Goal: Task Accomplishment & Management: Manage account settings

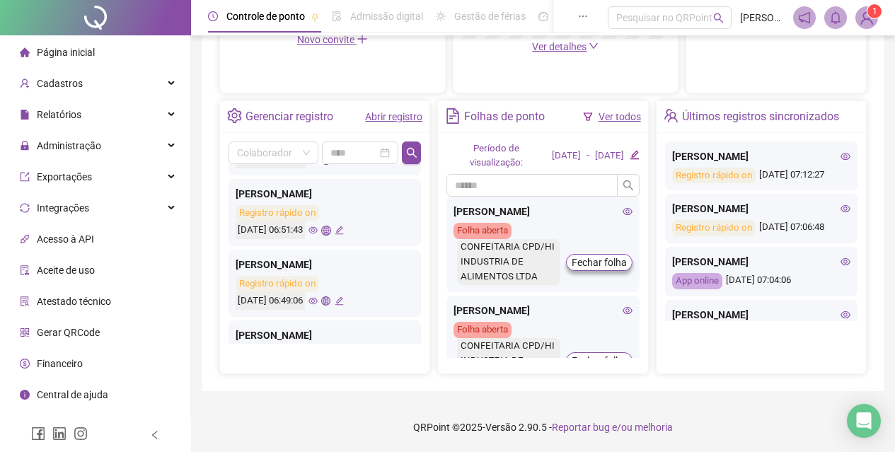
scroll to position [637, 0]
click at [140, 147] on div "Administração" at bounding box center [95, 146] width 185 height 28
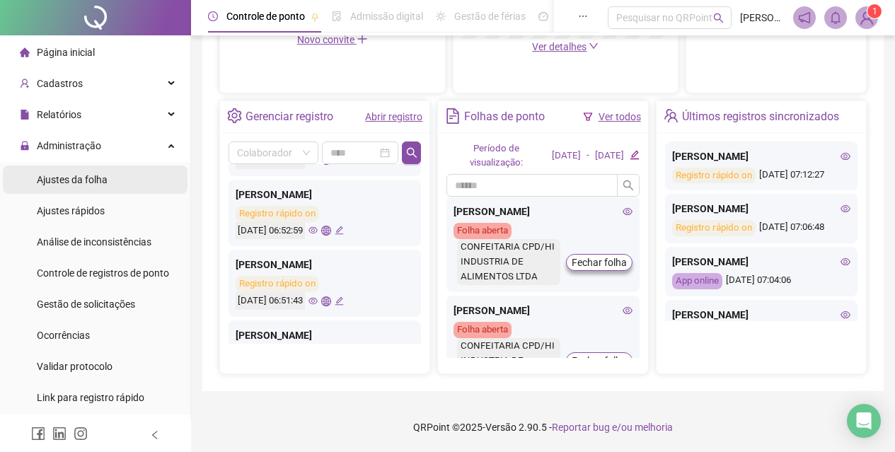
click at [115, 171] on li "Ajustes da folha" at bounding box center [95, 180] width 185 height 28
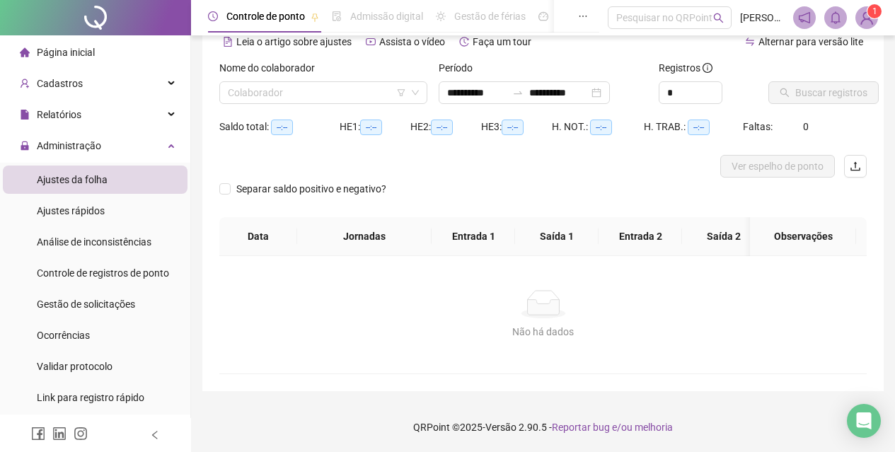
scroll to position [81, 0]
type input "**********"
click at [120, 215] on li "Ajustes rápidos" at bounding box center [95, 211] width 185 height 28
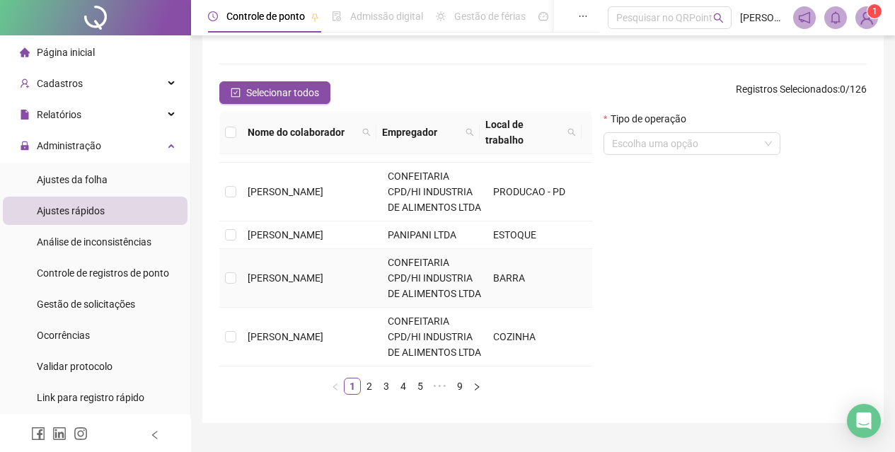
scroll to position [154, 0]
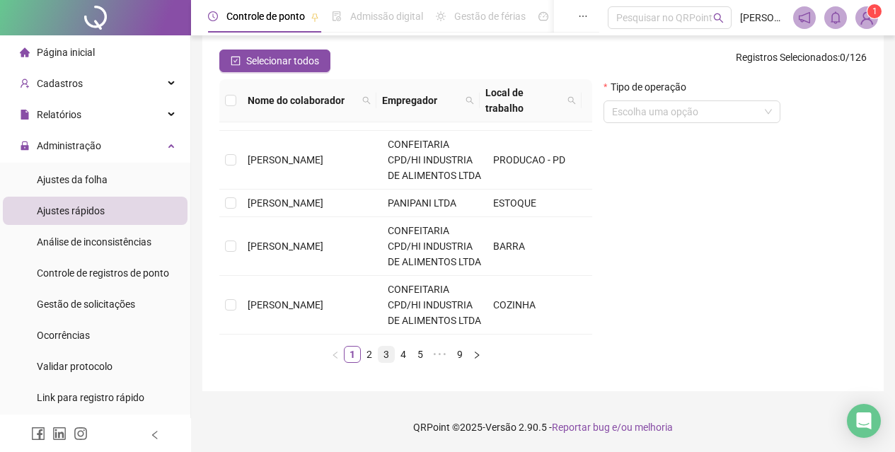
click at [388, 357] on link "3" at bounding box center [387, 355] width 16 height 16
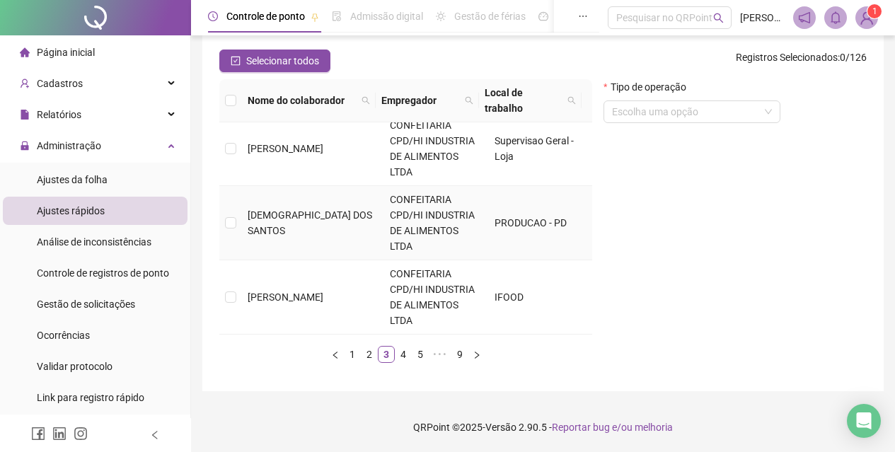
scroll to position [809, 0]
click at [398, 352] on link "4" at bounding box center [404, 355] width 16 height 16
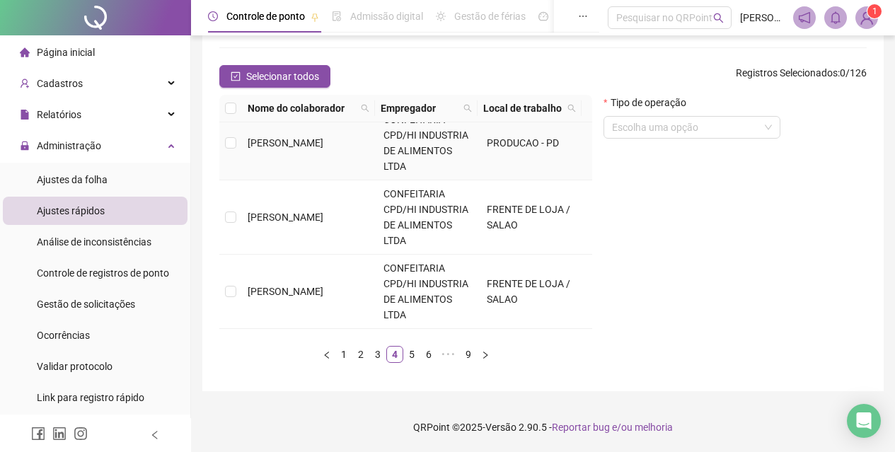
scroll to position [778, 0]
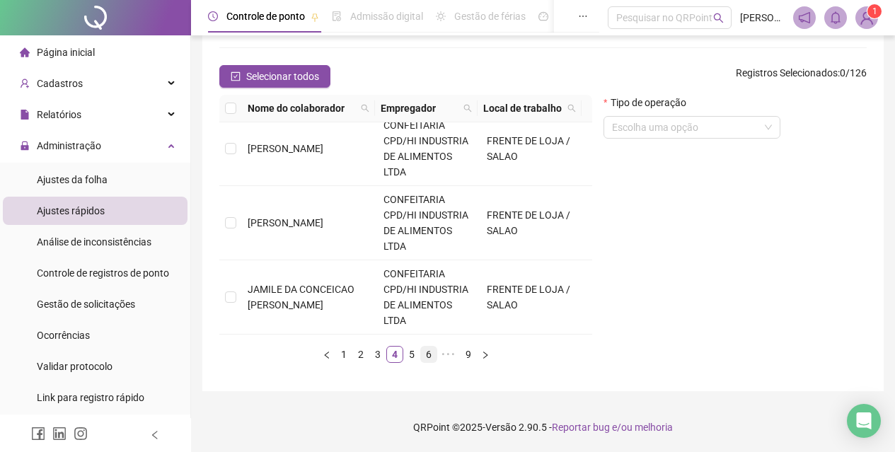
click at [430, 355] on link "6" at bounding box center [429, 355] width 16 height 16
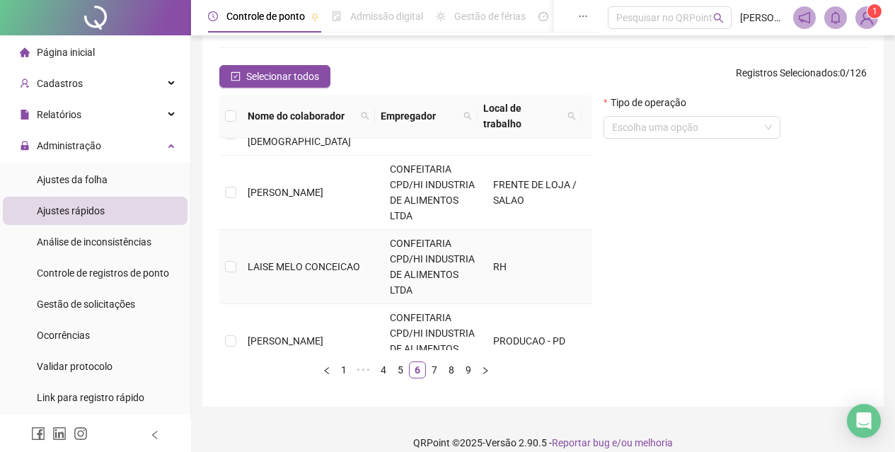
scroll to position [0, 0]
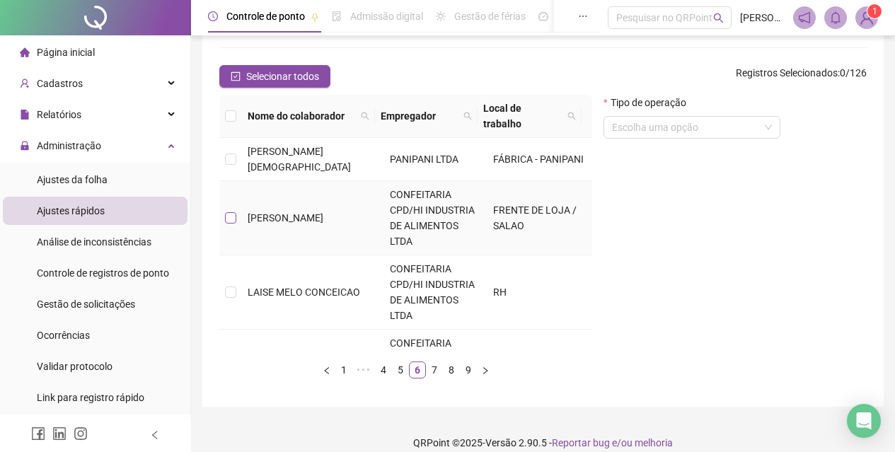
click at [236, 210] on label at bounding box center [230, 218] width 11 height 16
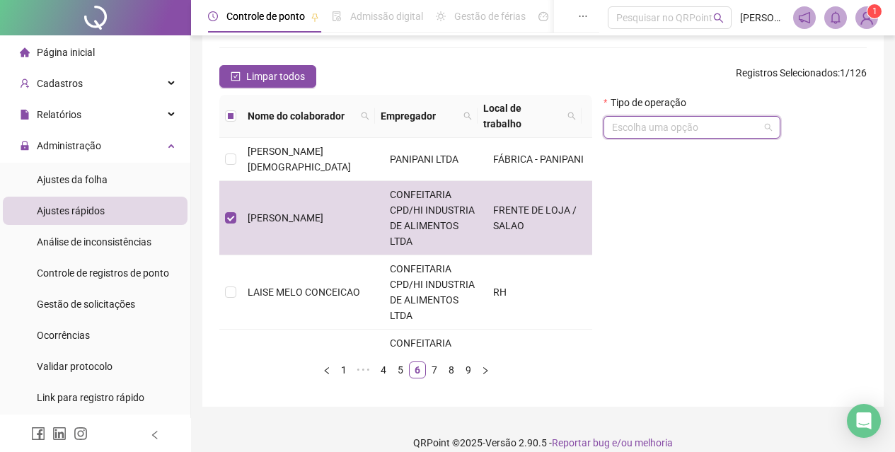
click at [666, 132] on input "search" at bounding box center [685, 127] width 147 height 21
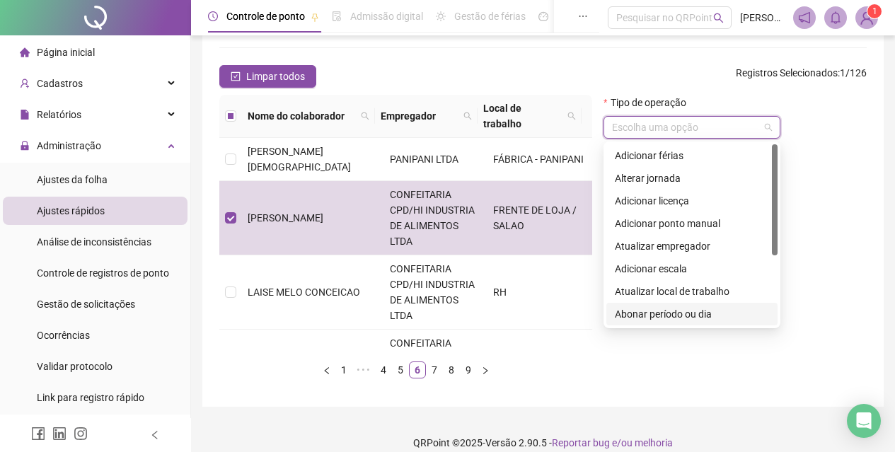
click at [672, 313] on div "Abonar período ou dia" at bounding box center [692, 314] width 154 height 16
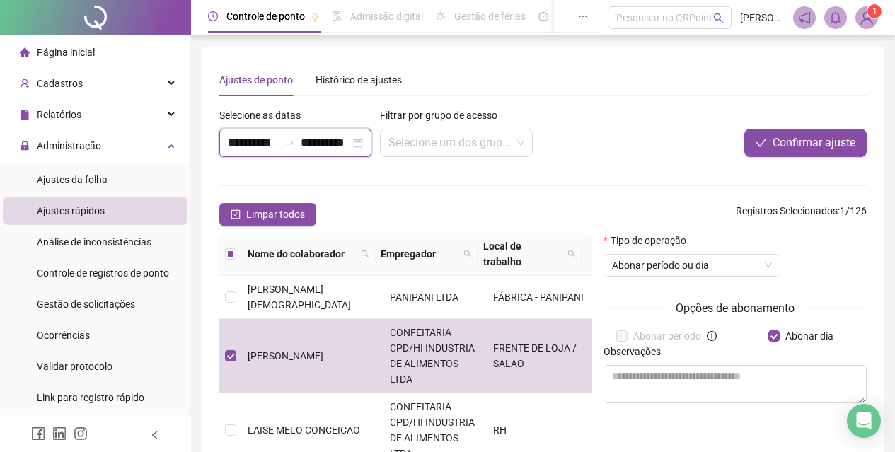
click at [237, 141] on input "**********" at bounding box center [253, 142] width 50 height 17
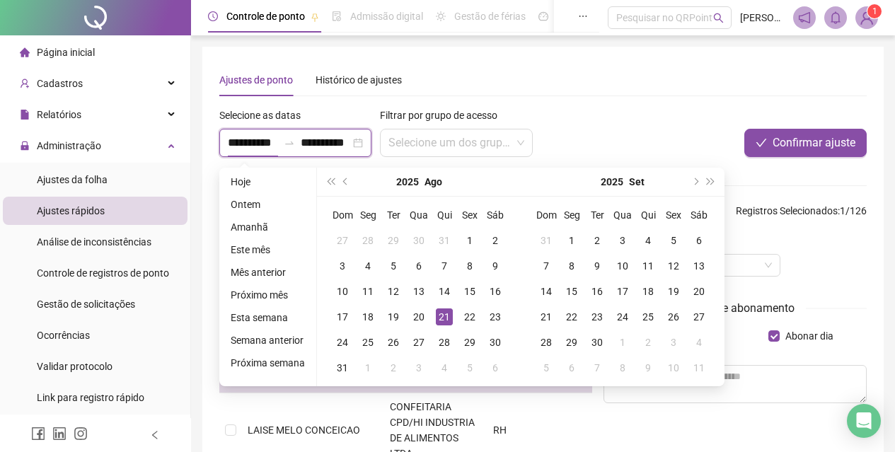
click at [237, 140] on input "**********" at bounding box center [253, 142] width 50 height 17
click at [347, 185] on button "prev-year" at bounding box center [346, 182] width 16 height 28
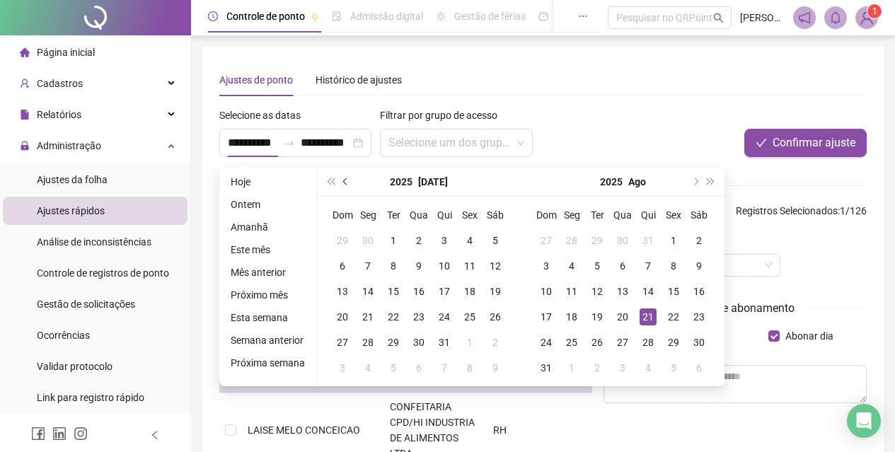
click at [347, 185] on button "prev-year" at bounding box center [346, 182] width 16 height 28
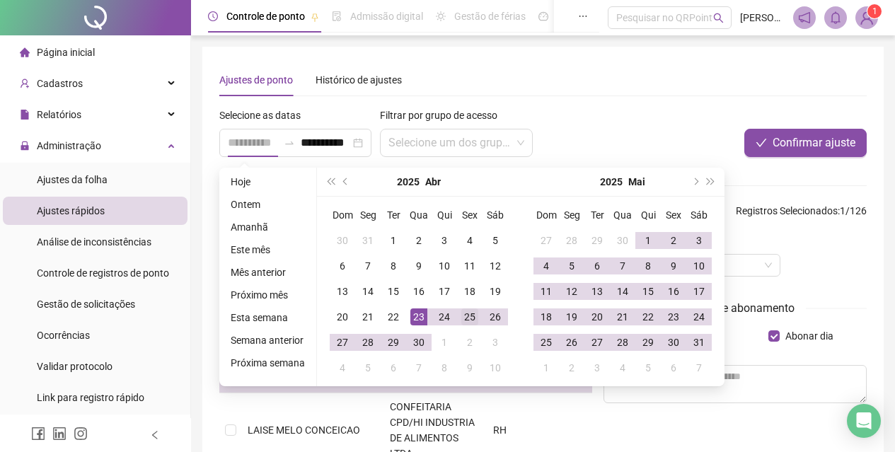
type input "**********"
click at [468, 316] on div "25" at bounding box center [469, 317] width 17 height 17
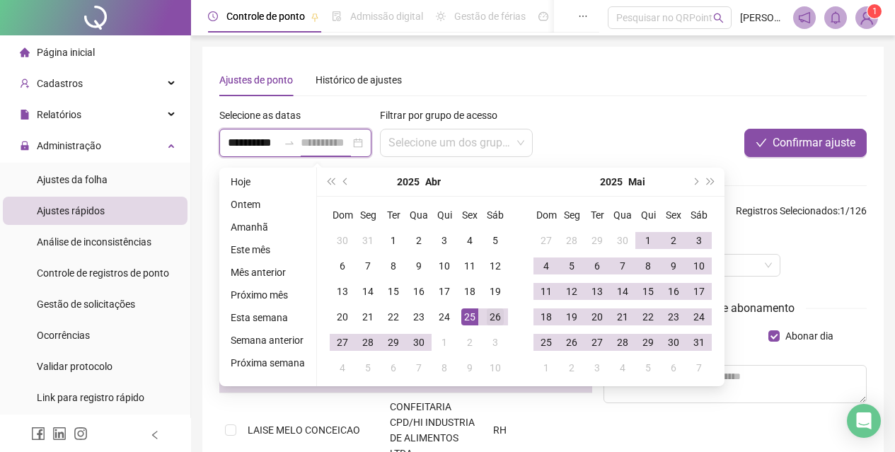
type input "**********"
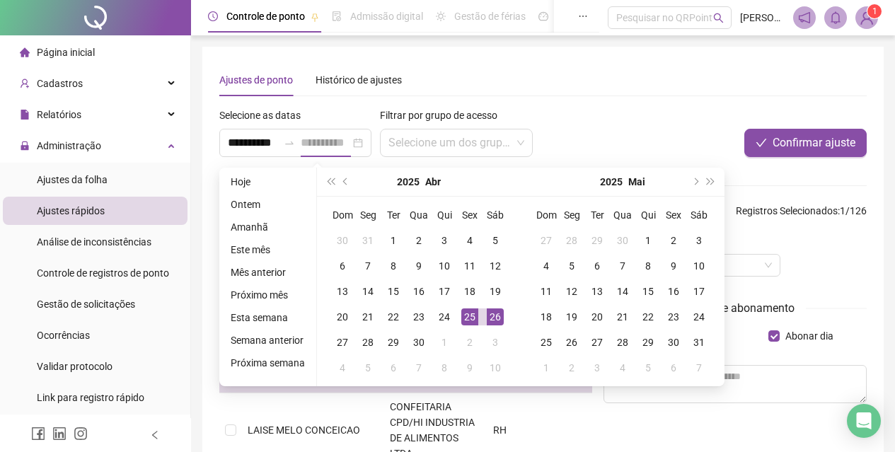
scroll to position [0, 0]
click at [495, 316] on div "26" at bounding box center [495, 317] width 17 height 17
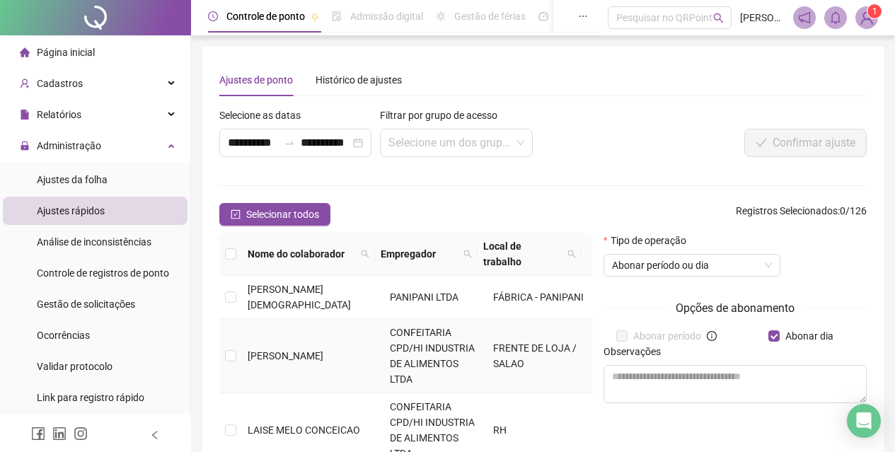
click at [288, 350] on span "[PERSON_NAME]" at bounding box center [286, 355] width 76 height 11
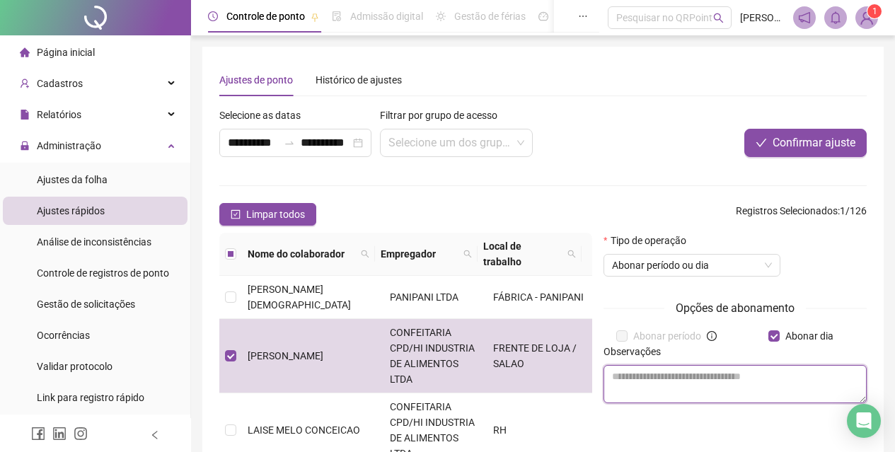
drag, startPoint x: 713, startPoint y: 385, endPoint x: 720, endPoint y: 375, distance: 12.6
click at [710, 379] on textarea at bounding box center [735, 384] width 263 height 38
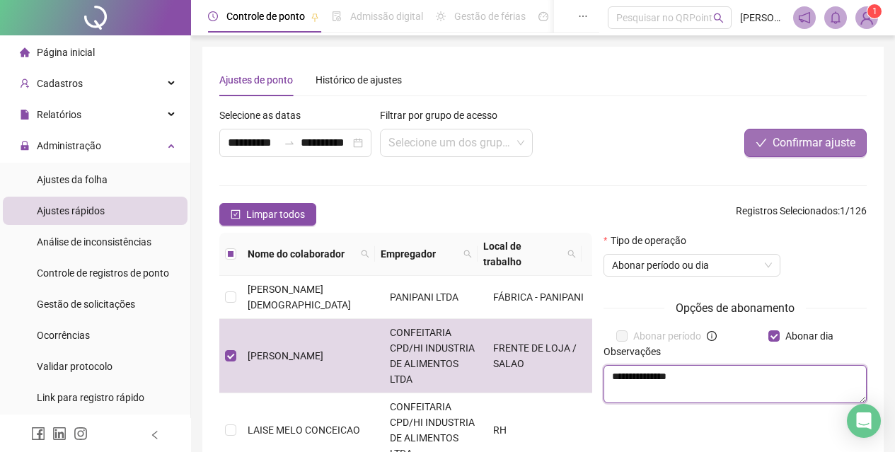
type textarea "**********"
click at [774, 132] on button "Confirmar ajuste" at bounding box center [805, 143] width 122 height 28
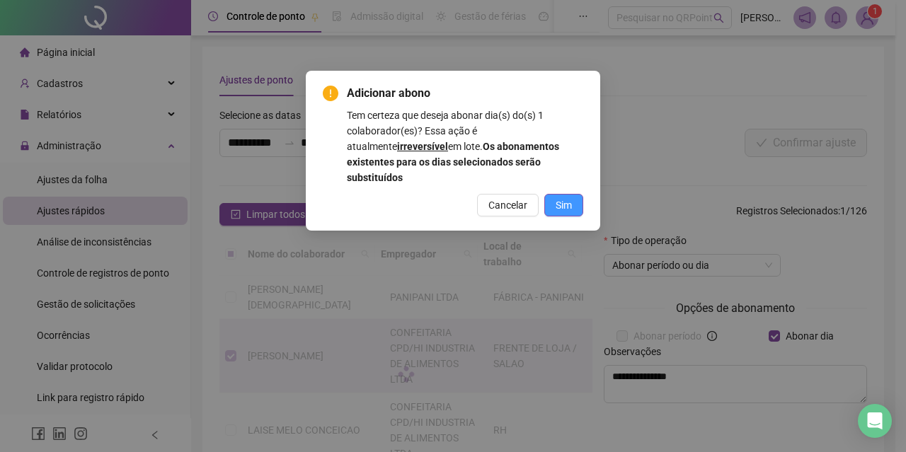
click at [560, 197] on span "Sim" at bounding box center [563, 205] width 16 height 16
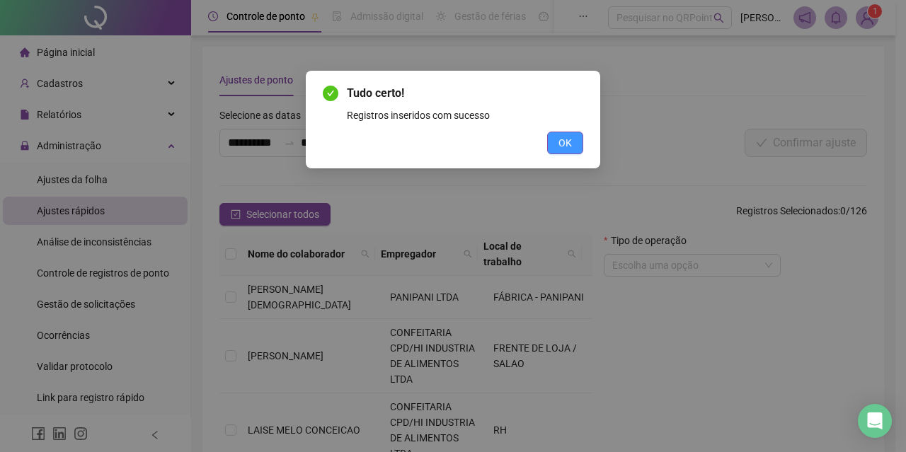
click at [563, 145] on span "OK" at bounding box center [564, 143] width 13 height 16
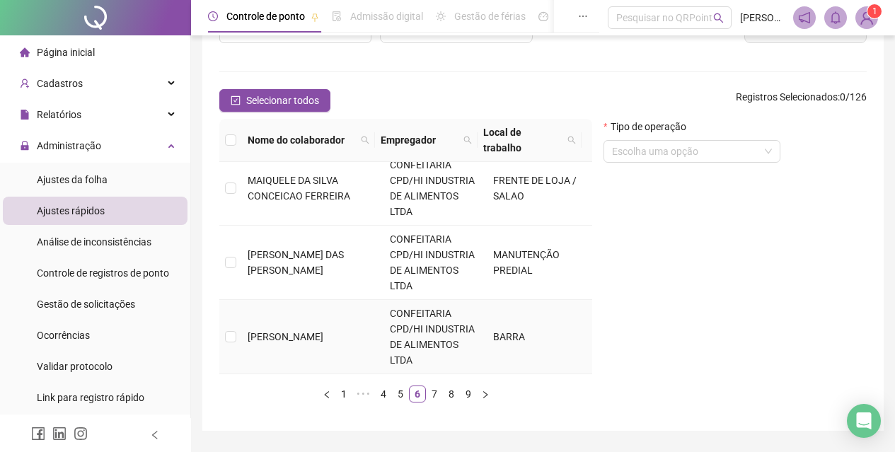
scroll to position [138, 0]
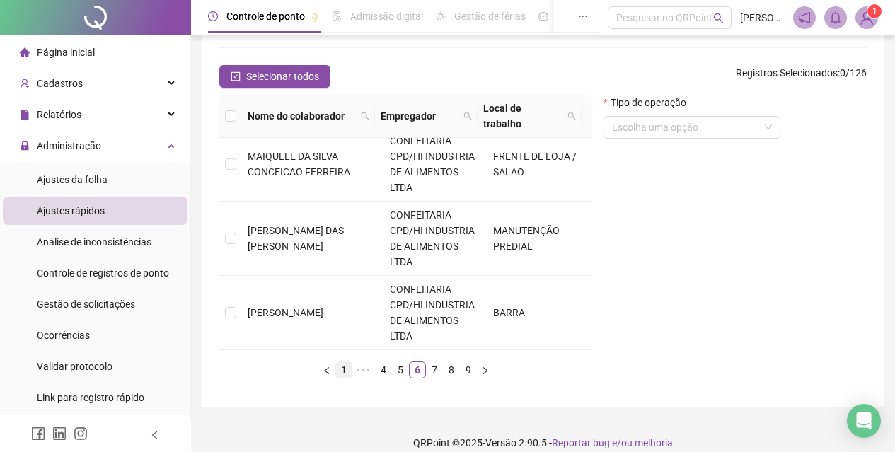
click at [343, 362] on link "1" at bounding box center [344, 370] width 16 height 16
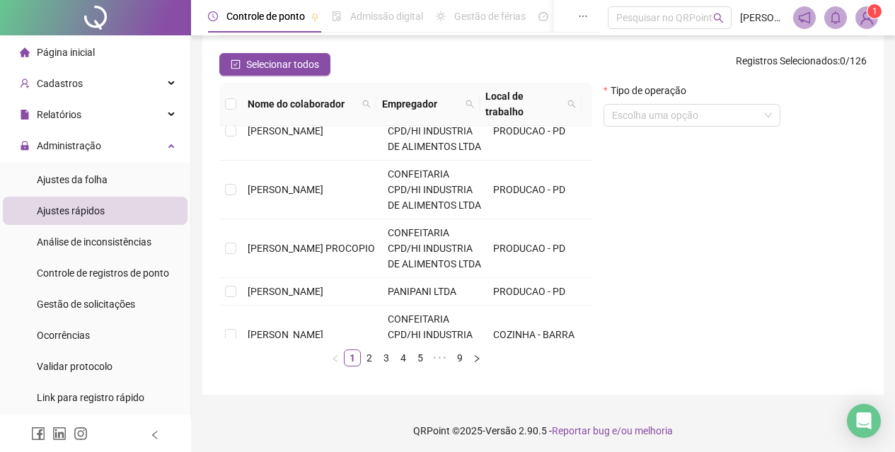
scroll to position [154, 0]
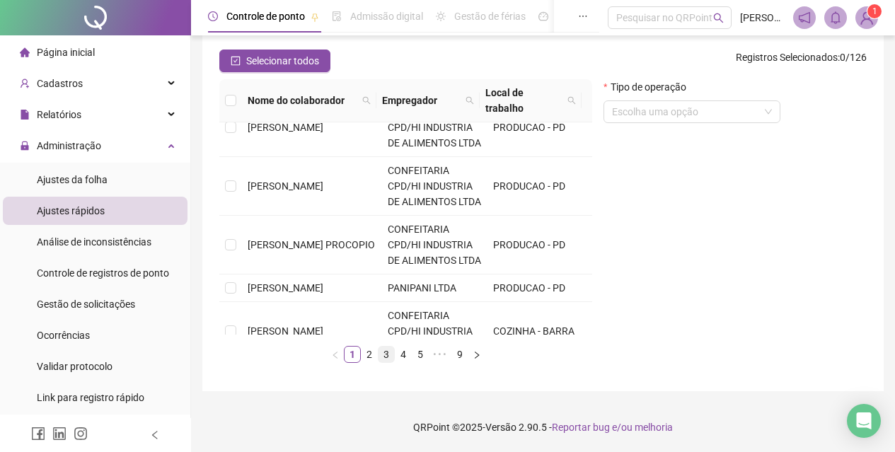
click at [379, 352] on link "3" at bounding box center [387, 355] width 16 height 16
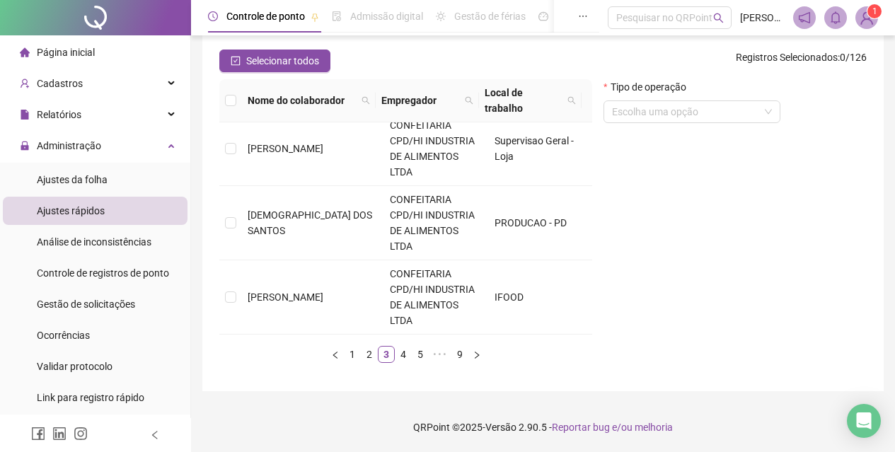
scroll to position [809, 0]
click at [405, 357] on link "4" at bounding box center [404, 355] width 16 height 16
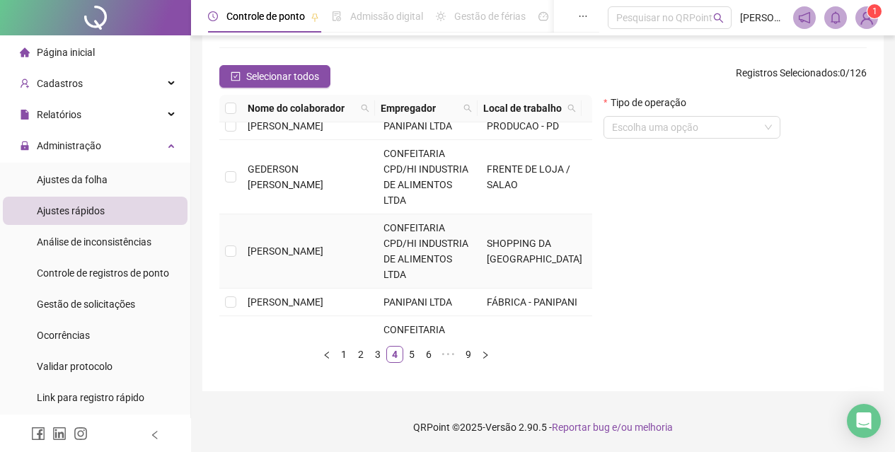
scroll to position [0, 0]
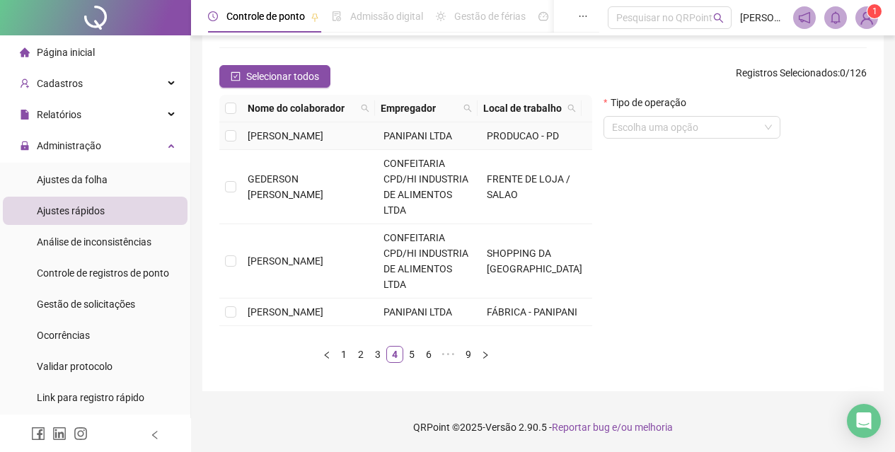
click at [279, 127] on td "[PERSON_NAME]" at bounding box center [310, 136] width 136 height 28
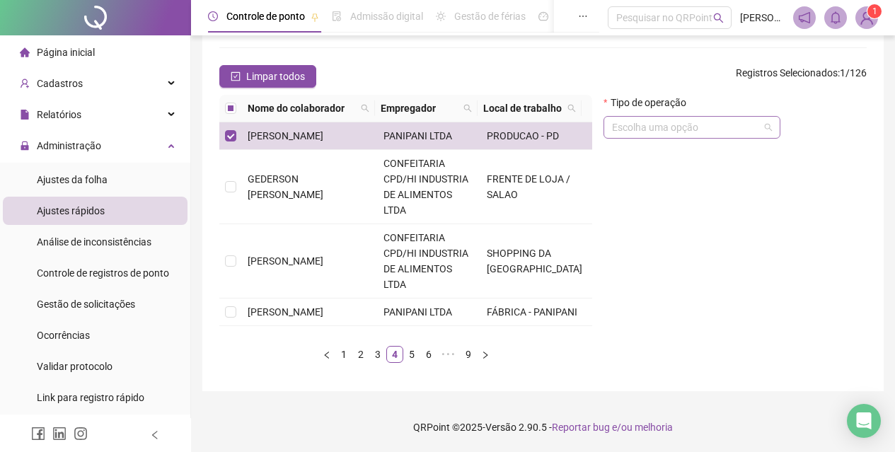
click at [688, 127] on input "search" at bounding box center [685, 127] width 147 height 21
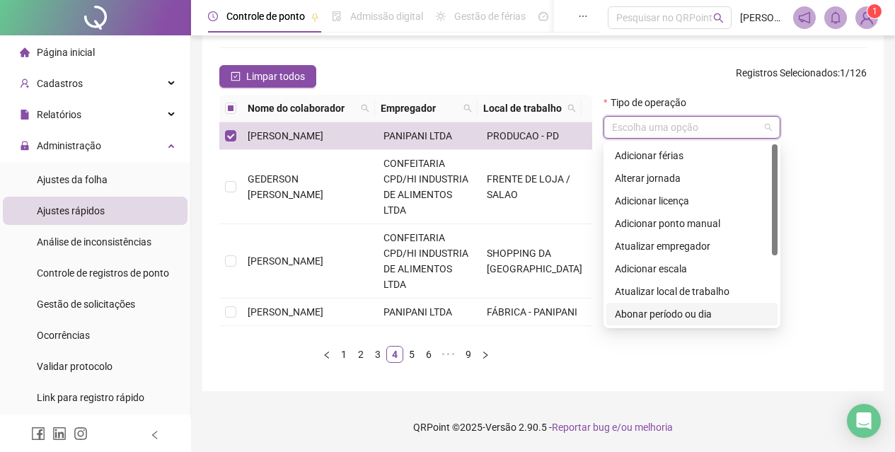
click at [679, 316] on div "Abonar período ou dia" at bounding box center [692, 314] width 154 height 16
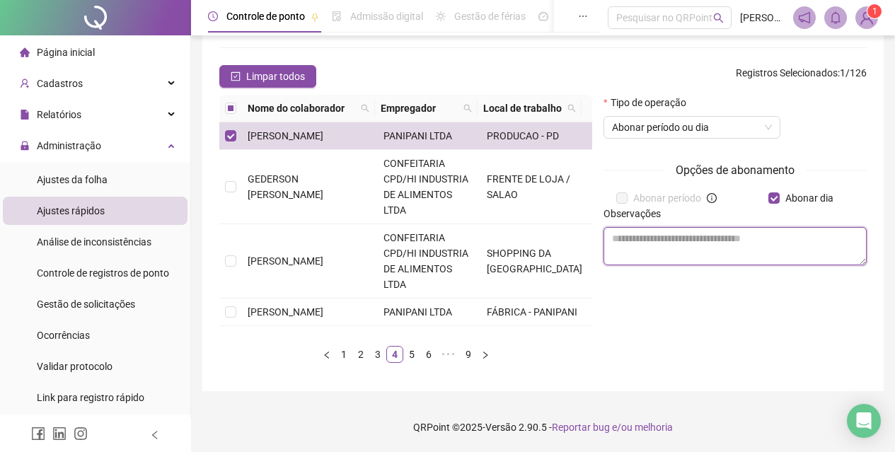
drag, startPoint x: 718, startPoint y: 249, endPoint x: 610, endPoint y: 231, distance: 109.7
click at [716, 249] on textarea at bounding box center [735, 246] width 263 height 38
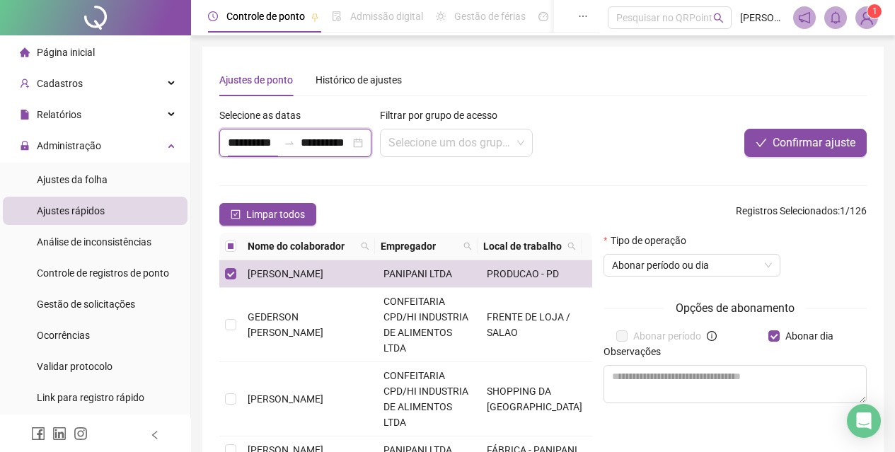
click at [236, 146] on input "**********" at bounding box center [253, 142] width 50 height 17
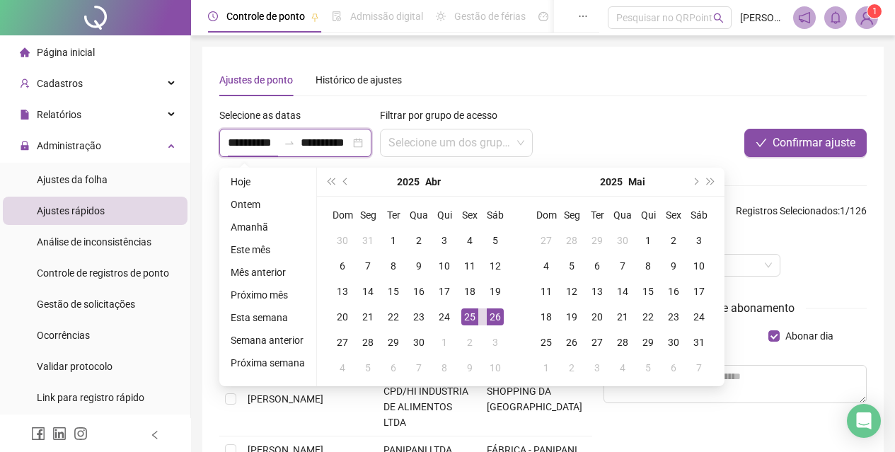
type input "**********"
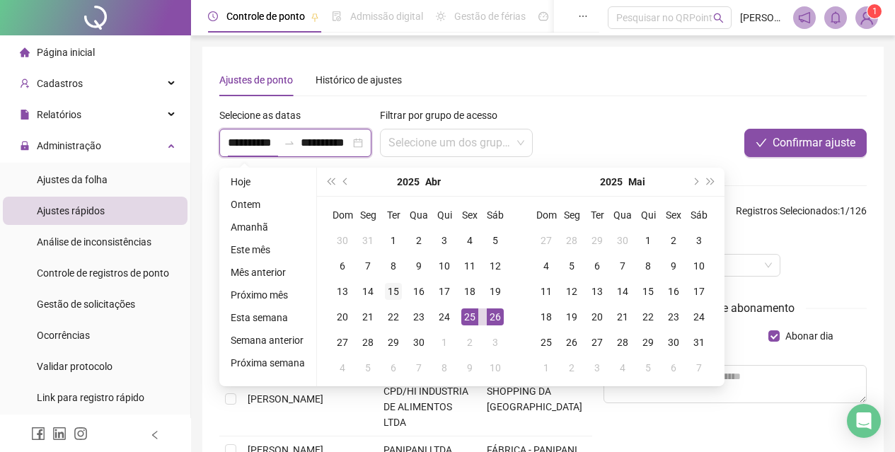
type input "**********"
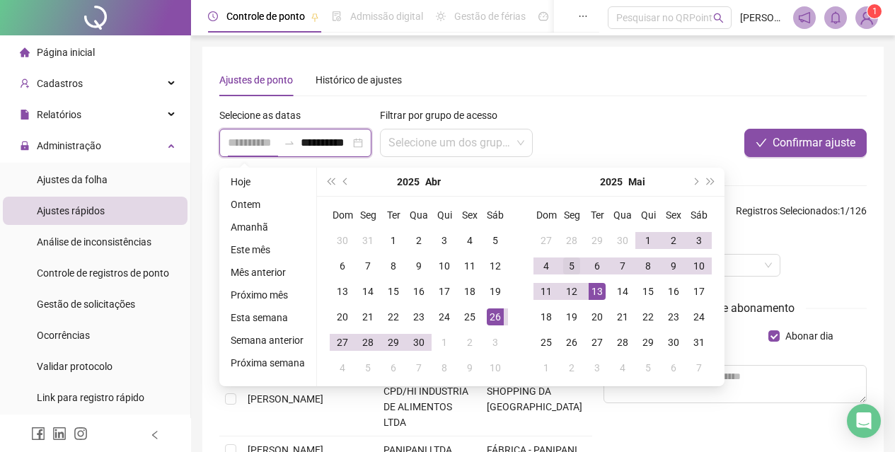
type input "**********"
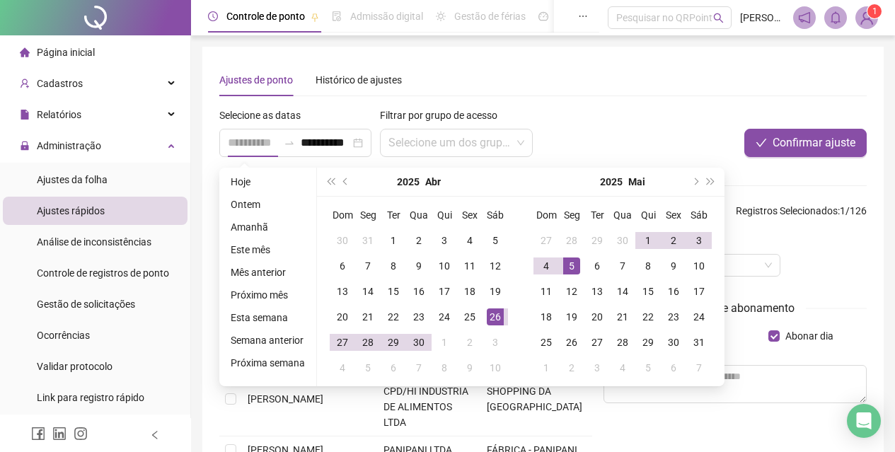
click at [572, 266] on div "5" at bounding box center [571, 266] width 17 height 17
type input "**********"
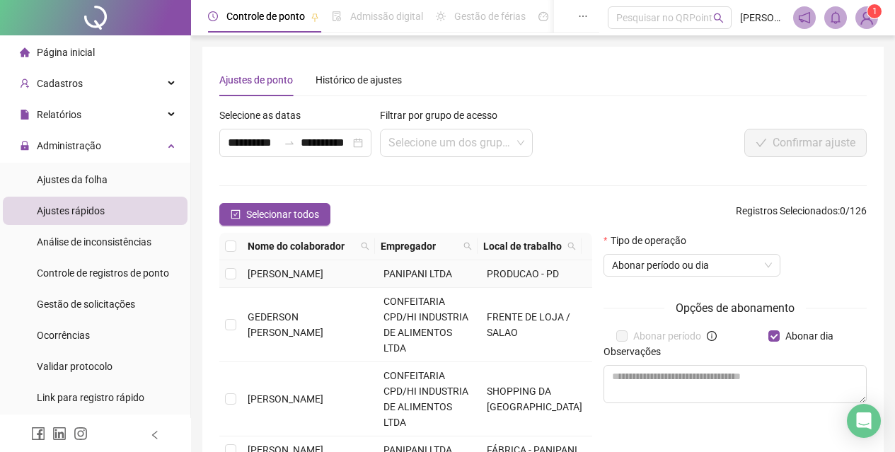
click at [244, 279] on td "[PERSON_NAME]" at bounding box center [310, 274] width 136 height 28
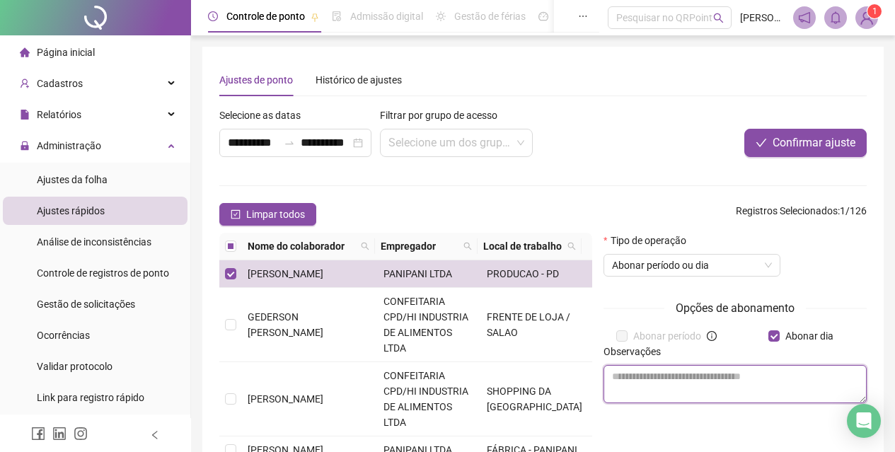
drag, startPoint x: 721, startPoint y: 379, endPoint x: 755, endPoint y: 358, distance: 39.7
click at [720, 379] on textarea at bounding box center [735, 384] width 263 height 38
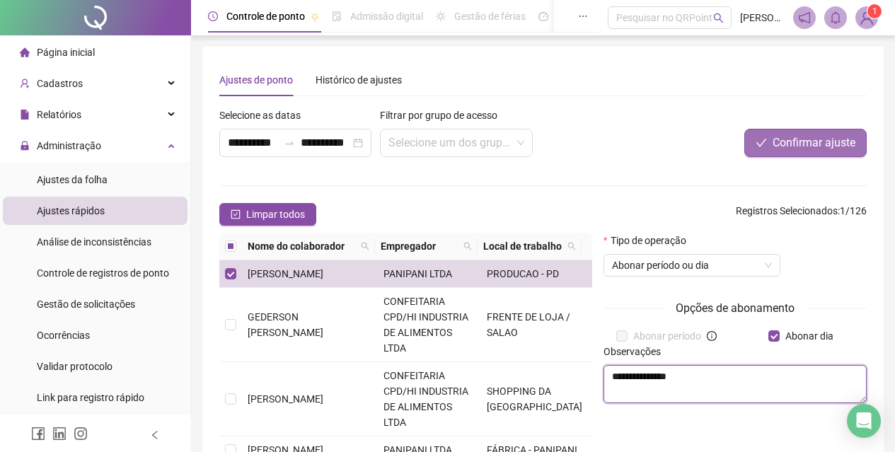
type textarea "**********"
click at [802, 142] on span "Confirmar ajuste" at bounding box center [814, 142] width 83 height 17
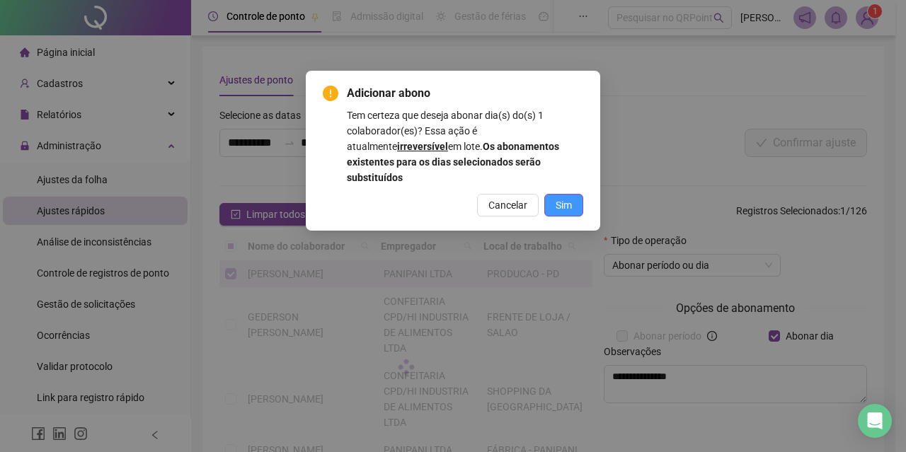
click at [571, 197] on span "Sim" at bounding box center [563, 205] width 16 height 16
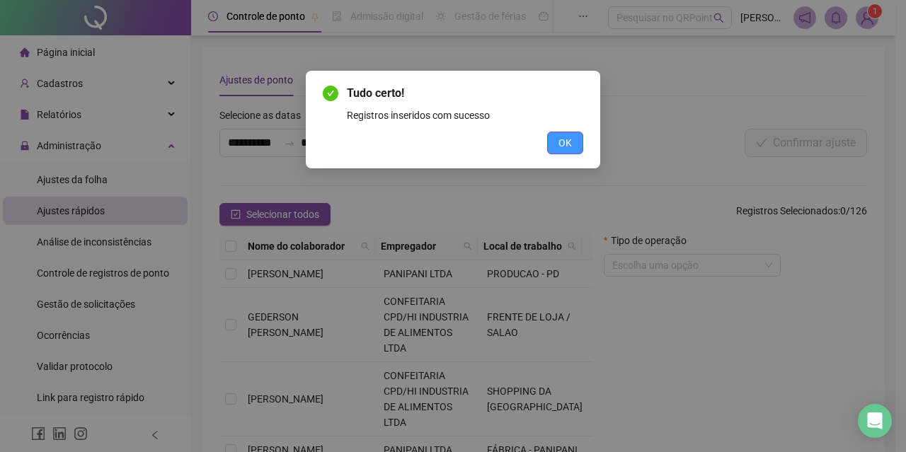
click at [567, 146] on span "OK" at bounding box center [564, 143] width 13 height 16
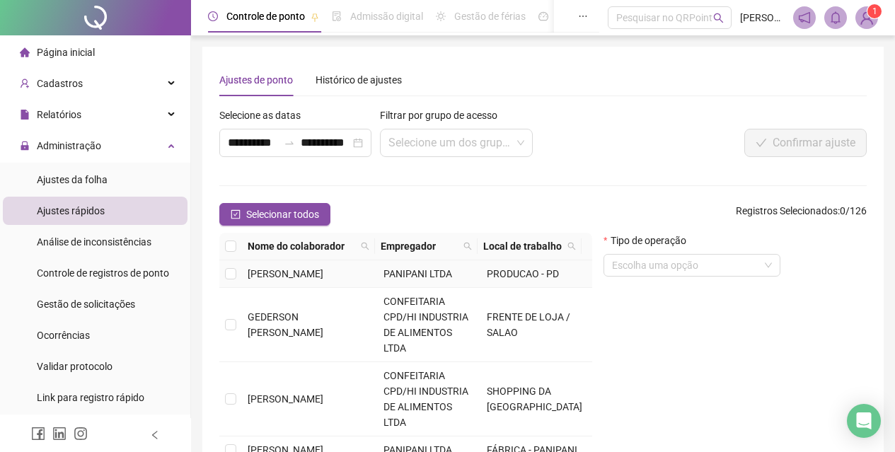
click at [296, 275] on span "[PERSON_NAME]" at bounding box center [286, 273] width 76 height 11
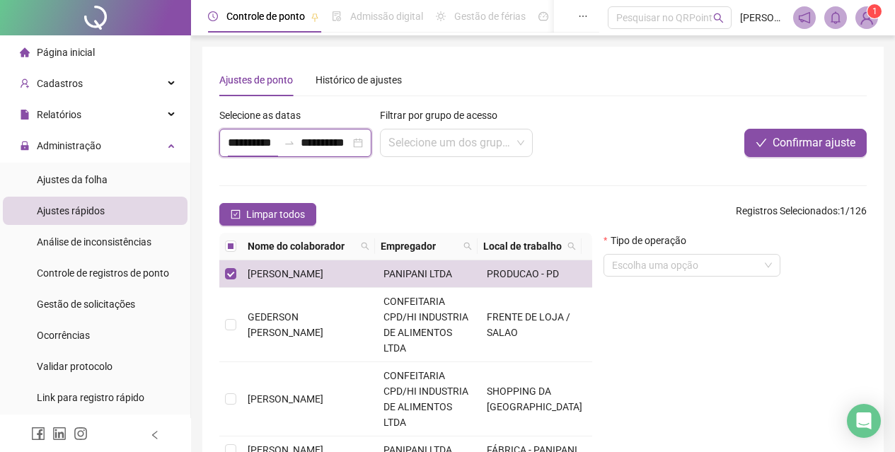
click at [234, 139] on input "**********" at bounding box center [253, 142] width 50 height 17
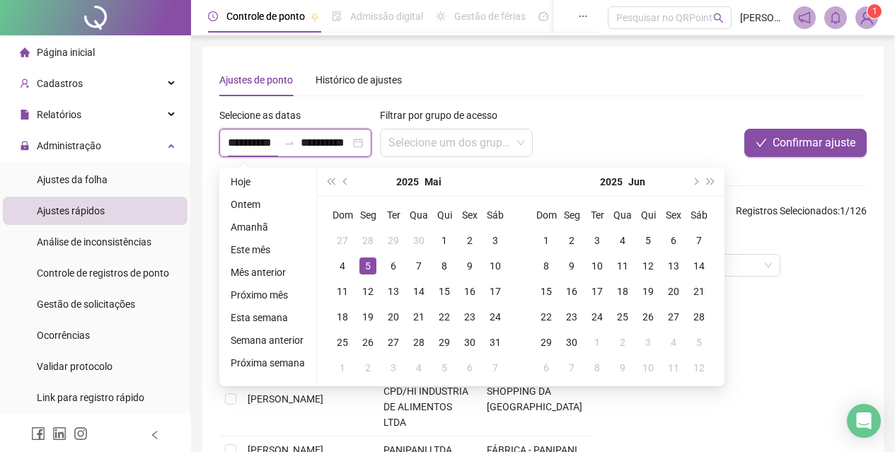
type input "**********"
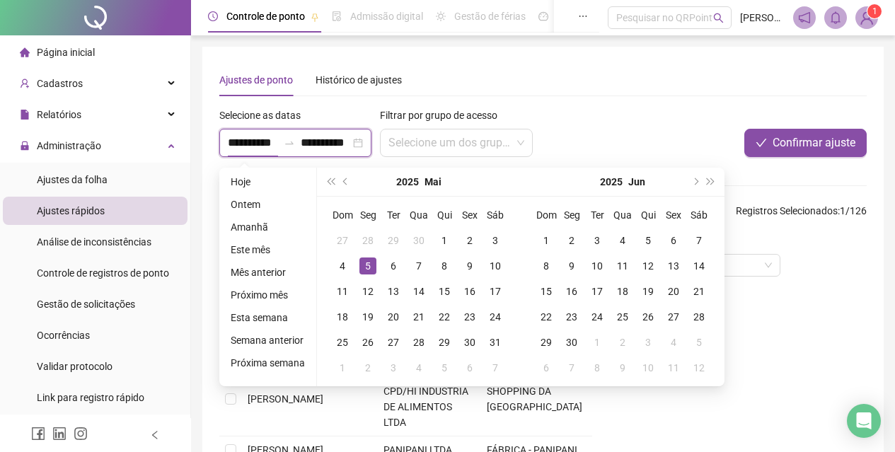
type input "**********"
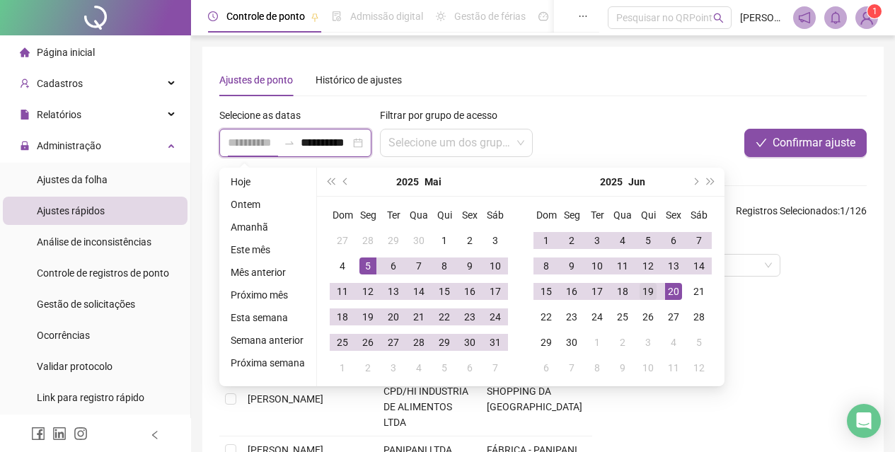
type input "**********"
click at [655, 293] on td "19" at bounding box center [647, 291] width 25 height 25
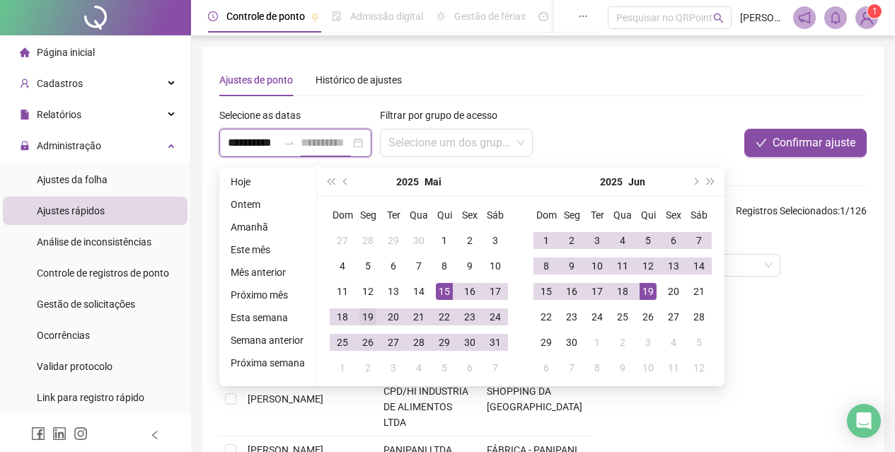
type input "**********"
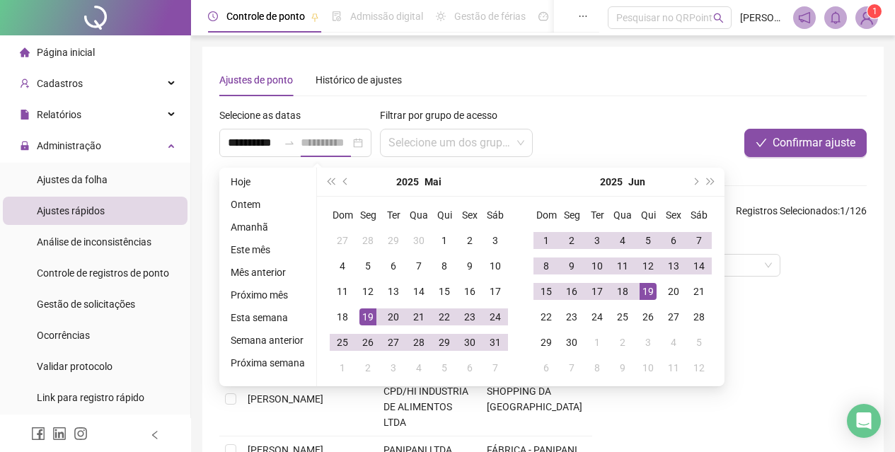
scroll to position [0, 0]
click at [362, 323] on div "19" at bounding box center [367, 317] width 17 height 17
type input "**********"
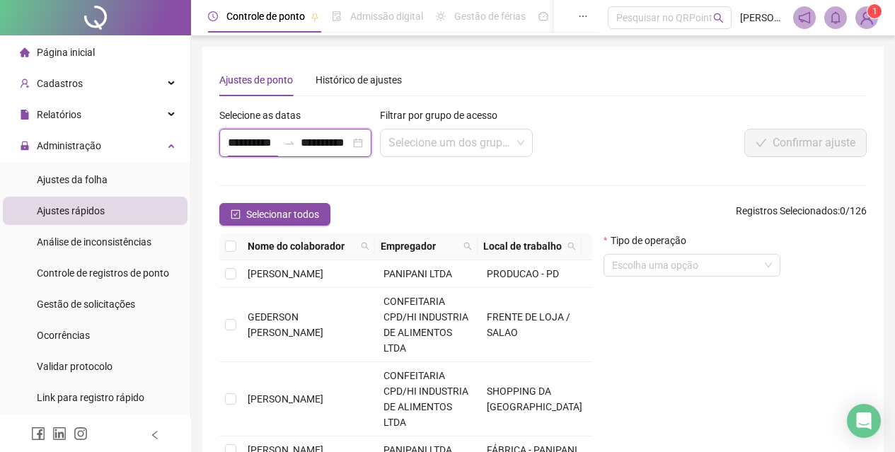
click at [231, 143] on input "**********" at bounding box center [253, 142] width 50 height 17
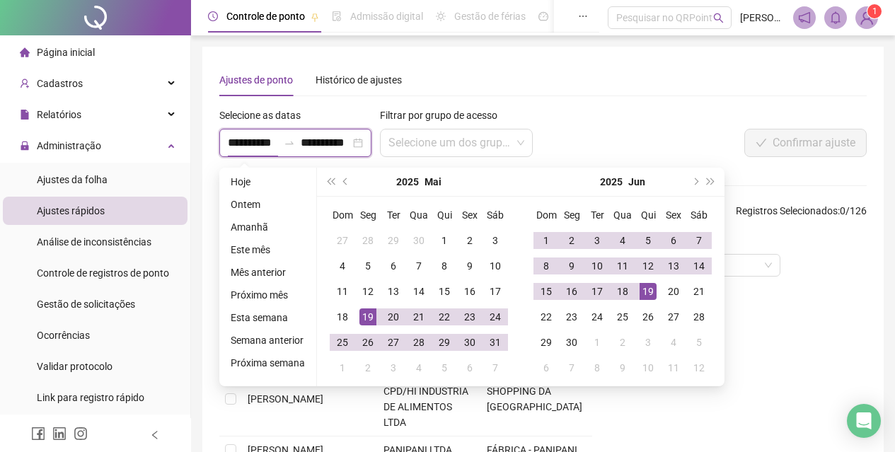
type input "**********"
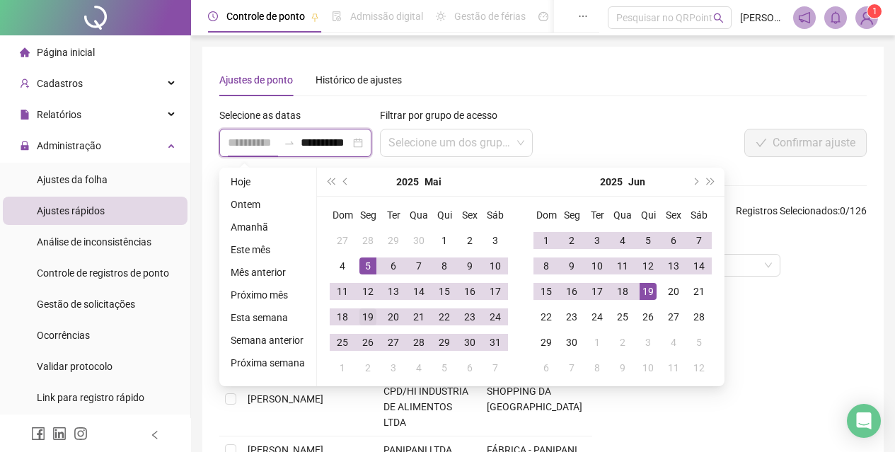
type input "**********"
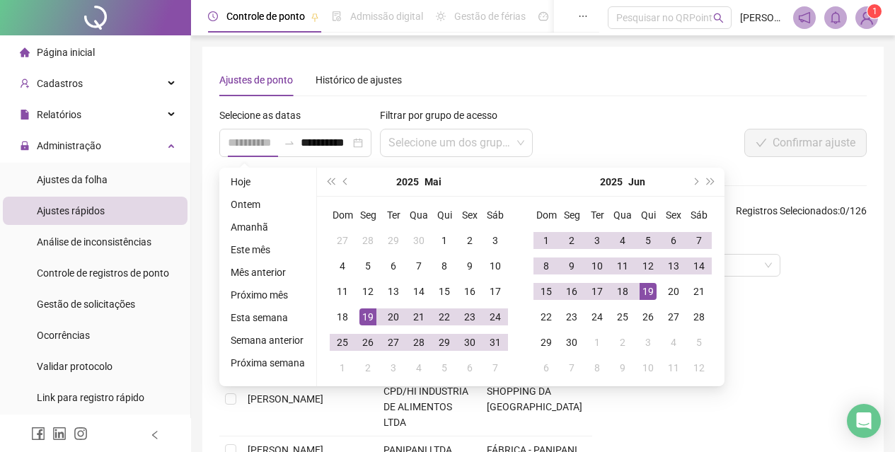
click at [364, 317] on div "19" at bounding box center [367, 317] width 17 height 17
type input "**********"
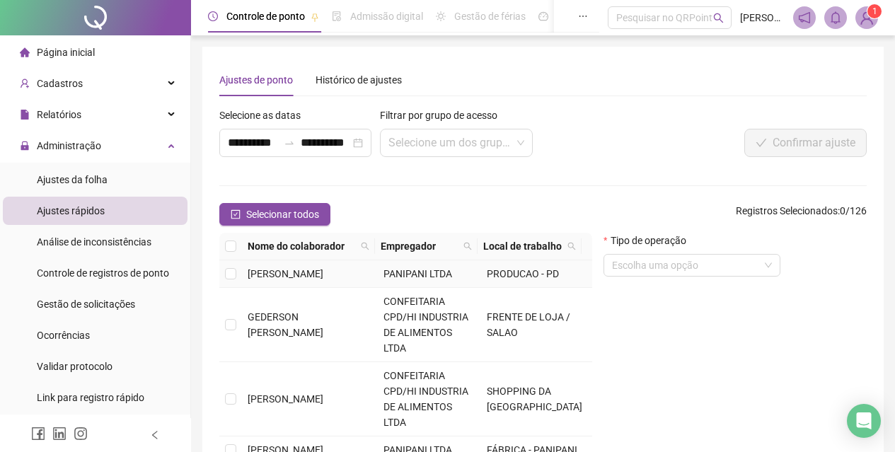
click at [263, 268] on span "[PERSON_NAME]" at bounding box center [286, 273] width 76 height 11
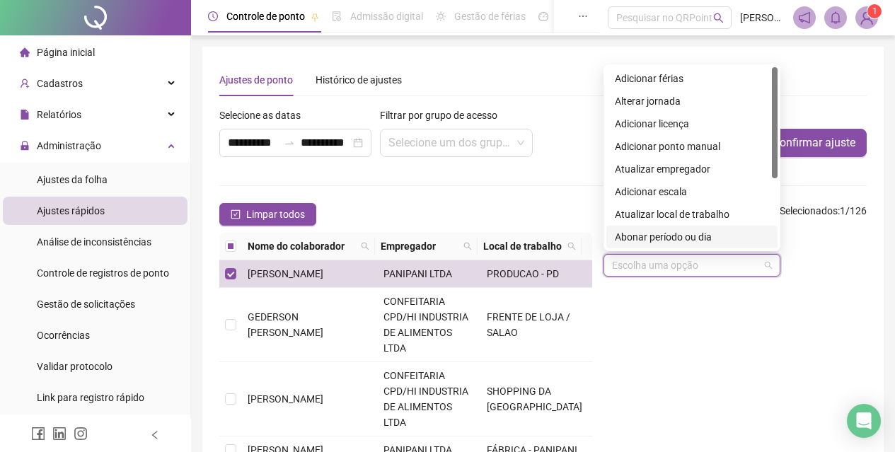
click at [693, 270] on input "search" at bounding box center [685, 265] width 147 height 21
click at [694, 241] on div "Abonar período ou dia" at bounding box center [692, 237] width 154 height 16
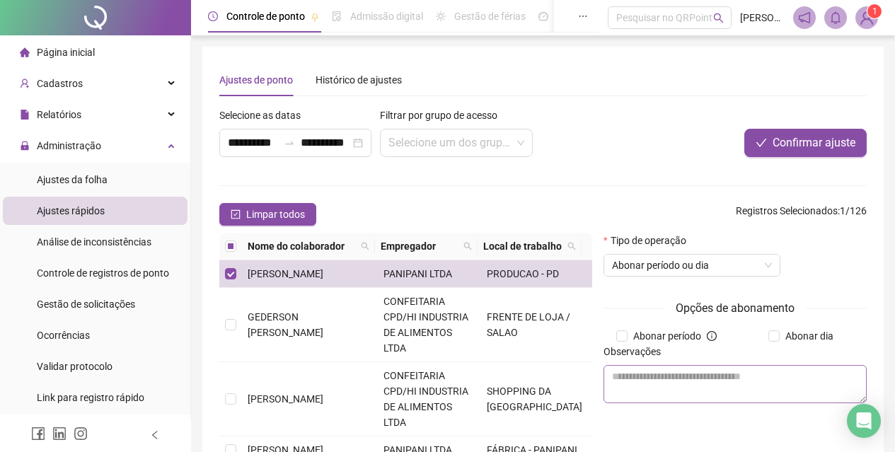
drag, startPoint x: 783, startPoint y: 338, endPoint x: 761, endPoint y: 366, distance: 36.2
click at [776, 345] on div "Opções de abonamento Abonar período Abonar dia Observações" at bounding box center [735, 356] width 263 height 115
click at [754, 374] on textarea at bounding box center [735, 384] width 263 height 38
click at [711, 378] on textarea at bounding box center [735, 384] width 263 height 38
type textarea "*"
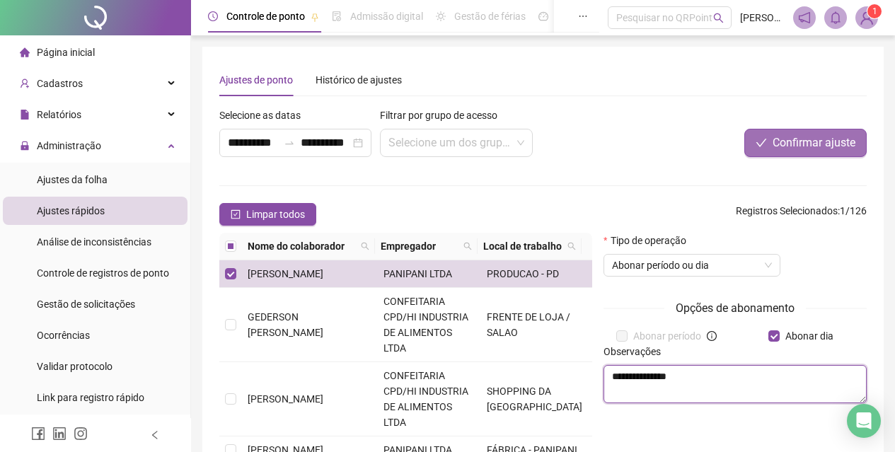
type textarea "**********"
click at [786, 148] on span "Confirmar ajuste" at bounding box center [814, 142] width 83 height 17
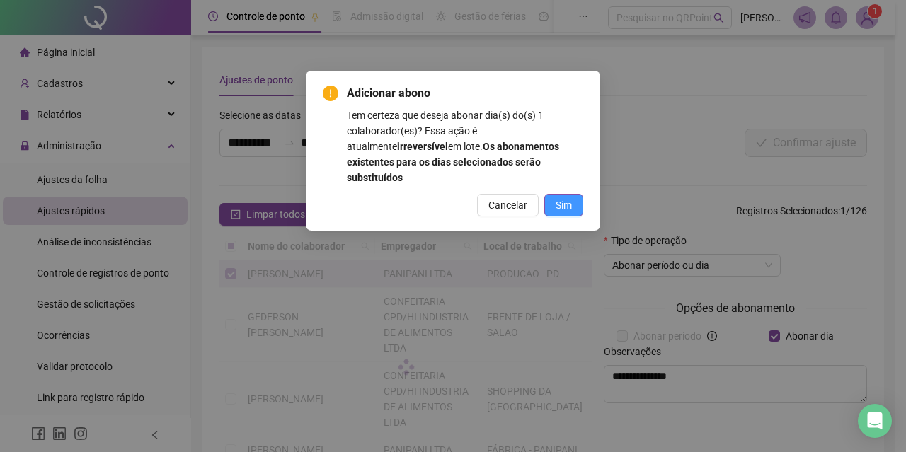
click at [564, 197] on span "Sim" at bounding box center [563, 205] width 16 height 16
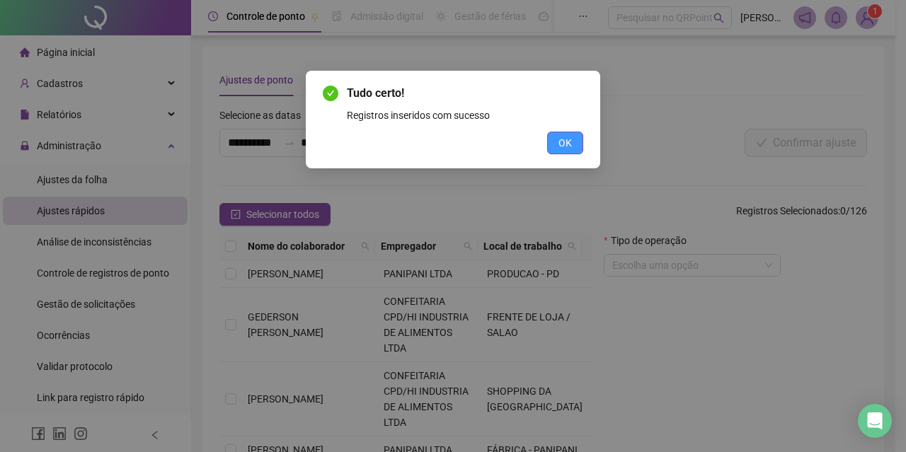
click at [559, 134] on button "OK" at bounding box center [565, 143] width 36 height 23
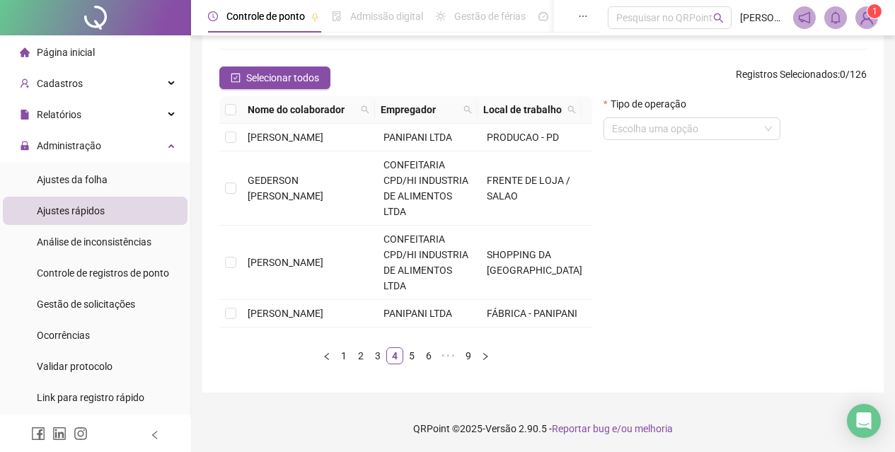
scroll to position [138, 0]
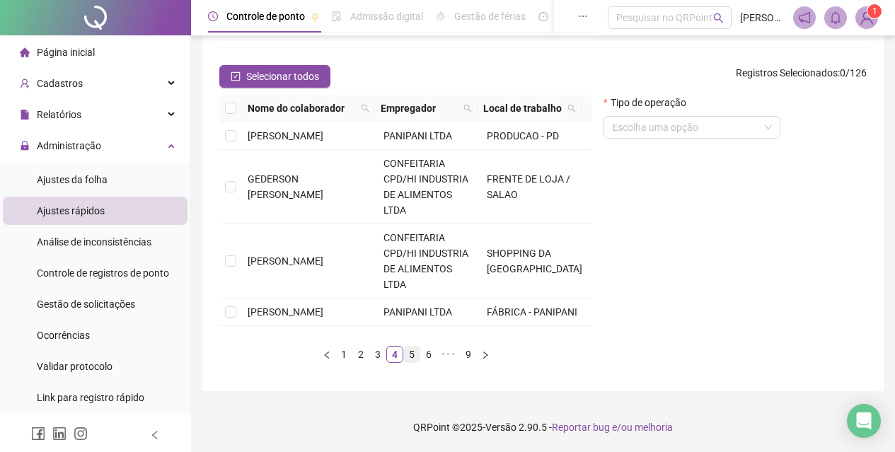
click at [410, 356] on link "5" at bounding box center [412, 355] width 16 height 16
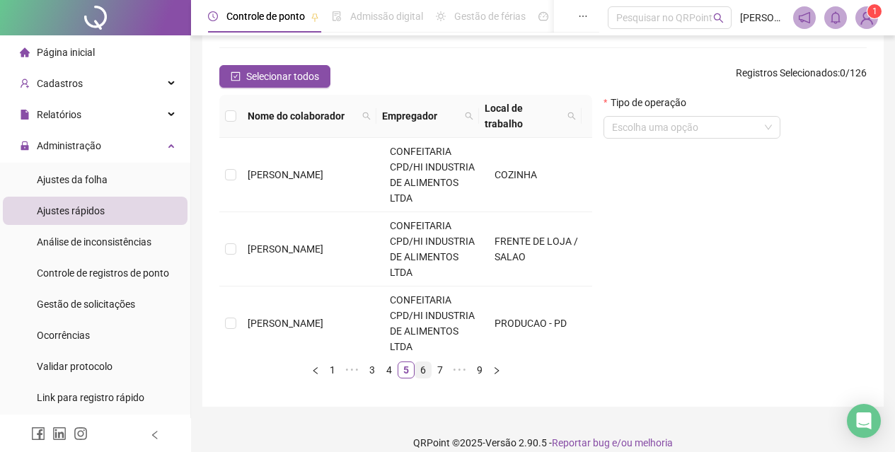
click at [429, 369] on link "6" at bounding box center [423, 370] width 16 height 16
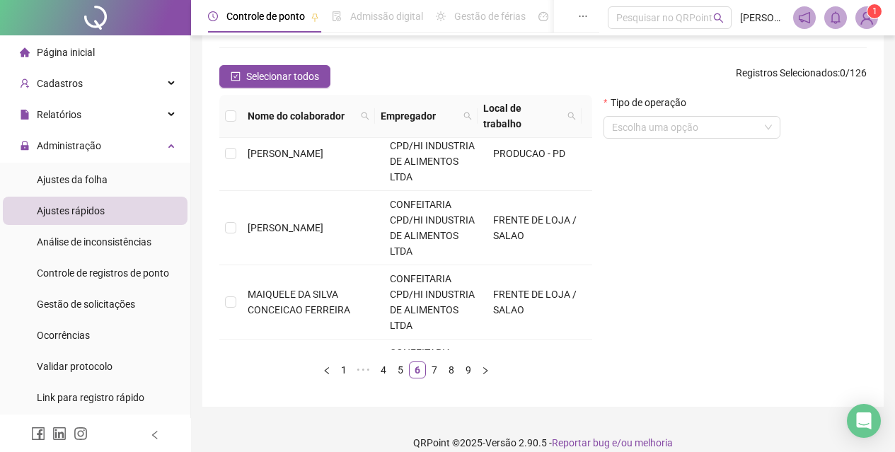
scroll to position [840, 0]
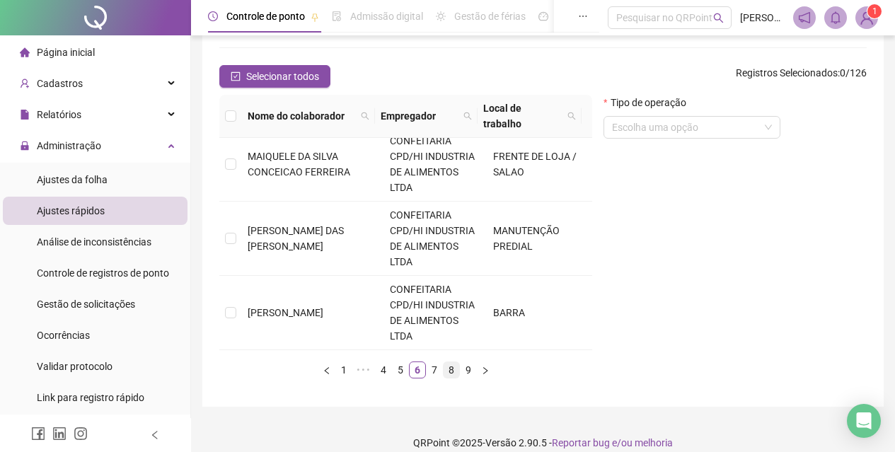
click at [452, 362] on link "8" at bounding box center [452, 370] width 16 height 16
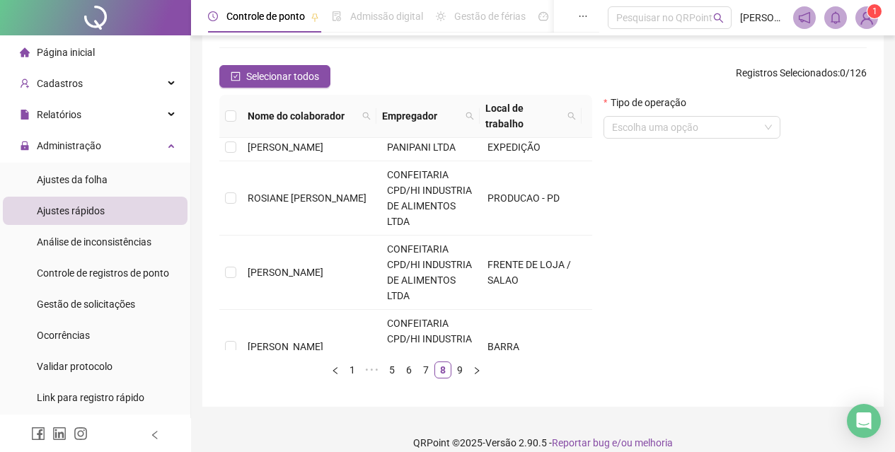
scroll to position [425, 0]
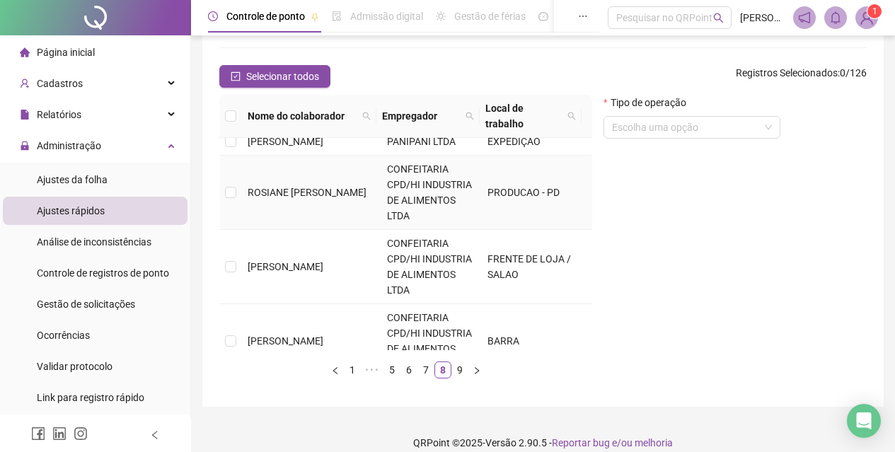
click at [236, 209] on td at bounding box center [230, 193] width 23 height 74
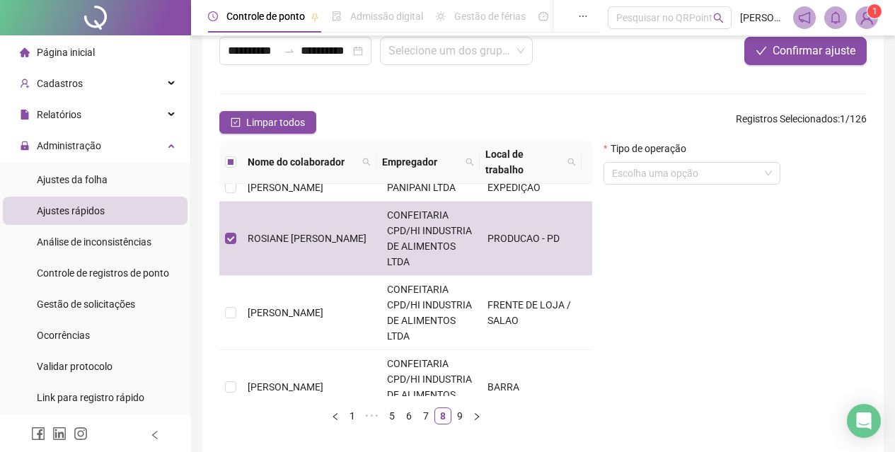
scroll to position [67, 0]
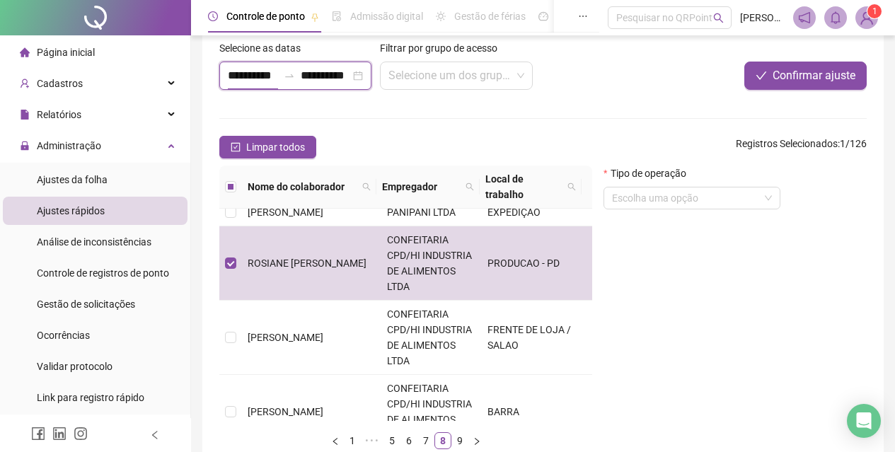
click at [239, 74] on input "**********" at bounding box center [253, 75] width 50 height 17
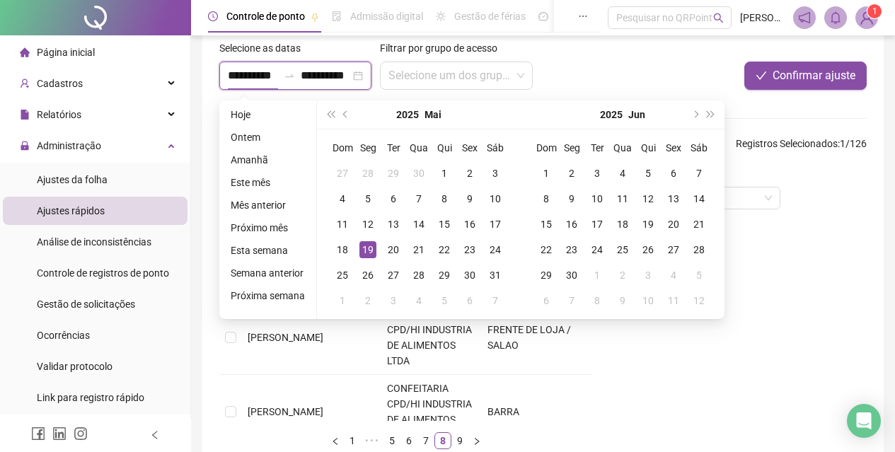
type input "**********"
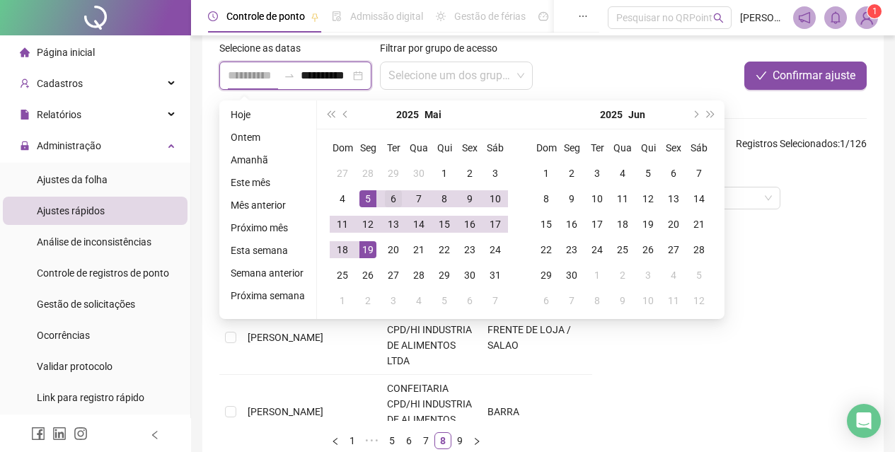
type input "**********"
click at [385, 197] on div "6" at bounding box center [393, 198] width 17 height 17
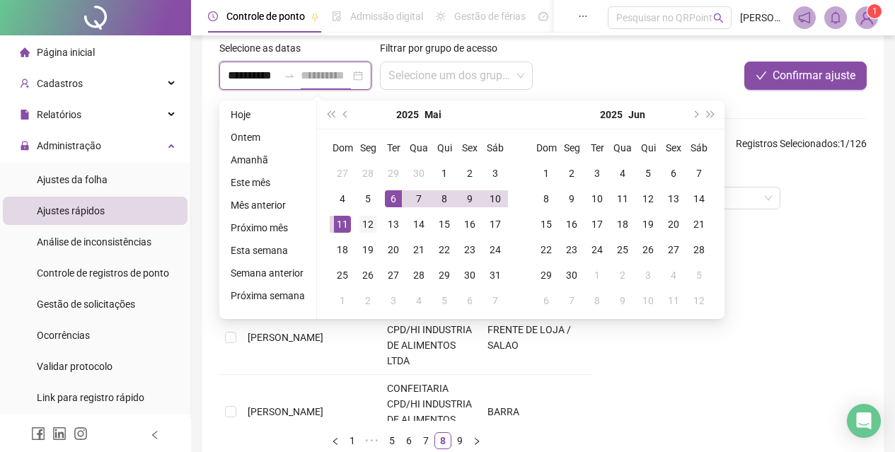
type input "**********"
click at [366, 225] on div "12" at bounding box center [367, 224] width 17 height 17
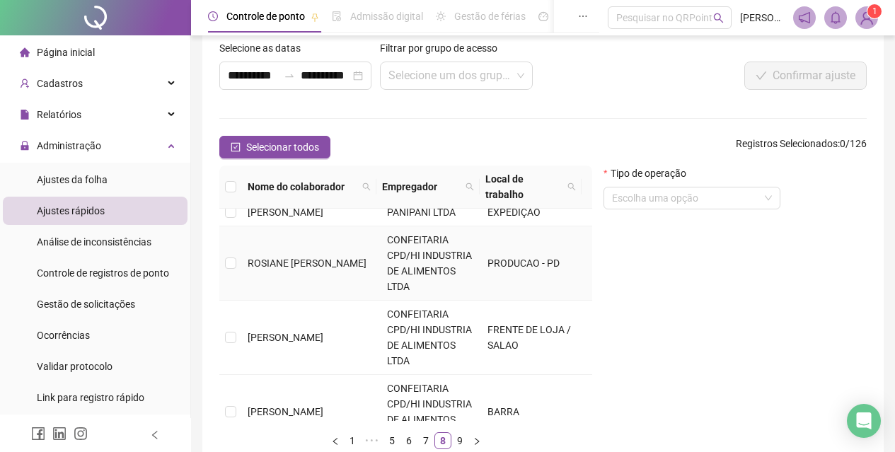
click at [291, 301] on td "ROSIANE [PERSON_NAME]" at bounding box center [311, 263] width 139 height 74
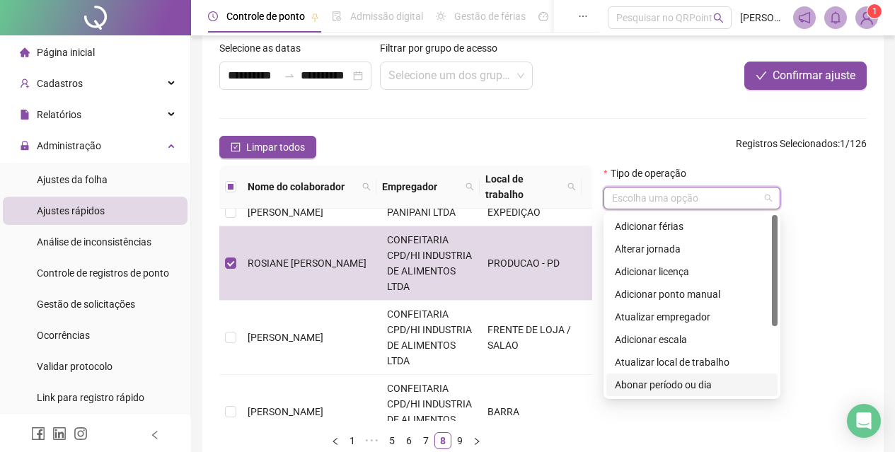
click at [716, 197] on input "search" at bounding box center [685, 198] width 147 height 21
click at [690, 379] on div "Abonar período ou dia" at bounding box center [692, 385] width 154 height 16
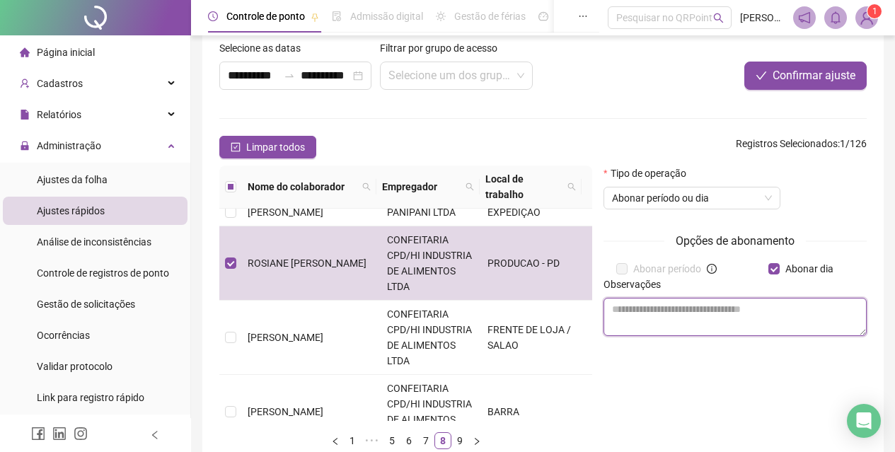
click at [729, 311] on textarea at bounding box center [735, 317] width 263 height 38
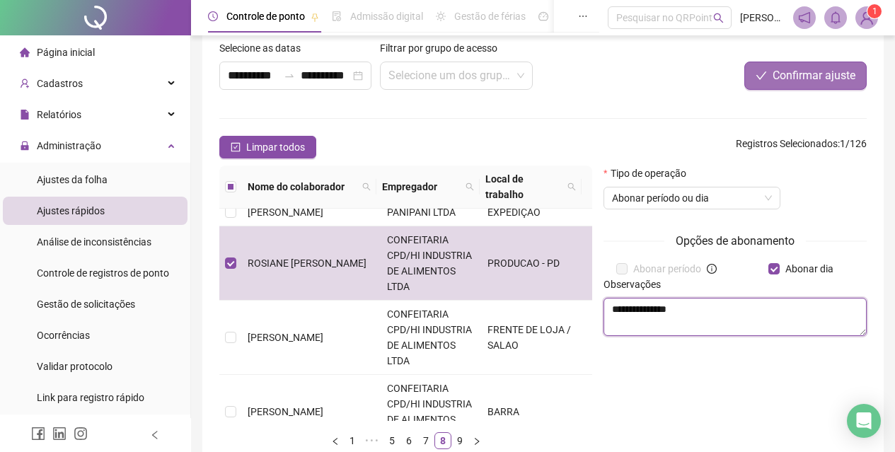
type textarea "**********"
click at [824, 73] on span "Confirmar ajuste" at bounding box center [814, 75] width 83 height 17
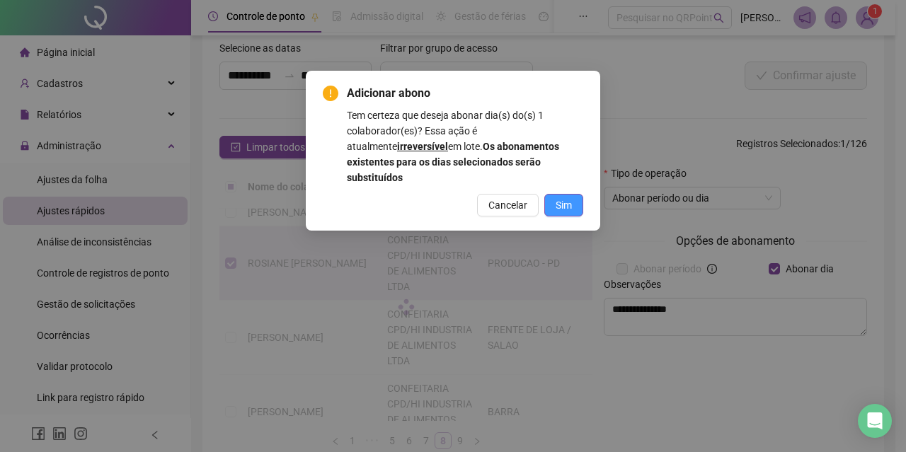
click at [556, 197] on span "Sim" at bounding box center [563, 205] width 16 height 16
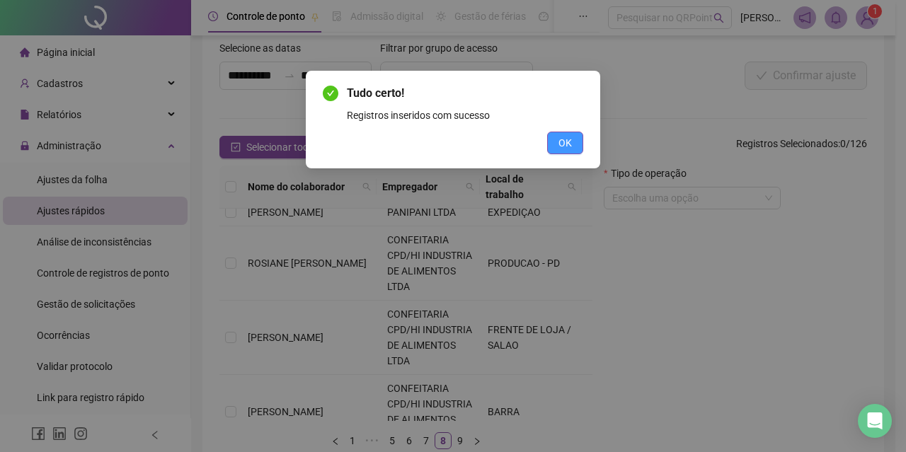
click at [566, 149] on span "OK" at bounding box center [564, 143] width 13 height 16
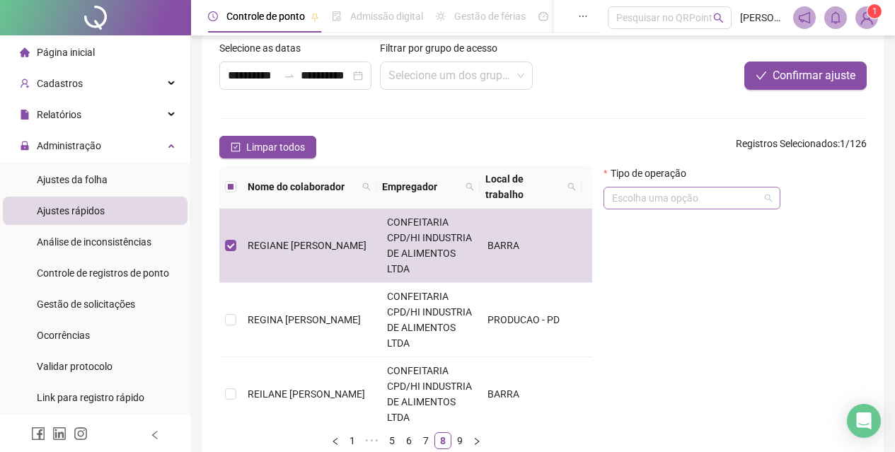
click at [718, 199] on input "search" at bounding box center [685, 198] width 147 height 21
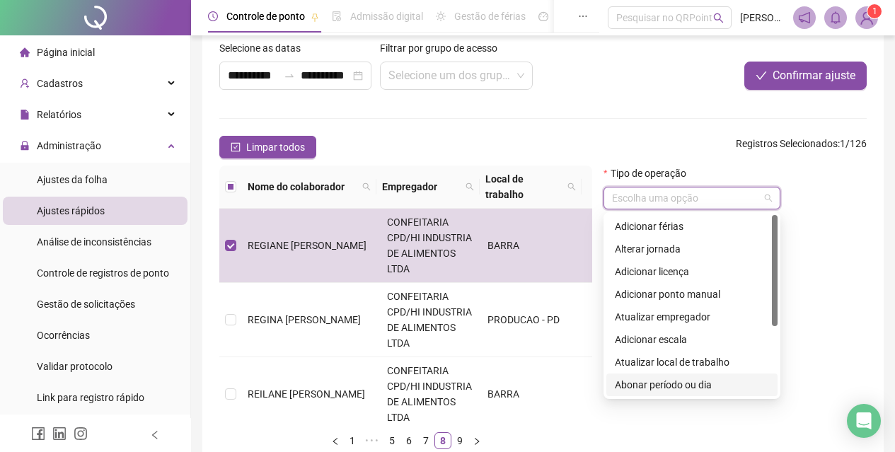
click at [709, 382] on div "Abonar período ou dia" at bounding box center [692, 385] width 154 height 16
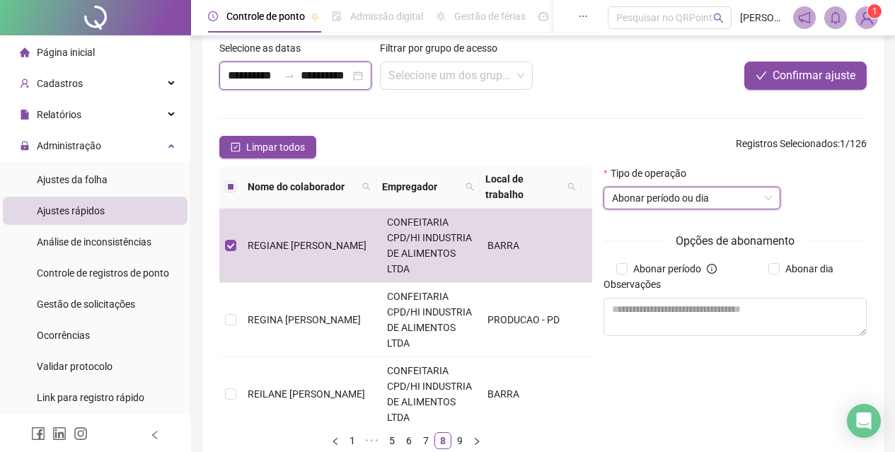
click at [240, 76] on input "**********" at bounding box center [253, 75] width 50 height 17
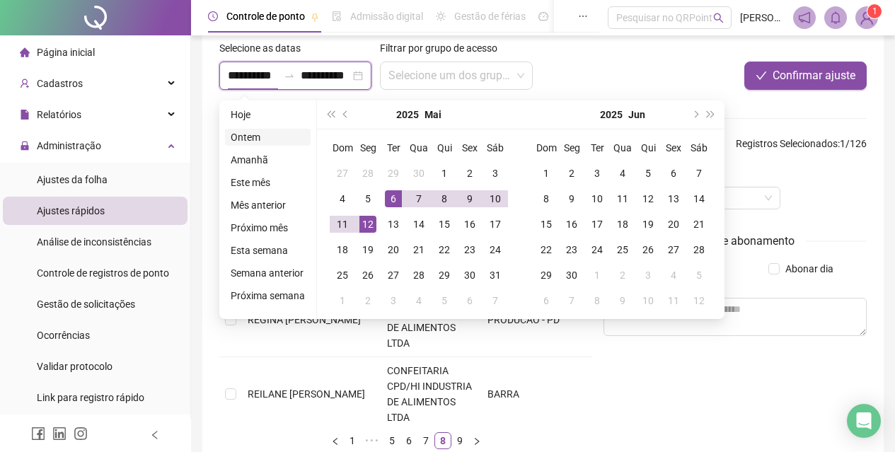
type input "**********"
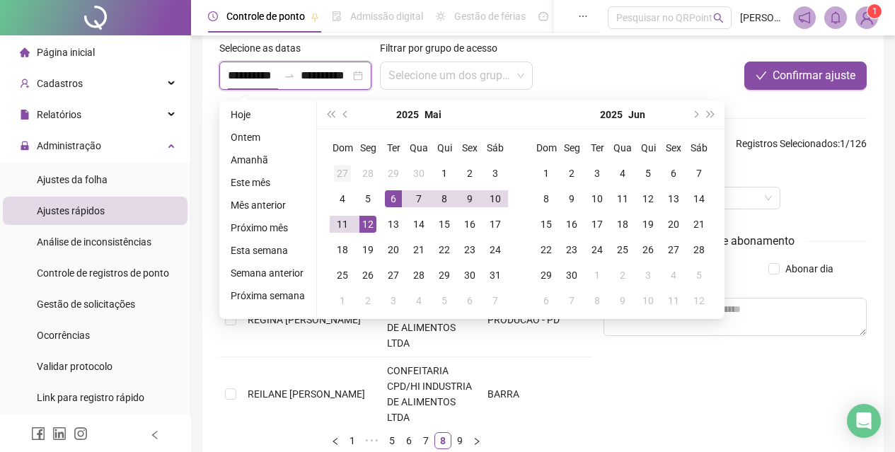
type input "**********"
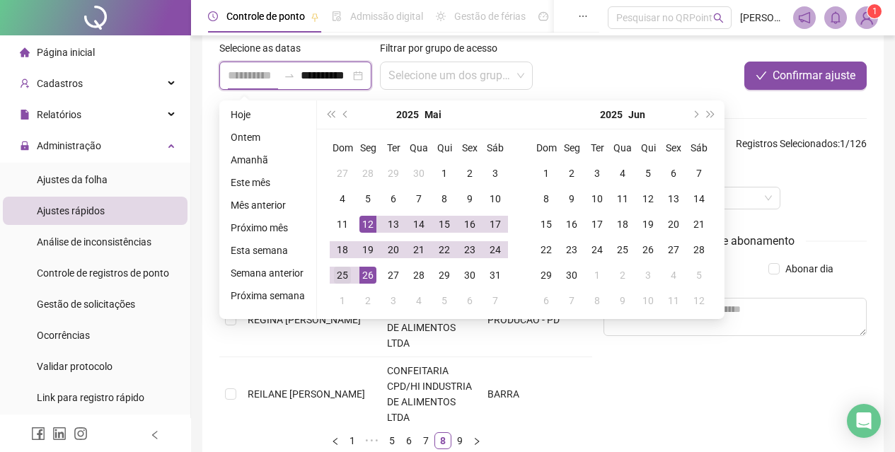
type input "**********"
click at [345, 274] on div "25" at bounding box center [342, 275] width 17 height 17
type input "**********"
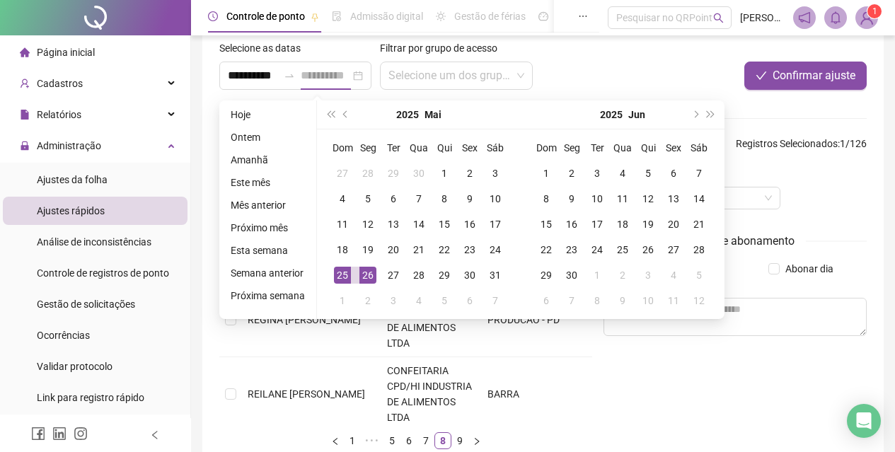
scroll to position [0, 0]
click at [368, 277] on div "26" at bounding box center [367, 275] width 17 height 17
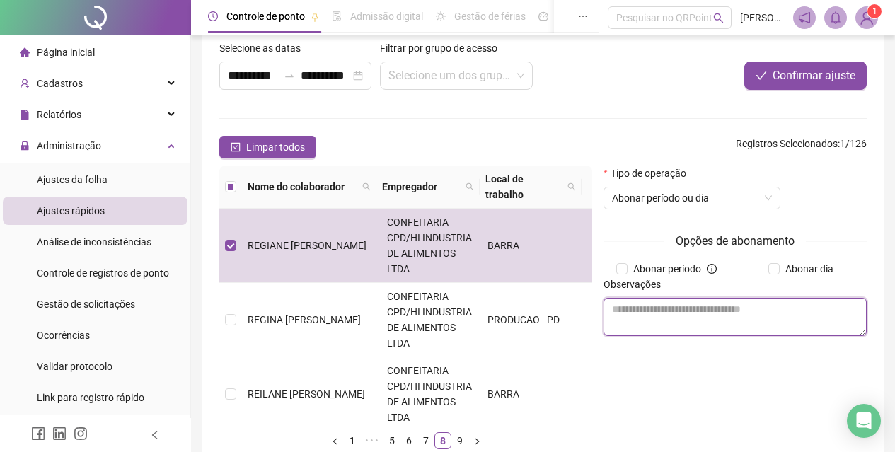
drag, startPoint x: 680, startPoint y: 306, endPoint x: 710, endPoint y: 288, distance: 34.6
click at [681, 305] on textarea at bounding box center [735, 317] width 263 height 38
click at [704, 309] on textarea at bounding box center [735, 317] width 263 height 38
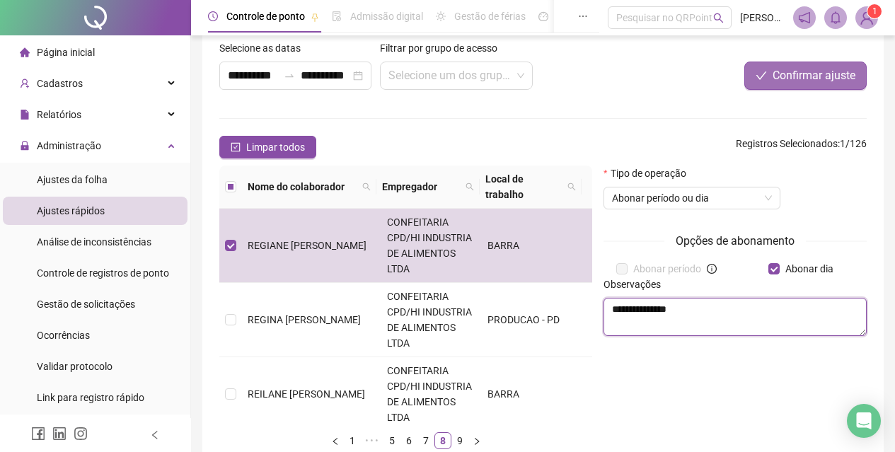
type textarea "**********"
click at [816, 71] on span "Confirmar ajuste" at bounding box center [814, 75] width 83 height 17
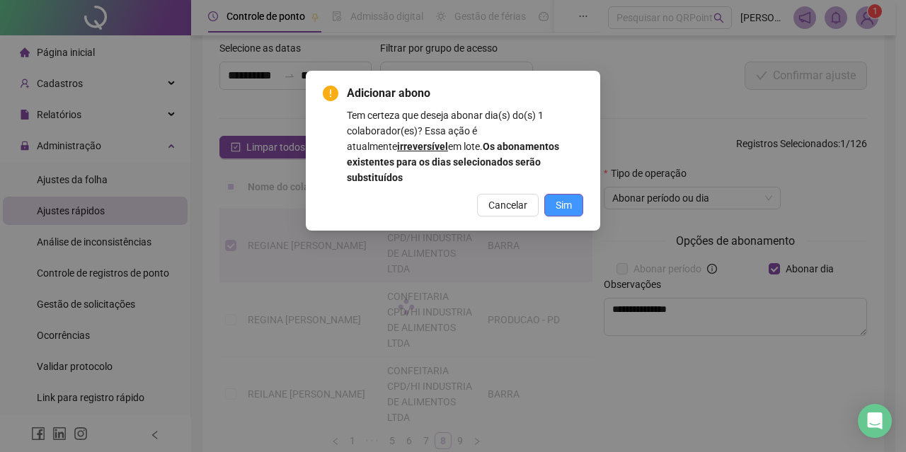
click at [568, 197] on span "Sim" at bounding box center [563, 205] width 16 height 16
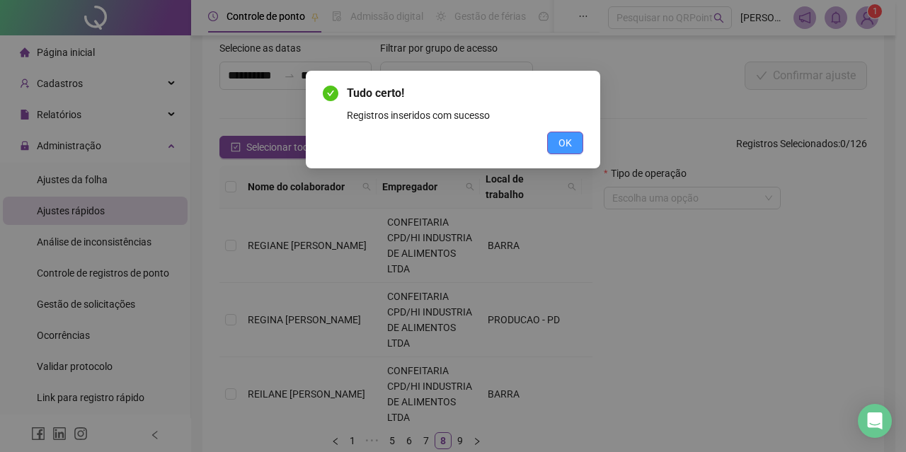
click at [560, 135] on span "OK" at bounding box center [564, 143] width 13 height 16
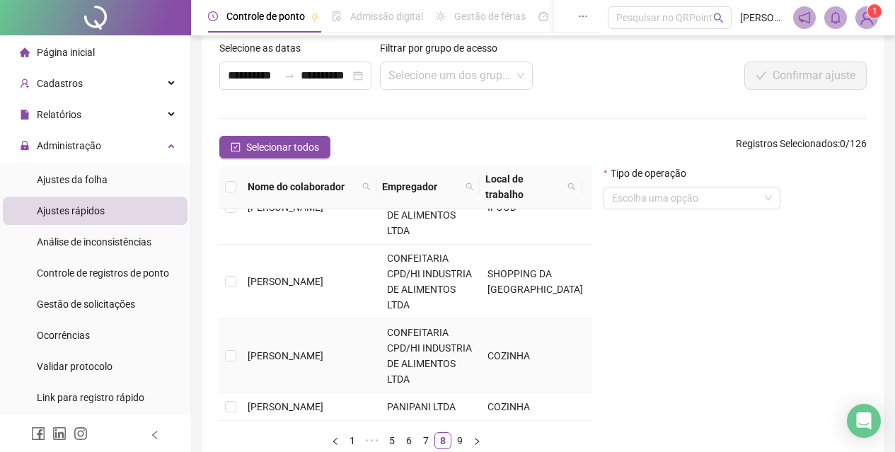
scroll to position [154, 0]
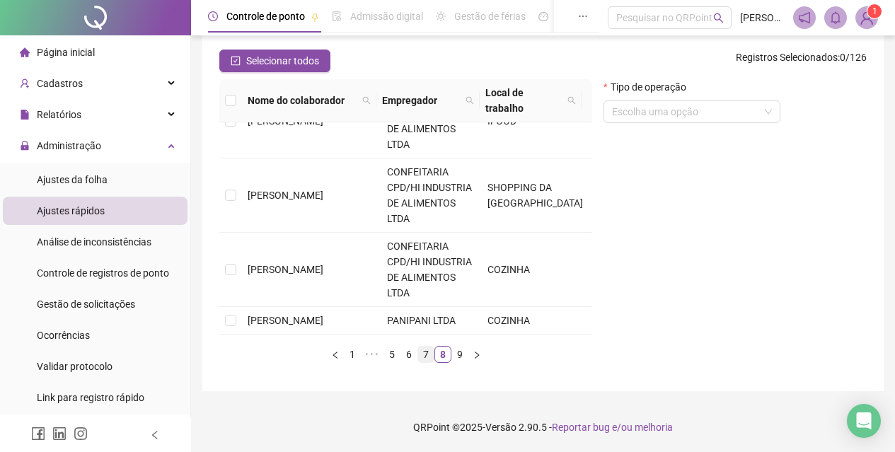
click at [424, 356] on link "7" at bounding box center [426, 355] width 16 height 16
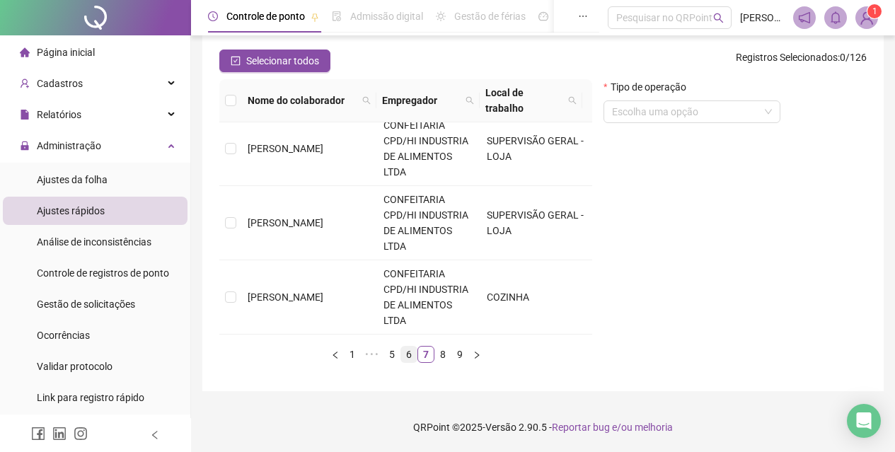
click at [413, 355] on link "6" at bounding box center [409, 355] width 16 height 16
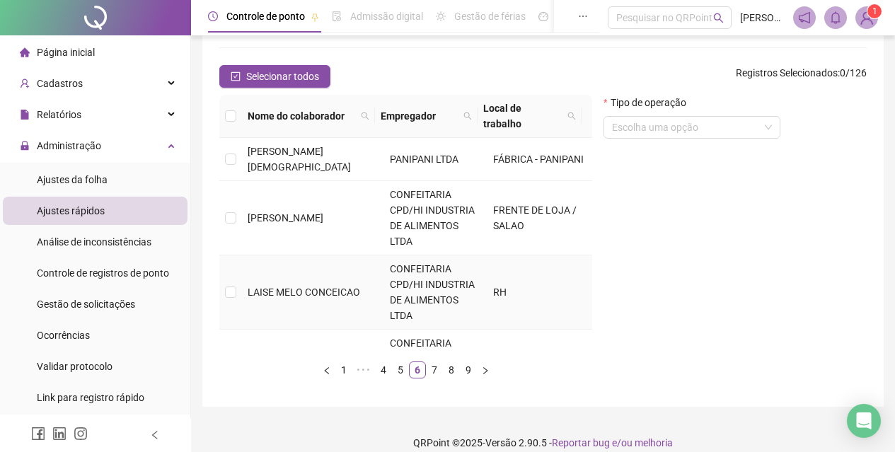
scroll to position [71, 0]
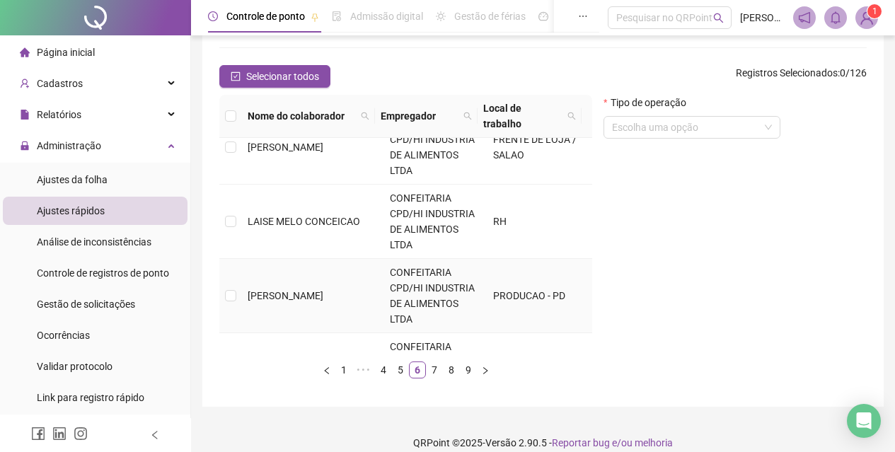
click at [282, 290] on span "[PERSON_NAME]" at bounding box center [286, 295] width 76 height 11
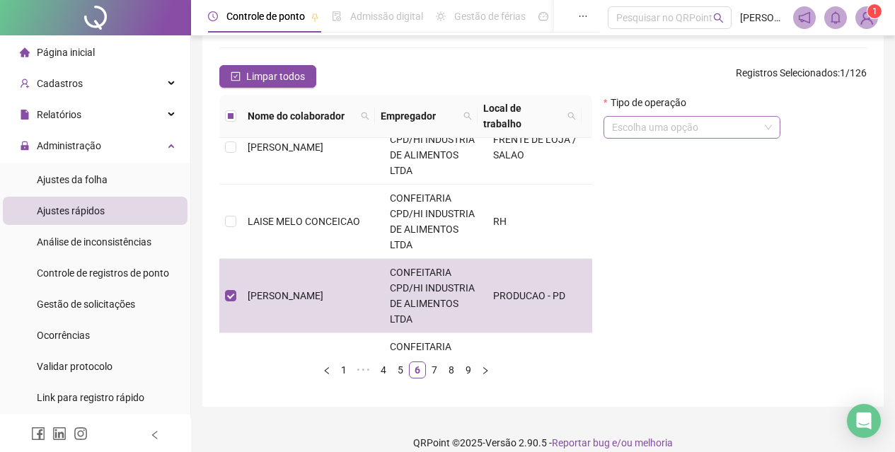
click at [704, 124] on input "search" at bounding box center [685, 127] width 147 height 21
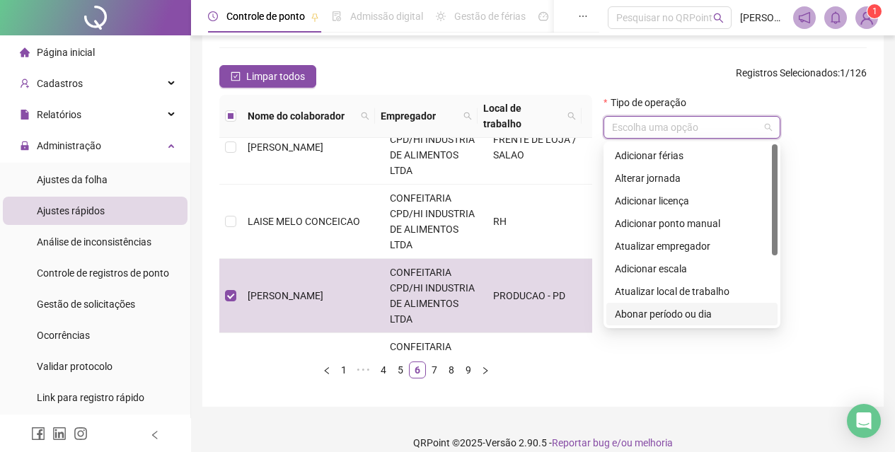
click at [674, 317] on div "Abonar período ou dia" at bounding box center [692, 314] width 154 height 16
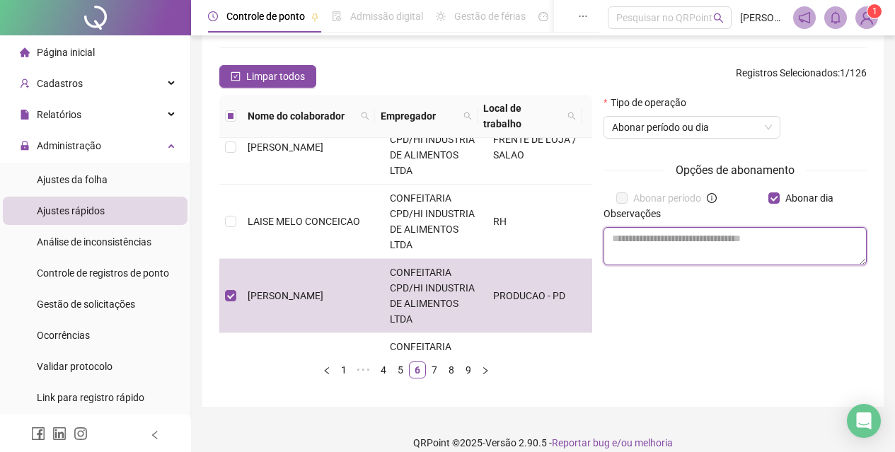
click at [749, 251] on textarea at bounding box center [735, 246] width 263 height 38
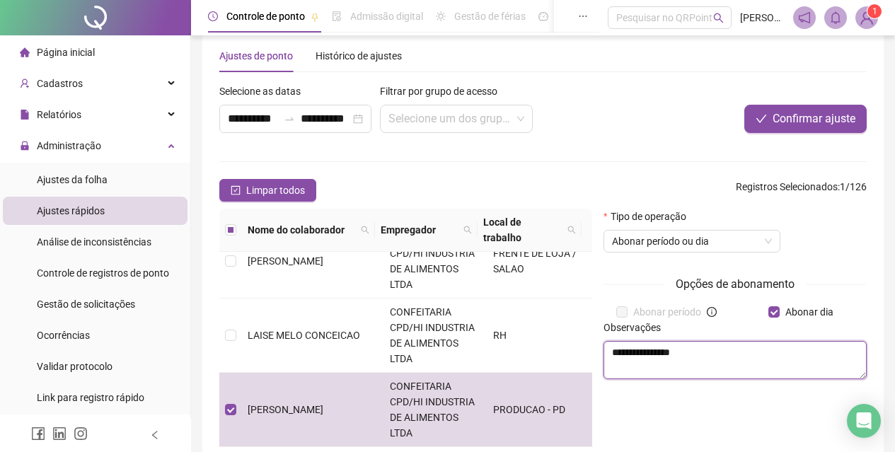
scroll to position [0, 0]
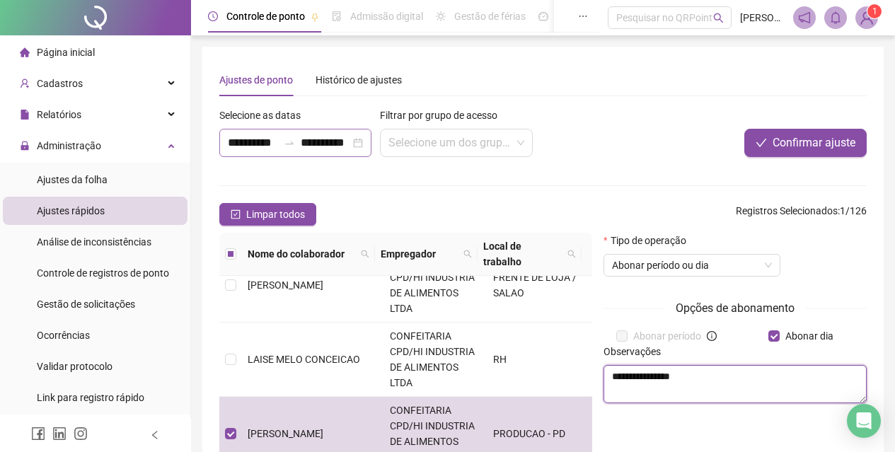
type textarea "**********"
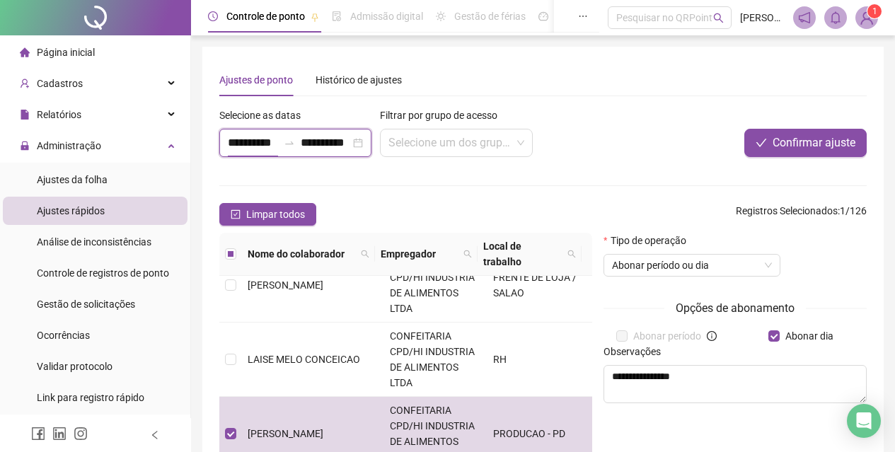
click at [238, 143] on input "**********" at bounding box center [253, 142] width 50 height 17
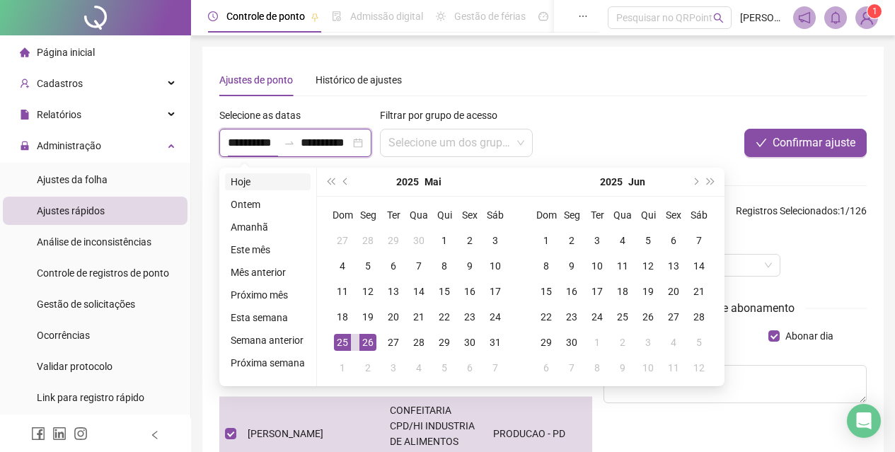
type input "**********"
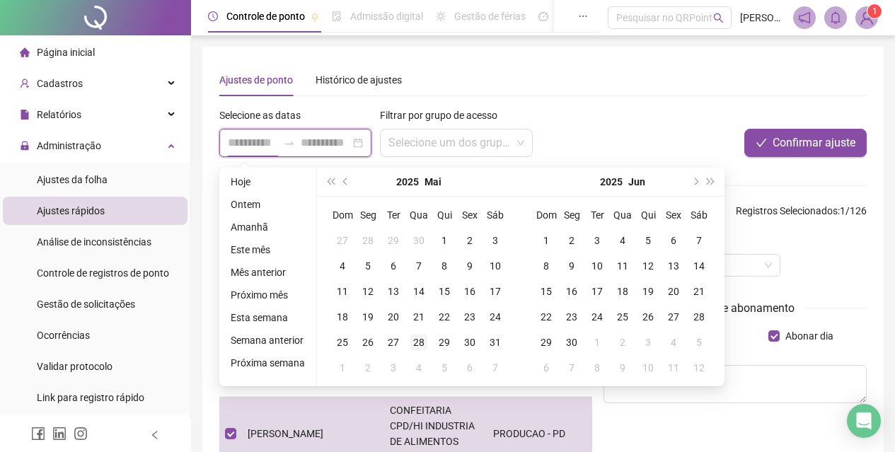
type input "**********"
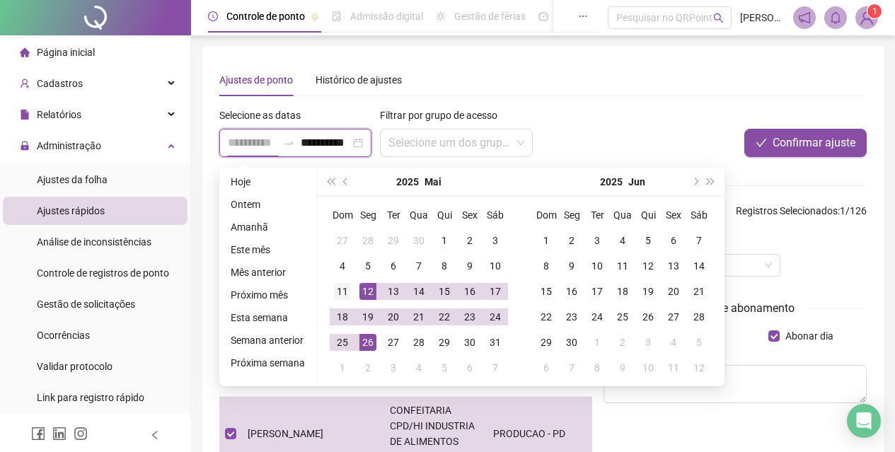
type input "**********"
click at [338, 294] on div "11" at bounding box center [342, 291] width 17 height 17
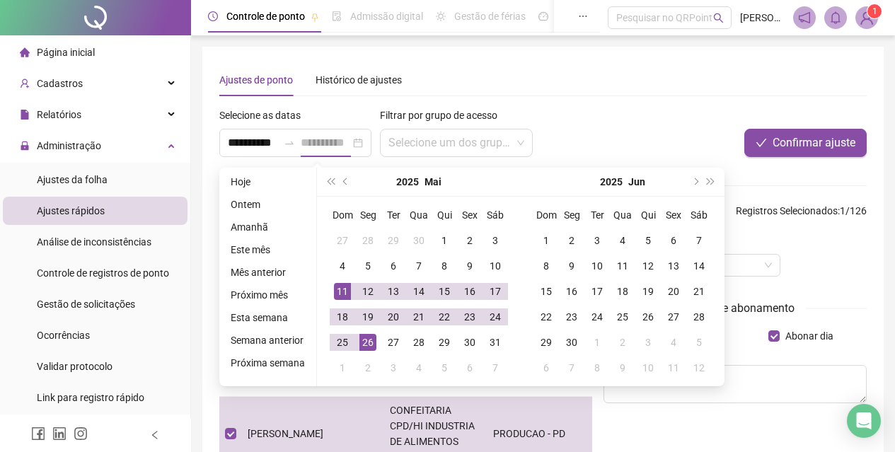
click at [338, 294] on div "11" at bounding box center [342, 291] width 17 height 17
type input "**********"
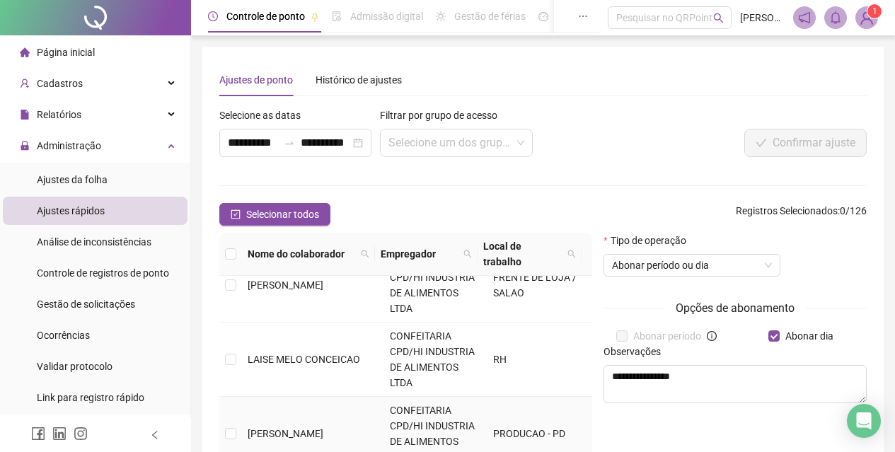
click at [260, 428] on span "[PERSON_NAME]" at bounding box center [286, 433] width 76 height 11
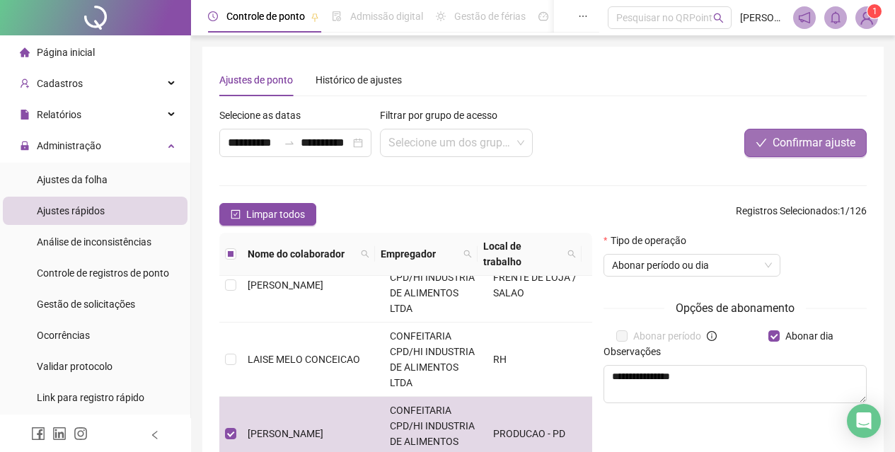
click at [827, 149] on span "Confirmar ajuste" at bounding box center [814, 142] width 83 height 17
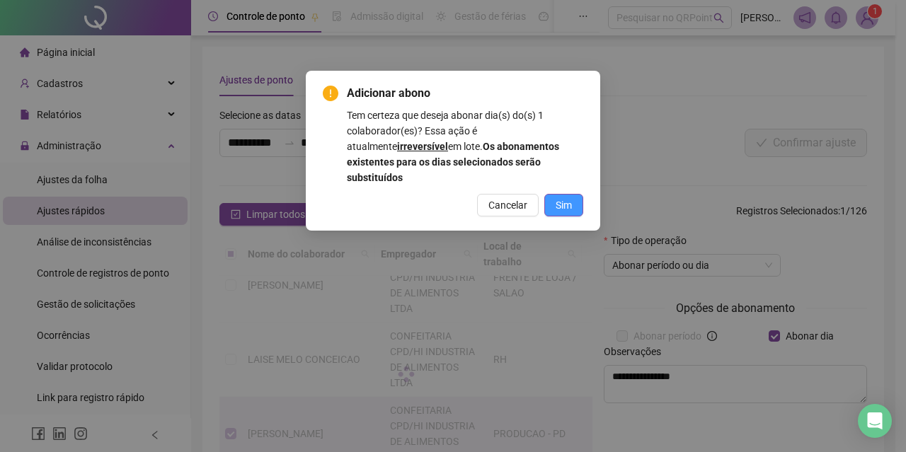
click at [566, 197] on span "Sim" at bounding box center [563, 205] width 16 height 16
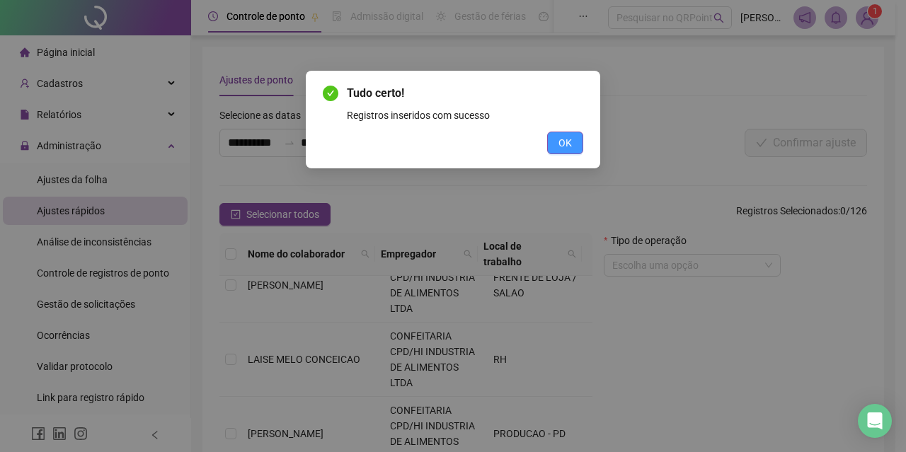
click at [565, 139] on span "OK" at bounding box center [564, 143] width 13 height 16
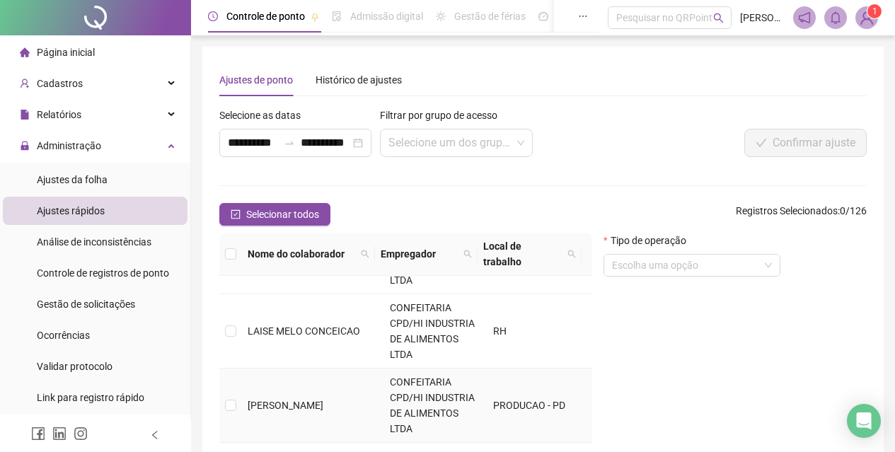
scroll to position [142, 0]
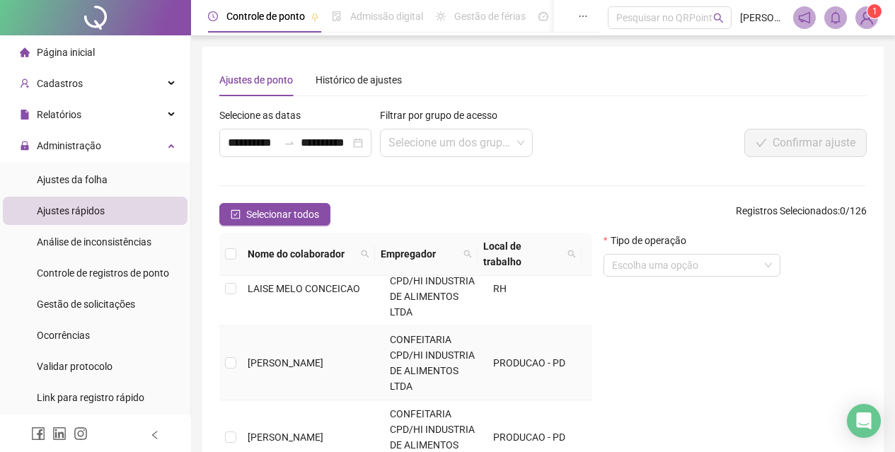
click at [248, 357] on span "[PERSON_NAME]" at bounding box center [286, 362] width 76 height 11
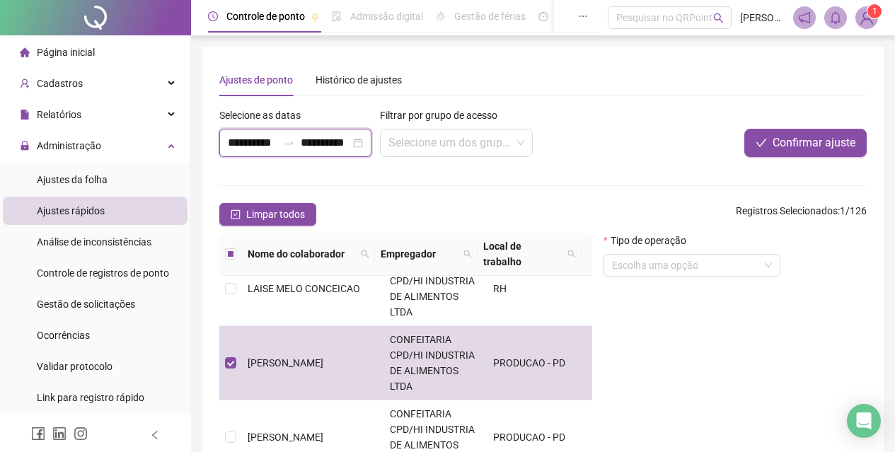
click at [235, 139] on input "**********" at bounding box center [253, 142] width 50 height 17
type input "**********"
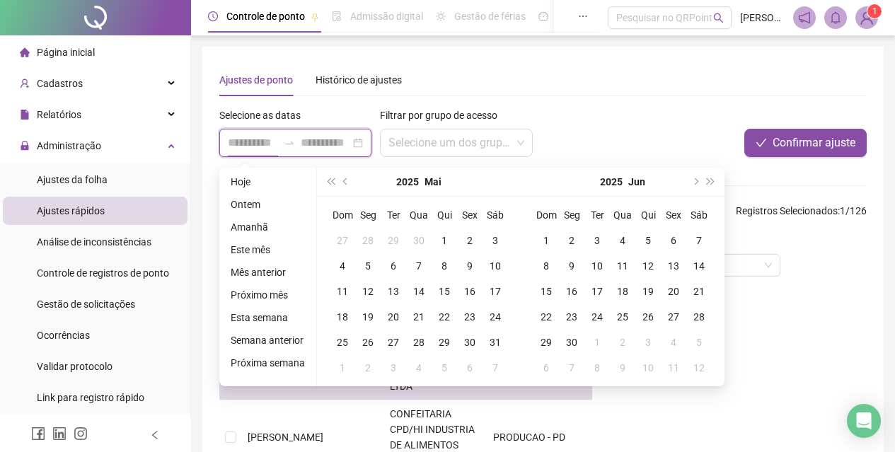
type input "**********"
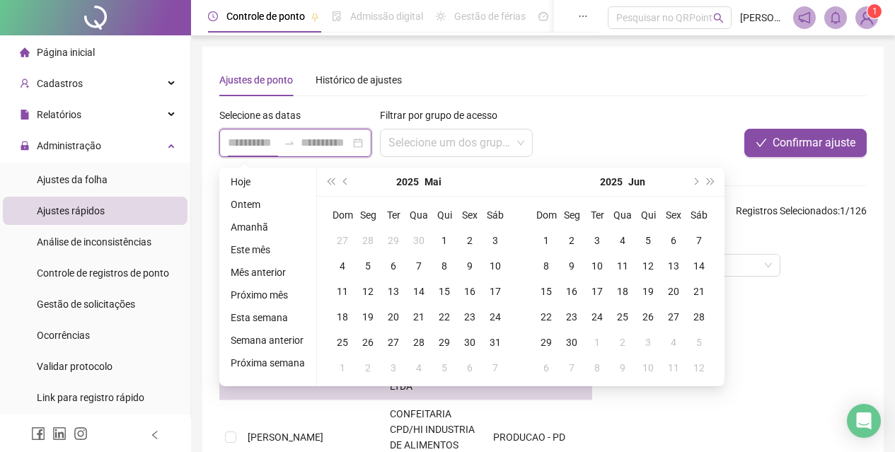
type input "**********"
click at [374, 294] on div "12" at bounding box center [367, 291] width 17 height 17
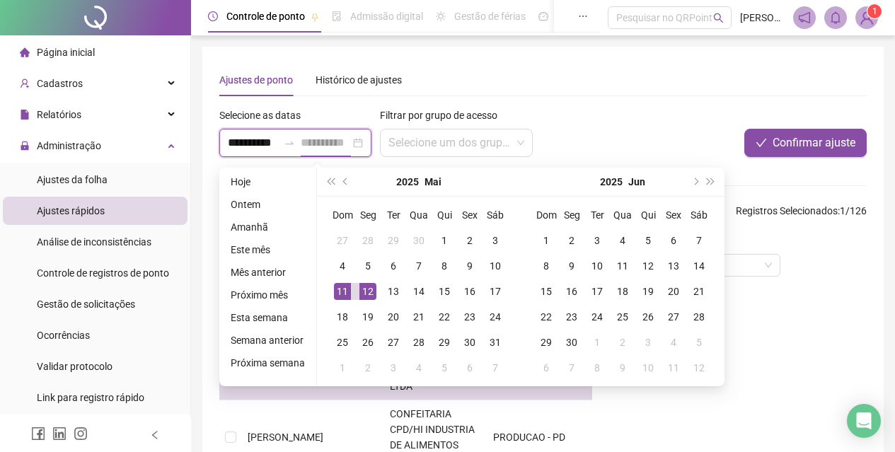
scroll to position [0, 7]
type input "**********"
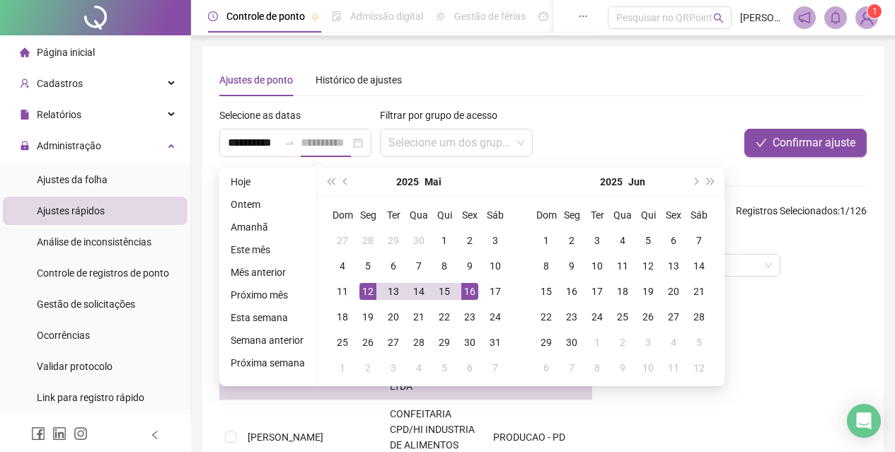
scroll to position [0, 0]
click at [470, 294] on div "16" at bounding box center [469, 291] width 17 height 17
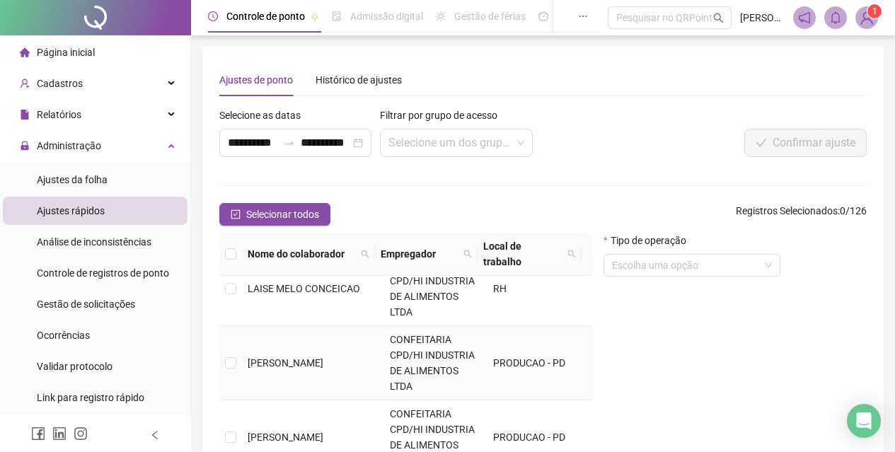
click at [297, 357] on span "[PERSON_NAME]" at bounding box center [286, 362] width 76 height 11
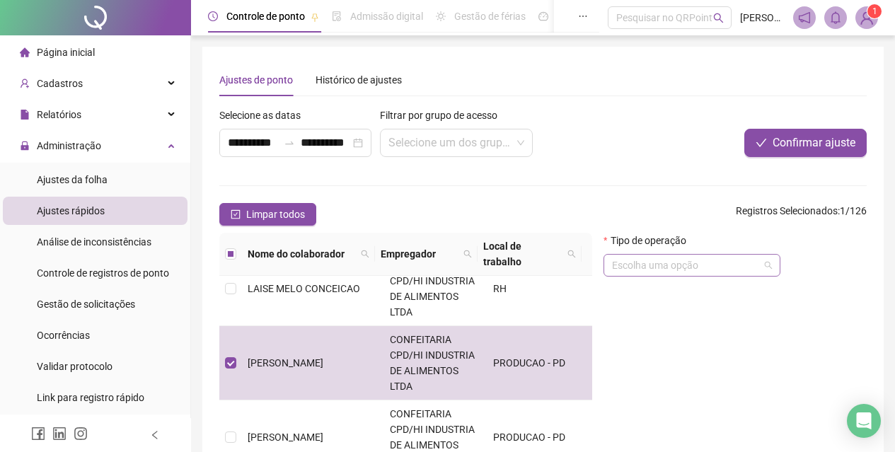
click at [690, 259] on input "search" at bounding box center [685, 265] width 147 height 21
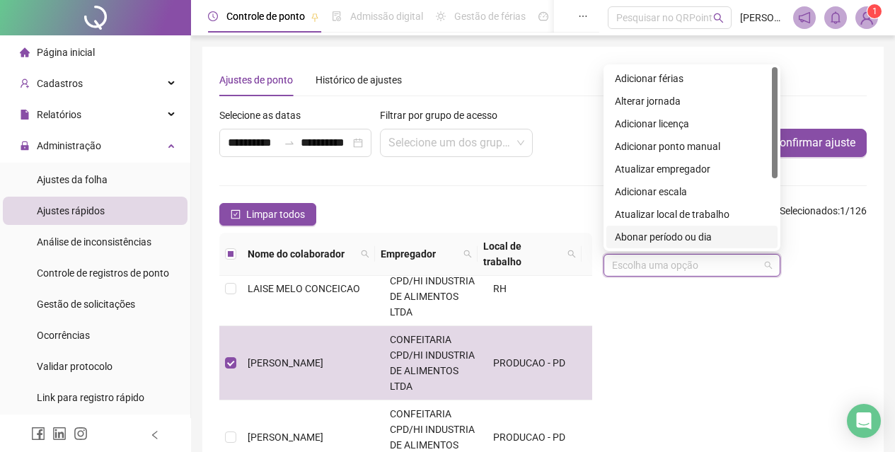
click at [716, 247] on div "Abonar período ou dia" at bounding box center [691, 237] width 171 height 23
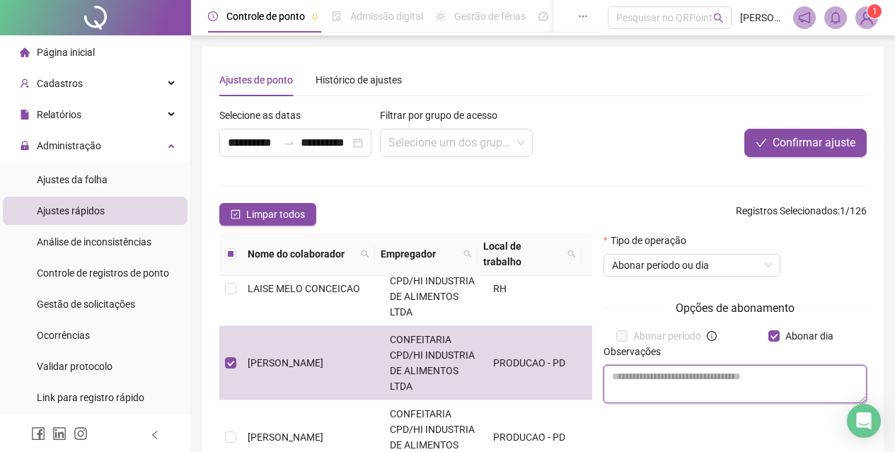
click at [734, 379] on textarea at bounding box center [735, 384] width 263 height 38
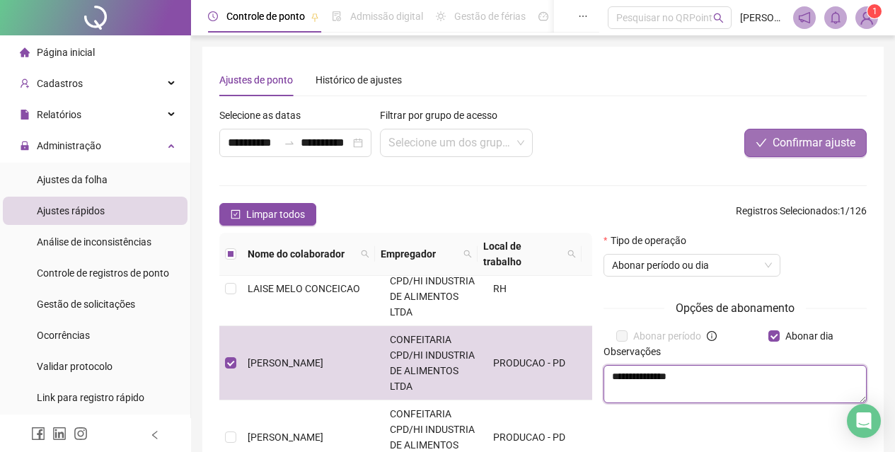
type textarea "**********"
click at [802, 142] on span "Confirmar ajuste" at bounding box center [814, 142] width 83 height 17
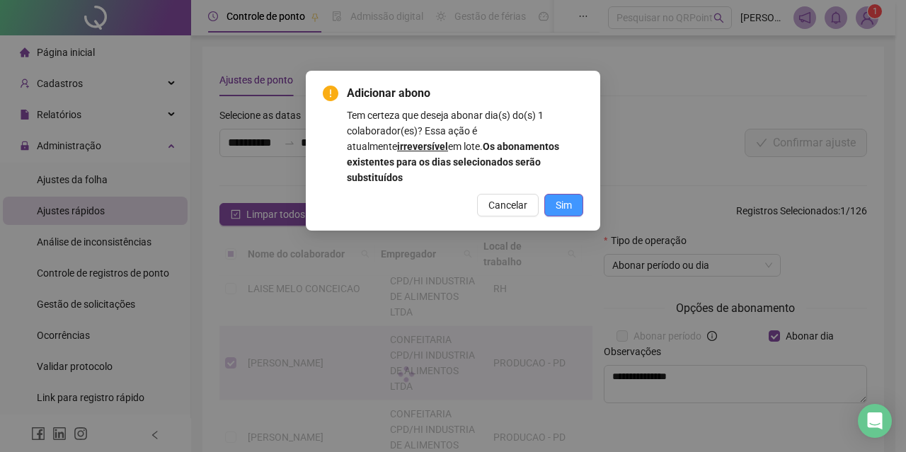
click at [575, 194] on button "Sim" at bounding box center [563, 205] width 39 height 23
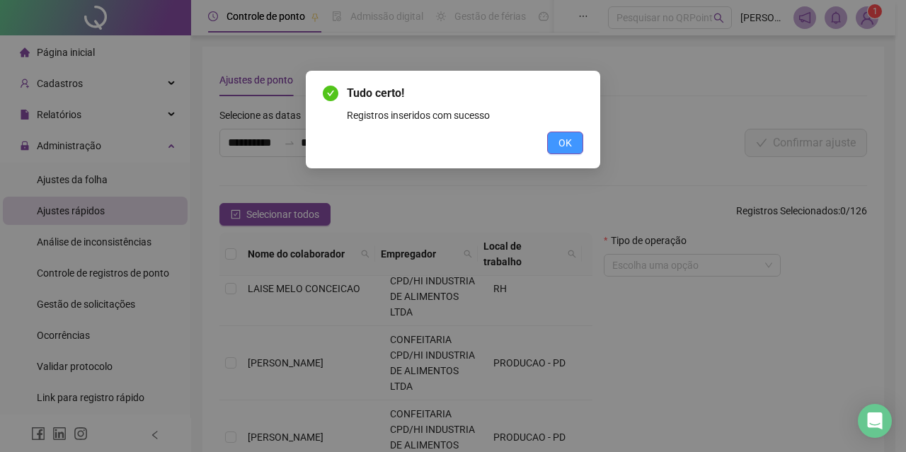
drag, startPoint x: 565, startPoint y: 147, endPoint x: 524, endPoint y: 220, distance: 83.6
click at [564, 147] on span "OK" at bounding box center [564, 143] width 13 height 16
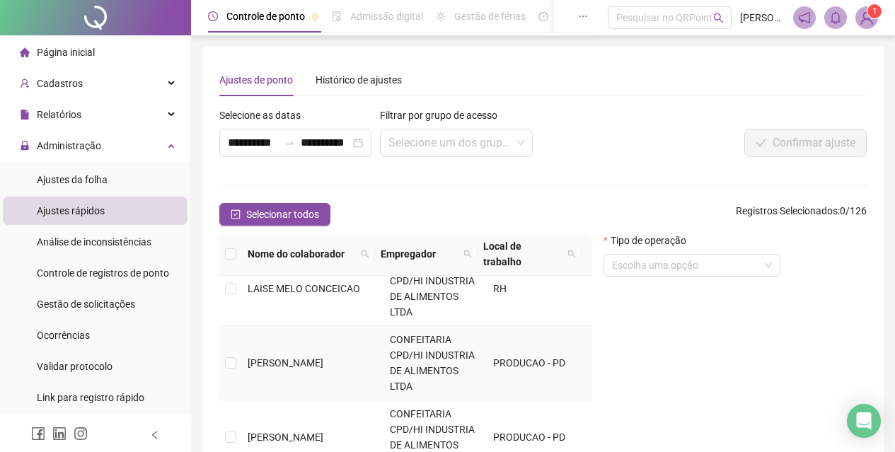
click at [271, 360] on td "[PERSON_NAME]" at bounding box center [313, 363] width 142 height 74
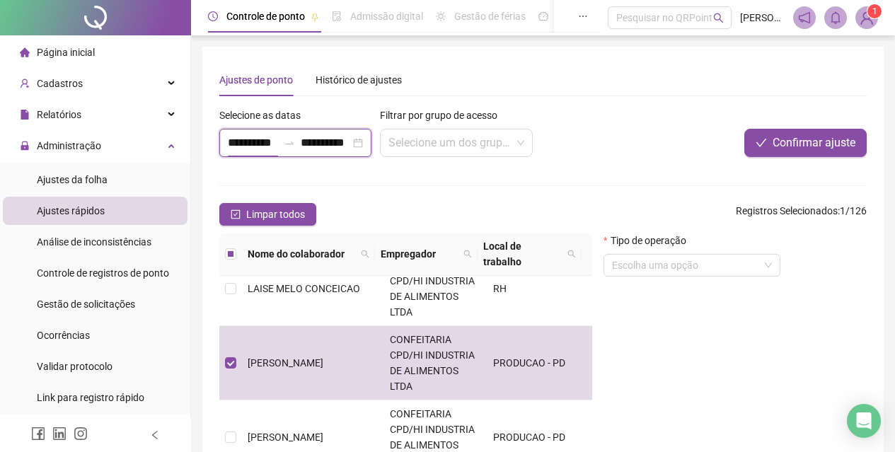
click at [233, 139] on input "**********" at bounding box center [253, 142] width 50 height 17
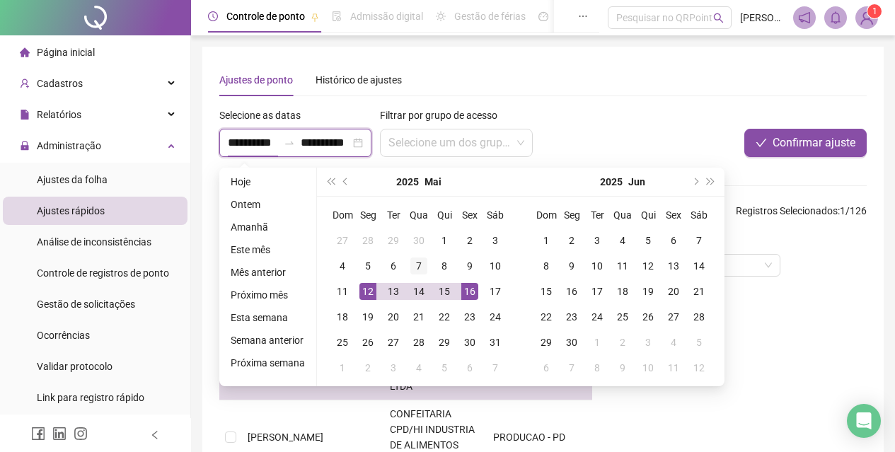
type input "**********"
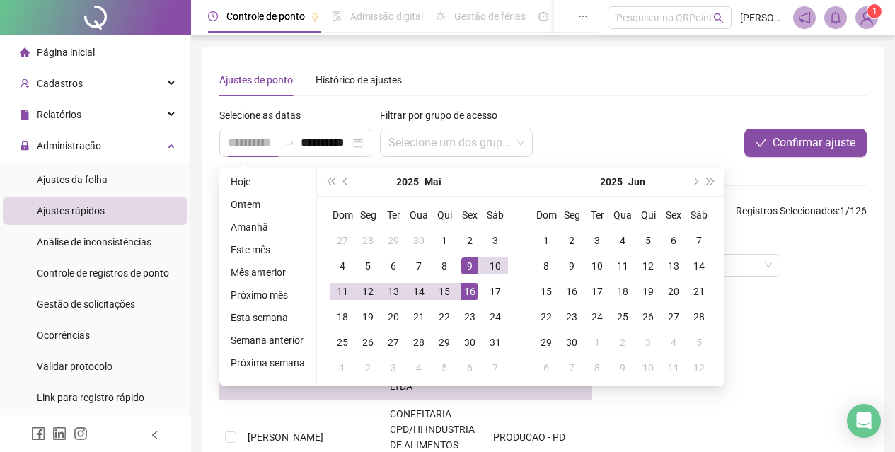
click at [471, 265] on div "9" at bounding box center [469, 266] width 17 height 17
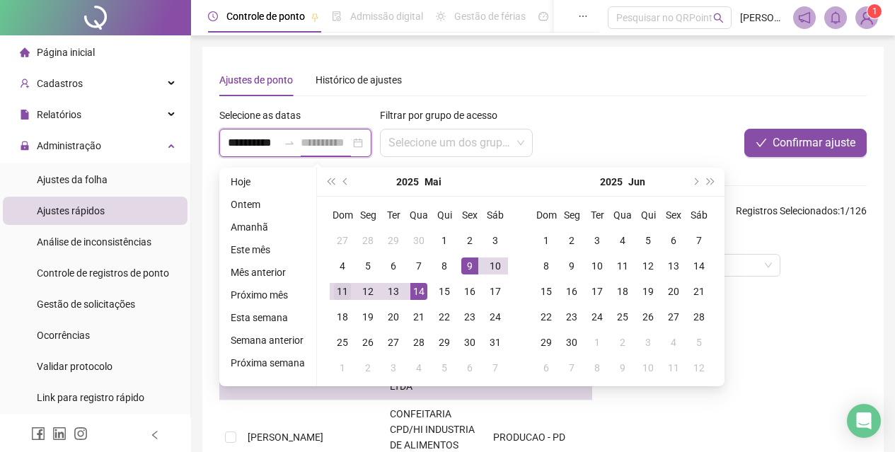
type input "**********"
click at [345, 290] on div "11" at bounding box center [342, 291] width 17 height 17
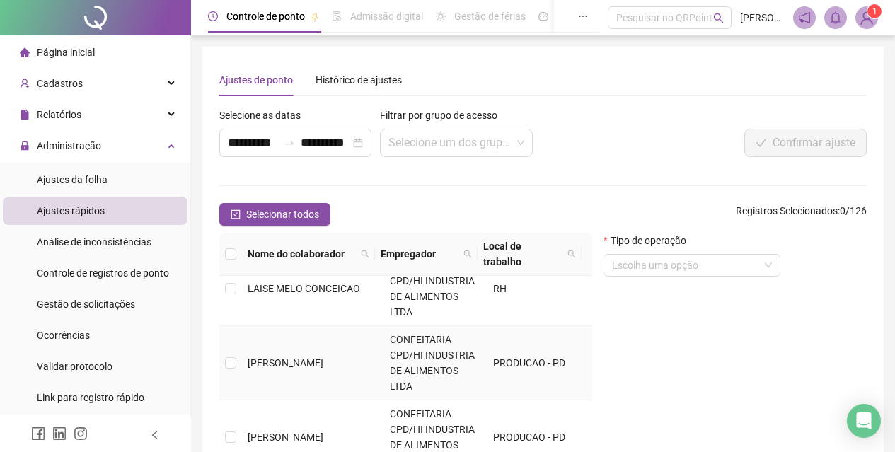
click at [318, 357] on span "[PERSON_NAME]" at bounding box center [286, 362] width 76 height 11
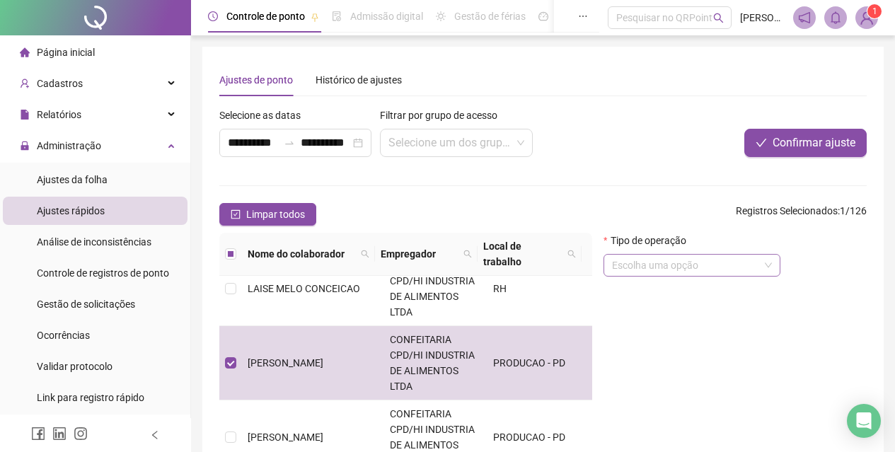
click at [668, 265] on input "search" at bounding box center [685, 265] width 147 height 21
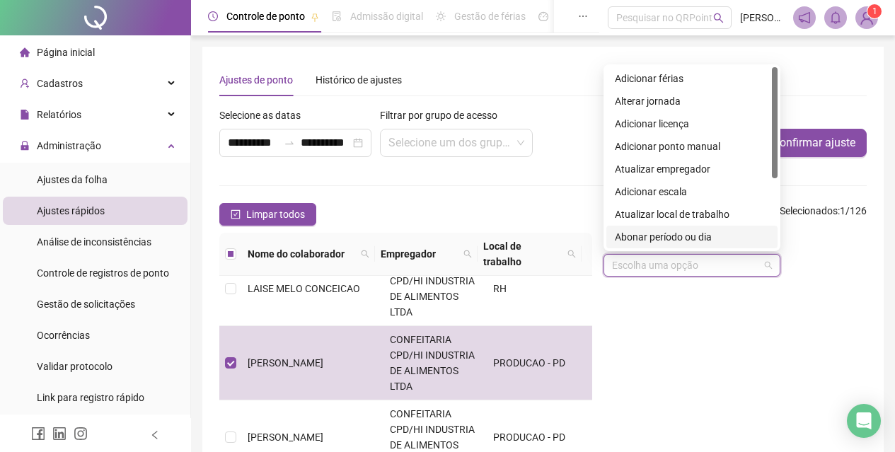
click at [694, 249] on div "8 9 10 Adicionar férias Alterar jornada Adicionar licença Adicionar ponto manua…" at bounding box center [692, 157] width 177 height 187
click at [674, 241] on div "Abonar período ou dia" at bounding box center [692, 237] width 154 height 16
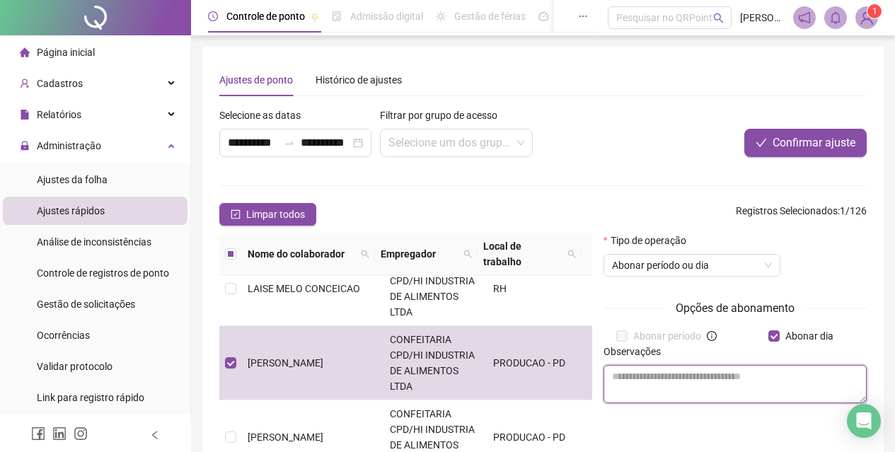
click at [733, 379] on textarea at bounding box center [735, 384] width 263 height 38
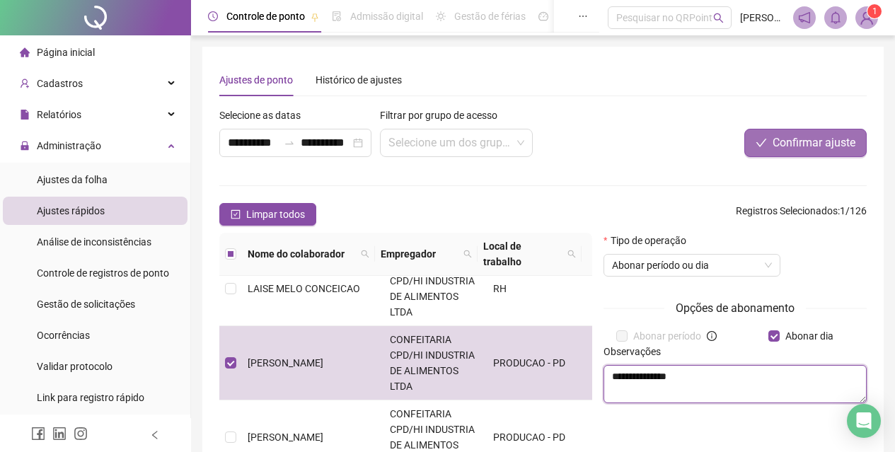
type textarea "**********"
click at [809, 152] on button "Confirmar ajuste" at bounding box center [805, 143] width 122 height 28
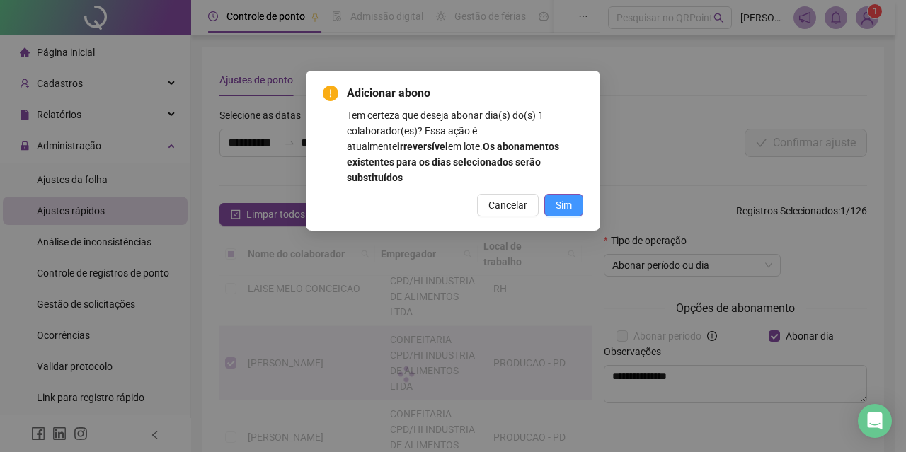
click at [560, 199] on button "Sim" at bounding box center [563, 205] width 39 height 23
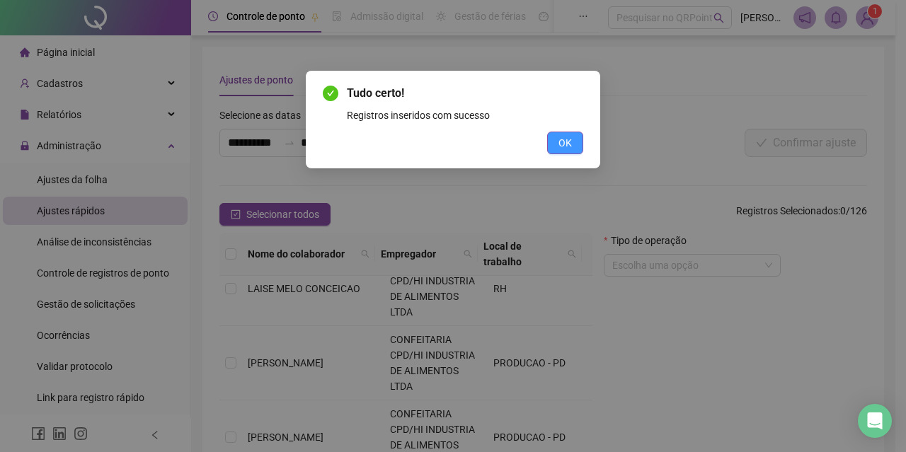
click at [569, 148] on span "OK" at bounding box center [564, 143] width 13 height 16
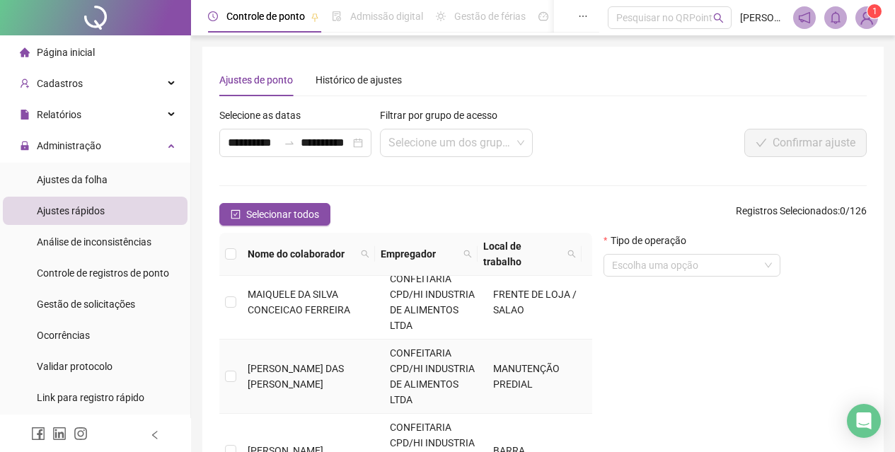
scroll to position [840, 0]
click at [333, 287] on td "MAIQUELE DA SILVA CONCEICAO FERREIRA" at bounding box center [313, 302] width 142 height 74
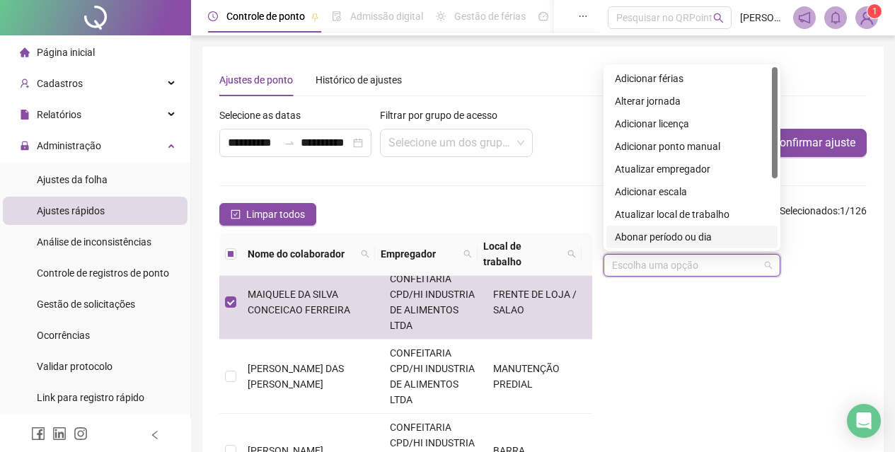
drag, startPoint x: 640, startPoint y: 267, endPoint x: 657, endPoint y: 305, distance: 41.2
click at [641, 268] on input "search" at bounding box center [685, 265] width 147 height 21
click at [665, 243] on div "Abonar período ou dia" at bounding box center [692, 237] width 154 height 16
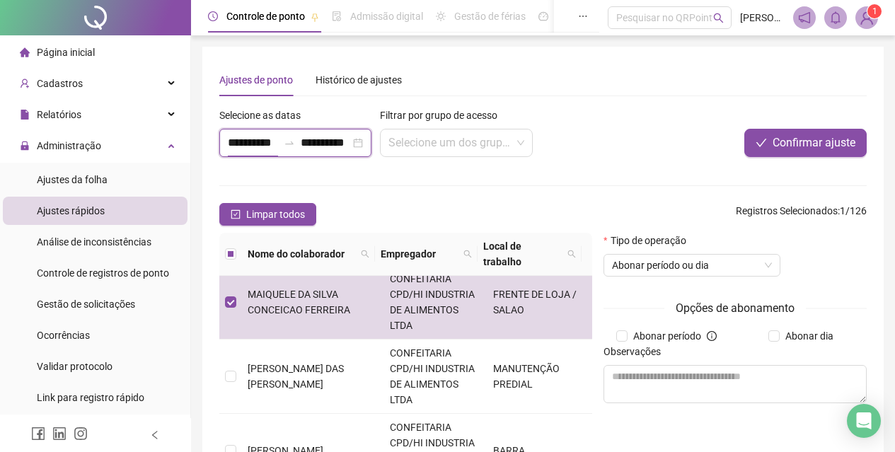
click at [238, 148] on input "**********" at bounding box center [253, 142] width 50 height 17
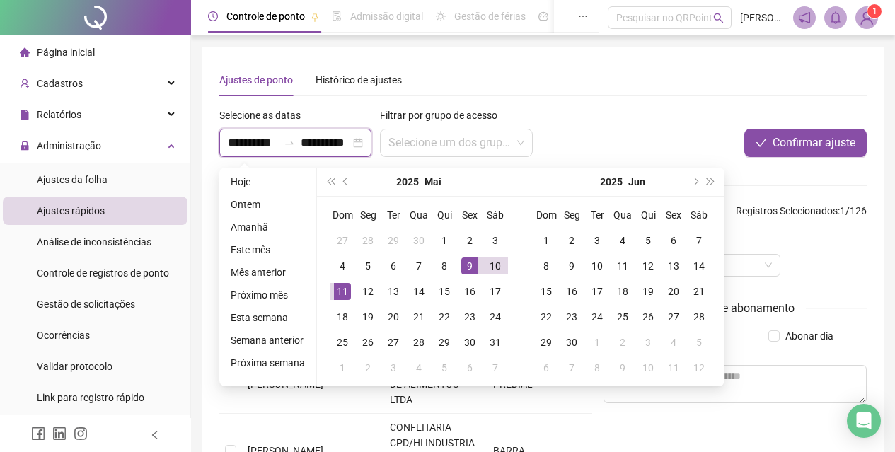
type input "**********"
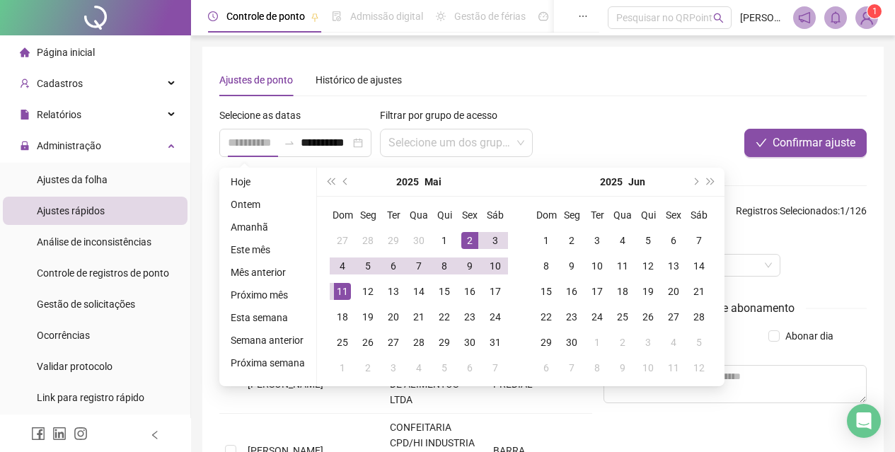
click at [463, 240] on div "2" at bounding box center [469, 240] width 17 height 17
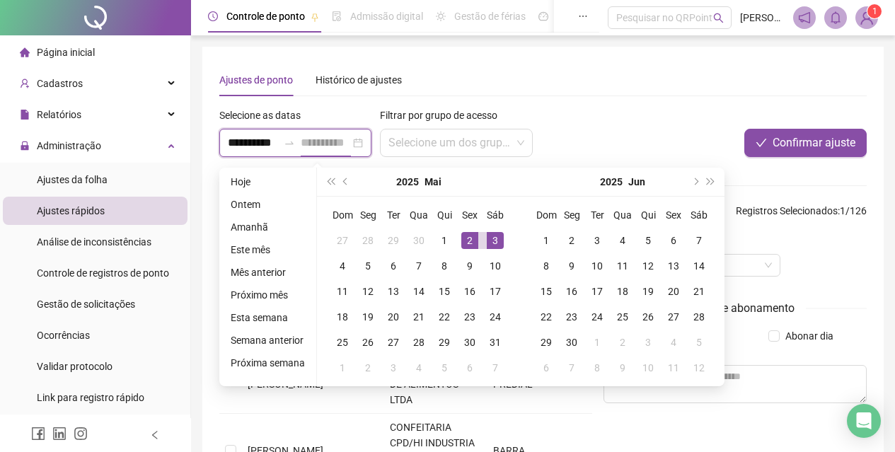
type input "**********"
click at [488, 240] on div "3" at bounding box center [495, 240] width 17 height 17
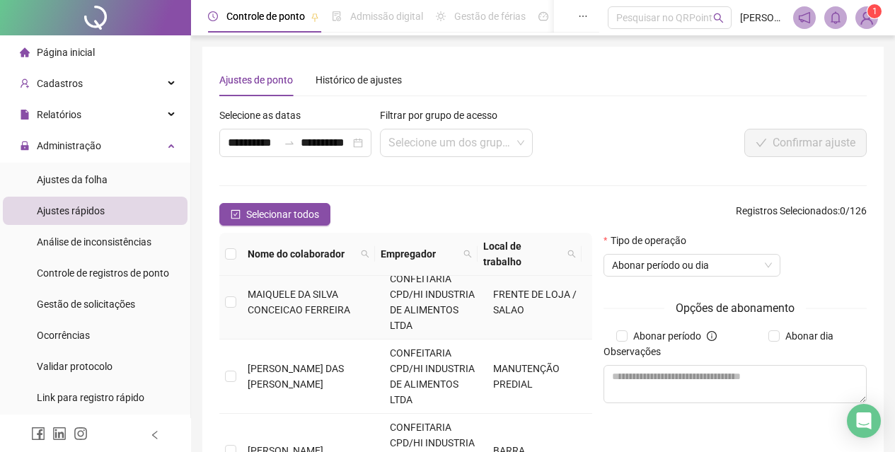
click at [260, 289] on span "MAIQUELE DA SILVA CONCEICAO FERREIRA" at bounding box center [299, 302] width 103 height 27
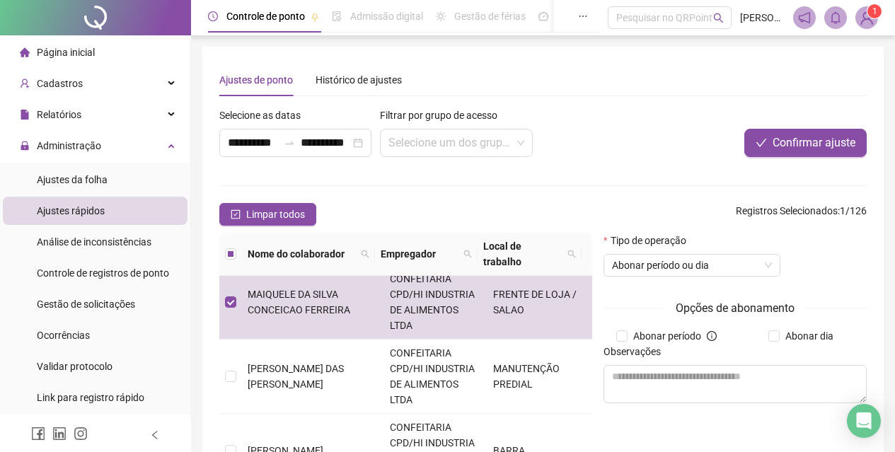
drag, startPoint x: 776, startPoint y: 330, endPoint x: 752, endPoint y: 362, distance: 39.5
click at [774, 330] on label "Abonar dia" at bounding box center [803, 336] width 71 height 16
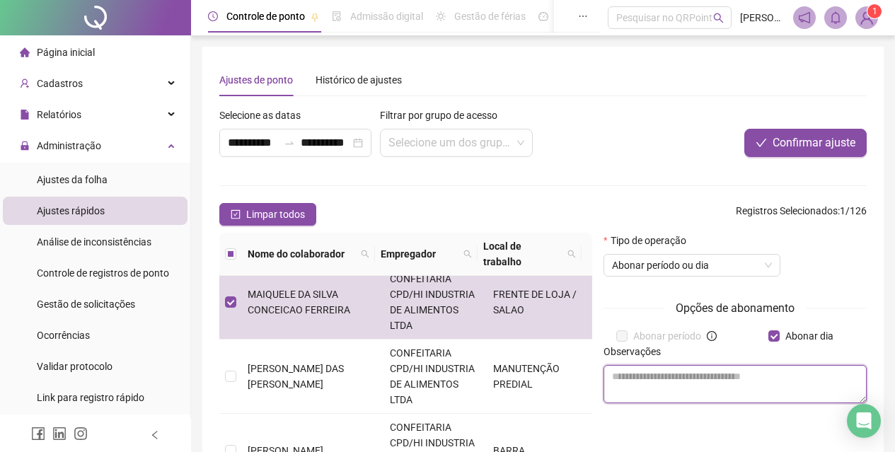
click at [719, 380] on textarea at bounding box center [735, 384] width 263 height 38
type textarea "*"
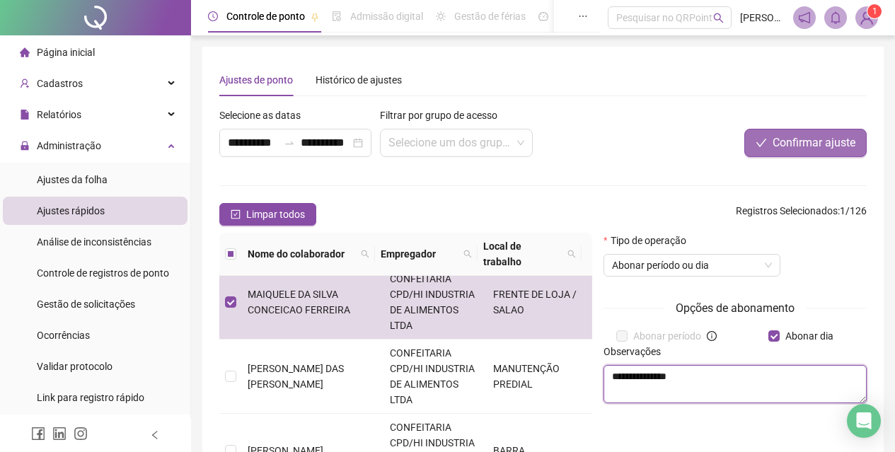
type textarea "**********"
click at [807, 151] on button "Confirmar ajuste" at bounding box center [805, 143] width 122 height 28
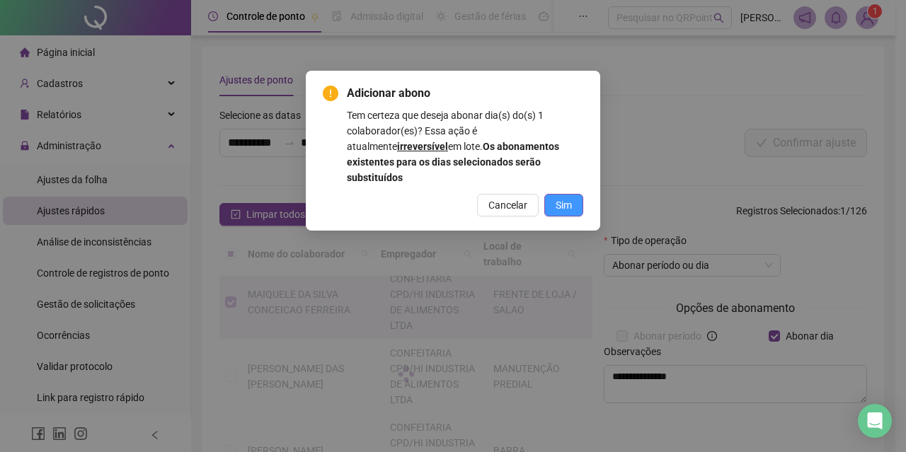
click at [572, 197] on button "Sim" at bounding box center [563, 205] width 39 height 23
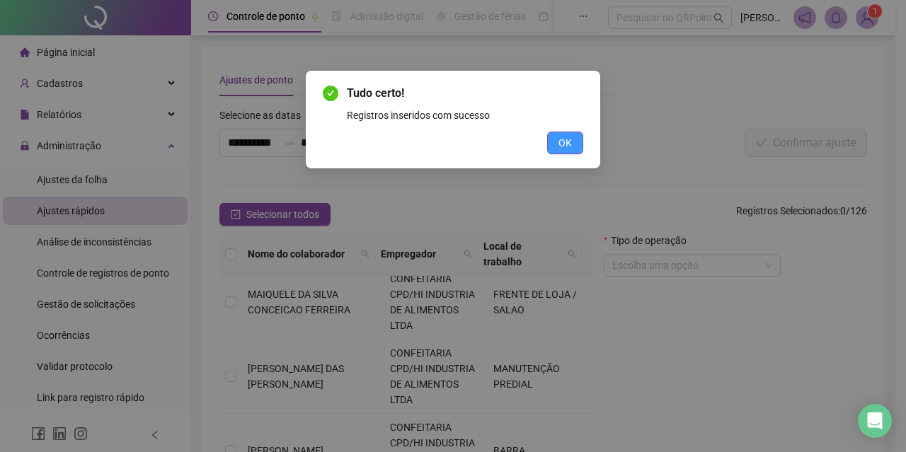
click at [565, 143] on span "OK" at bounding box center [564, 143] width 13 height 16
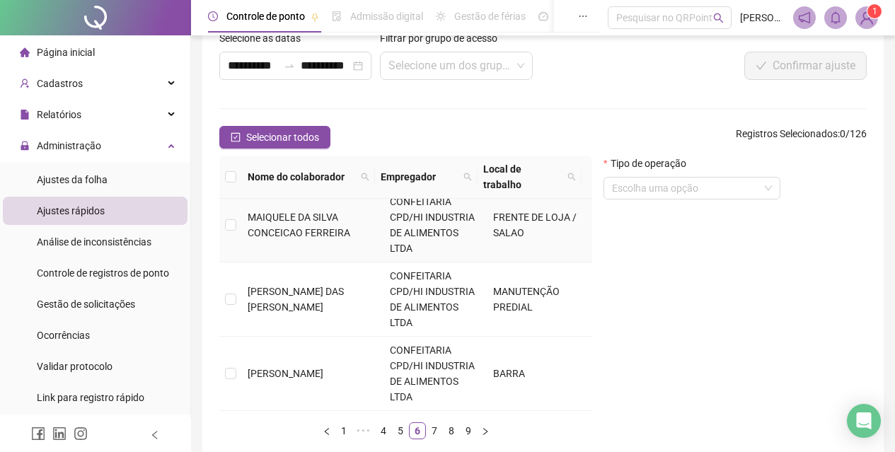
scroll to position [138, 0]
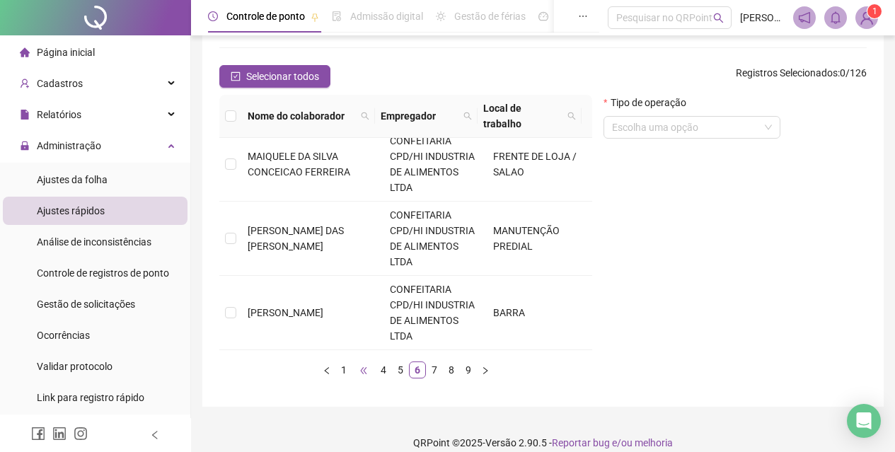
click at [359, 362] on span "•••" at bounding box center [363, 370] width 23 height 17
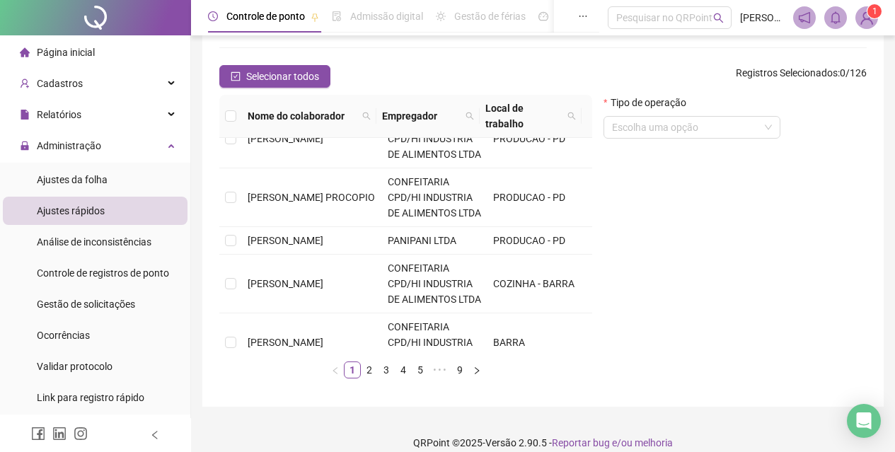
scroll to position [0, 0]
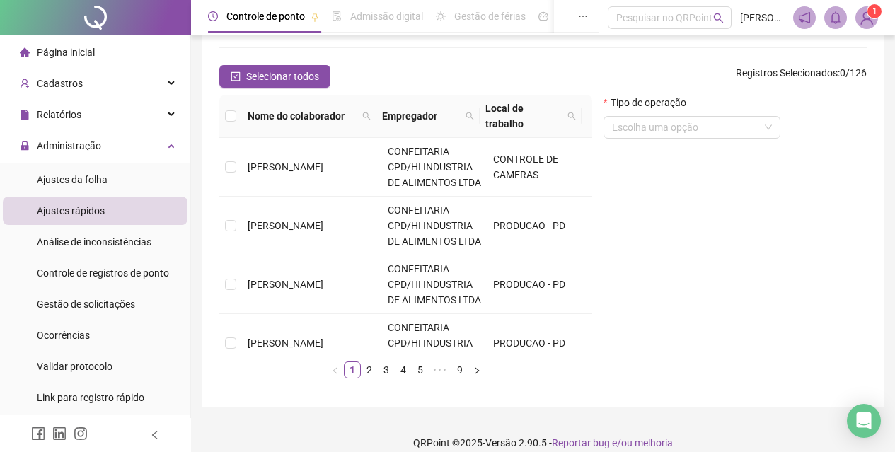
click at [359, 353] on div "Nome do colaborador Empregador Local de trabalho [PERSON_NAME] PORTO CONFEITARI…" at bounding box center [405, 237] width 373 height 284
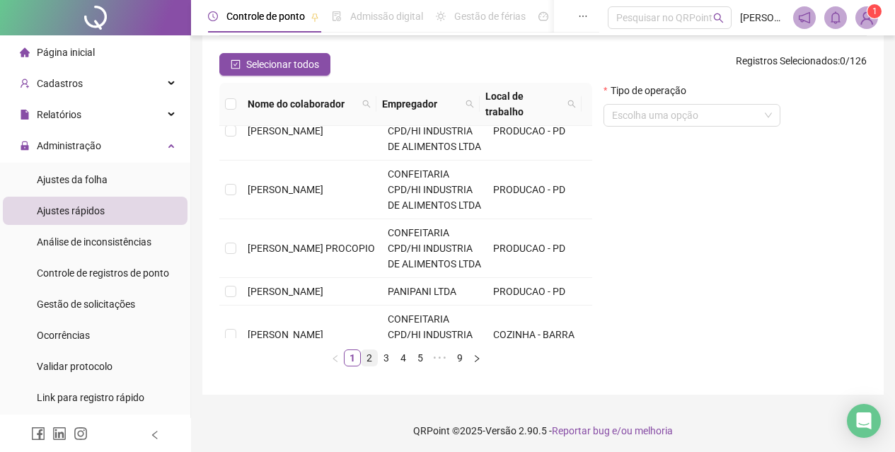
scroll to position [154, 0]
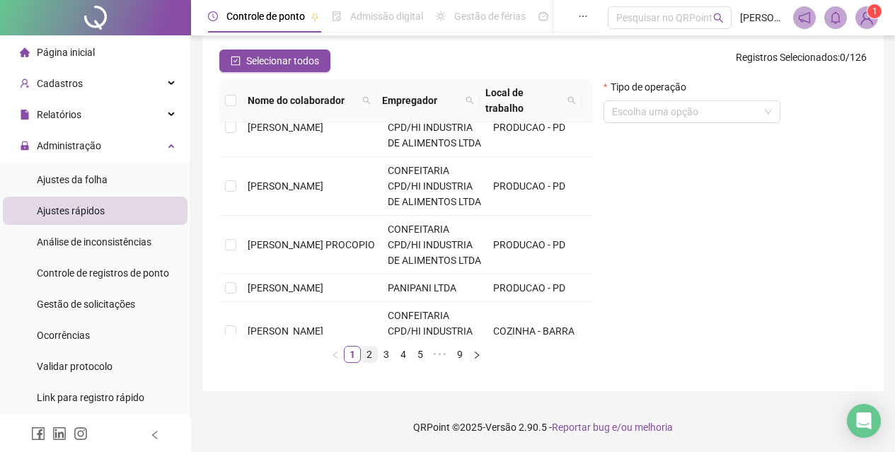
click at [370, 357] on link "2" at bounding box center [370, 355] width 16 height 16
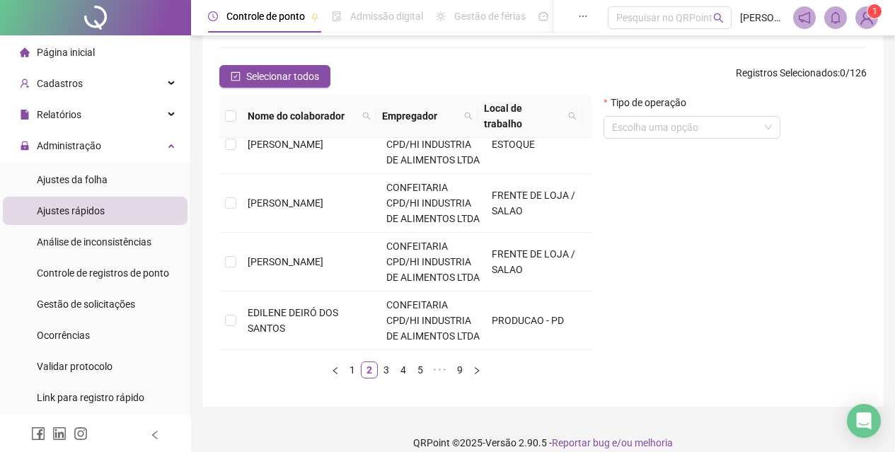
scroll to position [824, 0]
click at [383, 362] on link "3" at bounding box center [387, 370] width 16 height 16
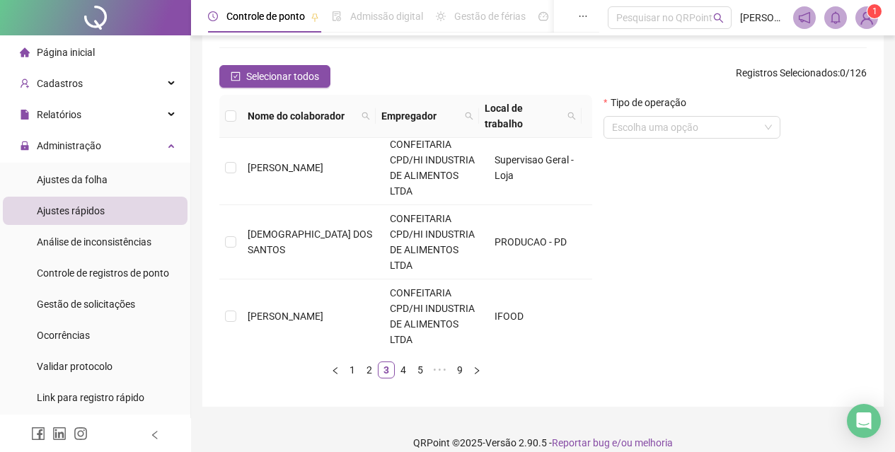
scroll to position [809, 0]
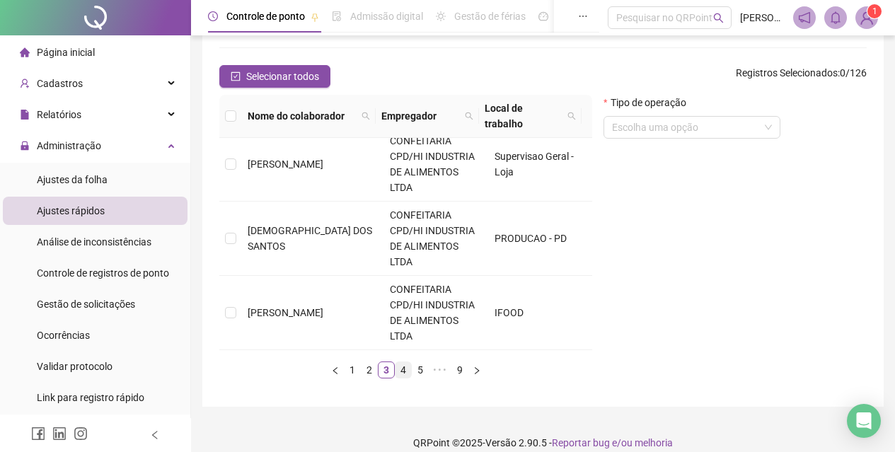
click at [408, 371] on link "4" at bounding box center [404, 370] width 16 height 16
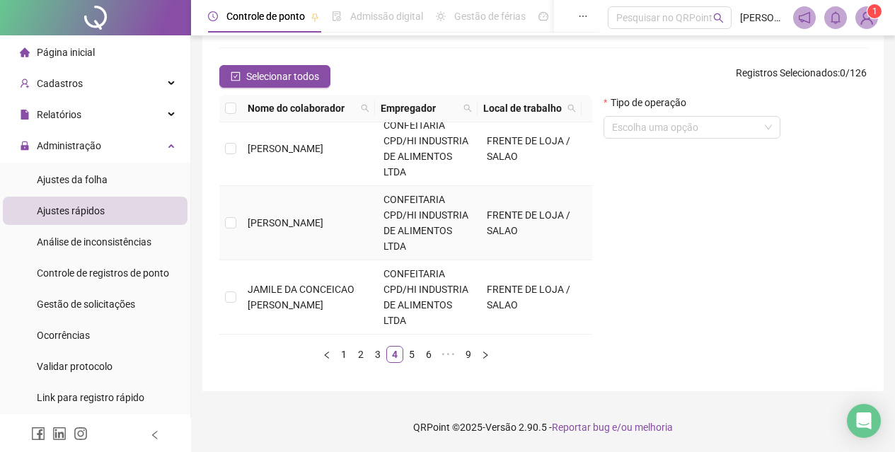
scroll to position [778, 0]
click at [408, 354] on link "5" at bounding box center [412, 355] width 16 height 16
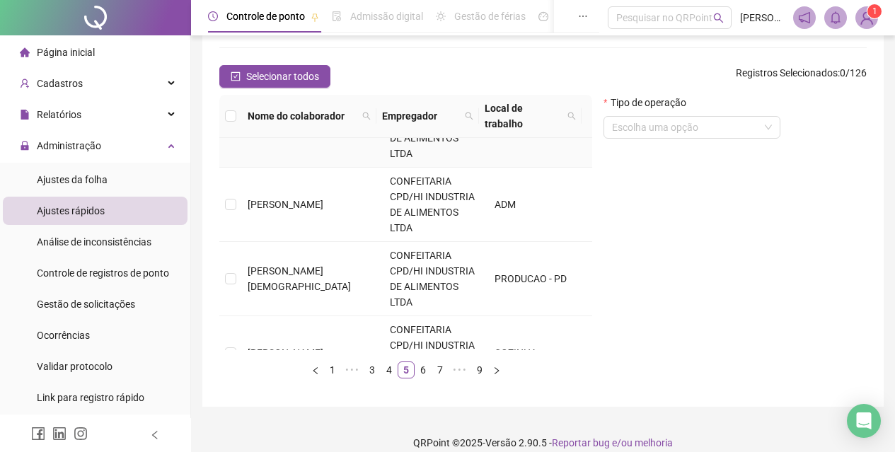
scroll to position [902, 0]
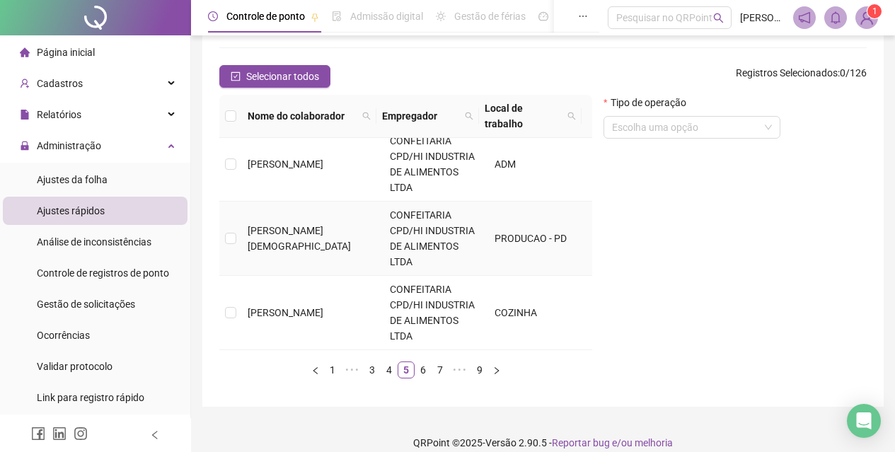
click at [325, 229] on span "[PERSON_NAME][DEMOGRAPHIC_DATA]" at bounding box center [299, 238] width 103 height 27
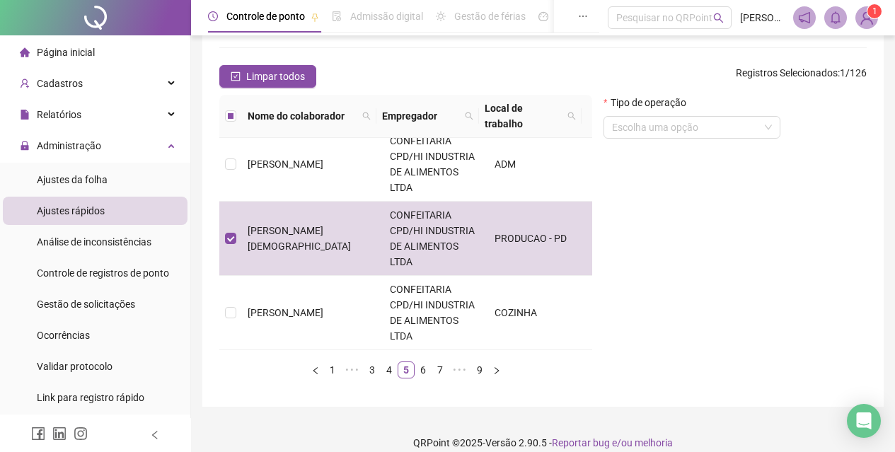
drag, startPoint x: 671, startPoint y: 131, endPoint x: 673, endPoint y: 142, distance: 10.7
click at [672, 137] on input "search" at bounding box center [685, 127] width 147 height 21
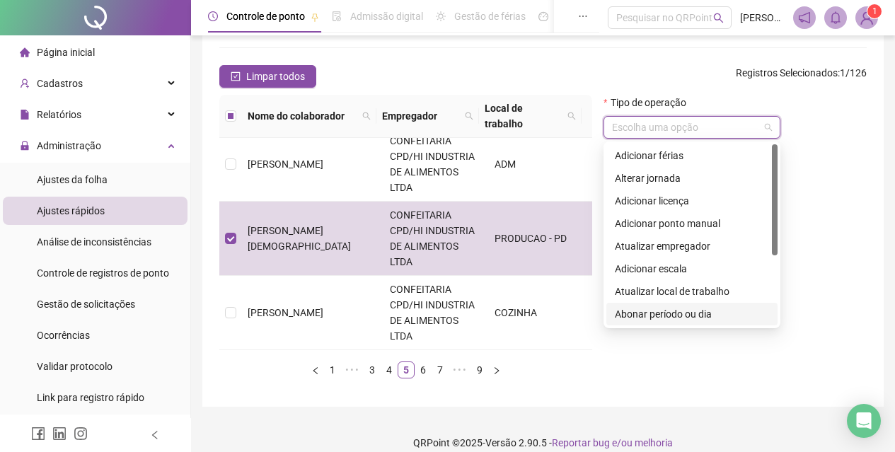
click at [693, 313] on div "Abonar período ou dia" at bounding box center [692, 314] width 154 height 16
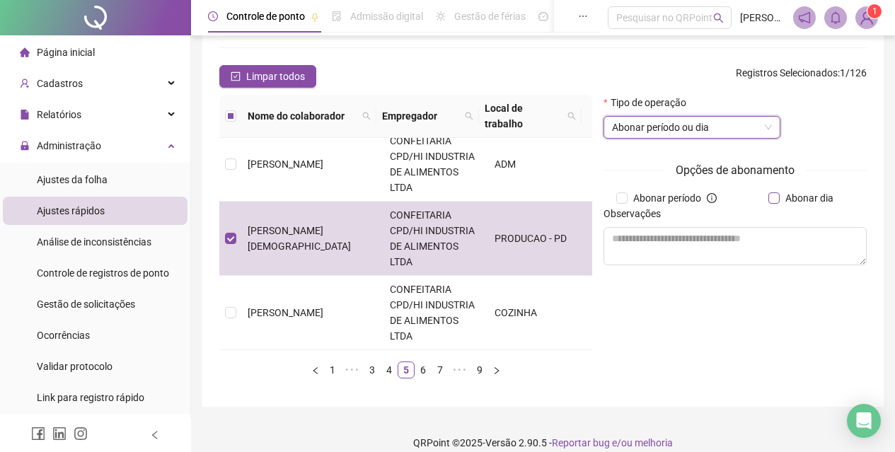
click at [783, 194] on span "Abonar dia" at bounding box center [809, 198] width 59 height 16
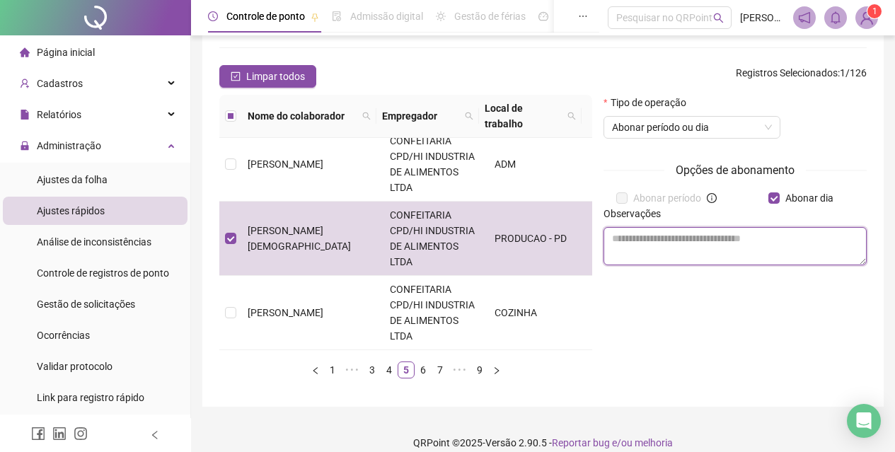
click at [765, 239] on textarea at bounding box center [735, 246] width 263 height 38
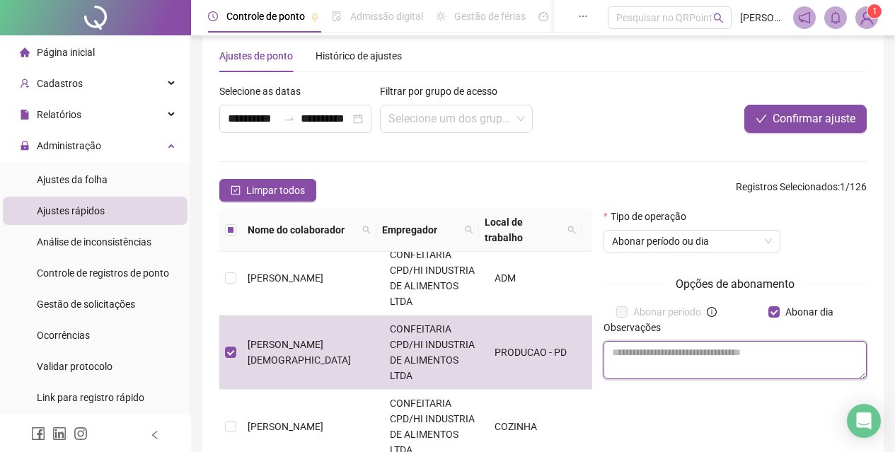
scroll to position [0, 0]
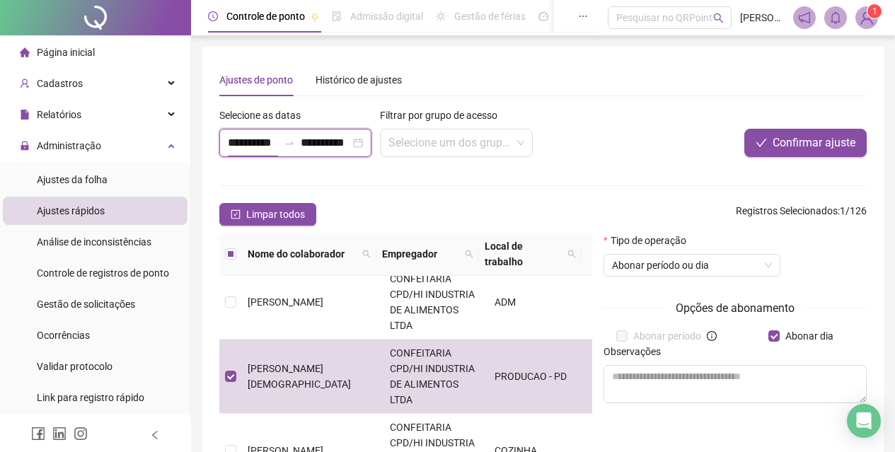
click at [229, 141] on input "**********" at bounding box center [253, 142] width 50 height 17
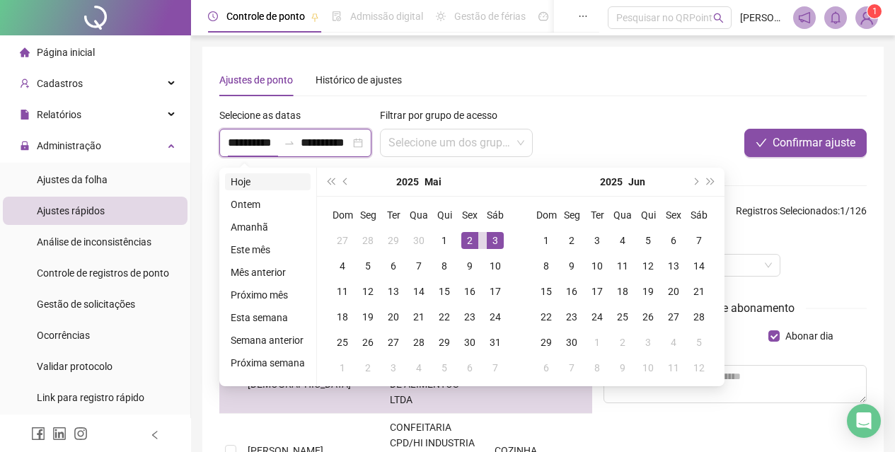
type input "**********"
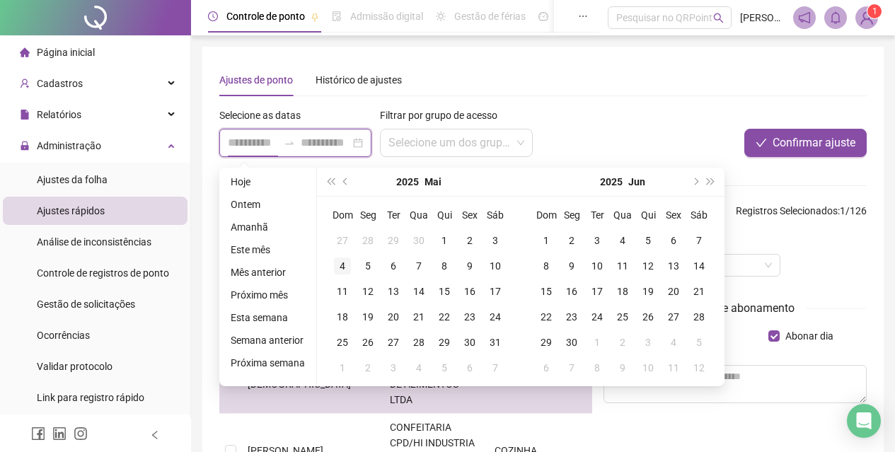
type input "**********"
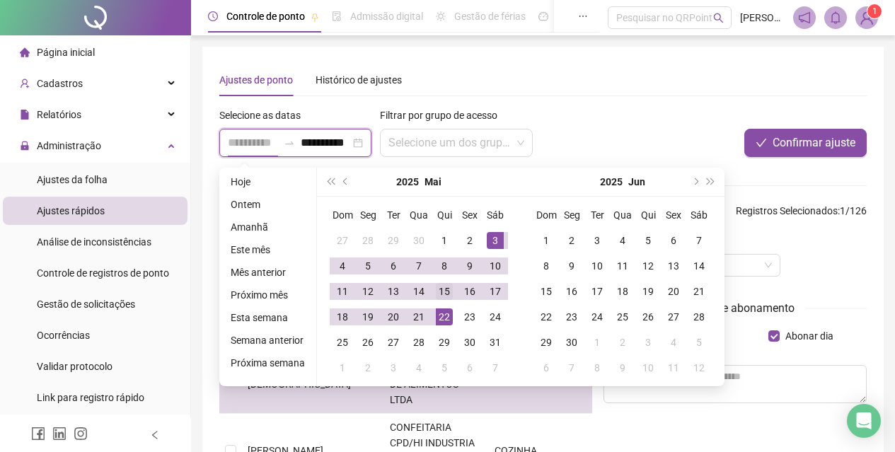
type input "**********"
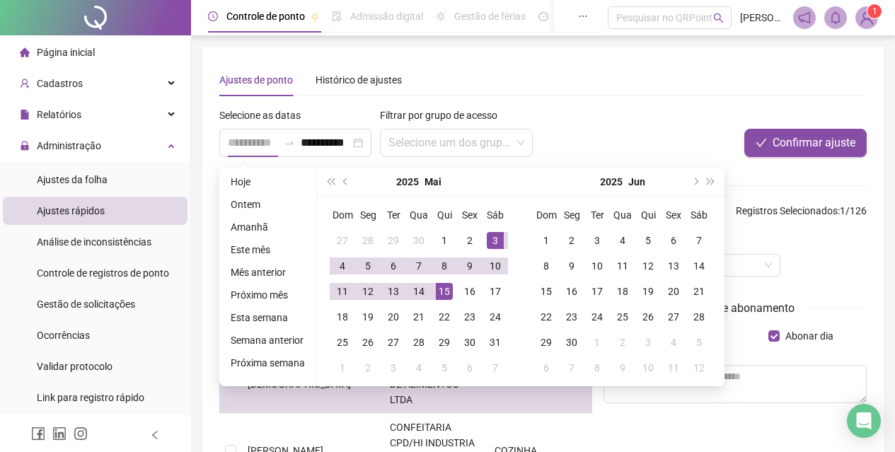
click at [446, 294] on div "15" at bounding box center [444, 291] width 17 height 17
type input "**********"
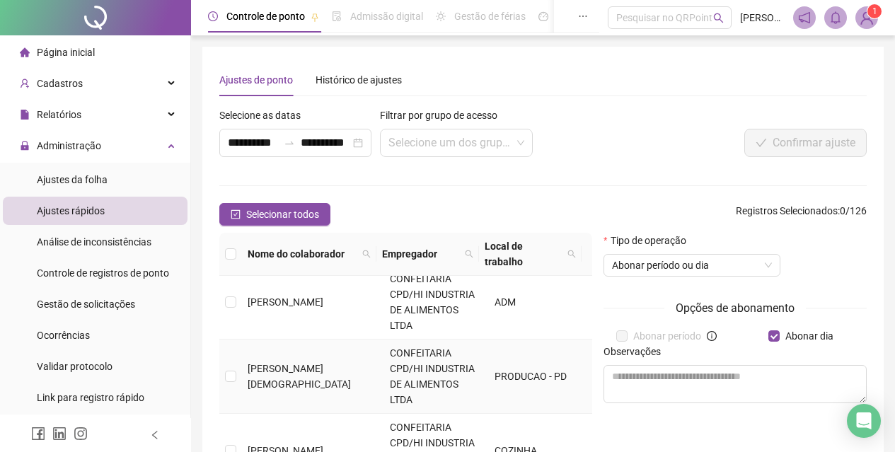
drag, startPoint x: 248, startPoint y: 374, endPoint x: 303, endPoint y: 374, distance: 54.5
click at [267, 376] on td "[PERSON_NAME][DEMOGRAPHIC_DATA]" at bounding box center [313, 377] width 142 height 74
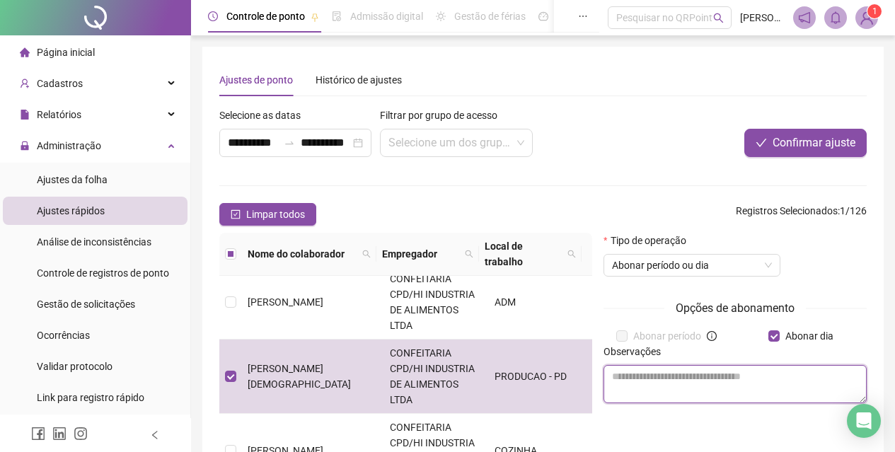
click at [705, 380] on textarea at bounding box center [735, 384] width 263 height 38
type textarea "*"
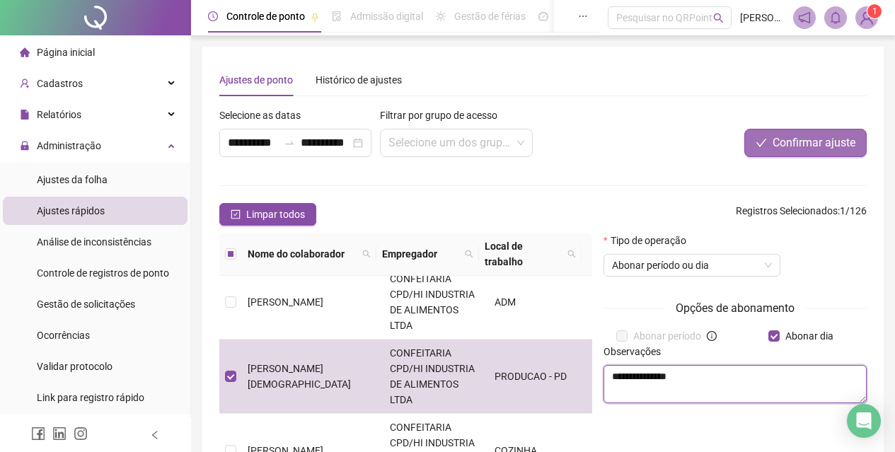
type textarea "**********"
click at [786, 146] on span "Confirmar ajuste" at bounding box center [814, 142] width 83 height 17
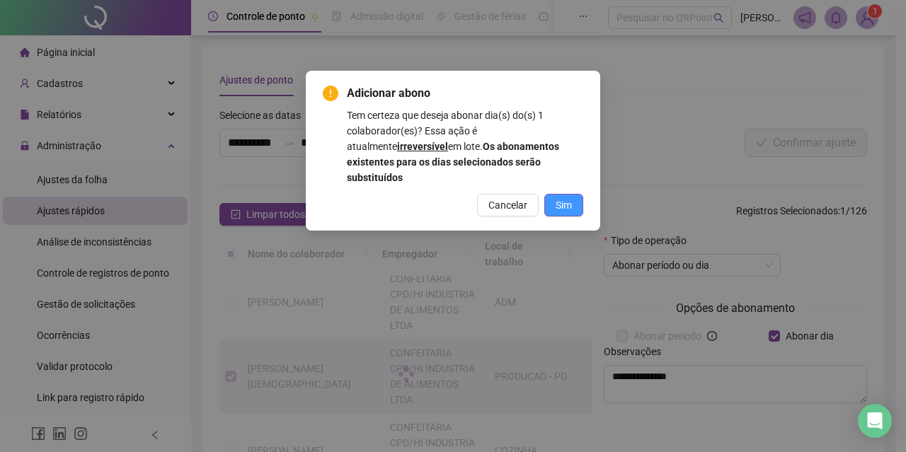
click at [572, 194] on button "Sim" at bounding box center [563, 205] width 39 height 23
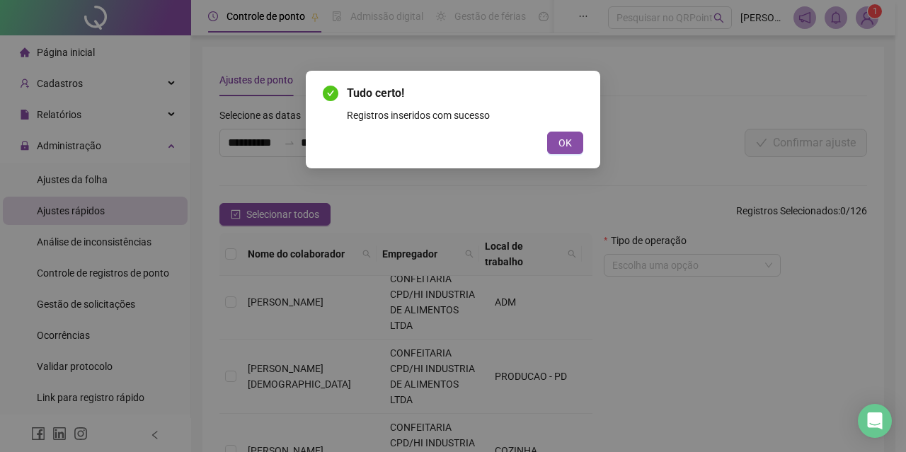
click at [563, 130] on div "Tudo certo! Registros inseridos com sucesso OK" at bounding box center [453, 119] width 260 height 69
click at [565, 142] on span "OK" at bounding box center [564, 143] width 13 height 16
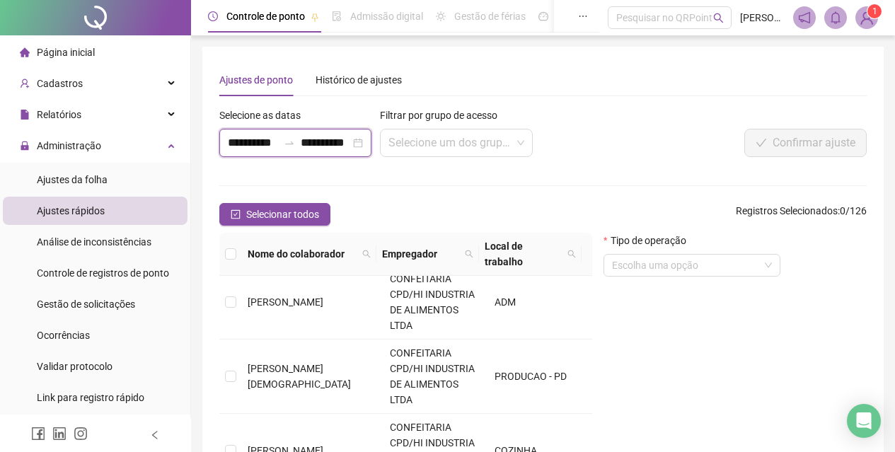
click at [235, 141] on input "**********" at bounding box center [253, 142] width 50 height 17
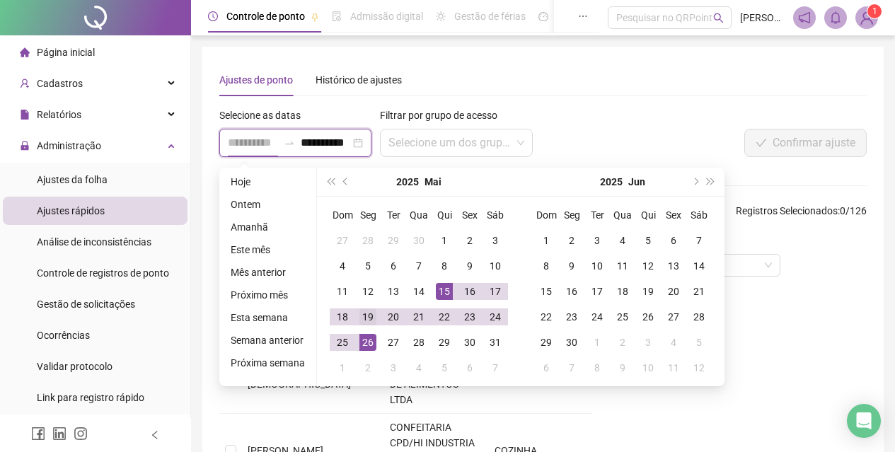
type input "**********"
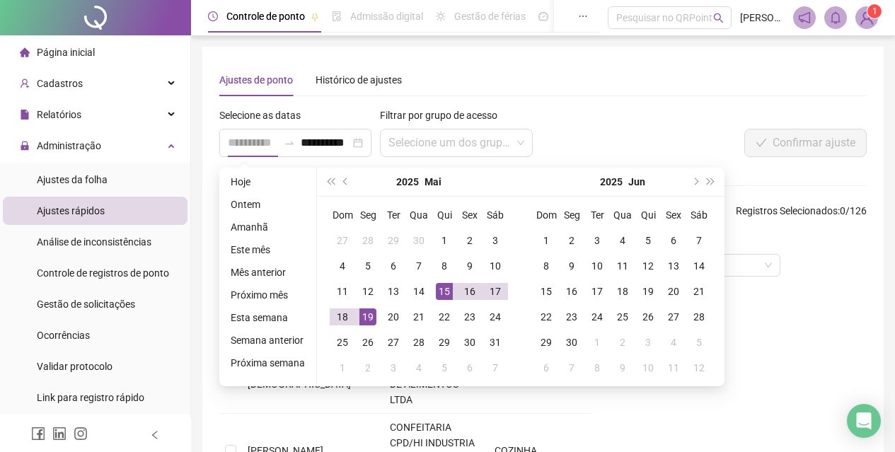
click at [367, 319] on div "19" at bounding box center [367, 317] width 17 height 17
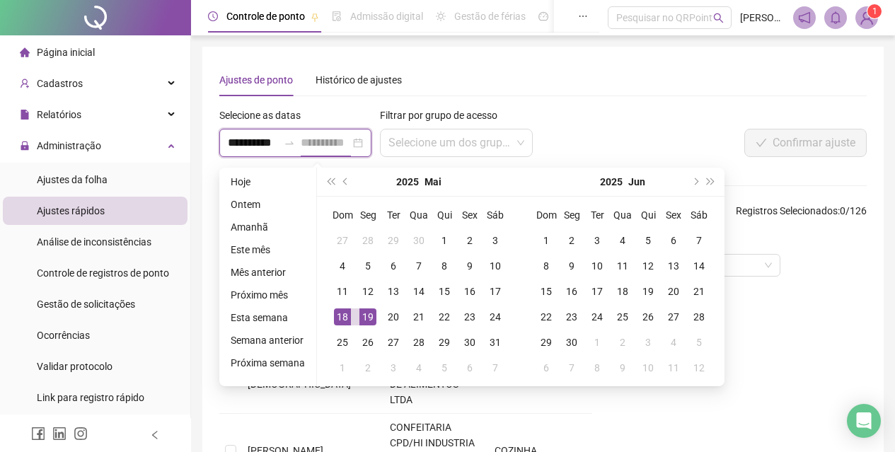
type input "**********"
click at [366, 318] on div "19" at bounding box center [367, 317] width 17 height 17
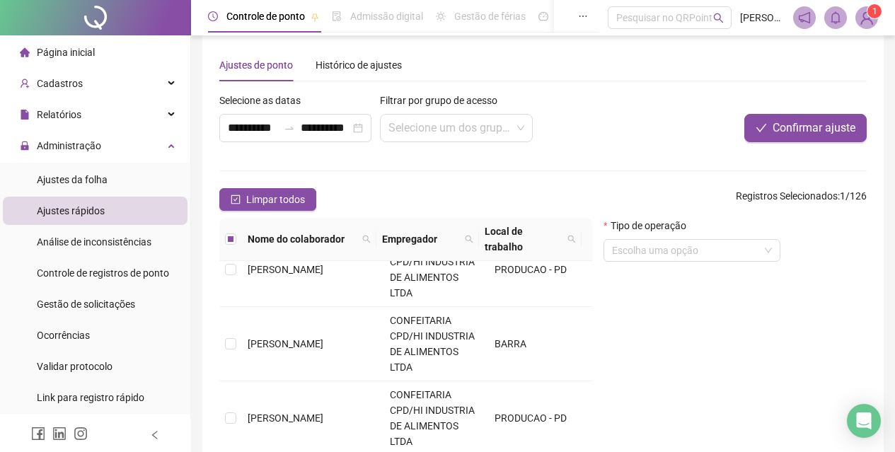
scroll to position [12, 0]
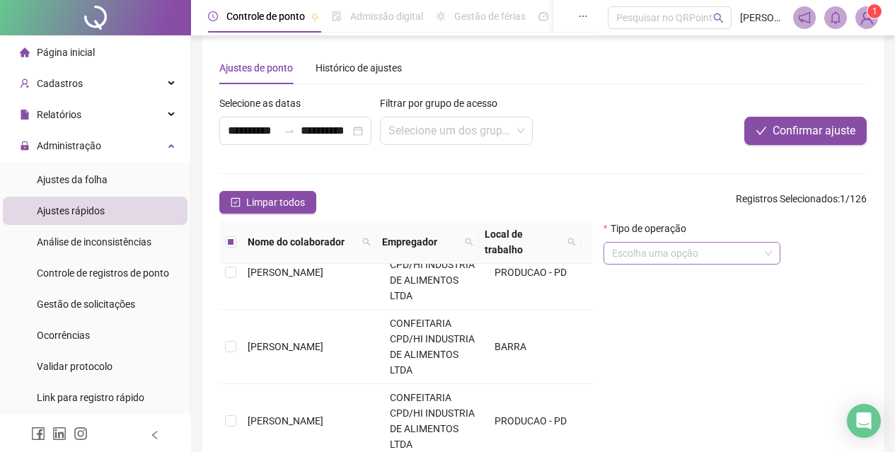
click at [647, 250] on input "search" at bounding box center [685, 253] width 147 height 21
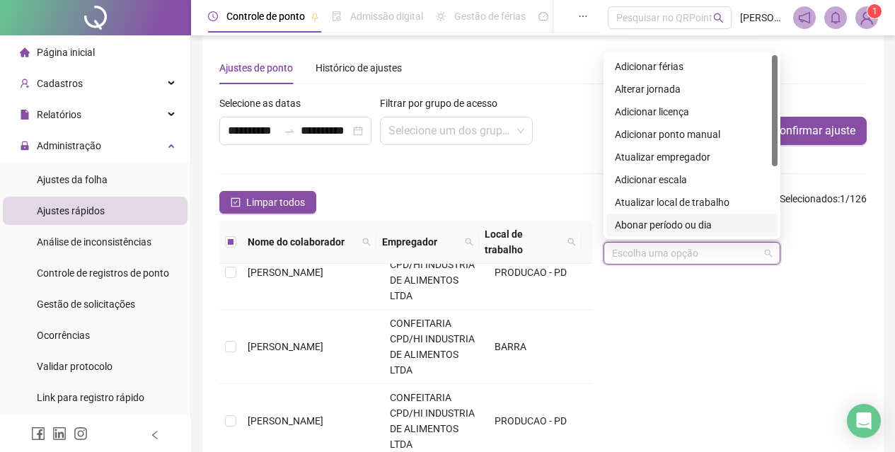
click at [671, 230] on div "Abonar período ou dia" at bounding box center [692, 225] width 154 height 16
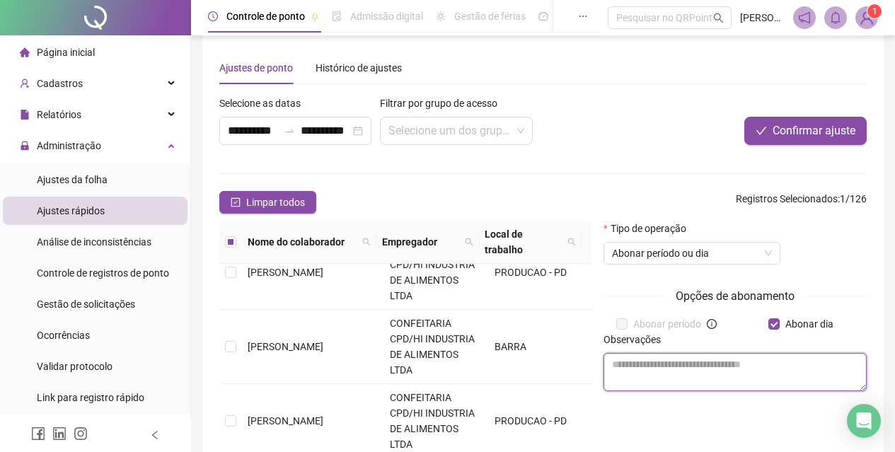
drag, startPoint x: 736, startPoint y: 369, endPoint x: 730, endPoint y: 353, distance: 16.6
click at [735, 364] on textarea at bounding box center [735, 372] width 263 height 38
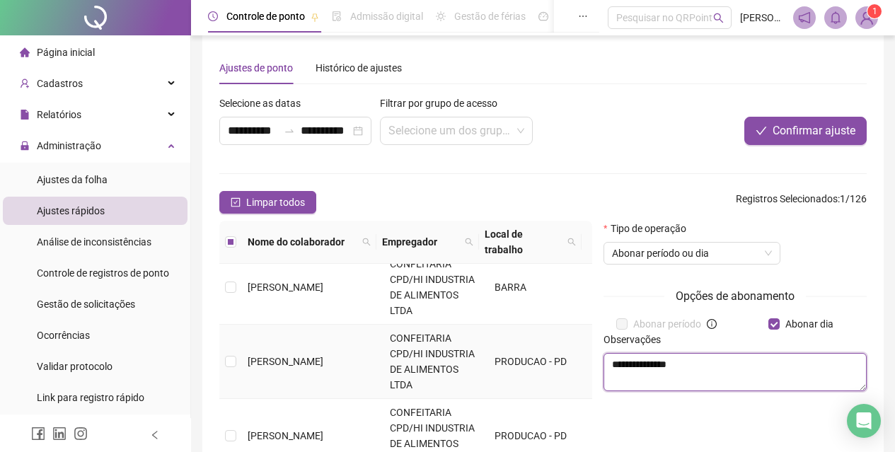
scroll to position [690, 0]
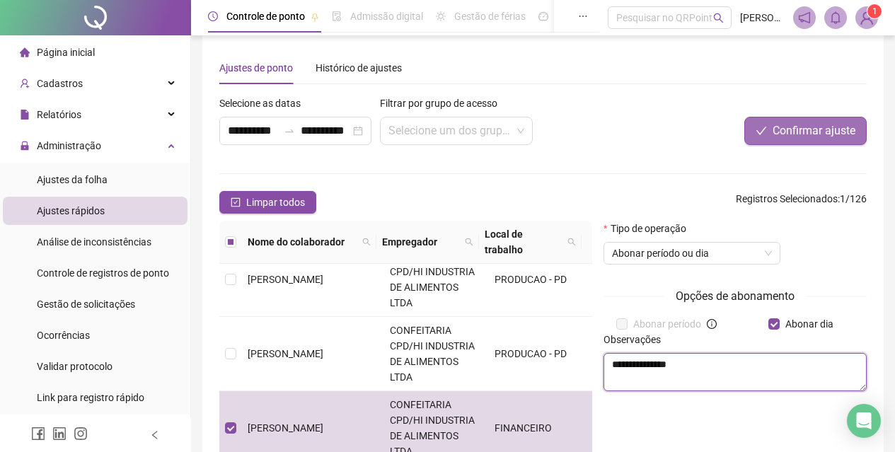
type textarea "**********"
click at [819, 139] on span "Confirmar ajuste" at bounding box center [814, 130] width 83 height 17
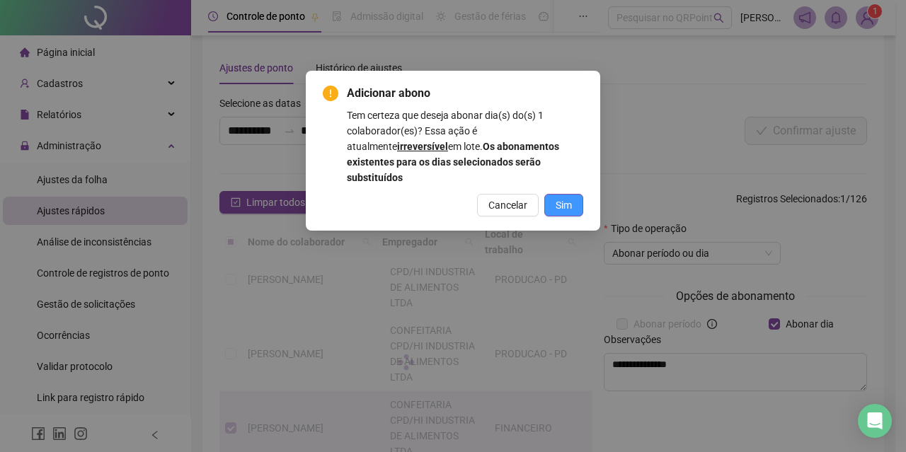
click at [567, 197] on span "Sim" at bounding box center [563, 205] width 16 height 16
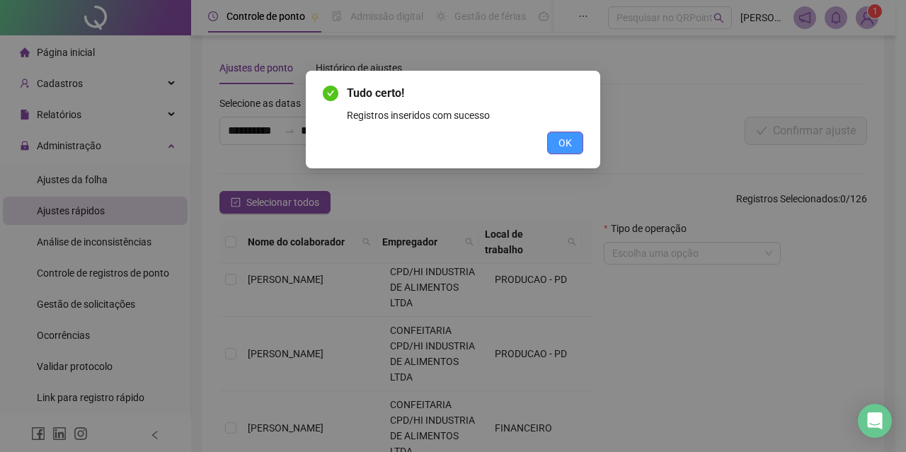
click at [563, 139] on span "OK" at bounding box center [564, 143] width 13 height 16
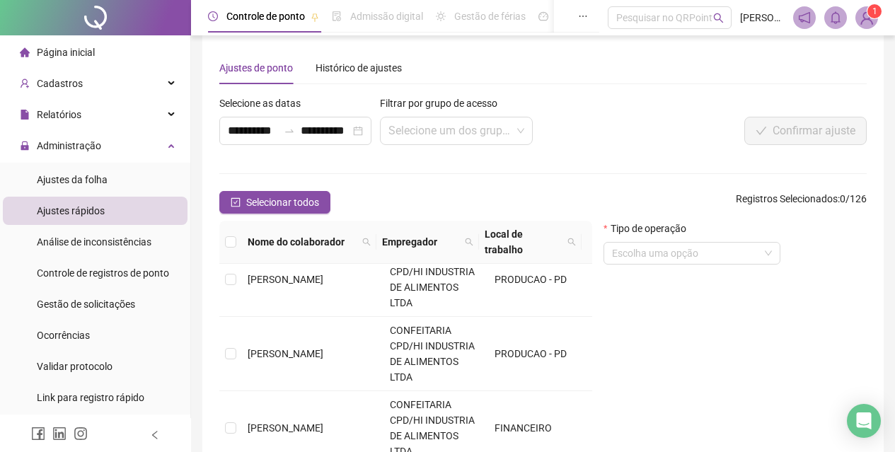
scroll to position [154, 0]
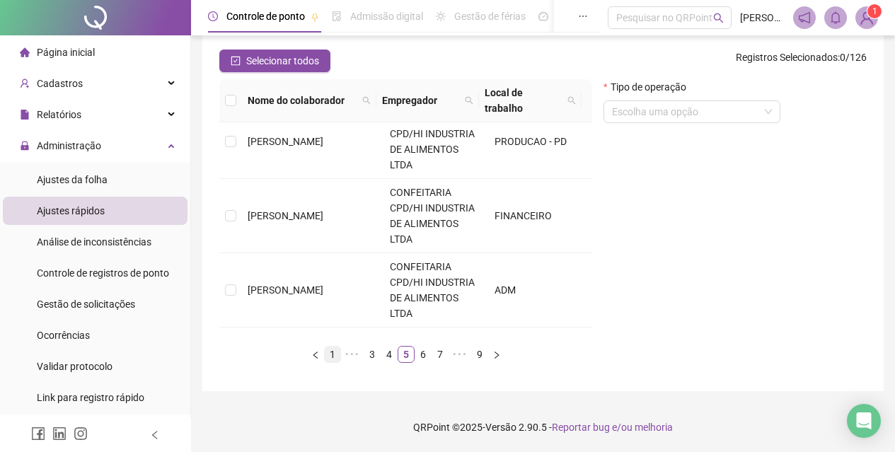
click at [332, 359] on link "1" at bounding box center [333, 355] width 16 height 16
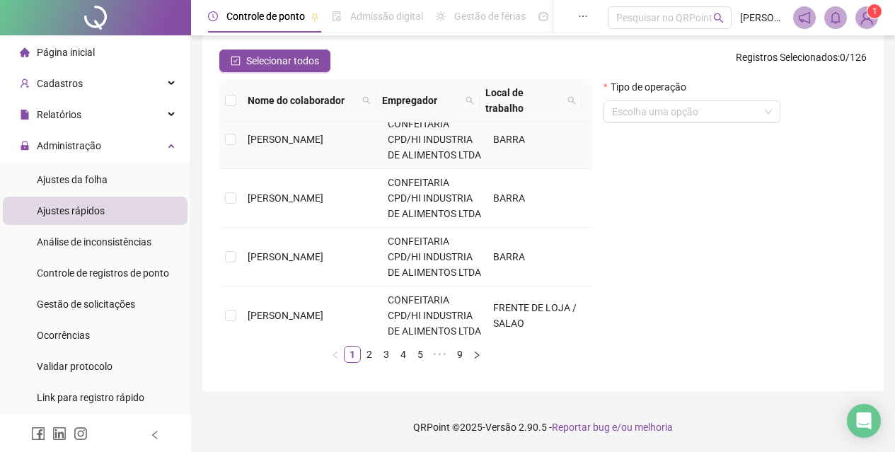
scroll to position [425, 0]
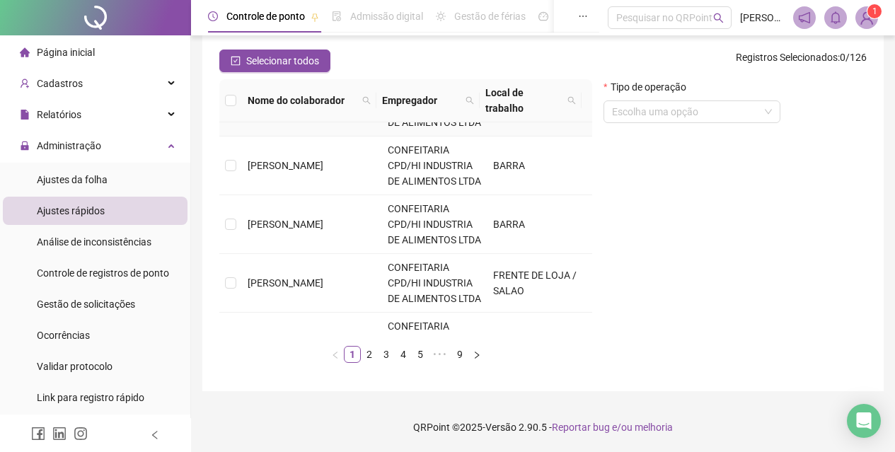
drag, startPoint x: 330, startPoint y: 236, endPoint x: 330, endPoint y: 247, distance: 11.3
click at [330, 137] on td "[PERSON_NAME]" at bounding box center [312, 107] width 140 height 59
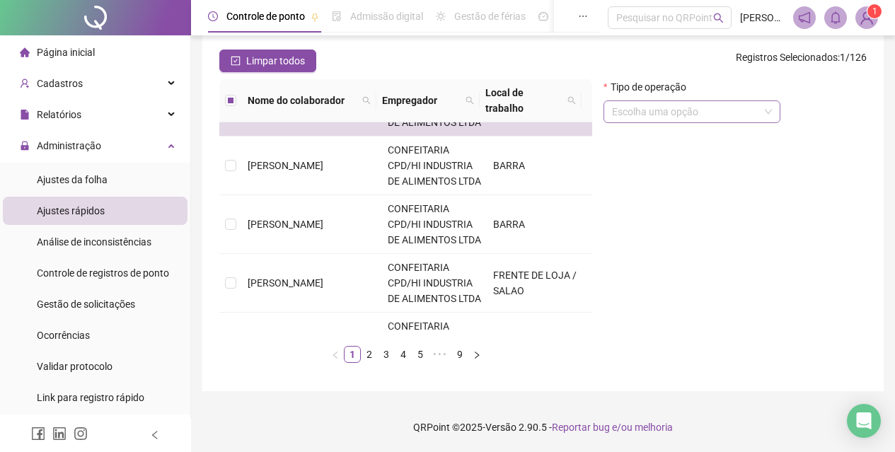
click at [705, 111] on input "search" at bounding box center [685, 111] width 147 height 21
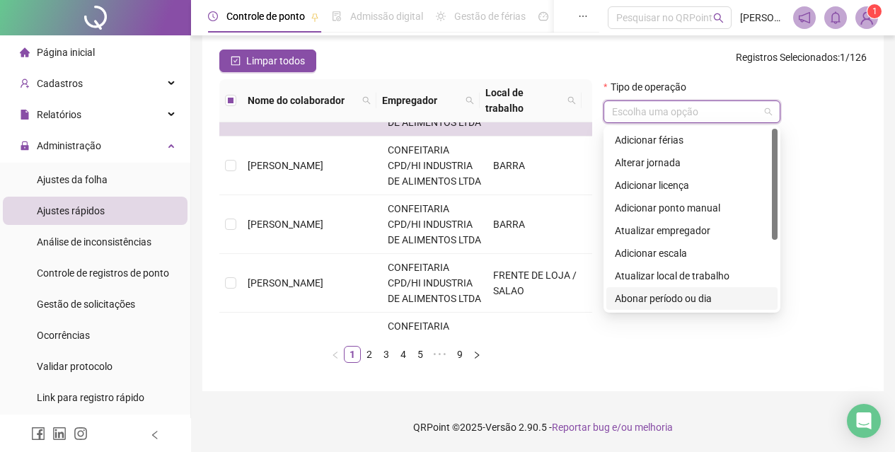
click at [714, 297] on div "Abonar período ou dia" at bounding box center [692, 299] width 154 height 16
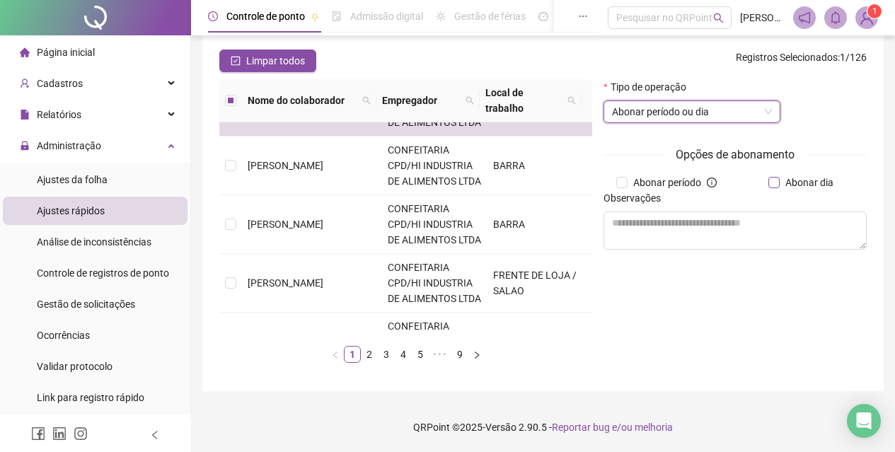
click at [796, 184] on span "Abonar dia" at bounding box center [809, 183] width 59 height 16
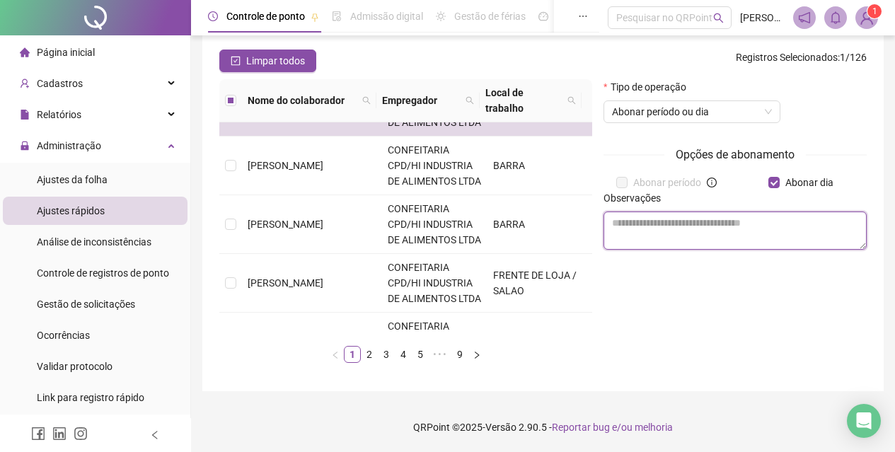
click at [722, 224] on textarea at bounding box center [735, 231] width 263 height 38
type textarea "*"
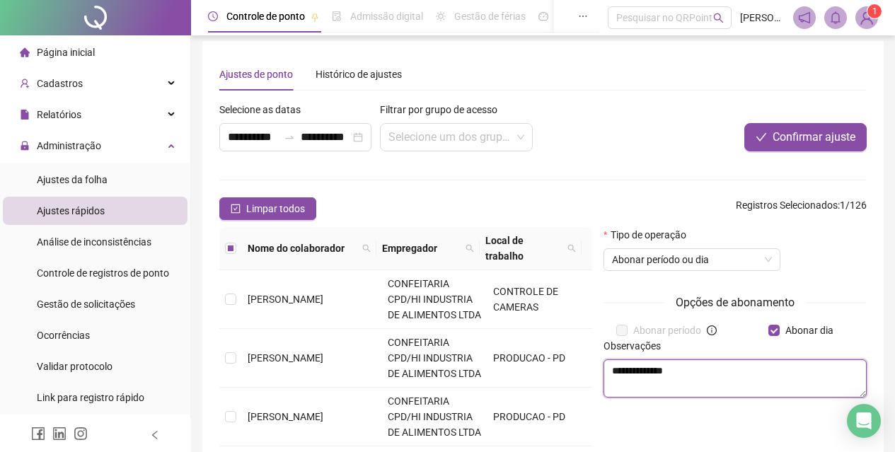
scroll to position [0, 0]
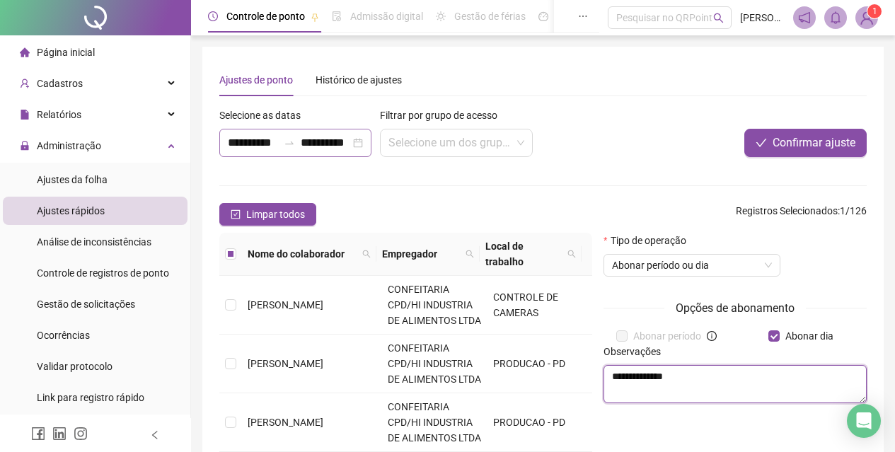
type textarea "**********"
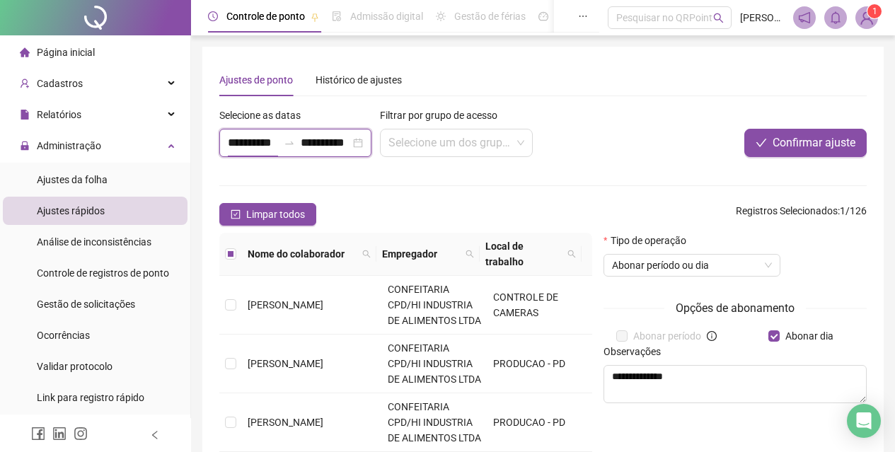
click at [241, 141] on input "**********" at bounding box center [253, 142] width 50 height 17
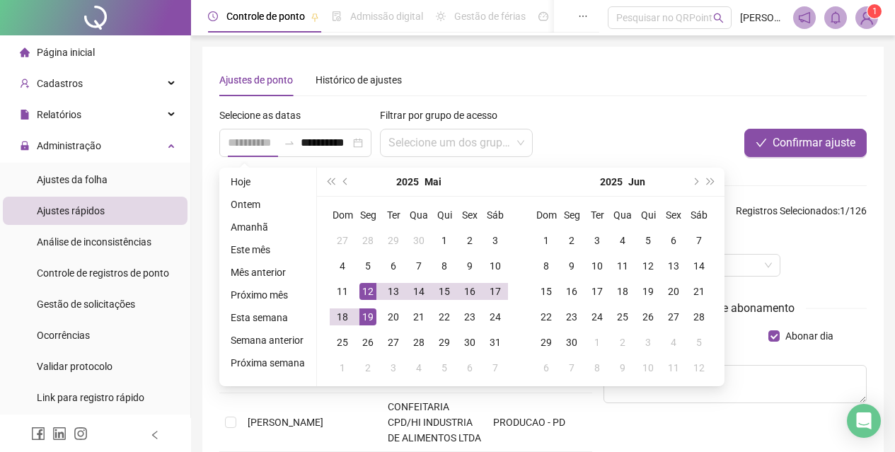
click at [370, 294] on div "12" at bounding box center [367, 291] width 17 height 17
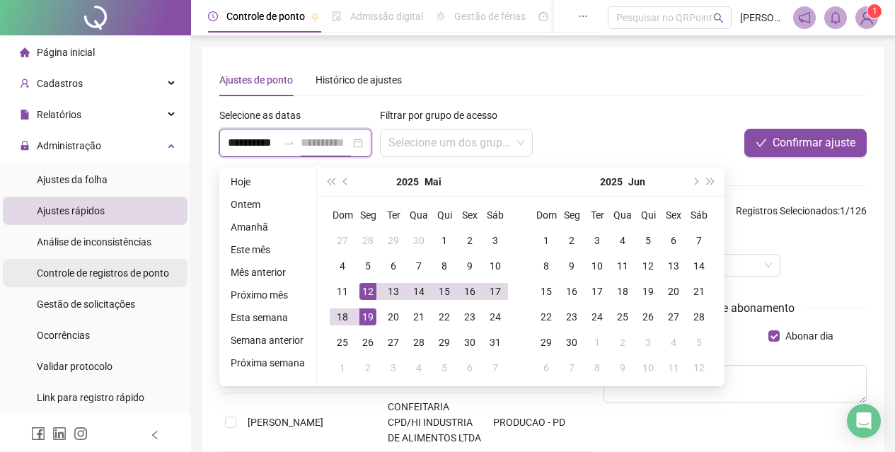
type input "**********"
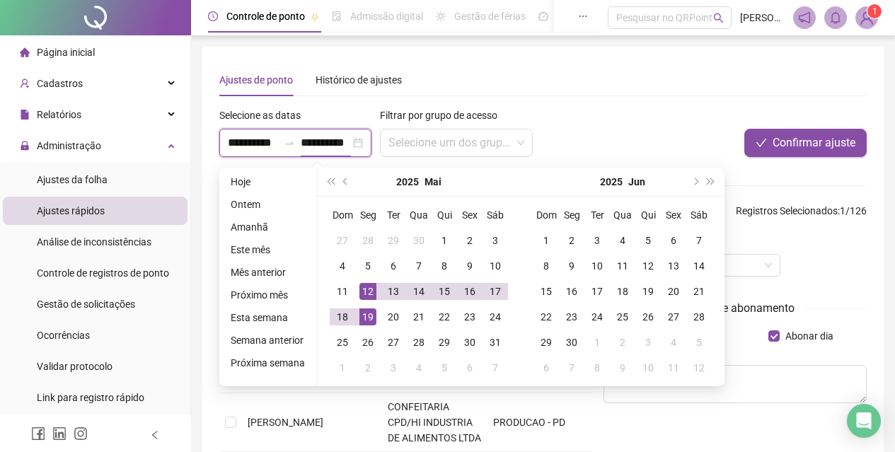
type input "**********"
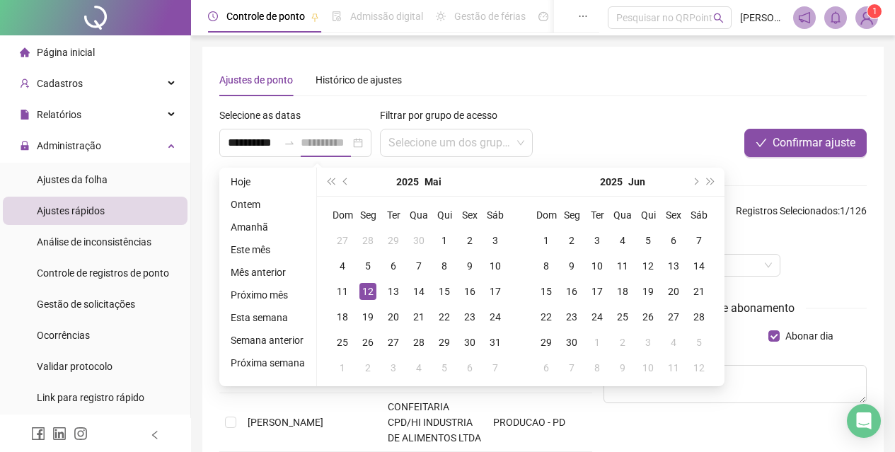
scroll to position [0, 0]
click at [371, 288] on div "12" at bounding box center [367, 291] width 17 height 17
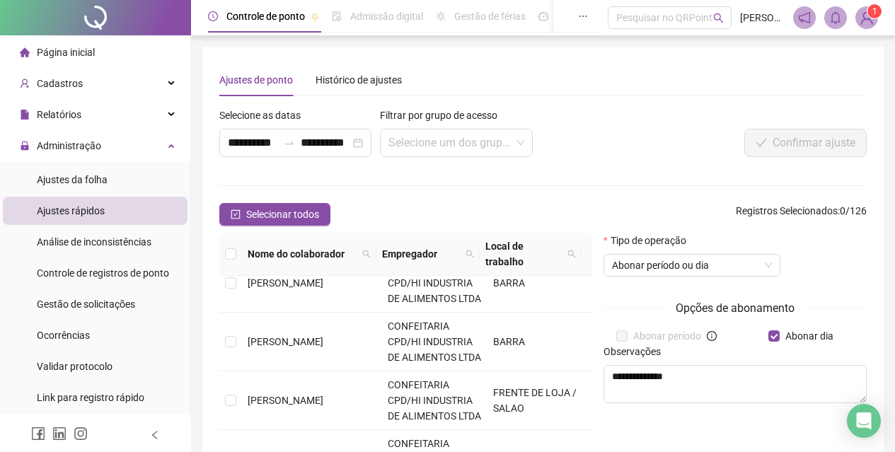
scroll to position [495, 0]
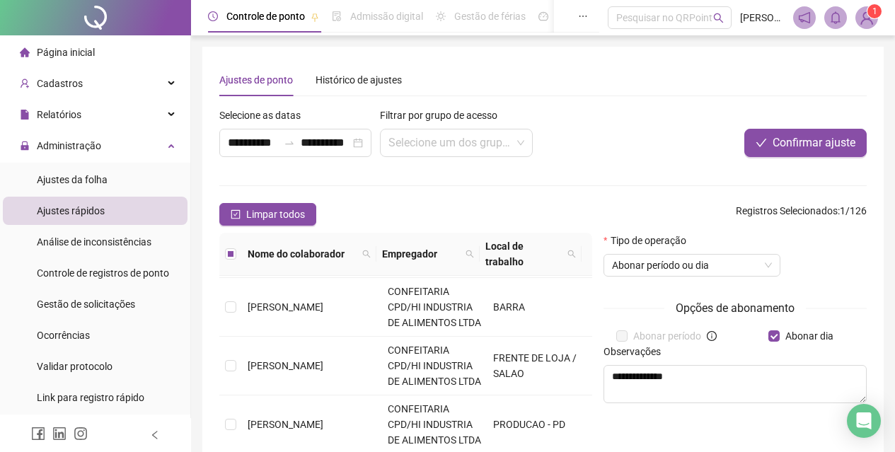
click at [824, 128] on div at bounding box center [732, 118] width 270 height 21
click at [820, 138] on span "Confirmar ajuste" at bounding box center [814, 142] width 83 height 17
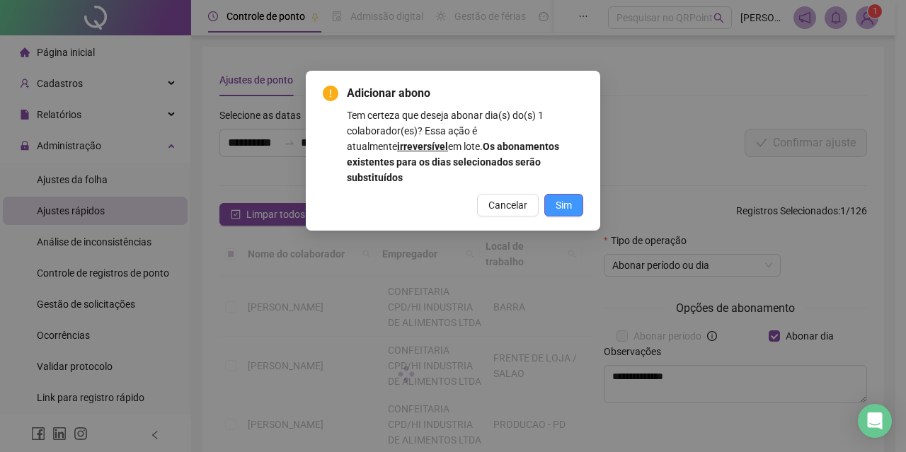
click at [569, 197] on span "Sim" at bounding box center [563, 205] width 16 height 16
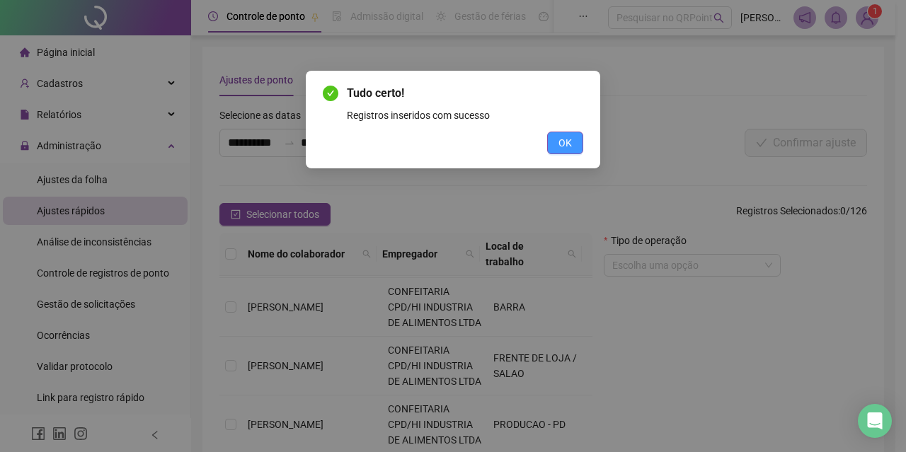
click at [555, 146] on button "OK" at bounding box center [565, 143] width 36 height 23
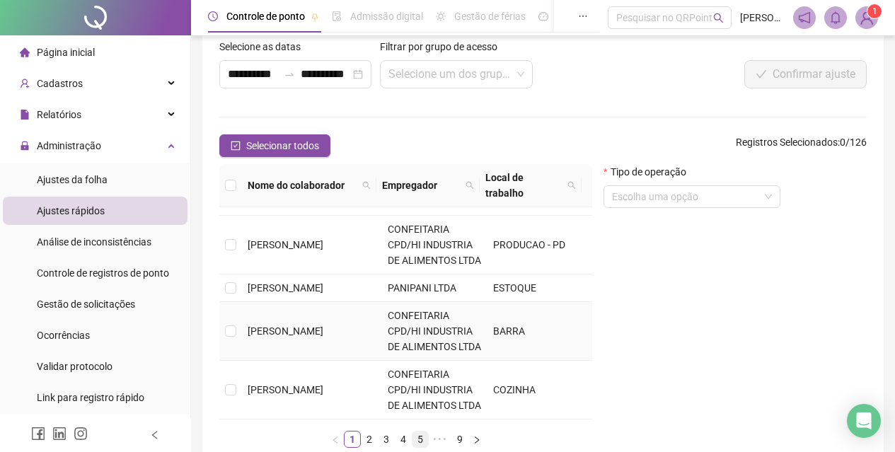
scroll to position [154, 0]
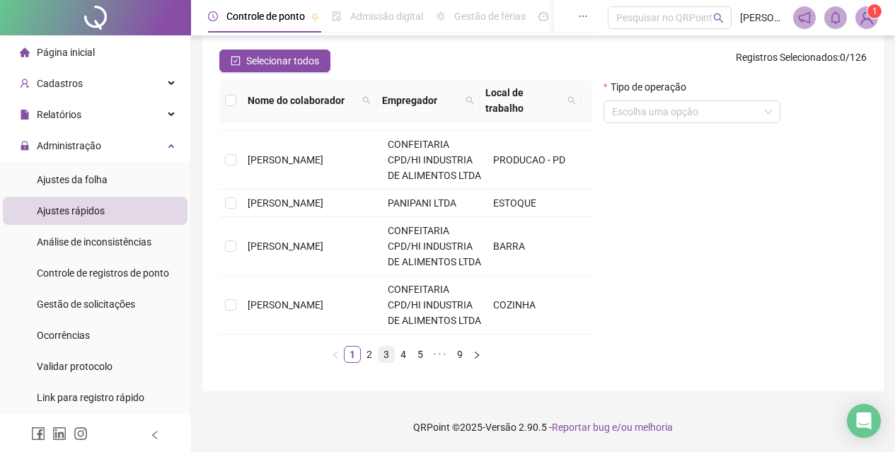
click at [386, 357] on link "3" at bounding box center [387, 355] width 16 height 16
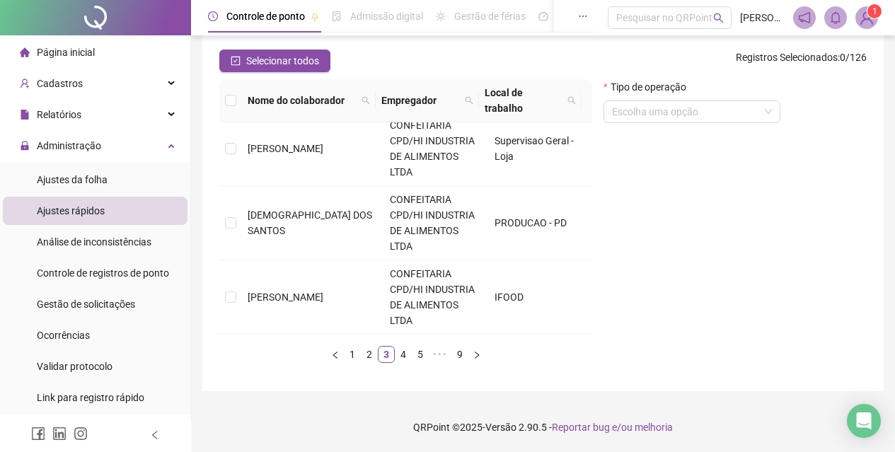
scroll to position [809, 0]
click at [407, 358] on link "4" at bounding box center [404, 355] width 16 height 16
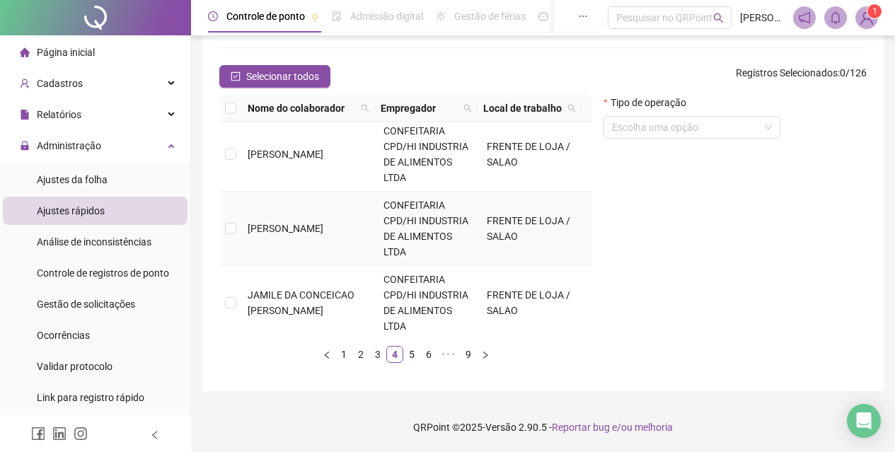
scroll to position [778, 0]
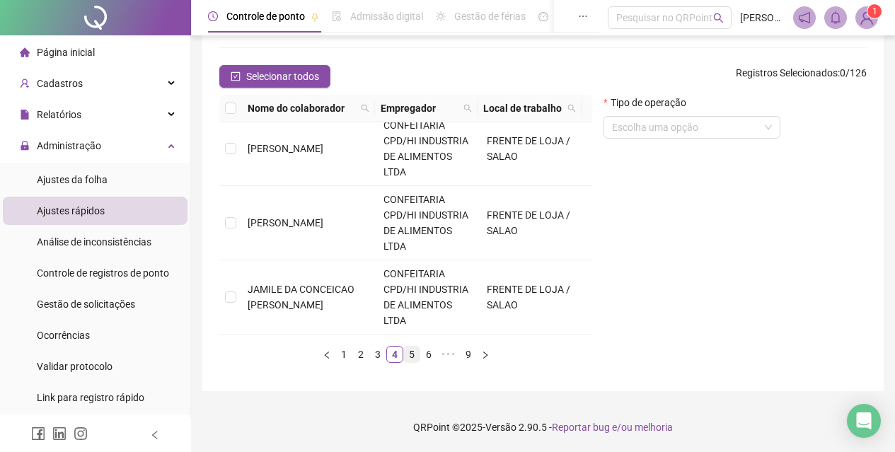
click at [413, 356] on link "5" at bounding box center [412, 355] width 16 height 16
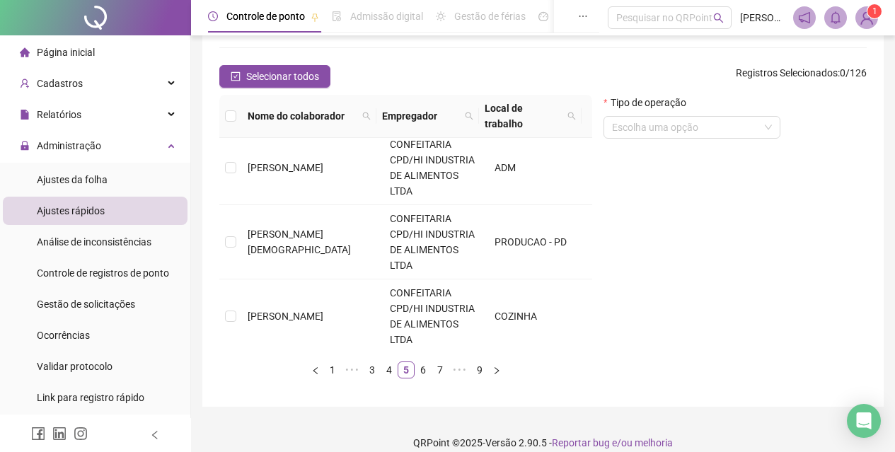
scroll to position [902, 0]
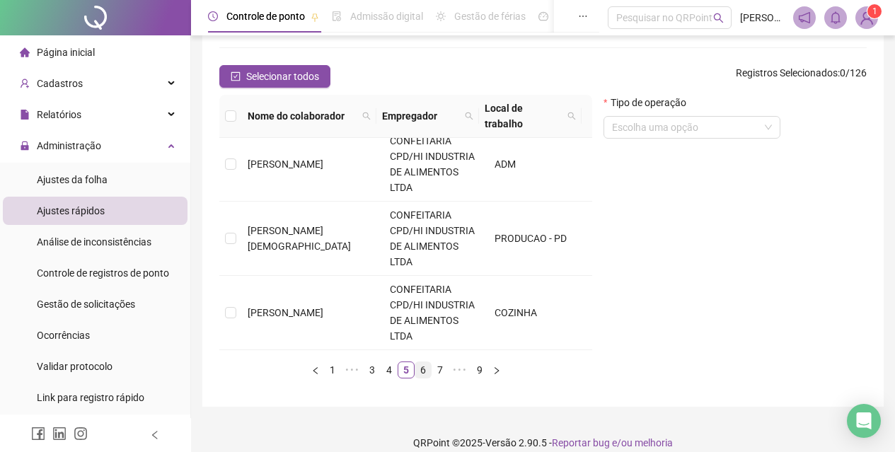
click at [429, 375] on link "6" at bounding box center [423, 370] width 16 height 16
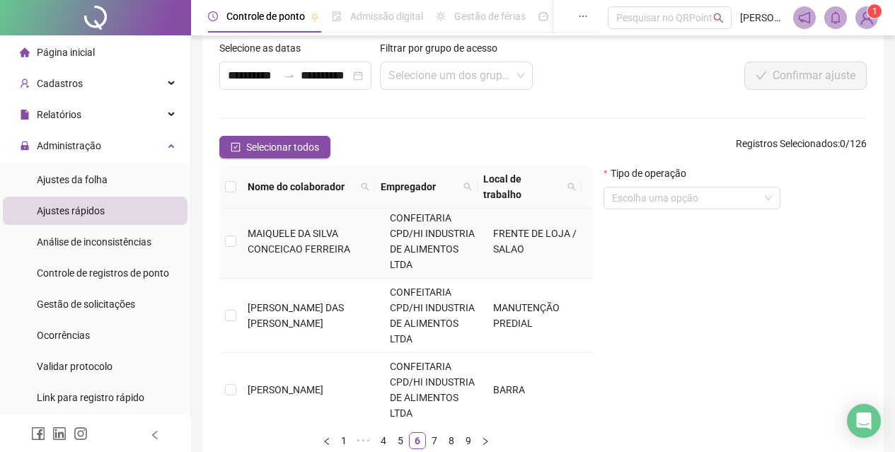
scroll to position [840, 0]
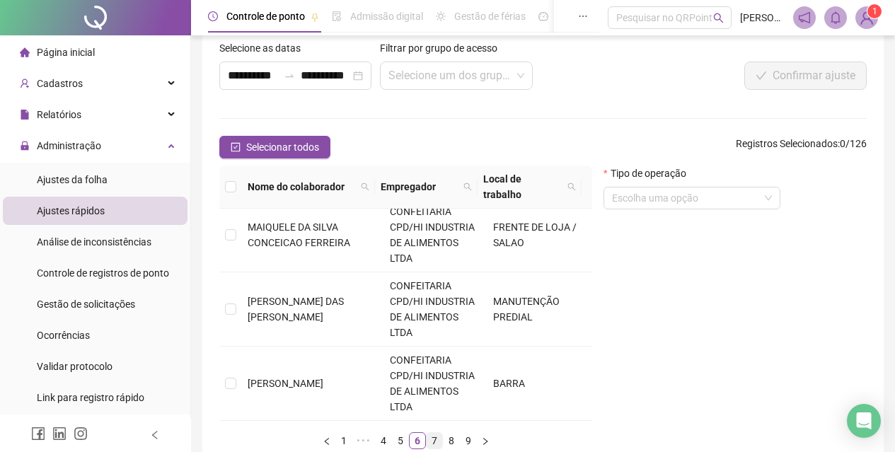
click at [429, 433] on link "7" at bounding box center [435, 441] width 16 height 16
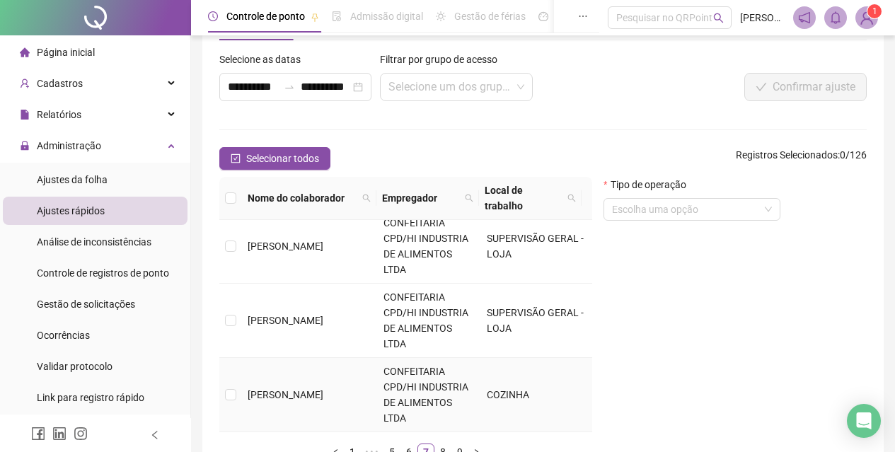
scroll to position [154, 0]
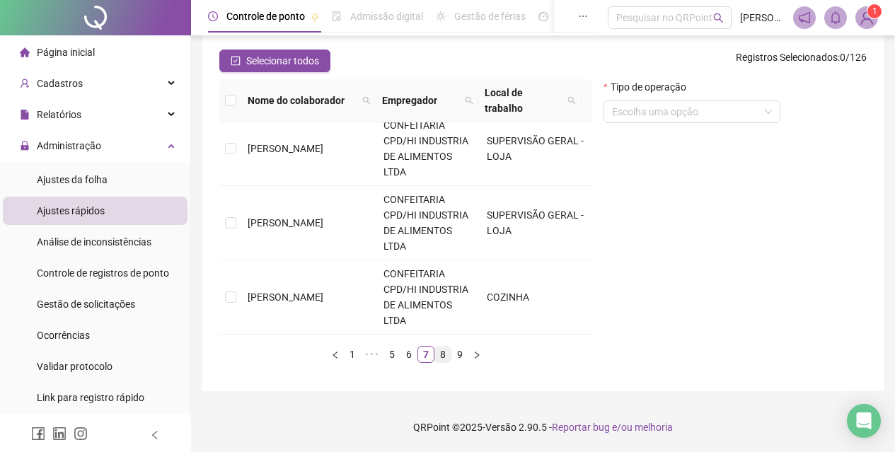
click at [443, 351] on link "8" at bounding box center [443, 355] width 16 height 16
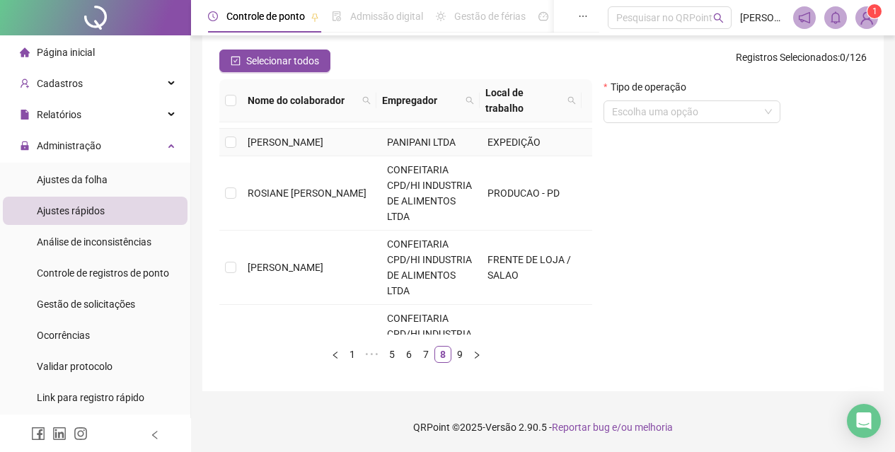
scroll to position [425, 0]
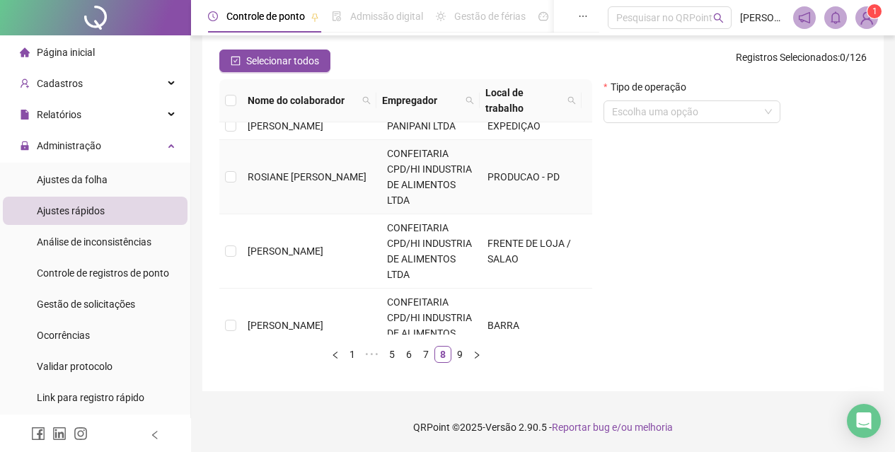
click at [330, 200] on td "ROSIANE [PERSON_NAME]" at bounding box center [311, 177] width 139 height 74
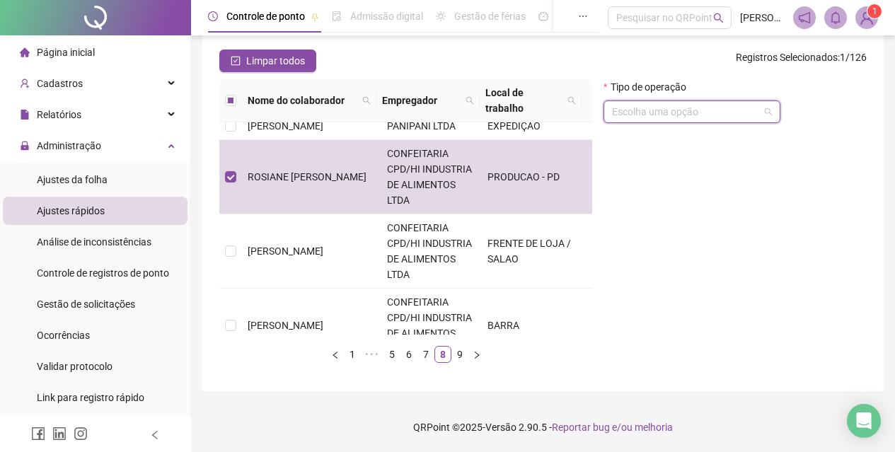
click at [667, 119] on input "search" at bounding box center [685, 111] width 147 height 21
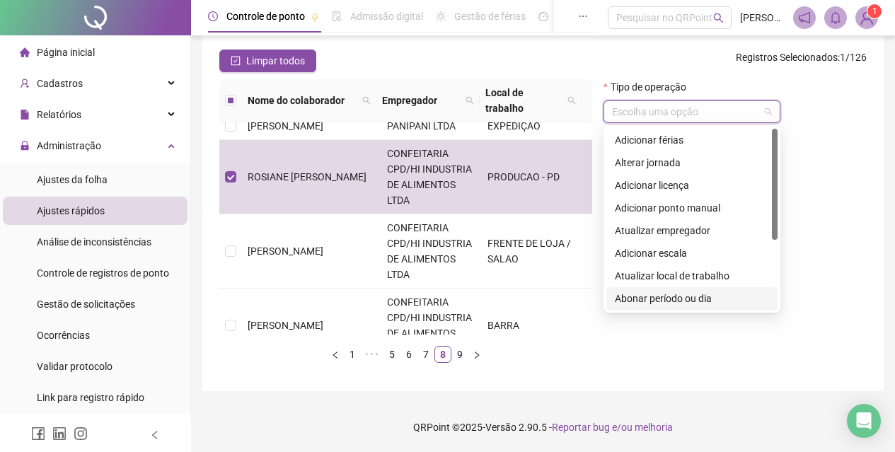
click at [675, 301] on div "Abonar período ou dia" at bounding box center [692, 299] width 154 height 16
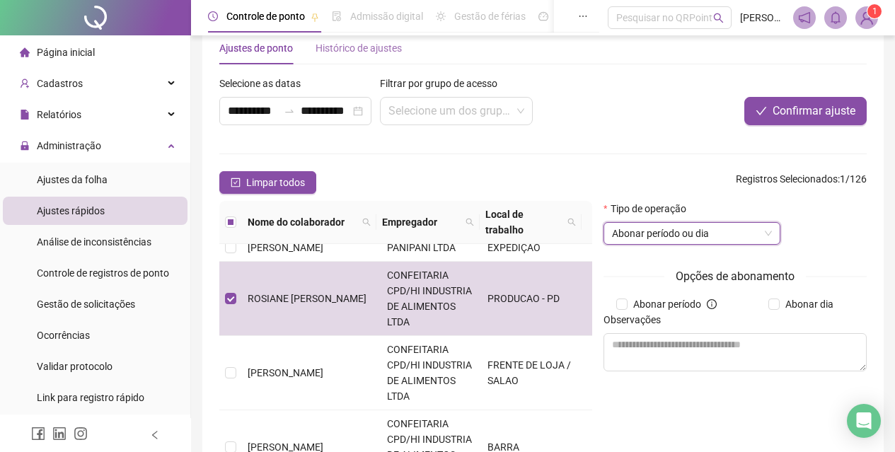
scroll to position [0, 0]
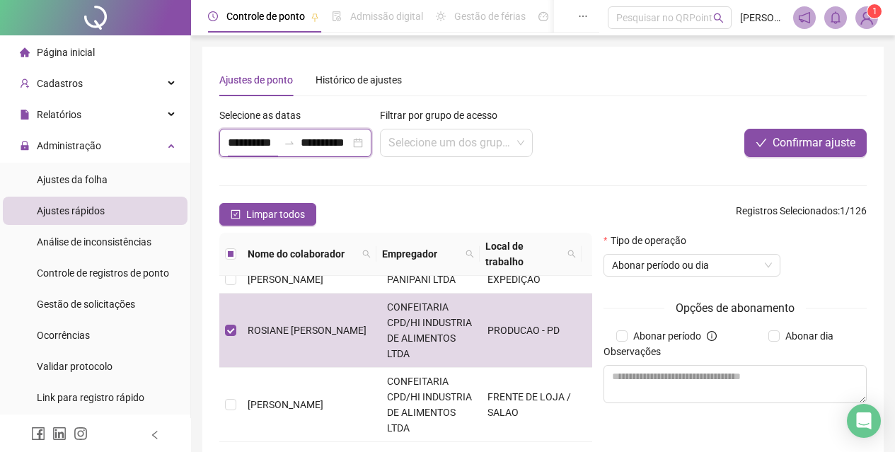
click at [234, 146] on input "**********" at bounding box center [253, 142] width 50 height 17
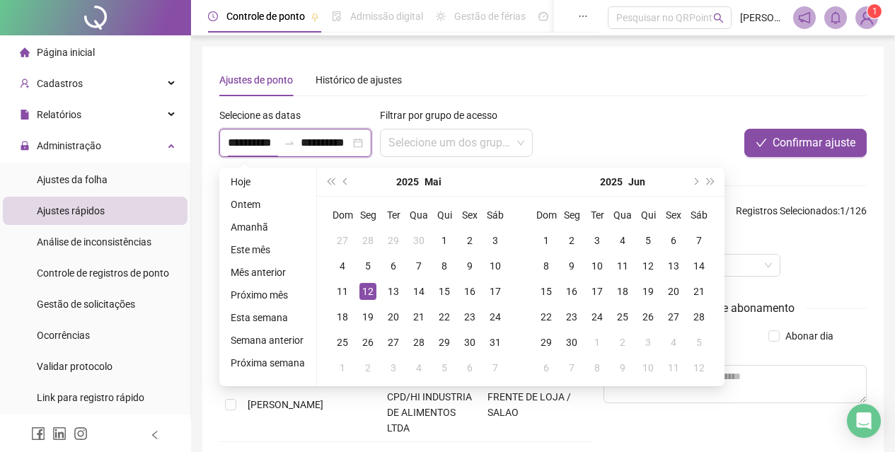
type input "**********"
click at [695, 185] on button "next-year" at bounding box center [695, 182] width 16 height 28
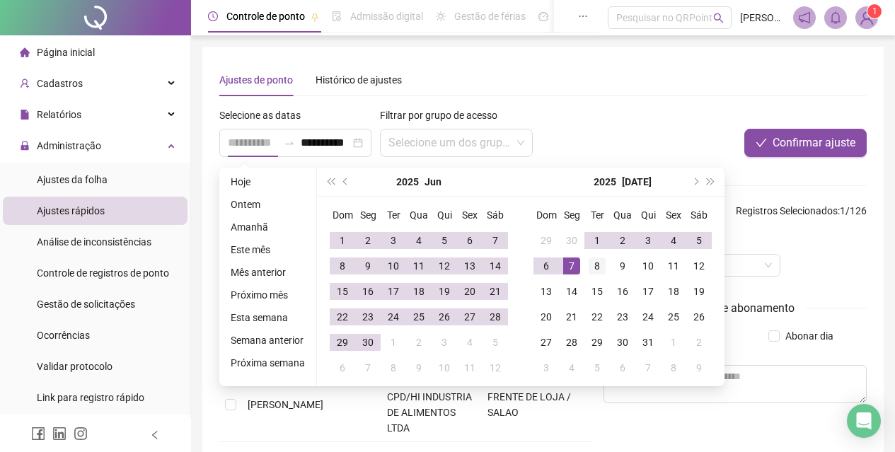
type input "**********"
click at [596, 265] on div "8" at bounding box center [597, 266] width 17 height 17
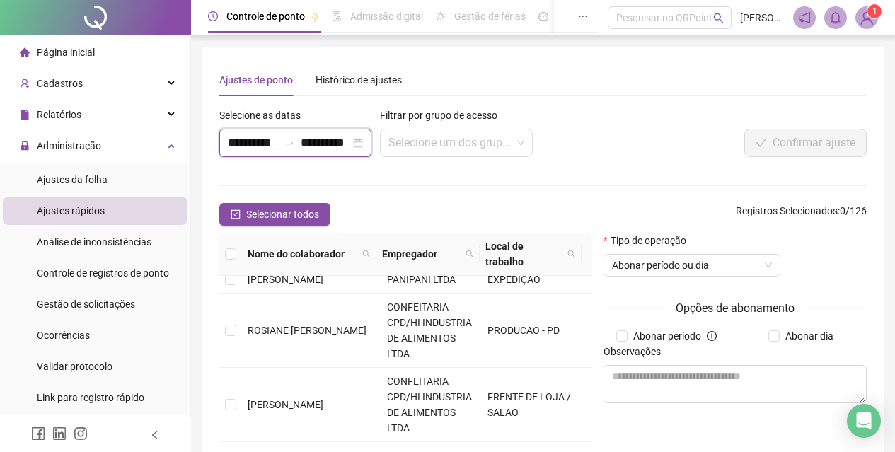
click at [309, 142] on input "**********" at bounding box center [326, 142] width 50 height 17
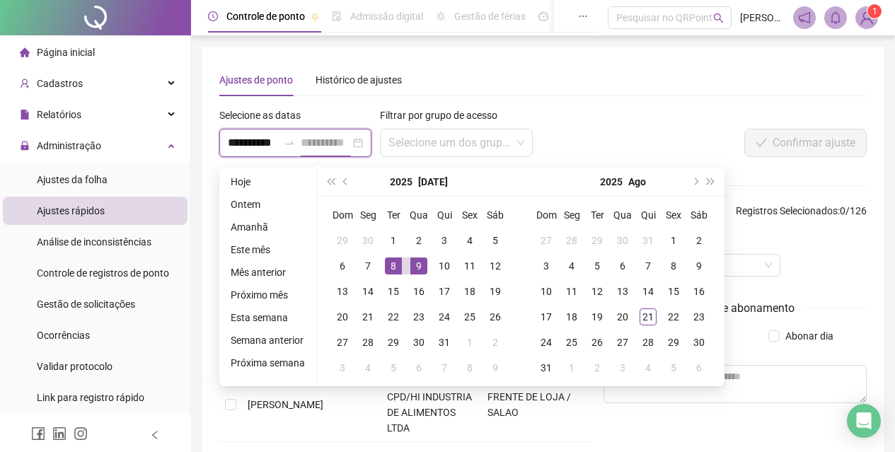
type input "**********"
click at [388, 263] on div "8" at bounding box center [393, 266] width 17 height 17
click at [415, 265] on div "9" at bounding box center [418, 266] width 17 height 17
type input "**********"
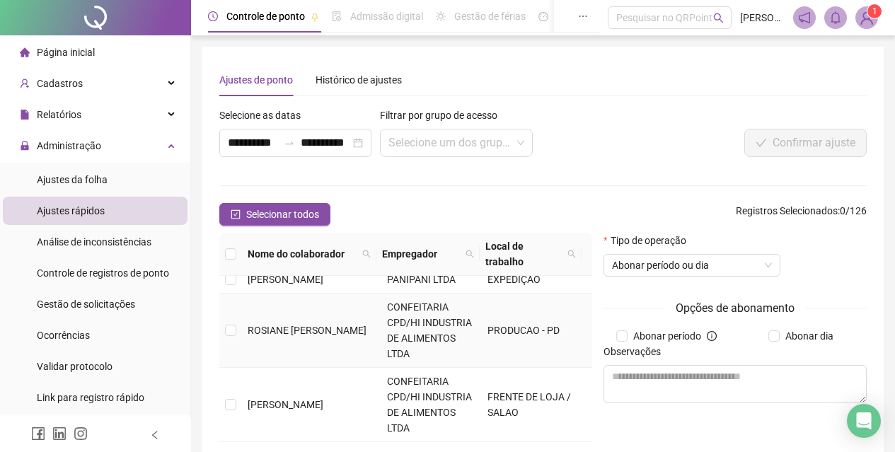
click at [283, 356] on td "ROSIANE [PERSON_NAME]" at bounding box center [311, 331] width 139 height 74
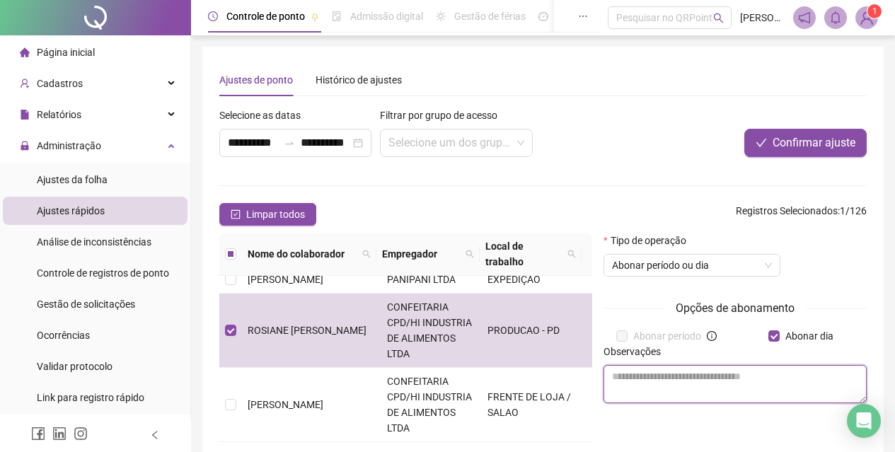
click at [747, 375] on textarea at bounding box center [735, 384] width 263 height 38
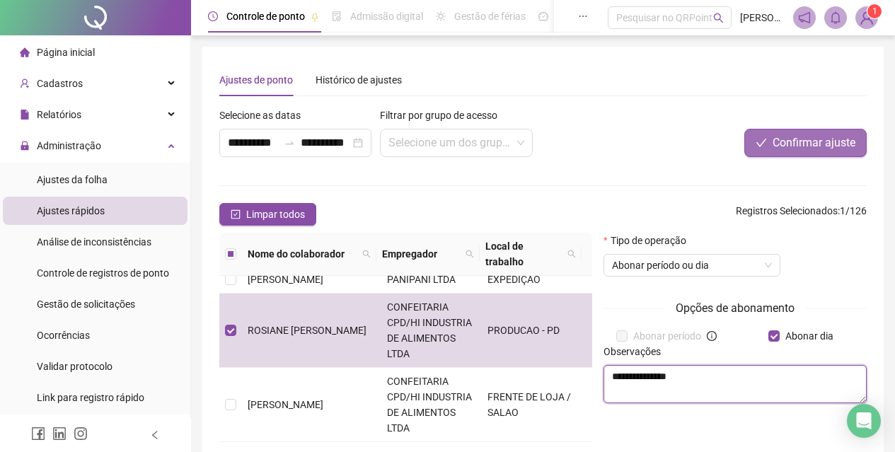
type textarea "**********"
click at [783, 145] on span "Confirmar ajuste" at bounding box center [814, 142] width 83 height 17
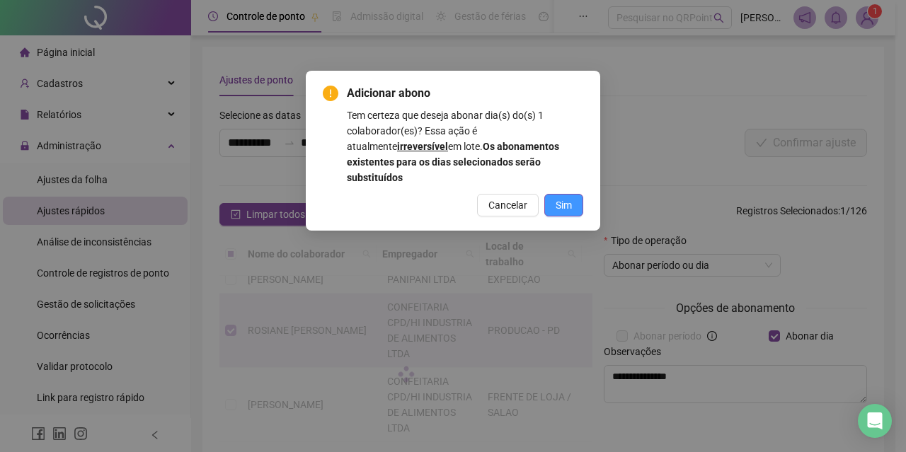
click at [576, 194] on button "Sim" at bounding box center [563, 205] width 39 height 23
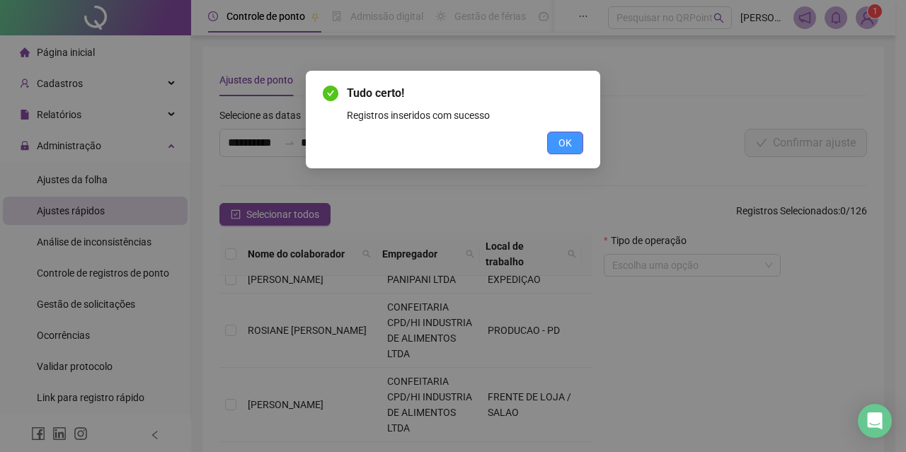
click at [572, 150] on button "OK" at bounding box center [565, 143] width 36 height 23
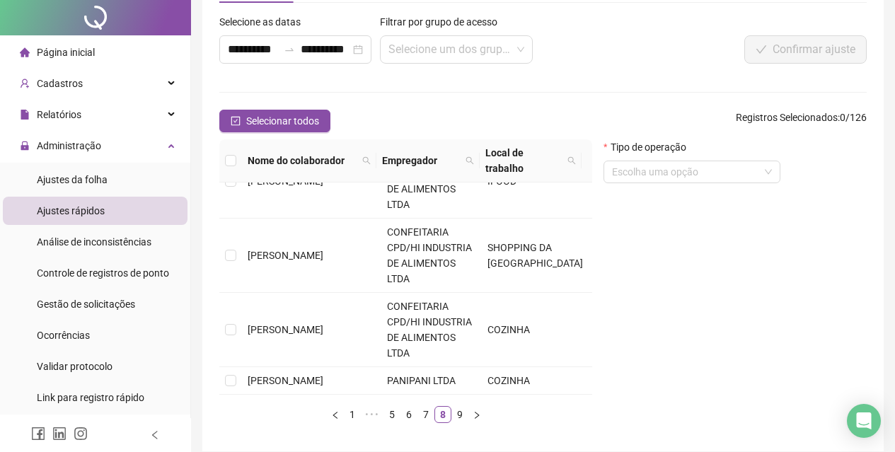
scroll to position [154, 0]
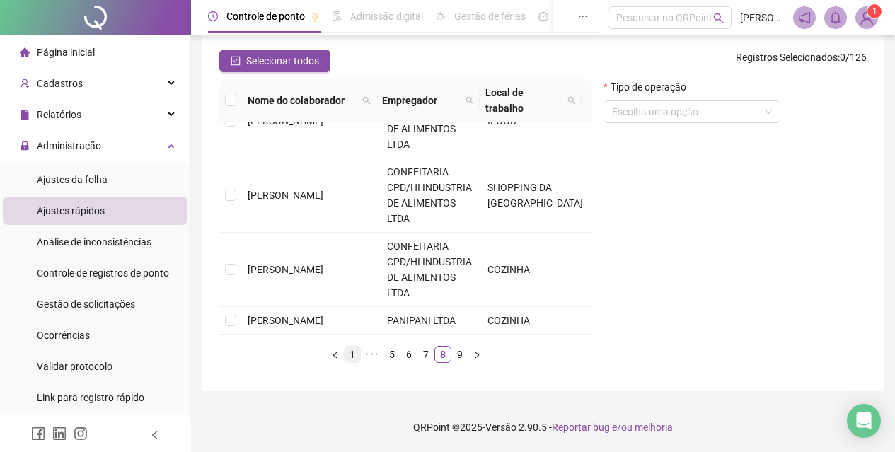
click at [350, 357] on link "1" at bounding box center [353, 355] width 16 height 16
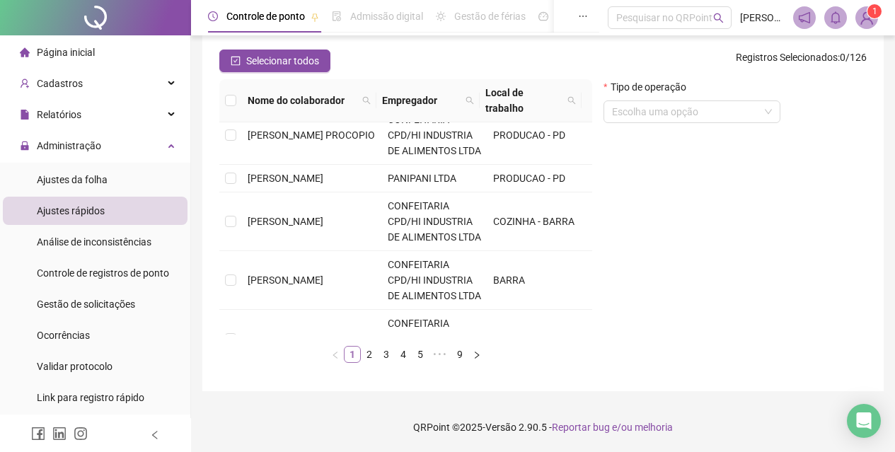
scroll to position [0, 0]
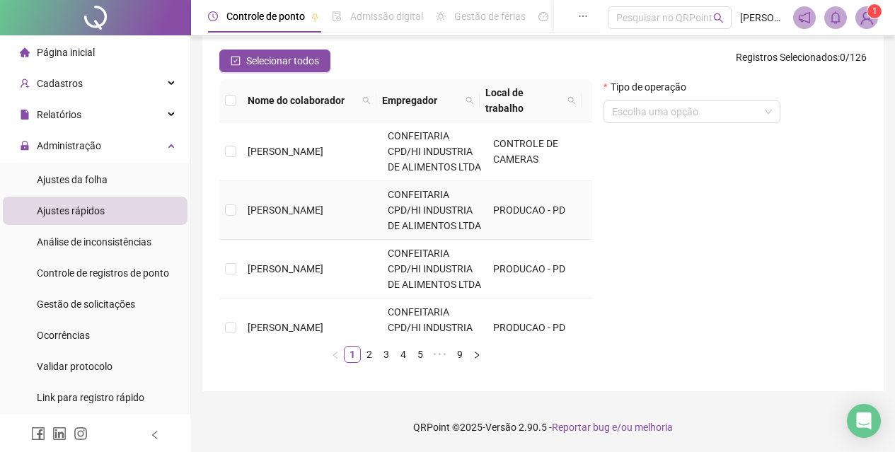
drag, startPoint x: 329, startPoint y: 229, endPoint x: 430, endPoint y: 234, distance: 101.3
click at [323, 216] on span "[PERSON_NAME]" at bounding box center [286, 209] width 76 height 11
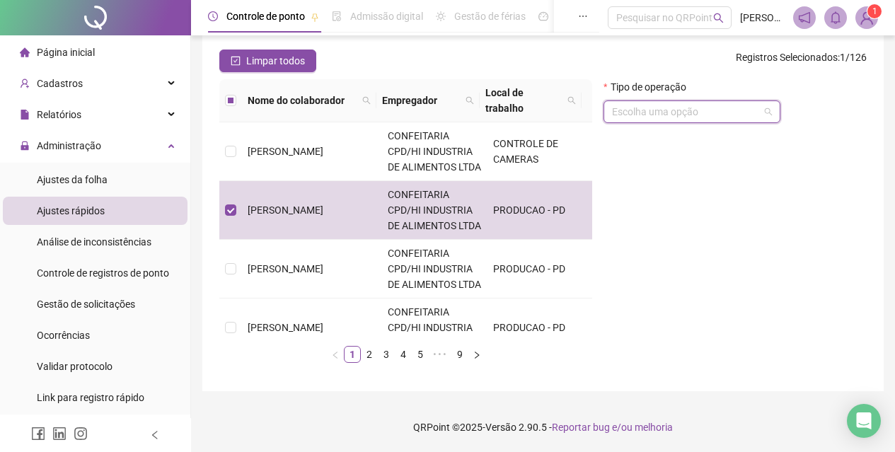
drag, startPoint x: 679, startPoint y: 110, endPoint x: 686, endPoint y: 167, distance: 57.7
click at [679, 120] on input "search" at bounding box center [685, 111] width 147 height 21
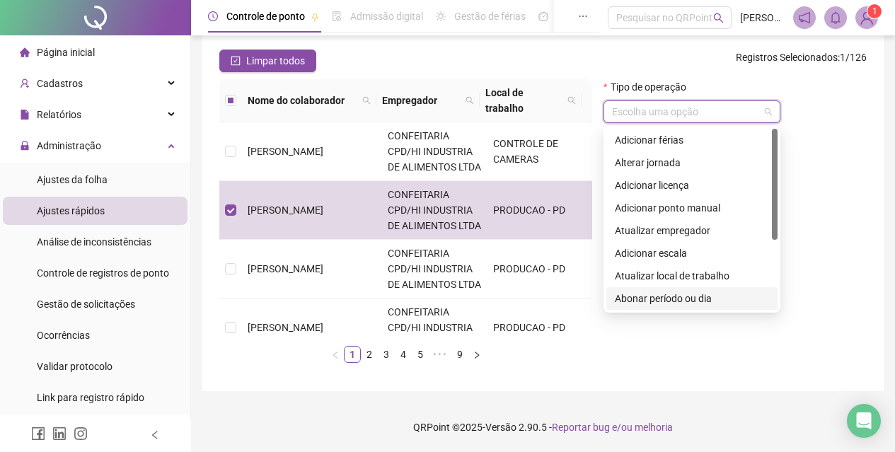
click at [696, 294] on div "Abonar período ou dia" at bounding box center [692, 299] width 154 height 16
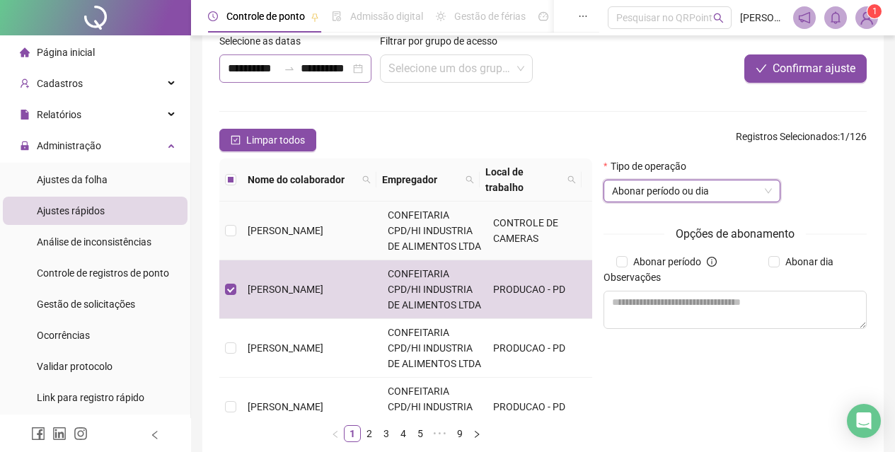
scroll to position [12, 0]
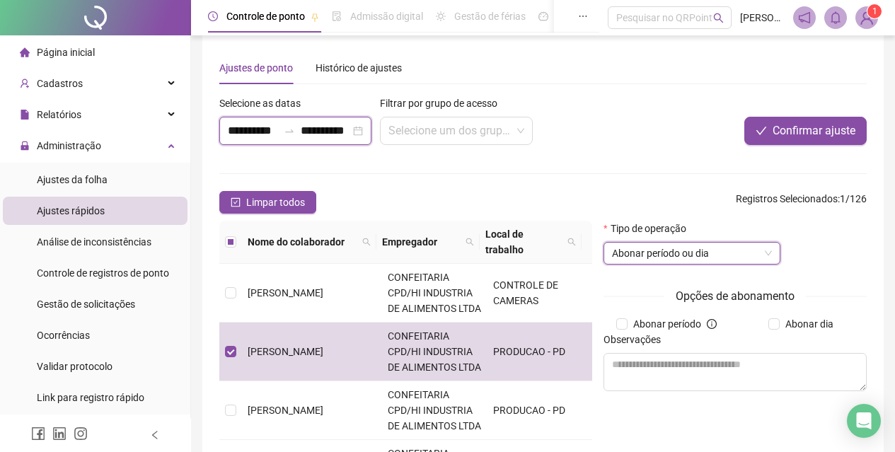
click at [237, 131] on input "**********" at bounding box center [253, 130] width 50 height 17
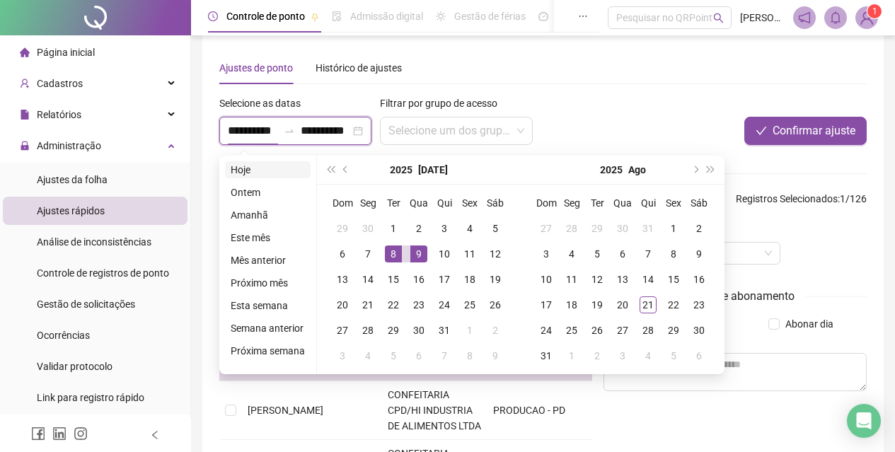
type input "**********"
click at [338, 167] on button "prev-year" at bounding box center [346, 170] width 16 height 28
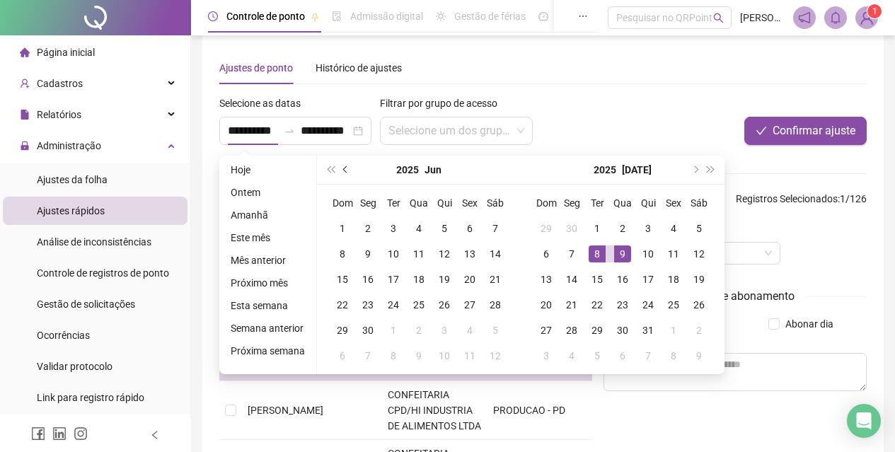
click at [338, 167] on button "prev-year" at bounding box center [346, 170] width 16 height 28
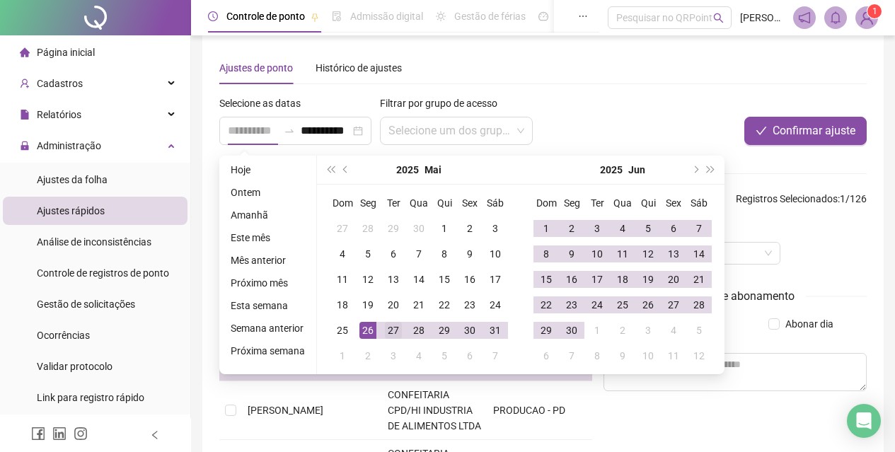
type input "**********"
click at [391, 325] on div "27" at bounding box center [393, 330] width 17 height 17
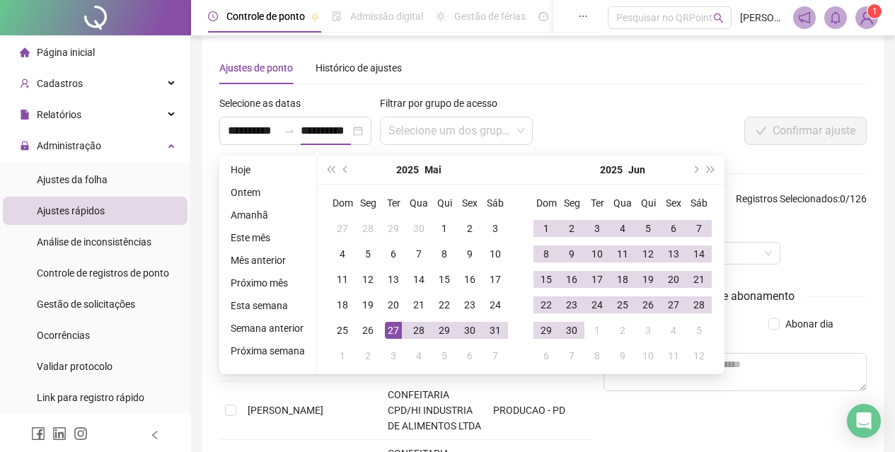
type input "**********"
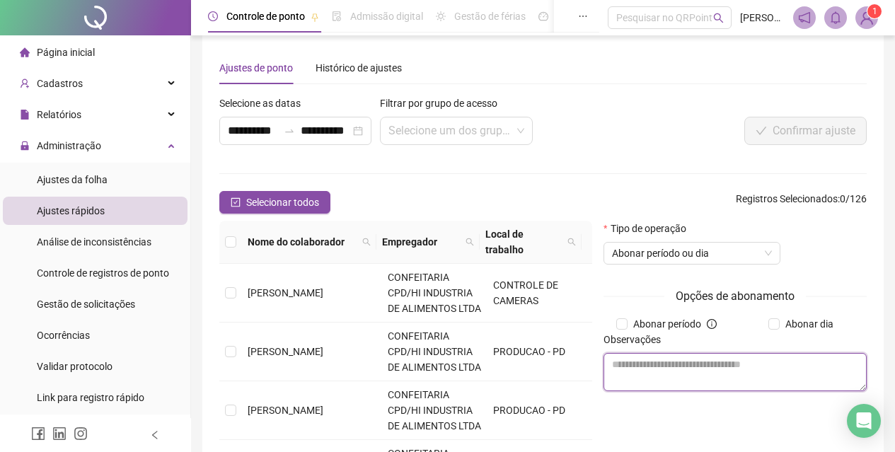
click at [668, 358] on textarea at bounding box center [735, 372] width 263 height 38
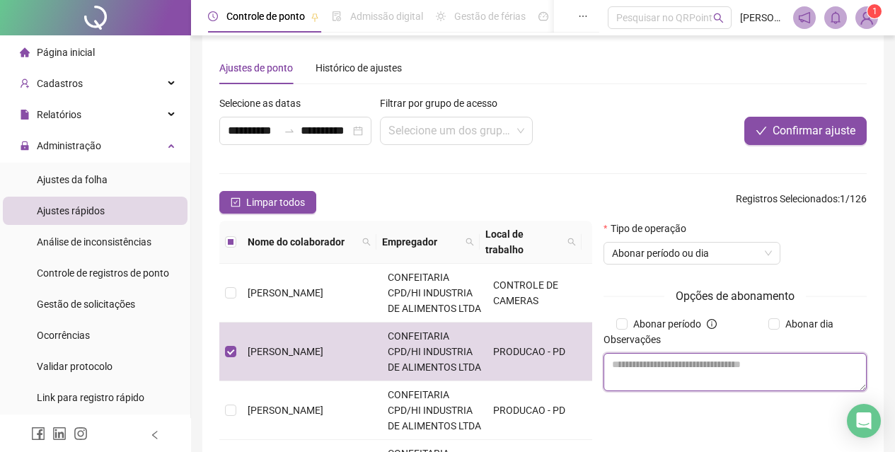
click at [681, 384] on textarea at bounding box center [735, 372] width 263 height 38
type textarea "**********"
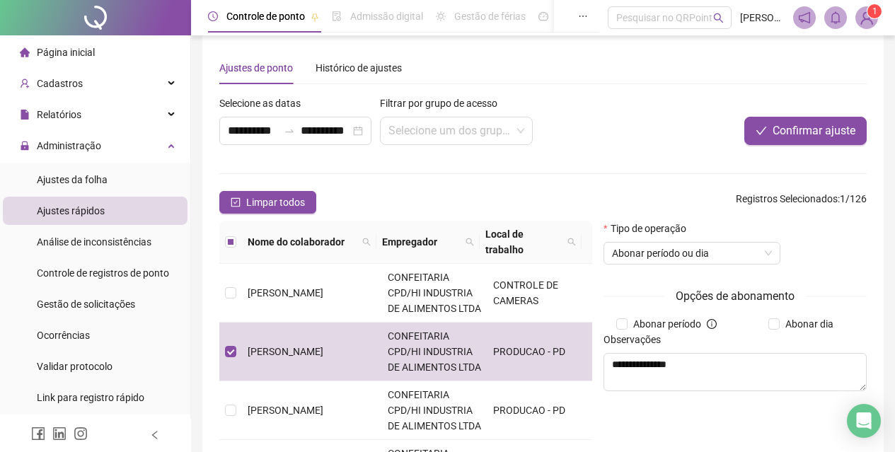
click at [765, 327] on div "Abonar dia" at bounding box center [803, 324] width 137 height 16
click at [798, 130] on span "Confirmar ajuste" at bounding box center [814, 130] width 83 height 17
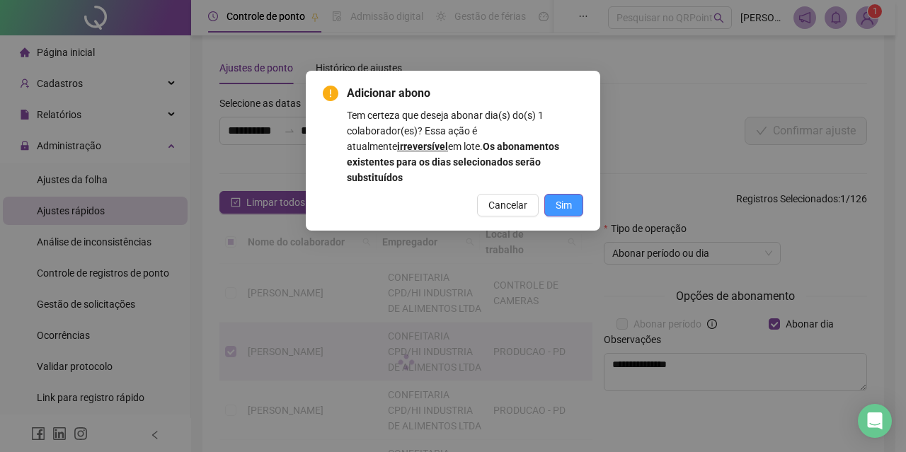
click at [567, 197] on span "Sim" at bounding box center [563, 205] width 16 height 16
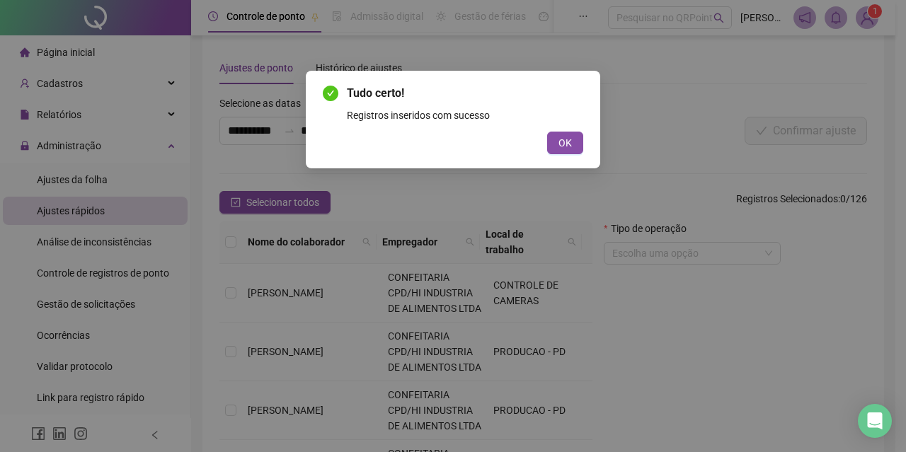
drag, startPoint x: 567, startPoint y: 145, endPoint x: 512, endPoint y: 260, distance: 127.2
click at [567, 146] on span "OK" at bounding box center [564, 143] width 13 height 16
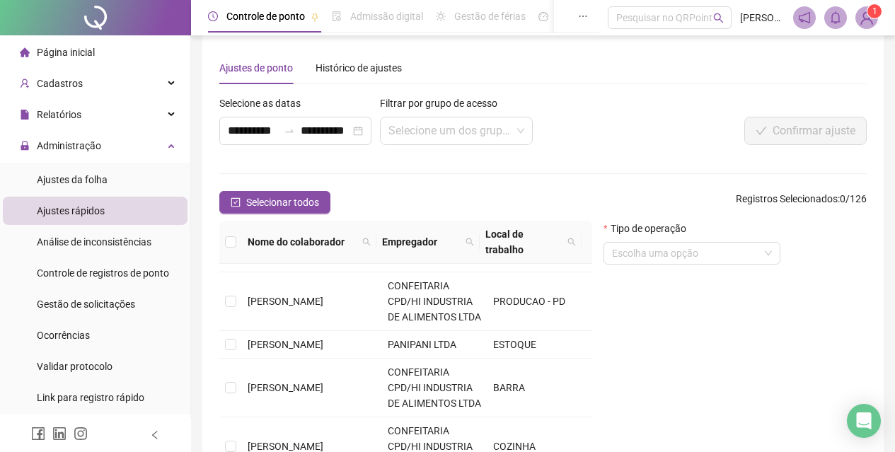
scroll to position [154, 0]
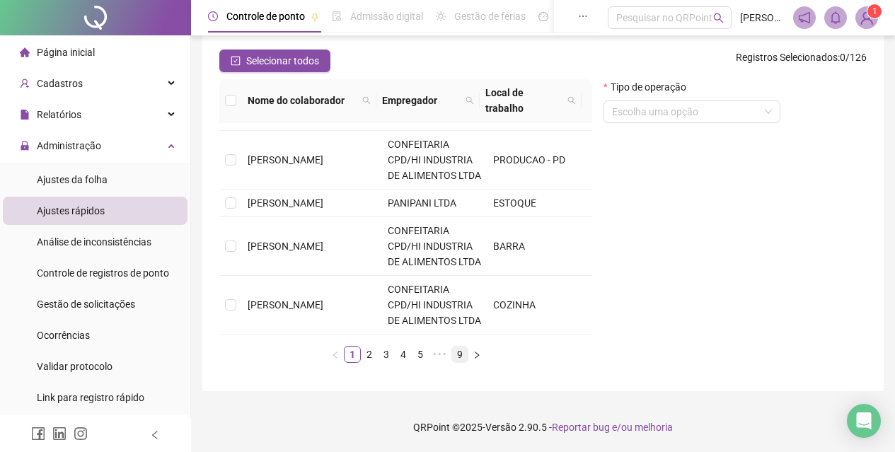
click at [459, 357] on link "9" at bounding box center [460, 355] width 16 height 16
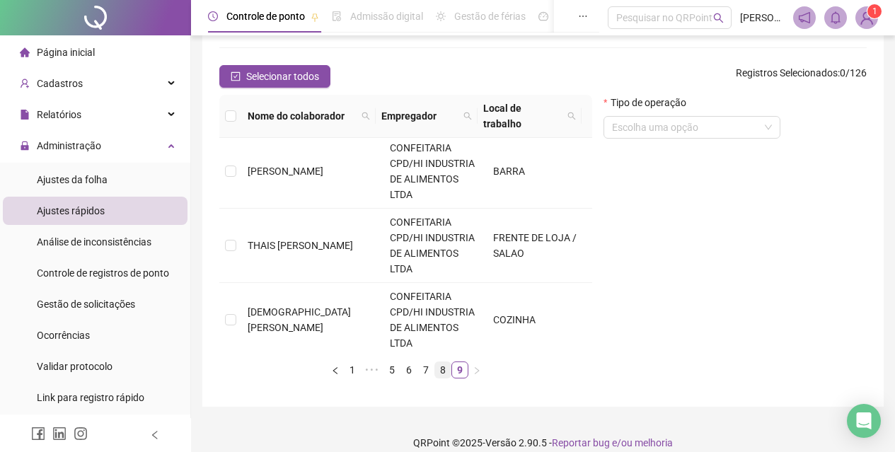
scroll to position [0, 0]
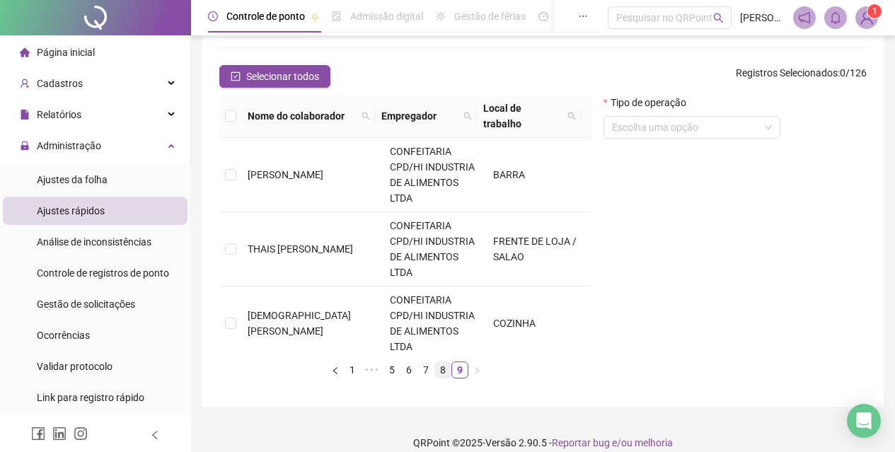
click at [441, 362] on link "8" at bounding box center [443, 370] width 16 height 16
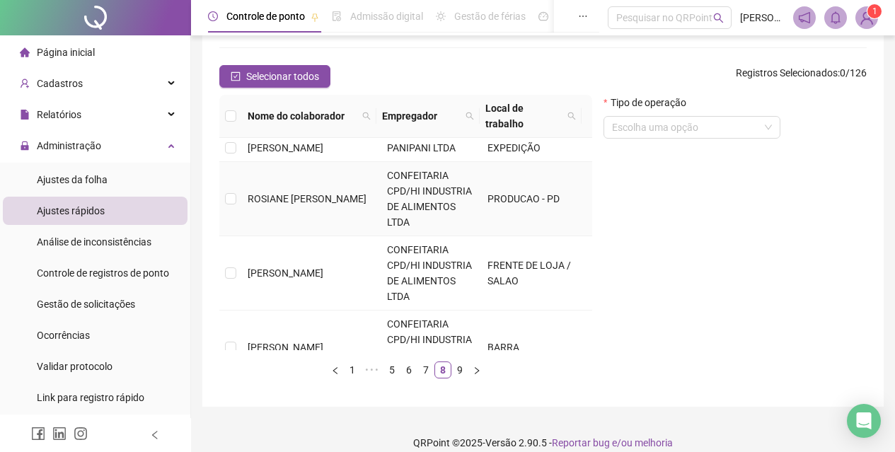
scroll to position [384, 0]
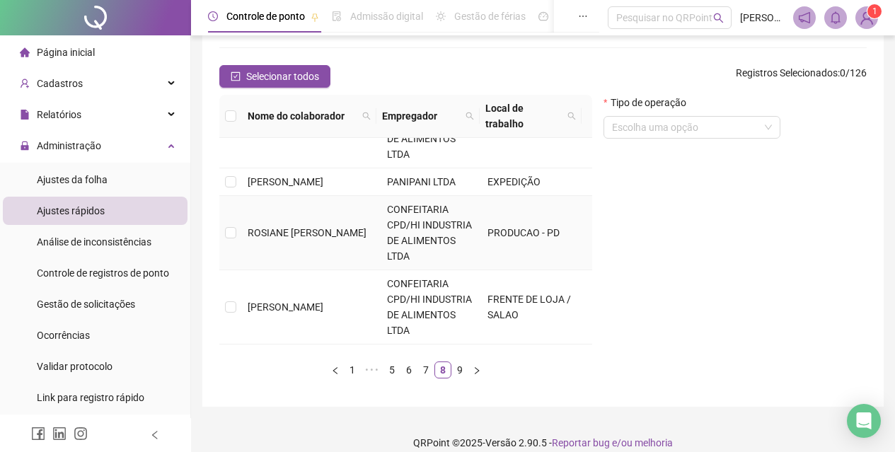
click at [279, 238] on span "ROSIANE [PERSON_NAME]" at bounding box center [307, 232] width 119 height 11
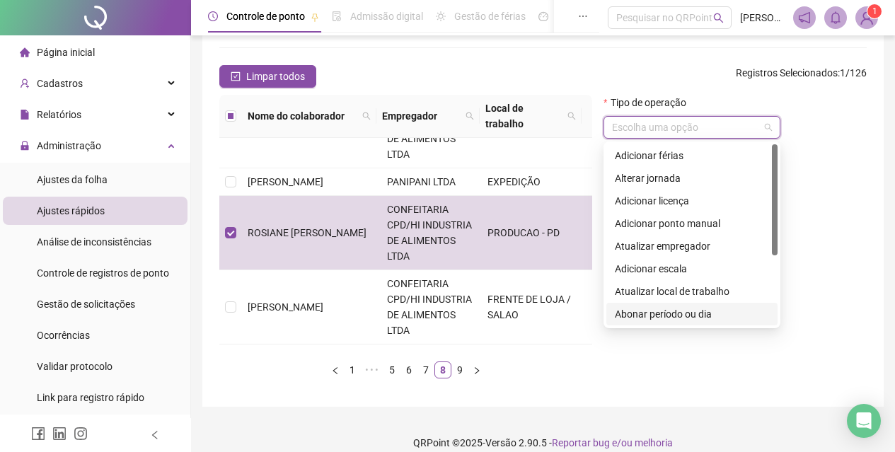
click at [738, 133] on input "search" at bounding box center [685, 127] width 147 height 21
click at [708, 317] on div "Abonar período ou dia" at bounding box center [692, 314] width 154 height 16
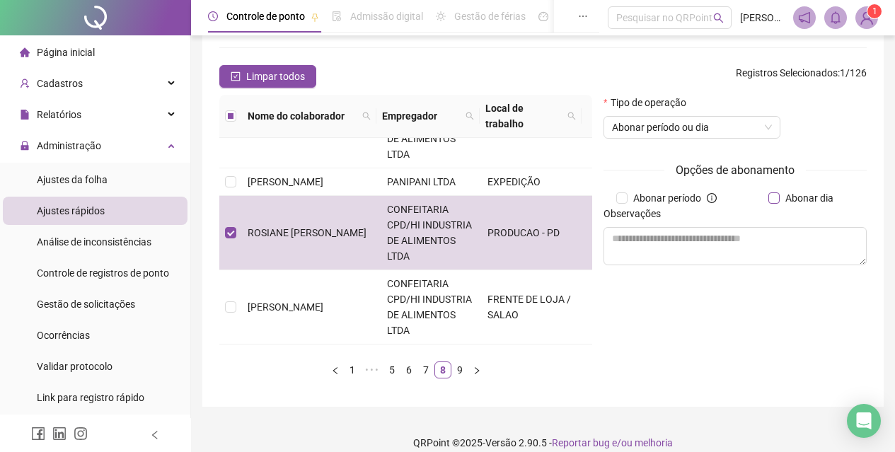
click at [776, 205] on label "Abonar dia" at bounding box center [803, 198] width 71 height 16
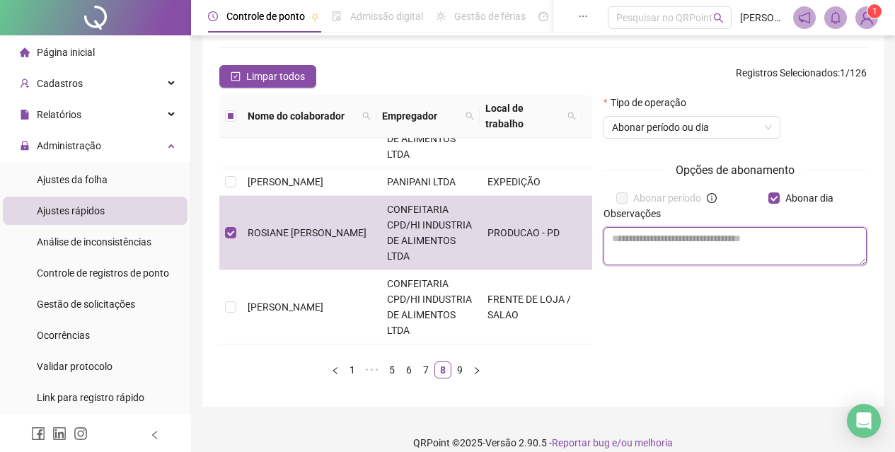
click at [756, 238] on textarea at bounding box center [735, 246] width 263 height 38
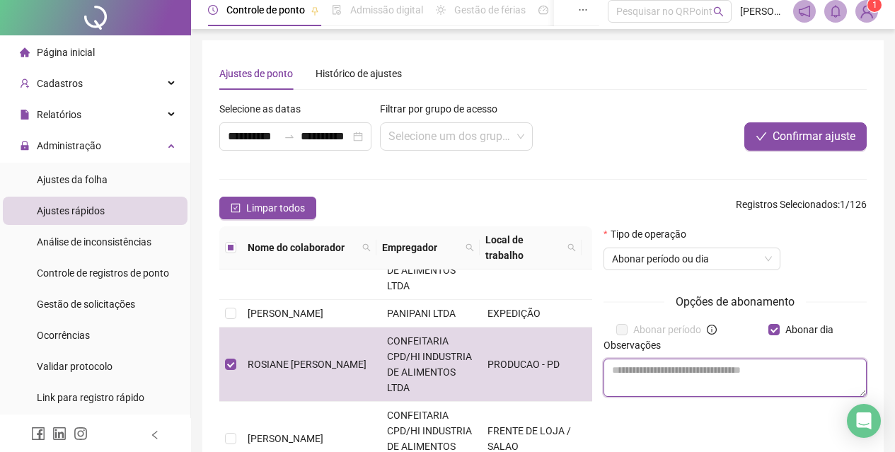
scroll to position [0, 0]
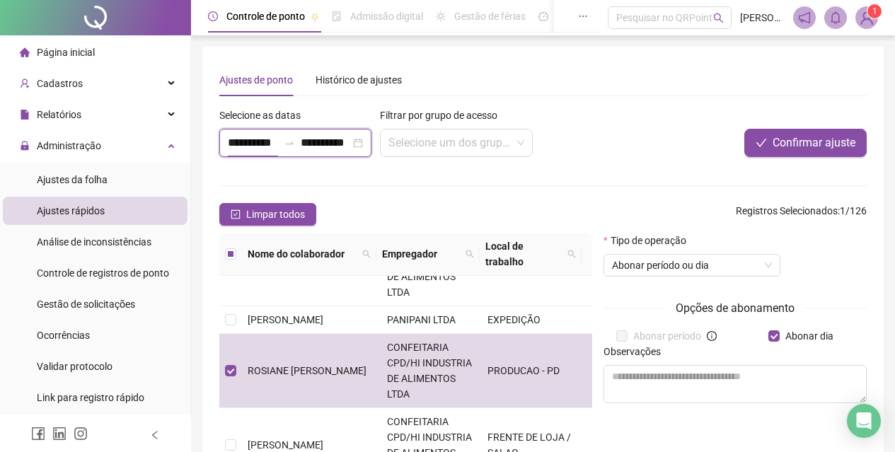
click at [234, 142] on input "**********" at bounding box center [253, 142] width 50 height 17
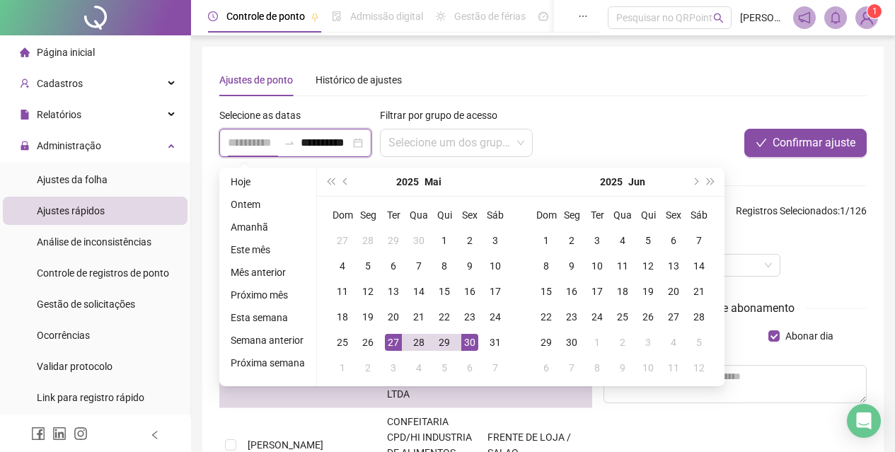
type input "**********"
click at [463, 338] on div "30" at bounding box center [469, 342] width 17 height 17
type input "**********"
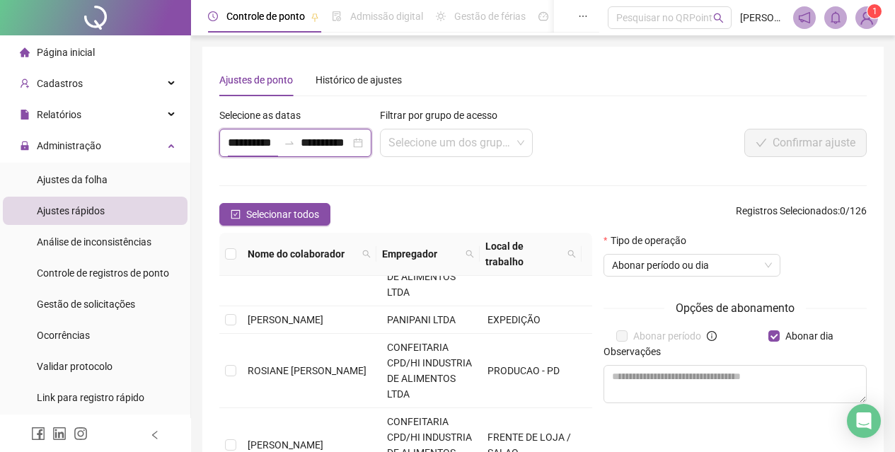
click at [242, 141] on input "**********" at bounding box center [253, 142] width 50 height 17
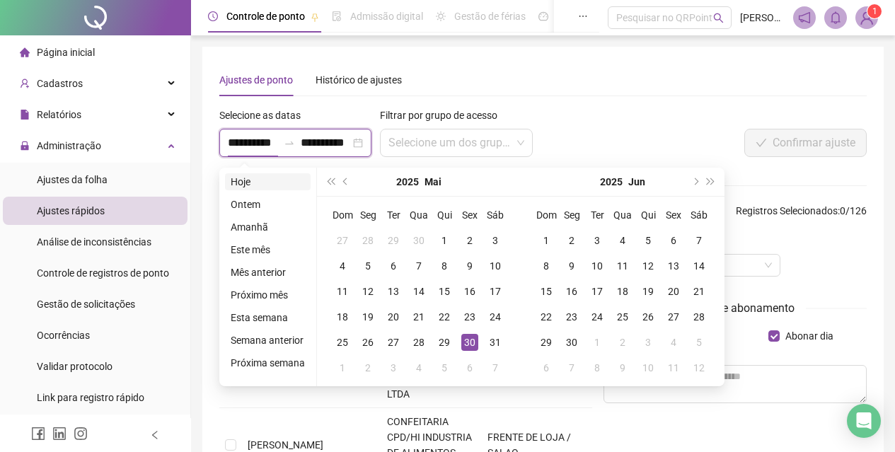
type input "**********"
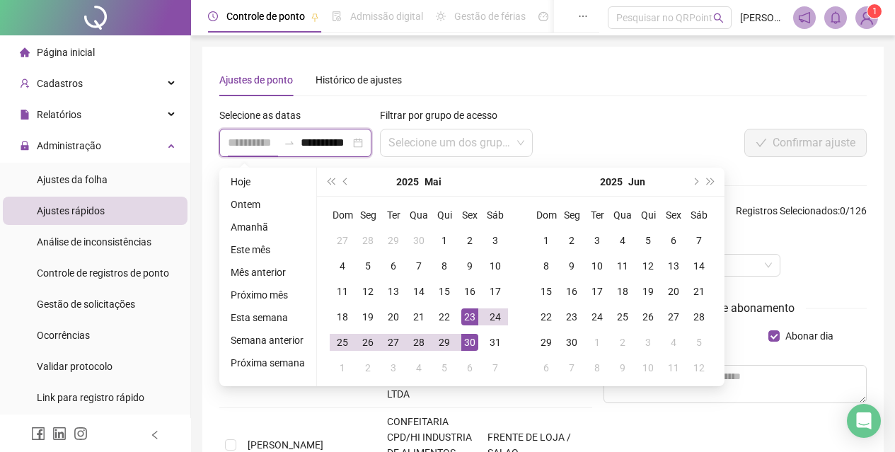
type input "**********"
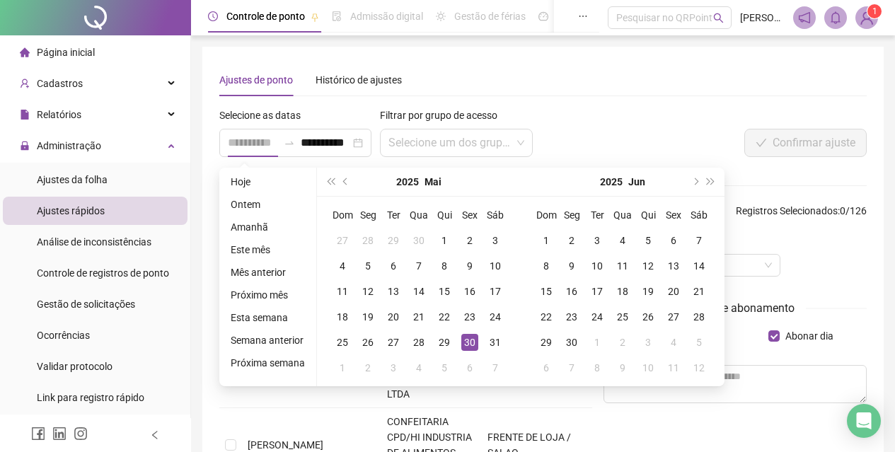
click at [468, 339] on div "30" at bounding box center [469, 342] width 17 height 17
type input "**********"
click at [489, 340] on div "31" at bounding box center [495, 342] width 17 height 17
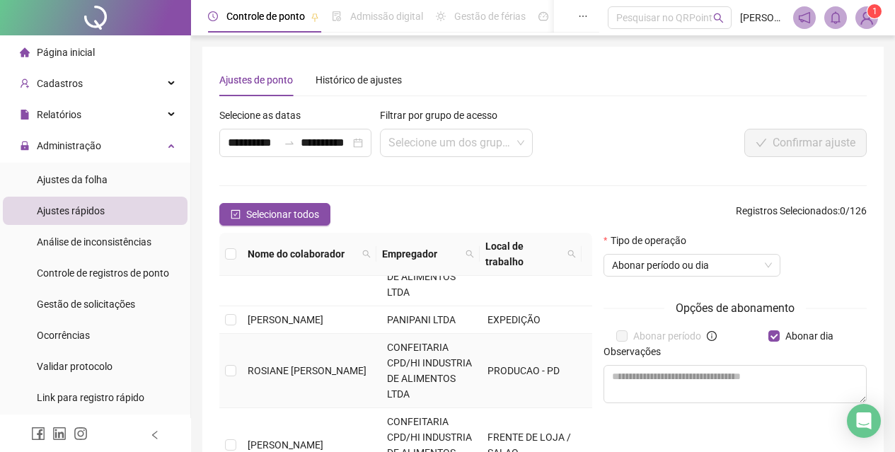
click at [245, 376] on td "ROSIANE [PERSON_NAME]" at bounding box center [311, 371] width 139 height 74
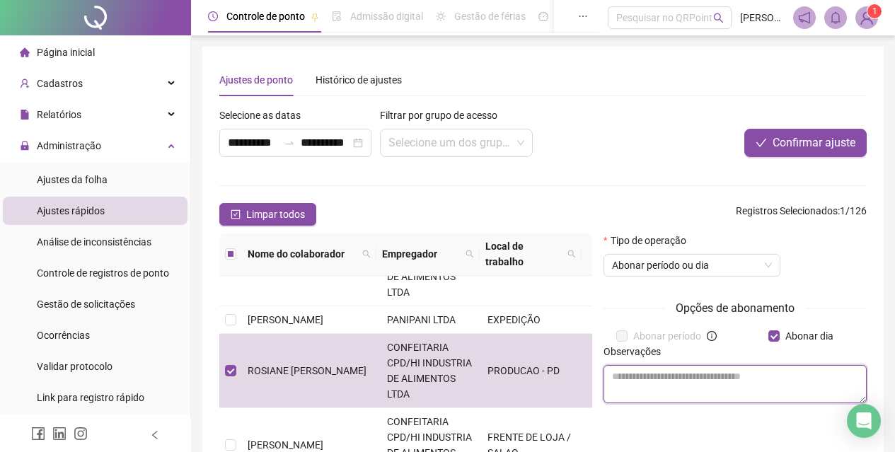
drag, startPoint x: 652, startPoint y: 374, endPoint x: 660, endPoint y: 386, distance: 14.3
click at [659, 384] on textarea at bounding box center [735, 384] width 263 height 38
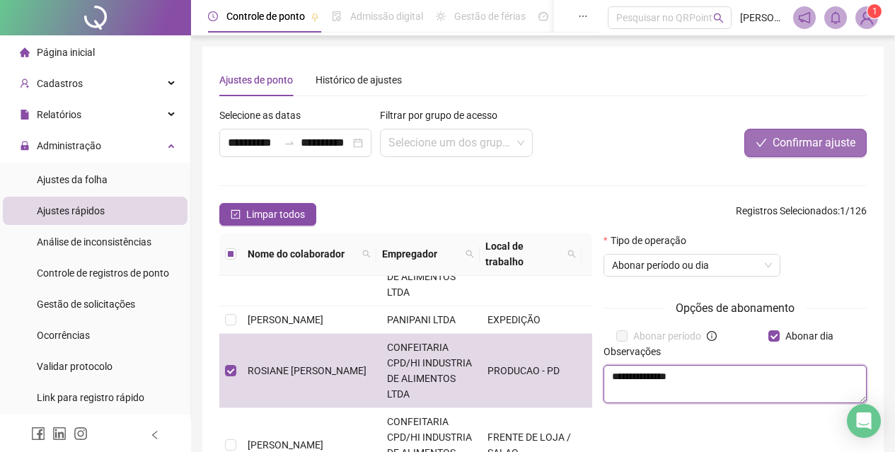
type textarea "**********"
click at [797, 142] on span "Confirmar ajuste" at bounding box center [814, 142] width 83 height 17
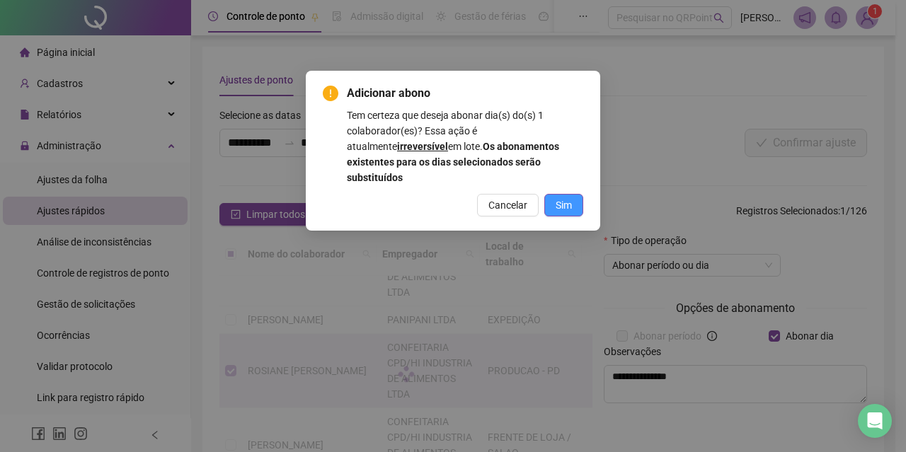
click at [565, 197] on span "Sim" at bounding box center [563, 205] width 16 height 16
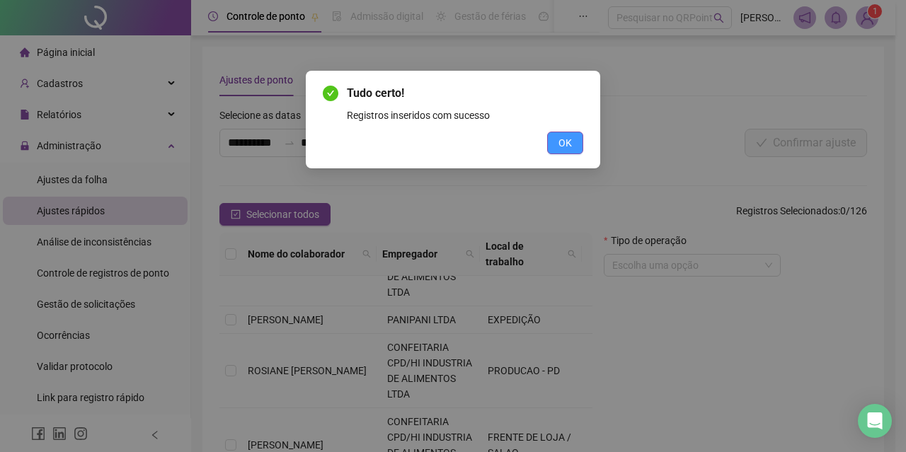
click at [571, 139] on span "OK" at bounding box center [564, 143] width 13 height 16
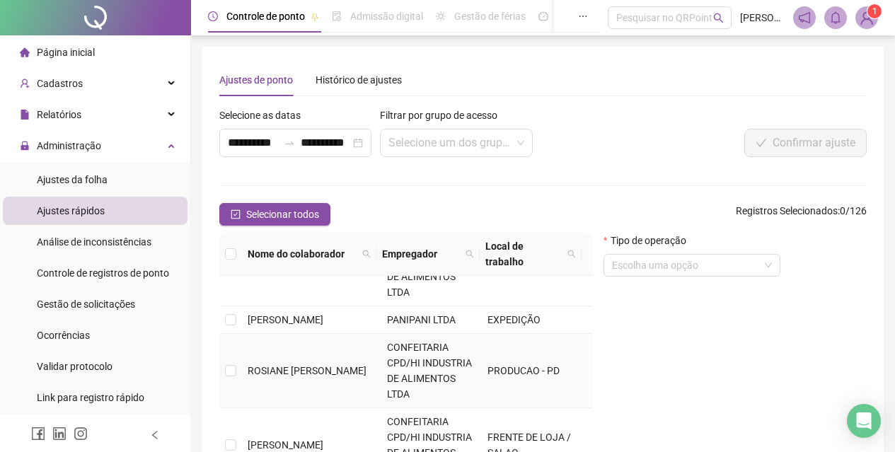
click at [272, 399] on td "ROSIANE [PERSON_NAME]" at bounding box center [311, 371] width 139 height 74
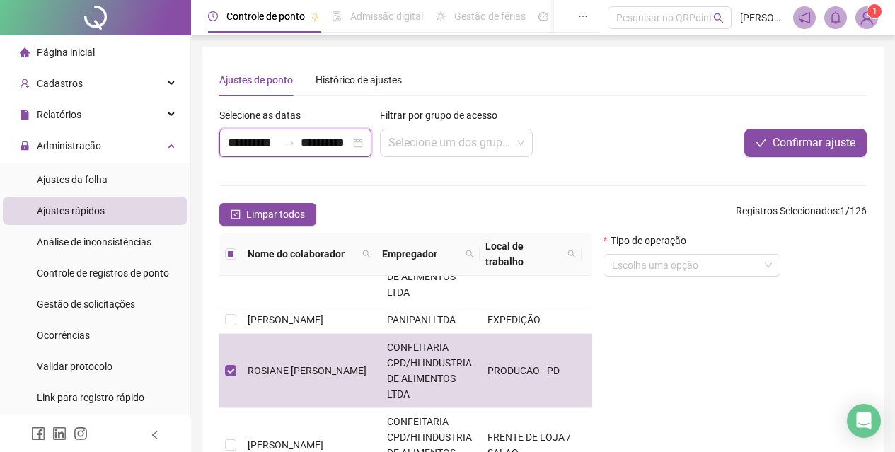
click at [237, 142] on input "**********" at bounding box center [253, 142] width 50 height 17
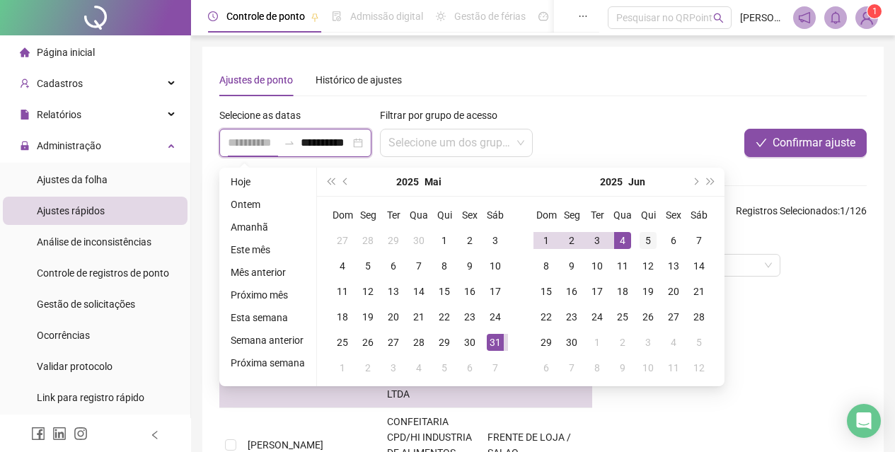
type input "**********"
click at [645, 240] on div "5" at bounding box center [648, 240] width 17 height 17
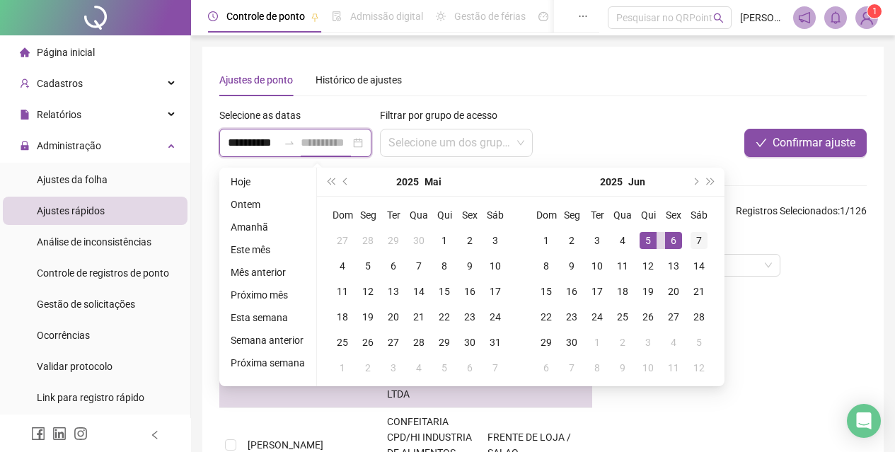
type input "**********"
click at [698, 241] on div "7" at bounding box center [699, 240] width 17 height 17
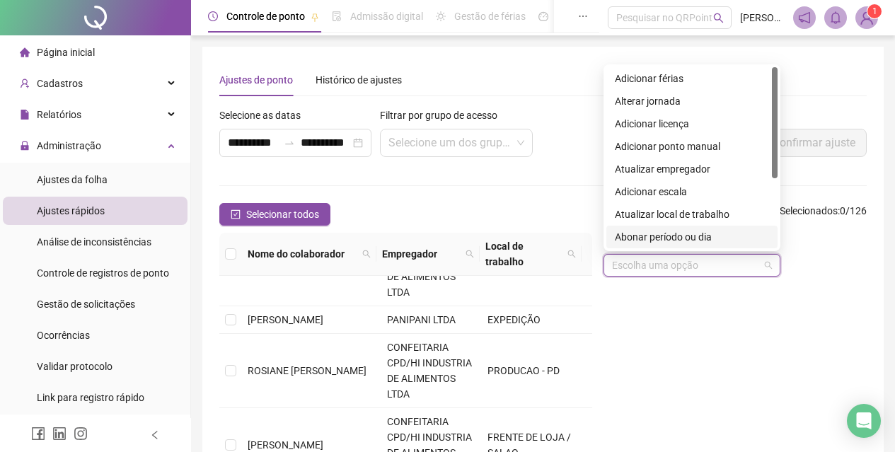
click at [680, 272] on input "search" at bounding box center [685, 265] width 147 height 21
click at [685, 245] on div "Abonar período ou dia" at bounding box center [691, 237] width 171 height 23
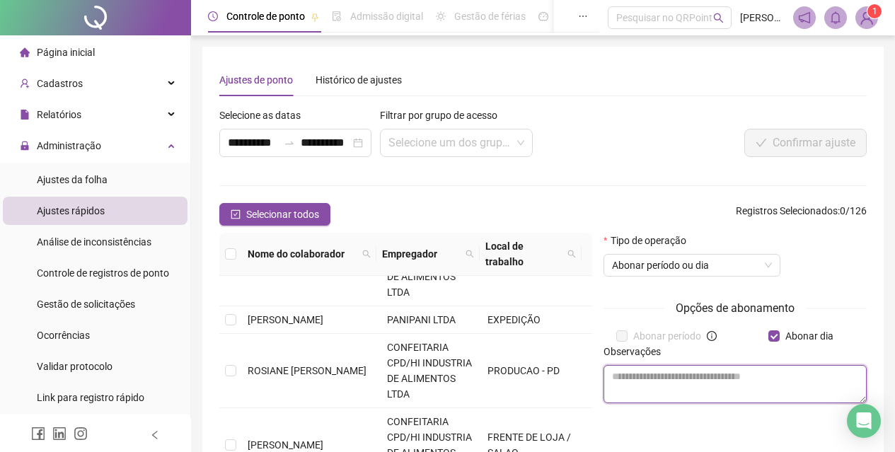
drag, startPoint x: 752, startPoint y: 381, endPoint x: 743, endPoint y: 384, distance: 9.6
click at [751, 381] on textarea at bounding box center [735, 384] width 263 height 38
type textarea "**********"
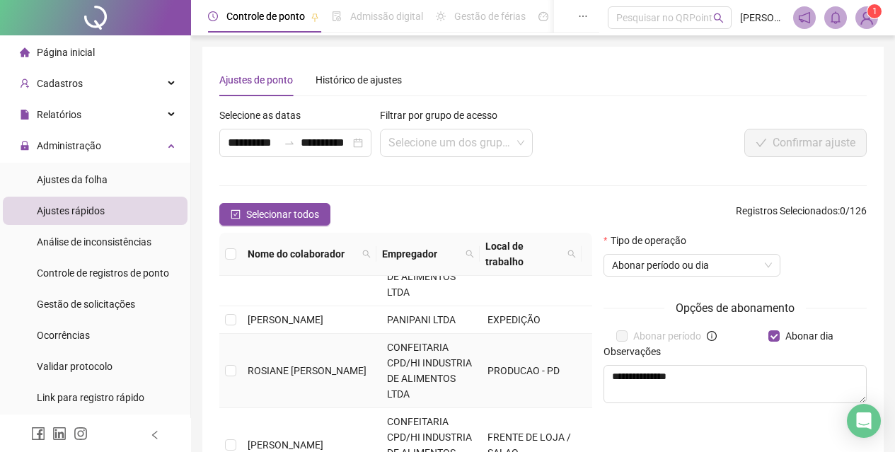
click at [331, 376] on span "ROSIANE [PERSON_NAME]" at bounding box center [307, 370] width 119 height 11
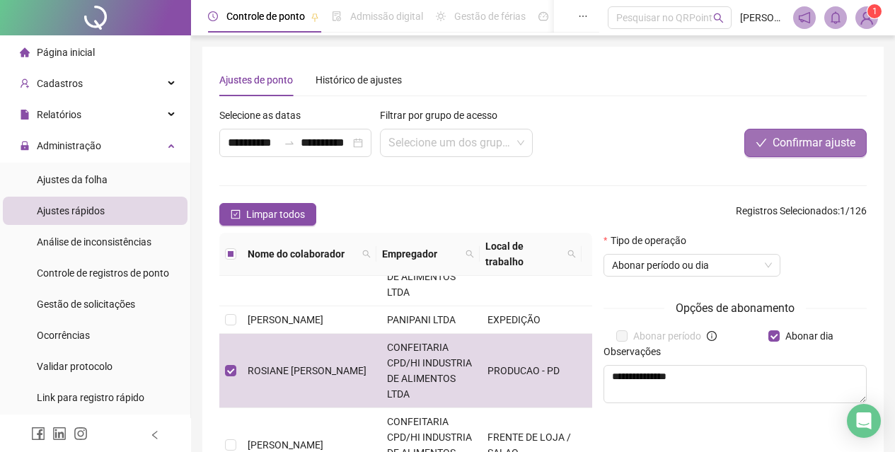
click at [780, 146] on span "Confirmar ajuste" at bounding box center [814, 142] width 83 height 17
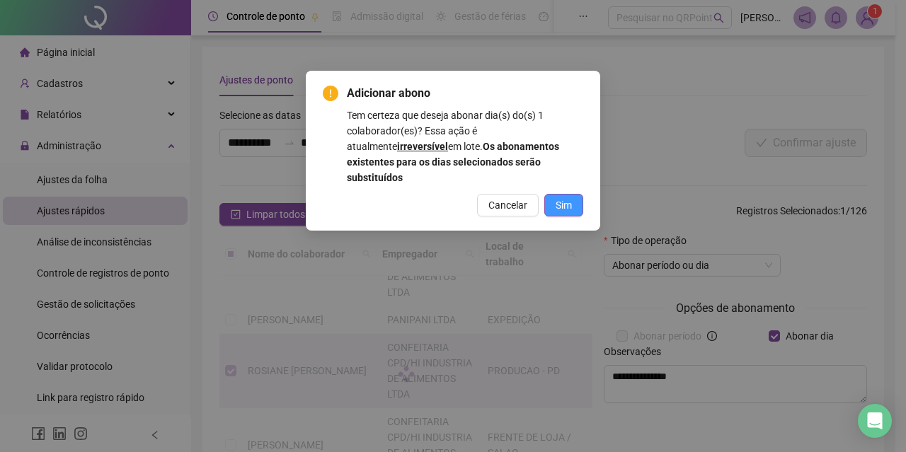
click at [582, 194] on button "Sim" at bounding box center [563, 205] width 39 height 23
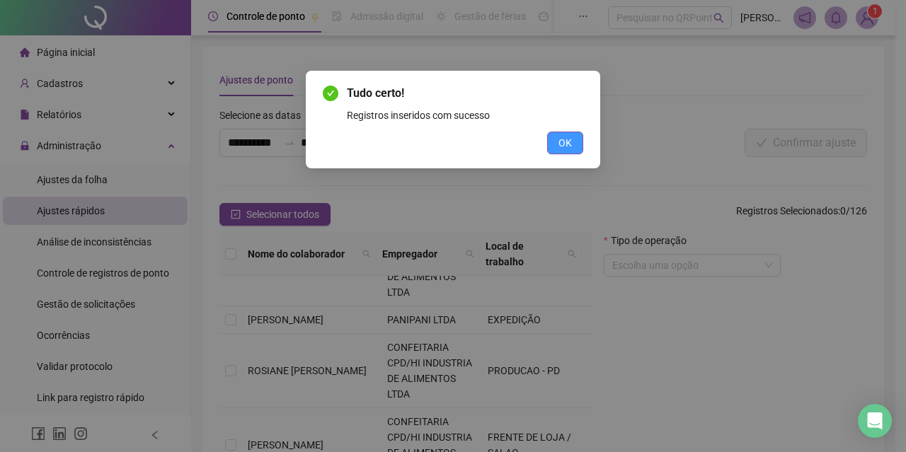
click at [577, 153] on button "OK" at bounding box center [565, 143] width 36 height 23
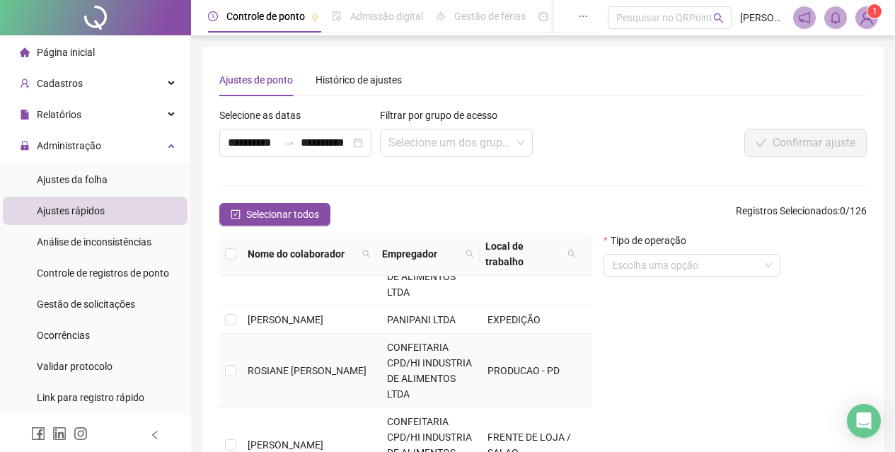
click at [279, 389] on td "ROSIANE [PERSON_NAME]" at bounding box center [311, 371] width 139 height 74
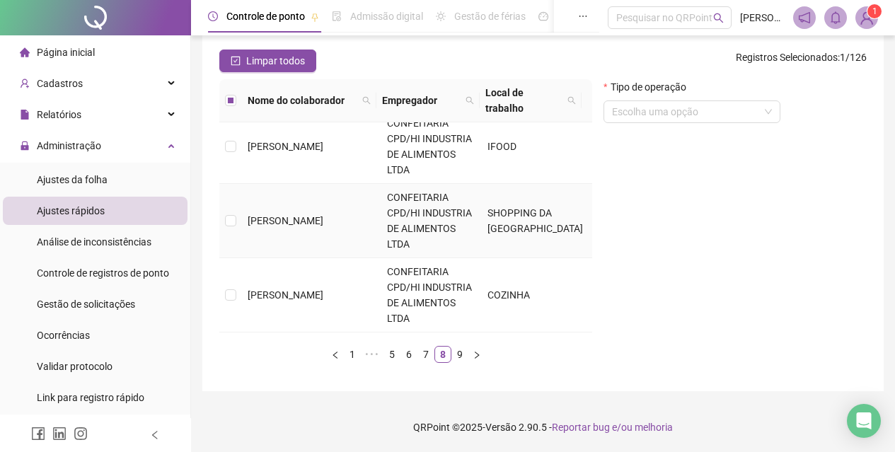
scroll to position [809, 0]
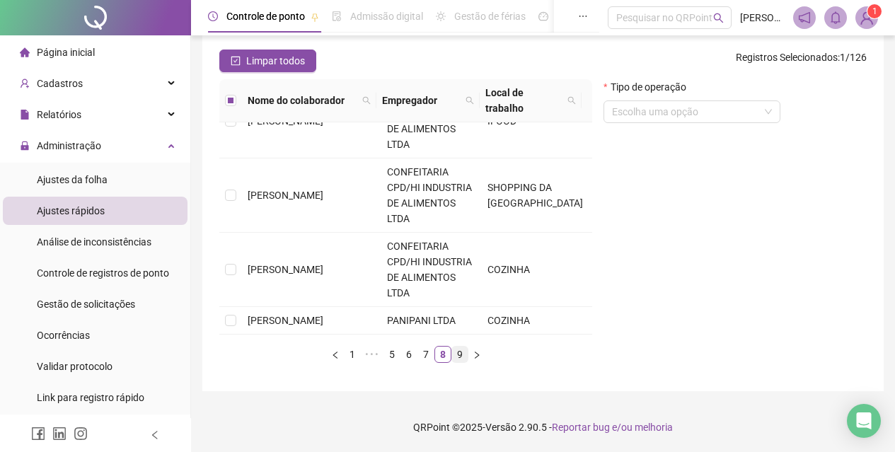
click at [460, 358] on link "9" at bounding box center [460, 355] width 16 height 16
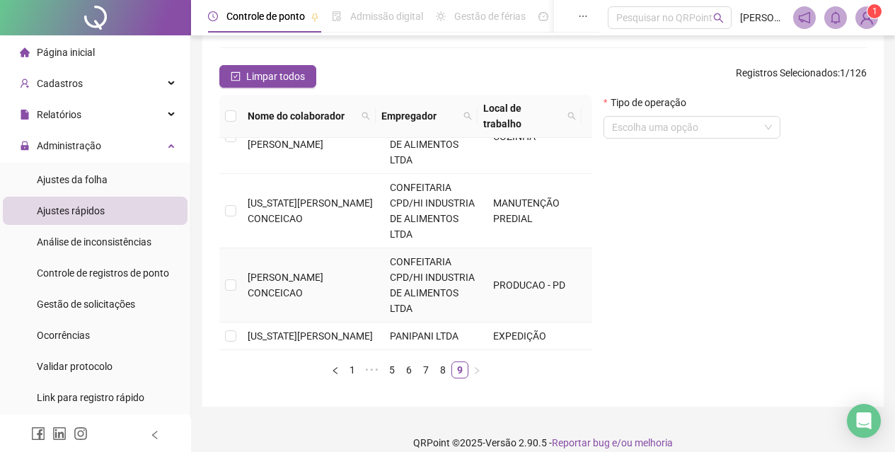
scroll to position [202, 0]
click at [253, 272] on span "[PERSON_NAME] CONCEICAO" at bounding box center [286, 285] width 76 height 27
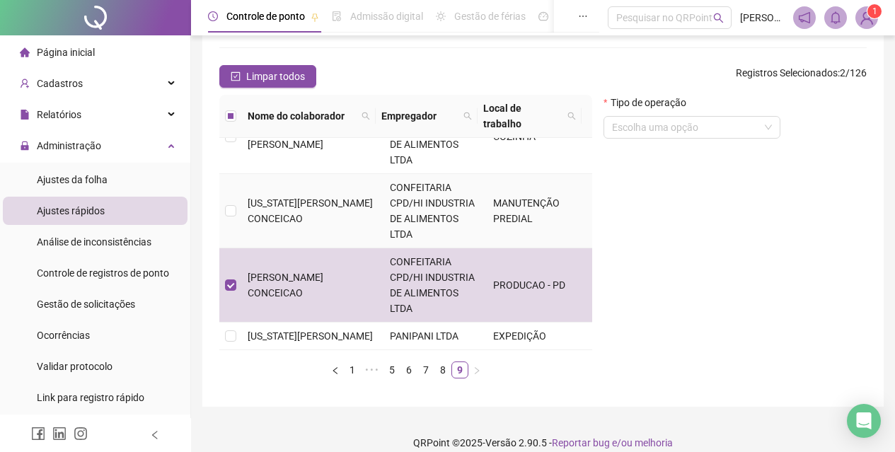
click at [224, 183] on td at bounding box center [230, 211] width 23 height 74
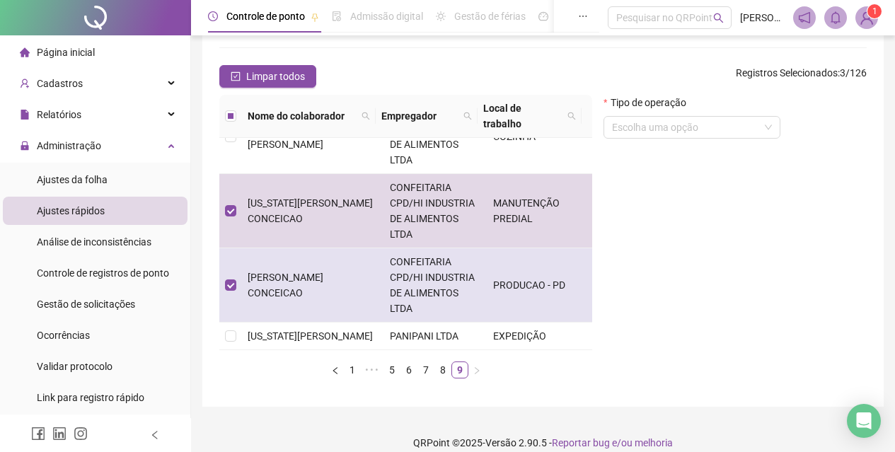
click at [243, 267] on td "[PERSON_NAME] CONCEICAO" at bounding box center [313, 285] width 142 height 74
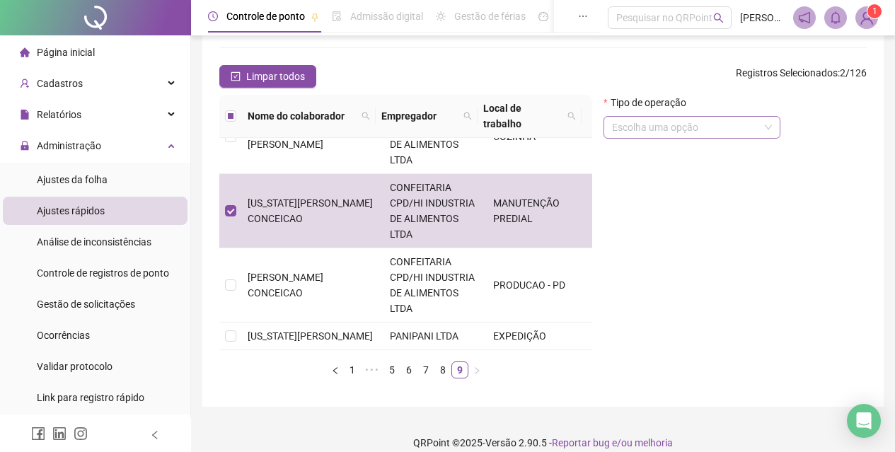
click at [677, 127] on input "search" at bounding box center [685, 127] width 147 height 21
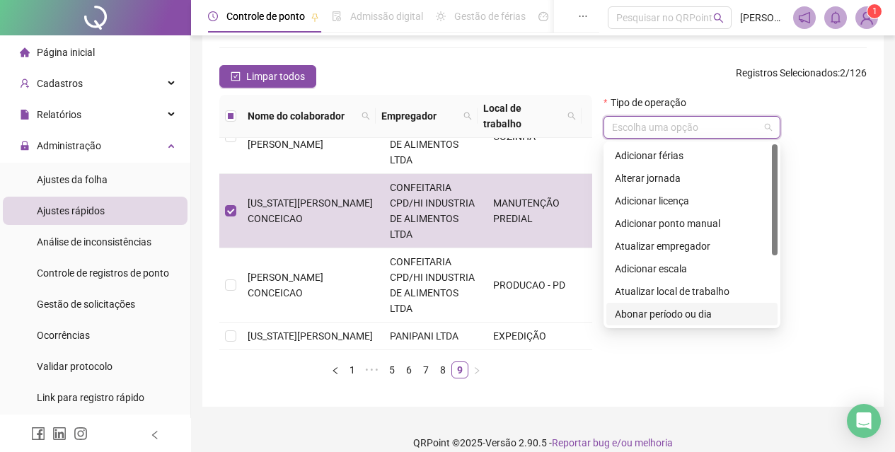
click at [684, 312] on div "Abonar período ou dia" at bounding box center [692, 314] width 154 height 16
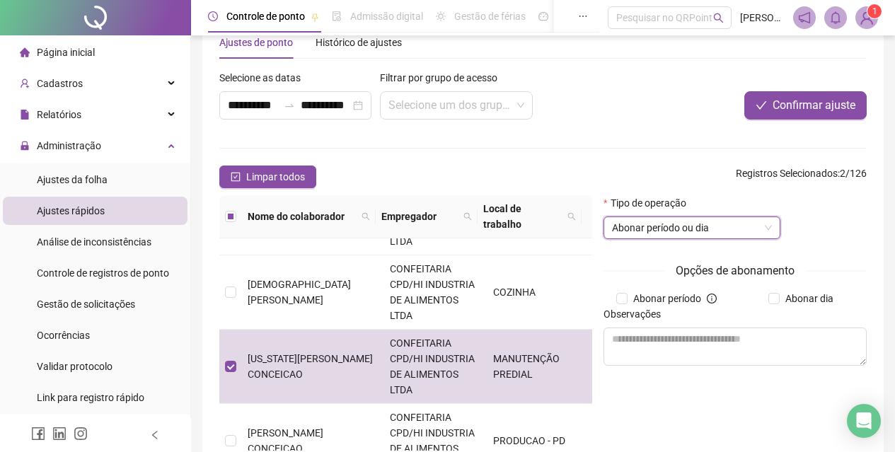
scroll to position [0, 0]
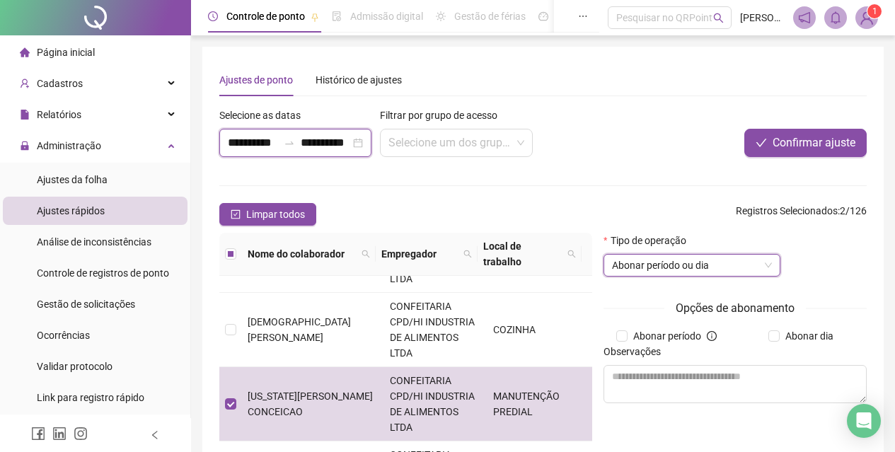
click at [241, 142] on input "**********" at bounding box center [253, 142] width 50 height 17
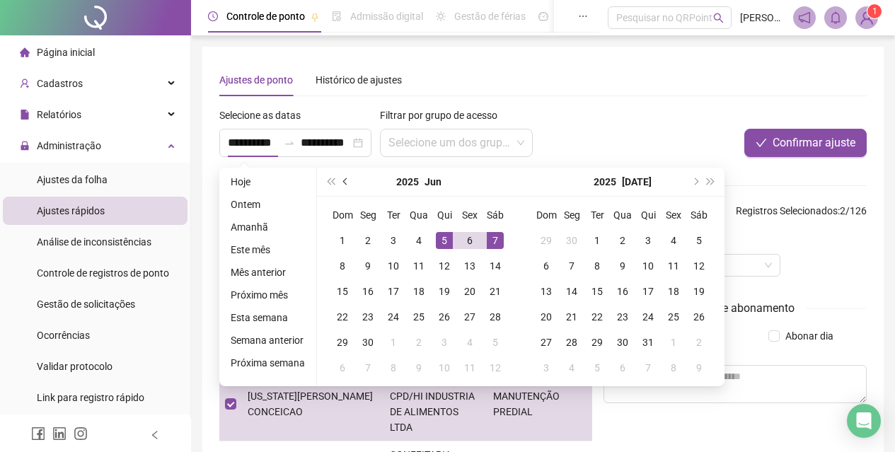
click at [347, 182] on button "prev-year" at bounding box center [346, 182] width 16 height 28
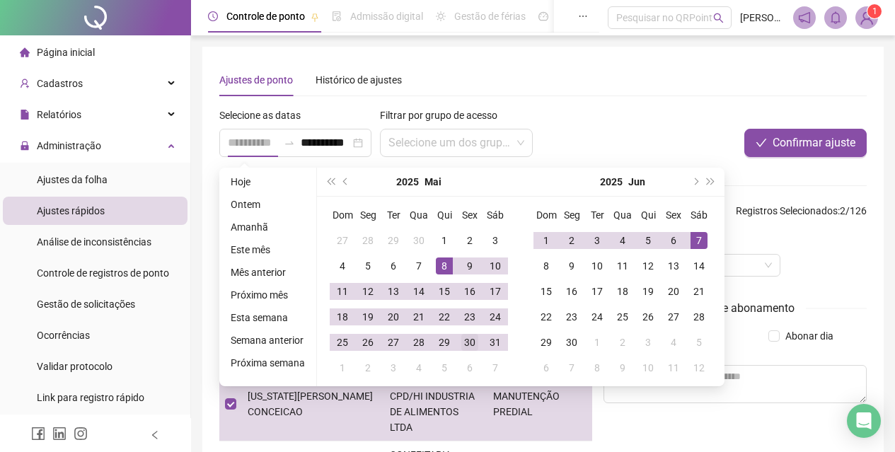
type input "**********"
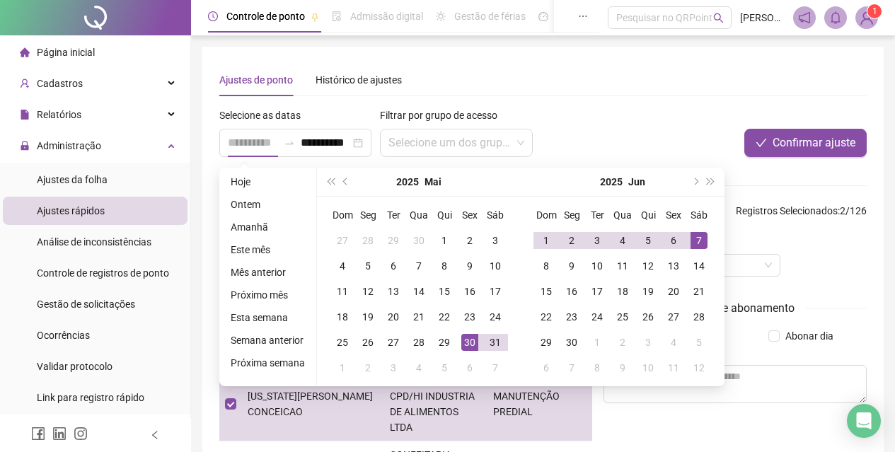
click at [468, 344] on div "30" at bounding box center [469, 342] width 17 height 17
type input "**********"
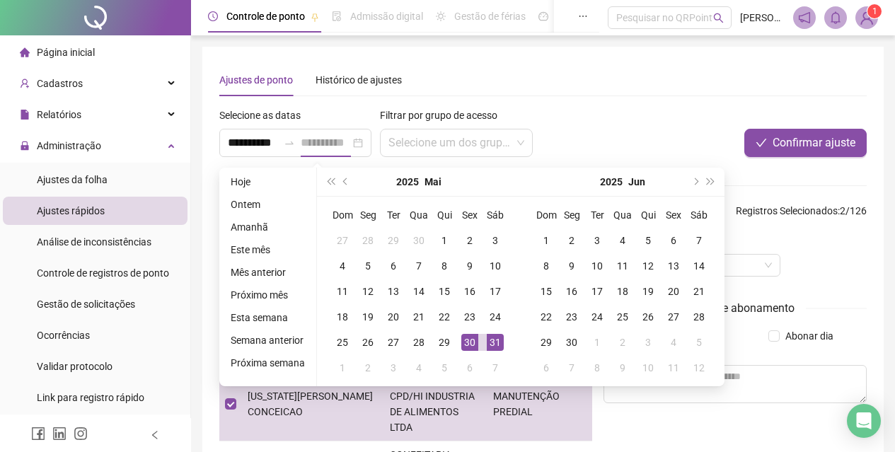
click at [487, 344] on div "31" at bounding box center [495, 342] width 17 height 17
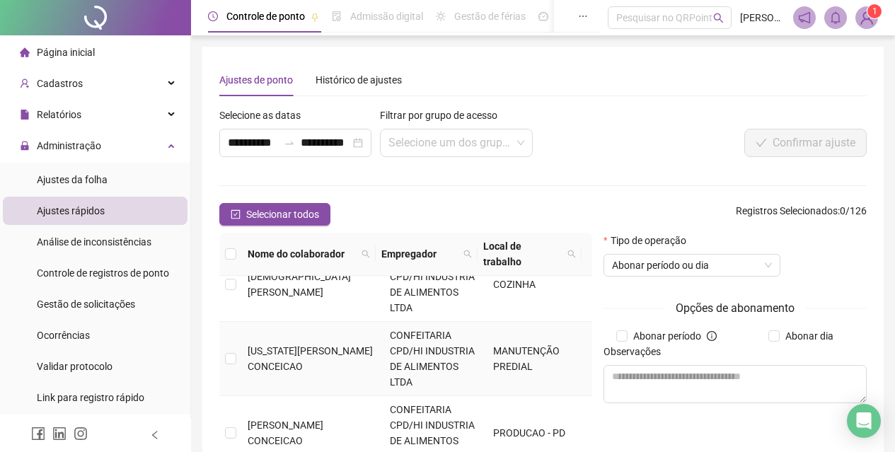
scroll to position [202, 0]
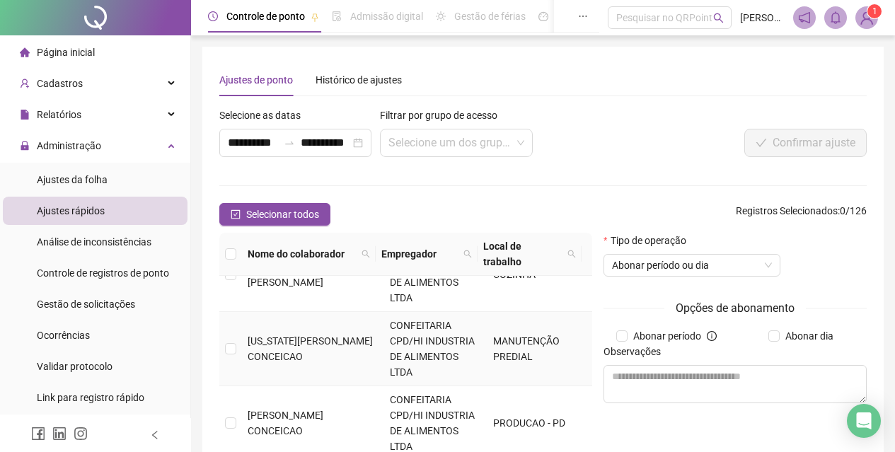
click at [265, 316] on td "[US_STATE][PERSON_NAME] CONCEICAO" at bounding box center [313, 349] width 142 height 74
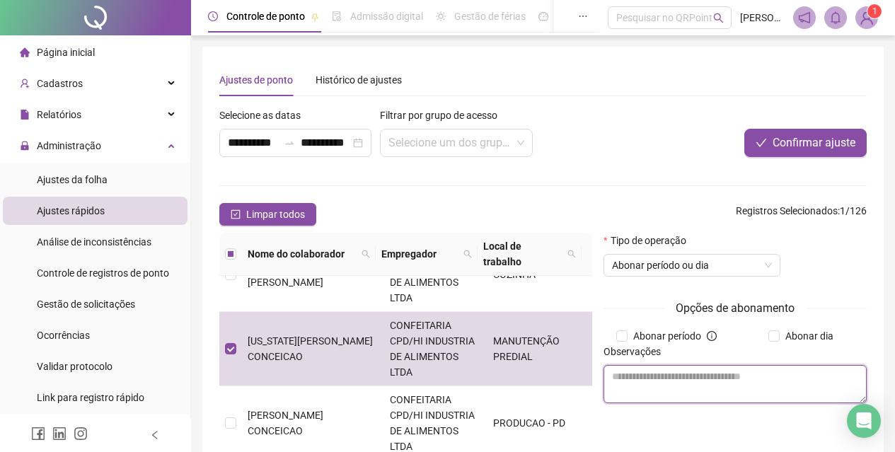
click at [681, 379] on textarea at bounding box center [735, 384] width 263 height 38
type textarea "**********"
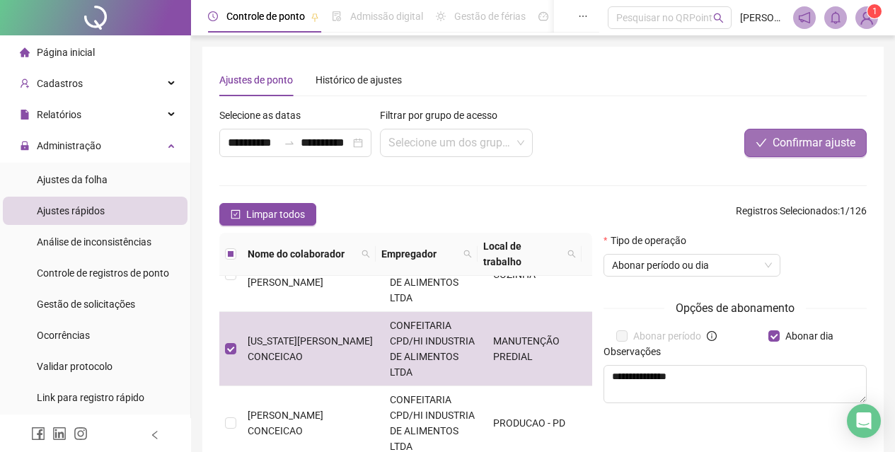
click at [788, 146] on span "Confirmar ajuste" at bounding box center [814, 142] width 83 height 17
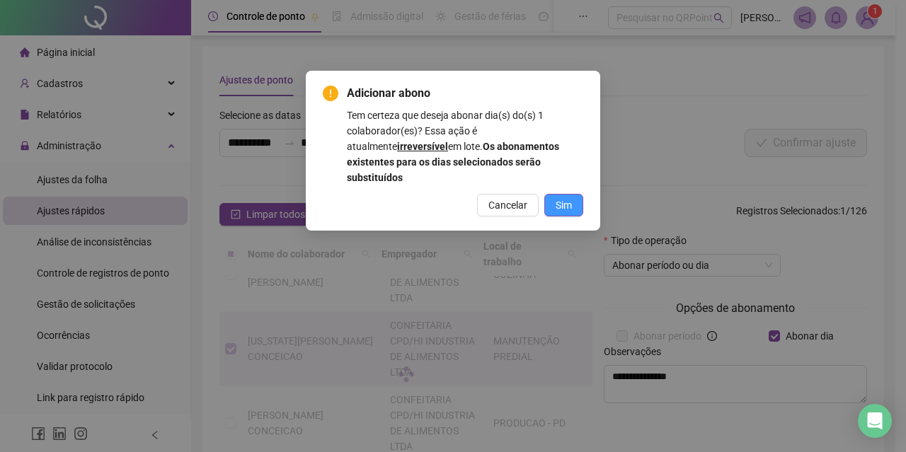
click at [575, 194] on button "Sim" at bounding box center [563, 205] width 39 height 23
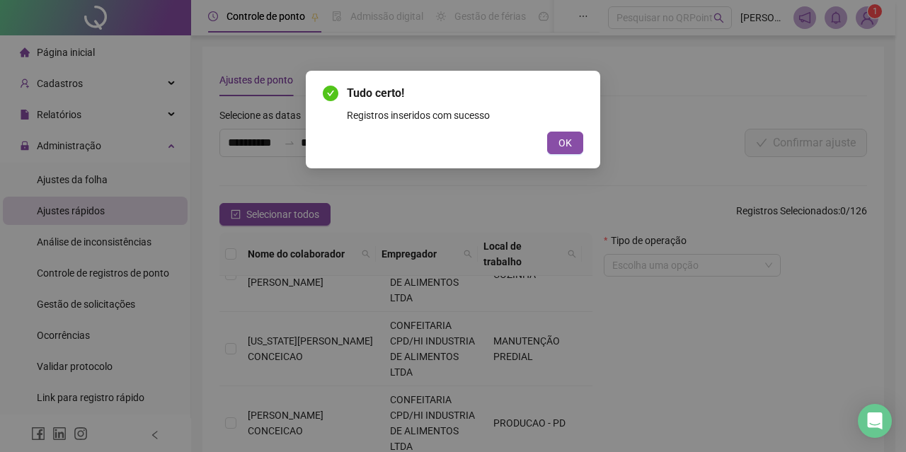
drag, startPoint x: 572, startPoint y: 134, endPoint x: 550, endPoint y: 235, distance: 103.0
click at [572, 141] on button "OK" at bounding box center [565, 143] width 36 height 23
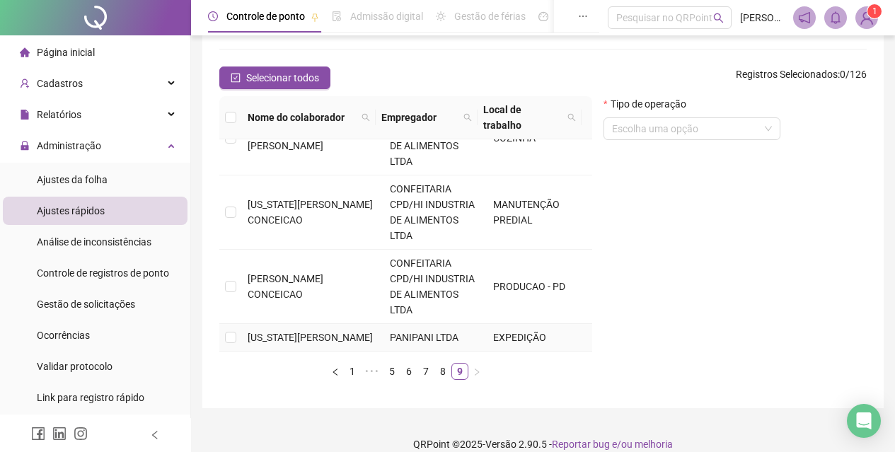
scroll to position [138, 0]
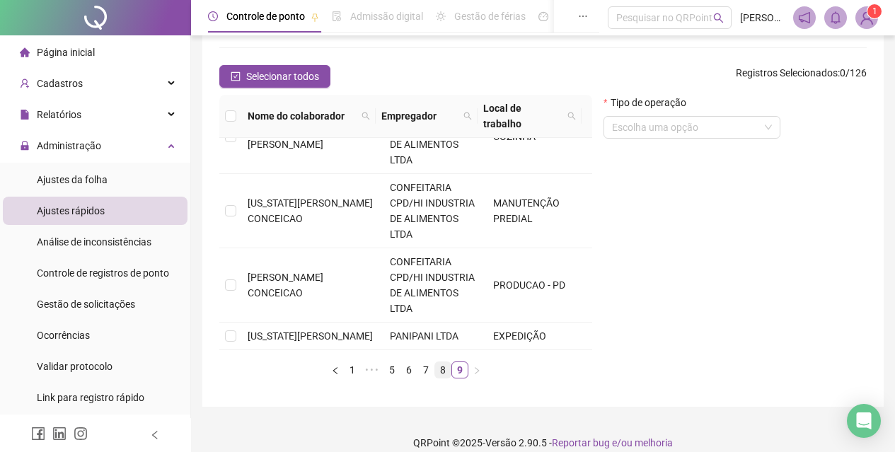
click at [449, 362] on link "8" at bounding box center [443, 370] width 16 height 16
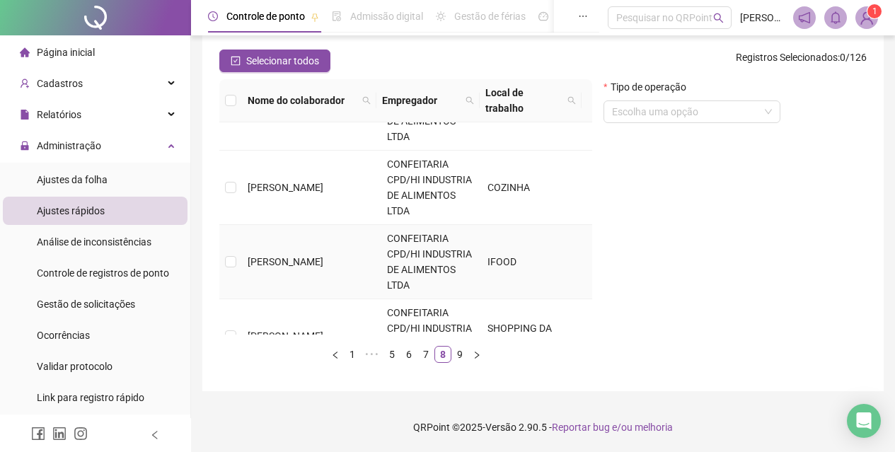
scroll to position [566, 0]
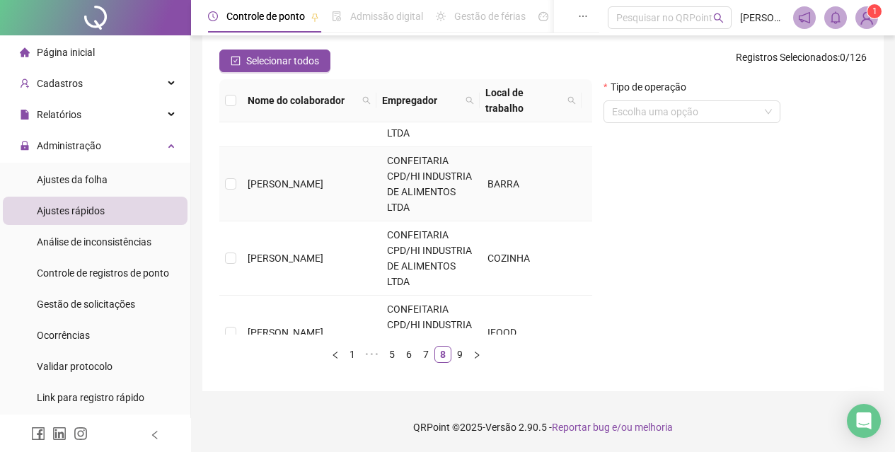
click at [323, 190] on span "[PERSON_NAME]" at bounding box center [286, 183] width 76 height 11
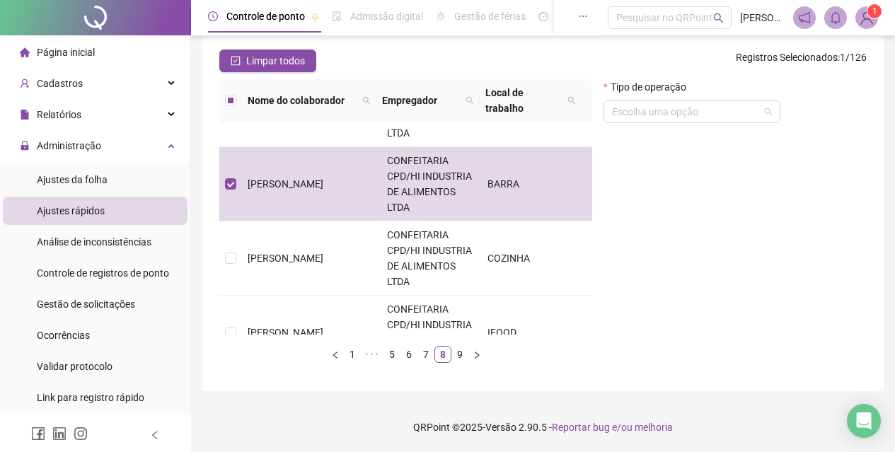
drag, startPoint x: 691, startPoint y: 113, endPoint x: 701, endPoint y: 142, distance: 31.1
click at [691, 113] on input "search" at bounding box center [685, 111] width 147 height 21
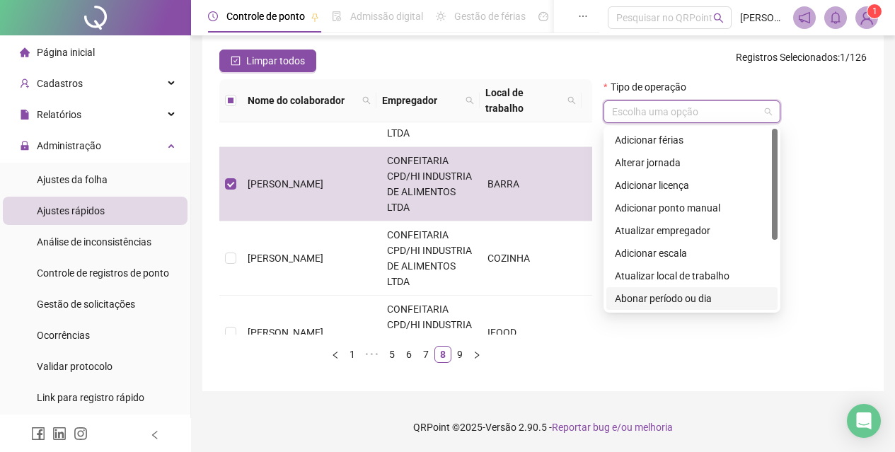
click at [709, 299] on div "Abonar período ou dia" at bounding box center [692, 299] width 154 height 16
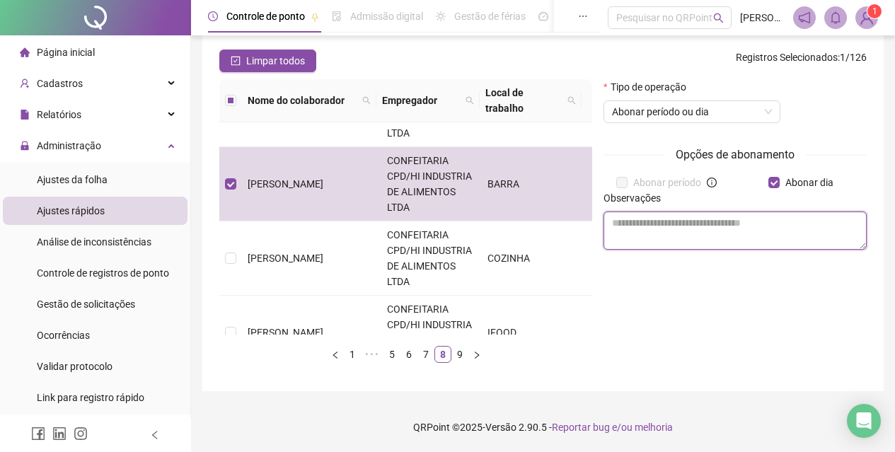
drag, startPoint x: 744, startPoint y: 224, endPoint x: 731, endPoint y: 214, distance: 16.1
click at [737, 219] on textarea at bounding box center [735, 231] width 263 height 38
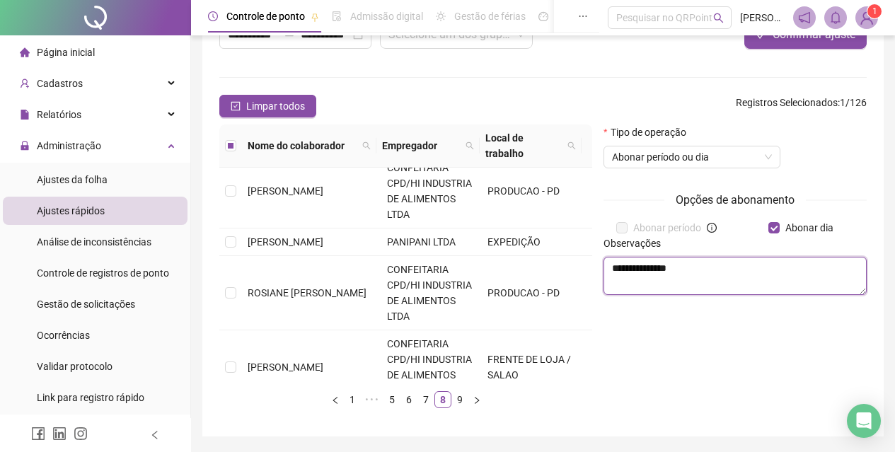
scroll to position [83, 0]
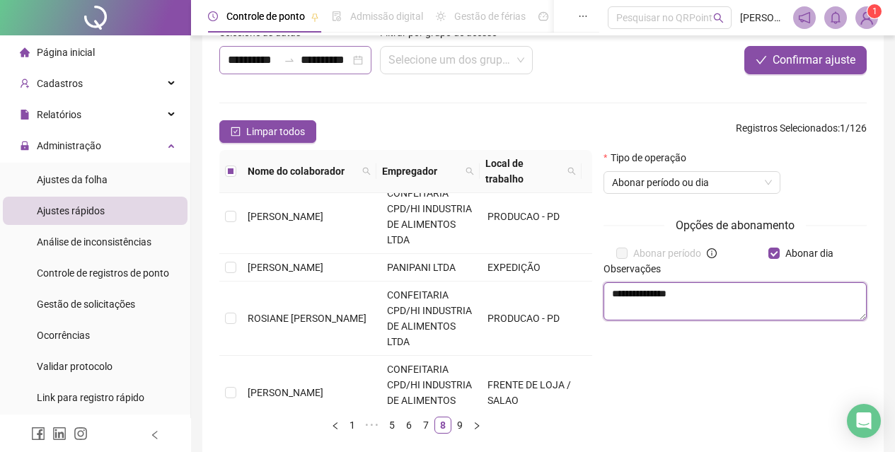
type textarea "**********"
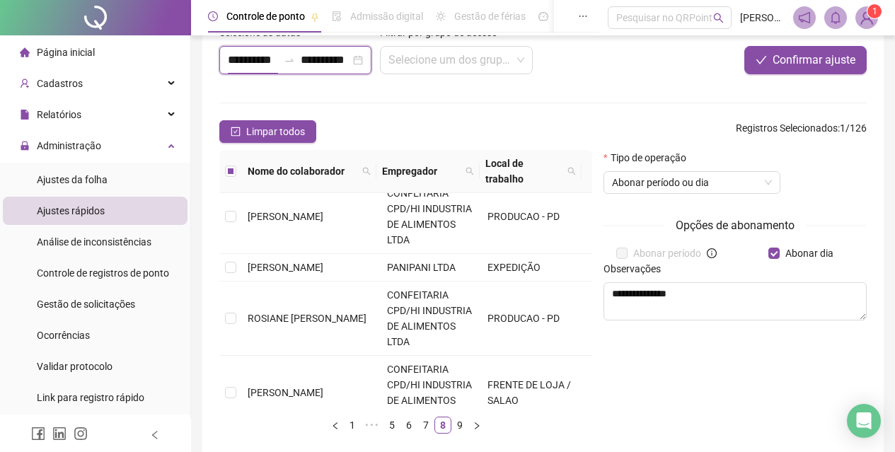
click at [236, 58] on input "**********" at bounding box center [253, 60] width 50 height 17
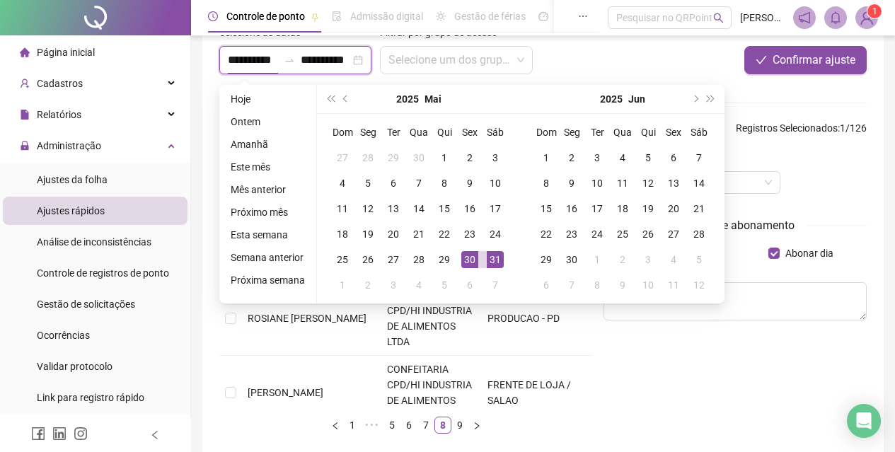
type input "**********"
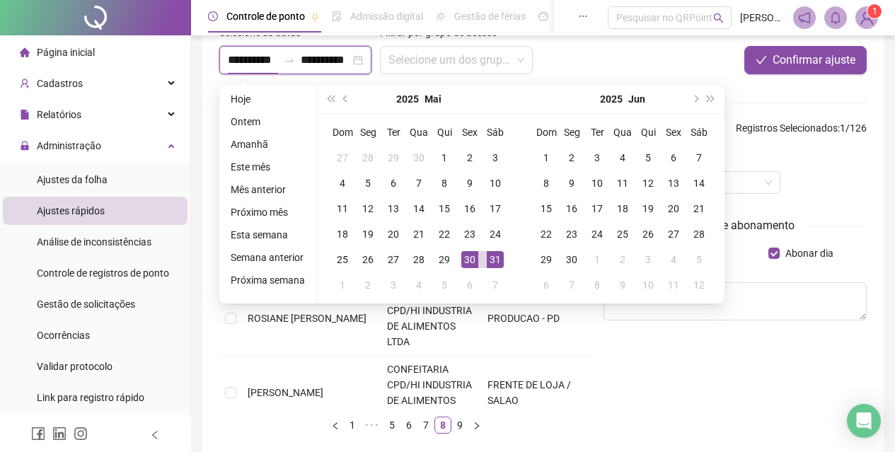
type input "**********"
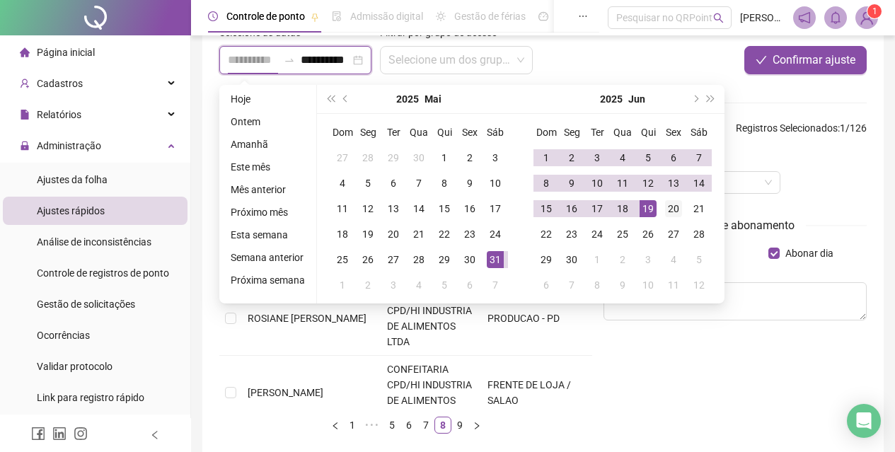
type input "**********"
click at [673, 204] on div "20" at bounding box center [673, 208] width 17 height 17
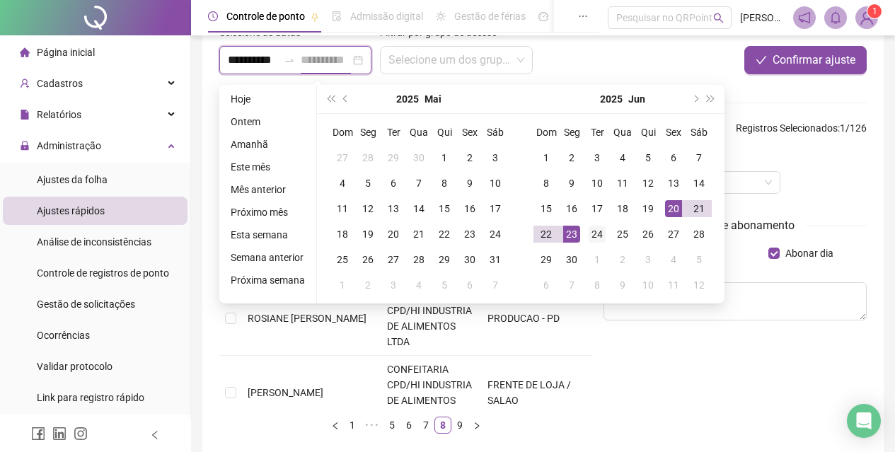
type input "**********"
click at [597, 240] on div "24" at bounding box center [597, 234] width 17 height 17
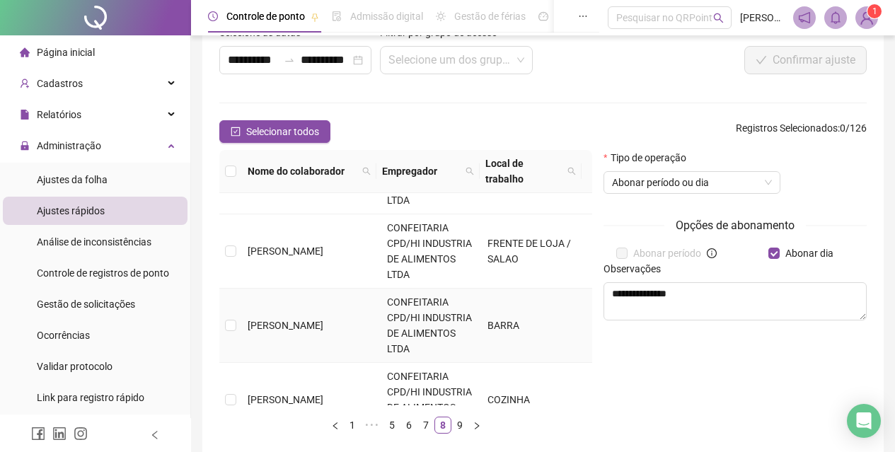
scroll to position [566, 0]
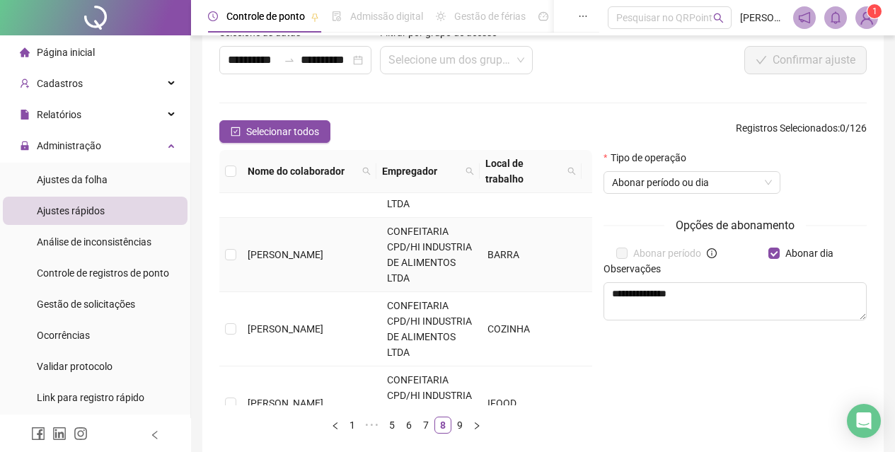
click at [278, 279] on td "[PERSON_NAME]" at bounding box center [311, 255] width 139 height 74
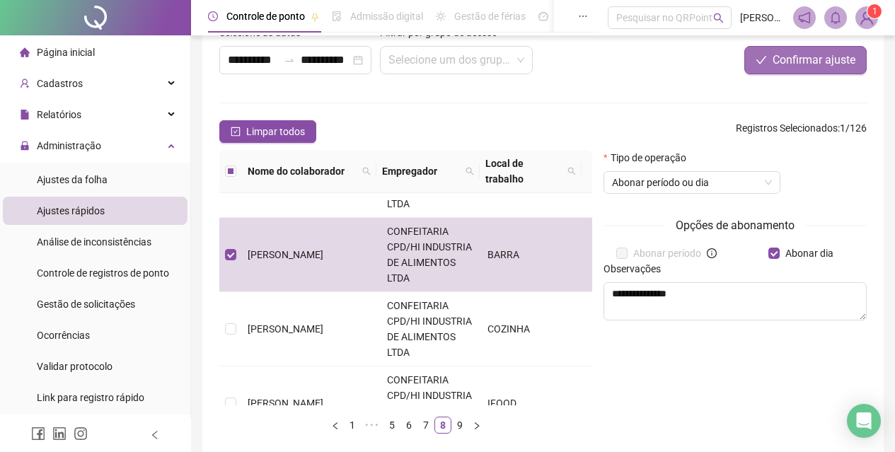
click at [790, 66] on span "Confirmar ajuste" at bounding box center [814, 60] width 83 height 17
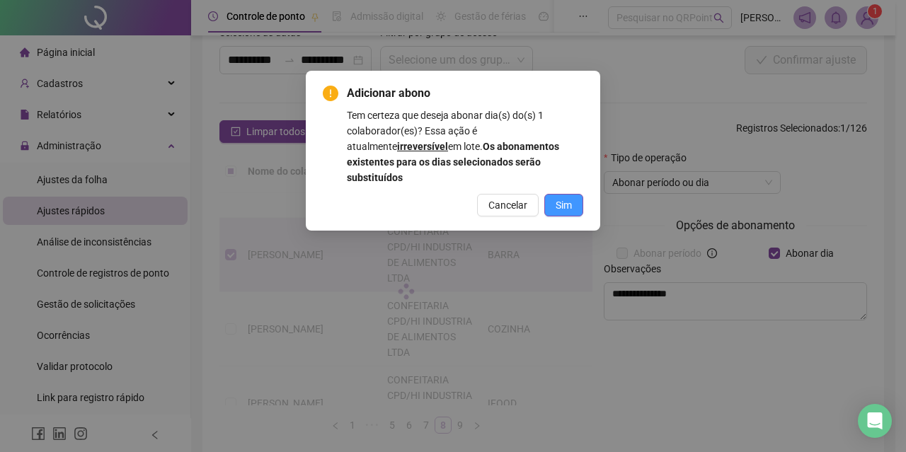
click at [572, 194] on button "Sim" at bounding box center [563, 205] width 39 height 23
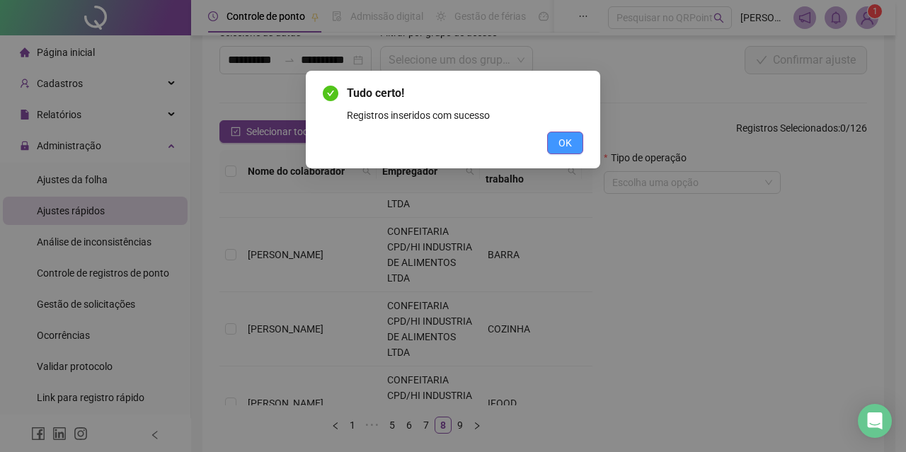
click at [570, 141] on span "OK" at bounding box center [564, 143] width 13 height 16
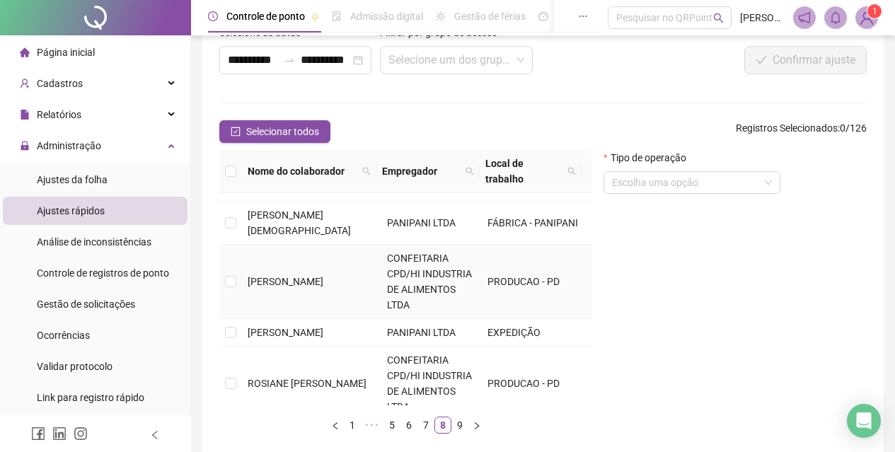
scroll to position [283, 0]
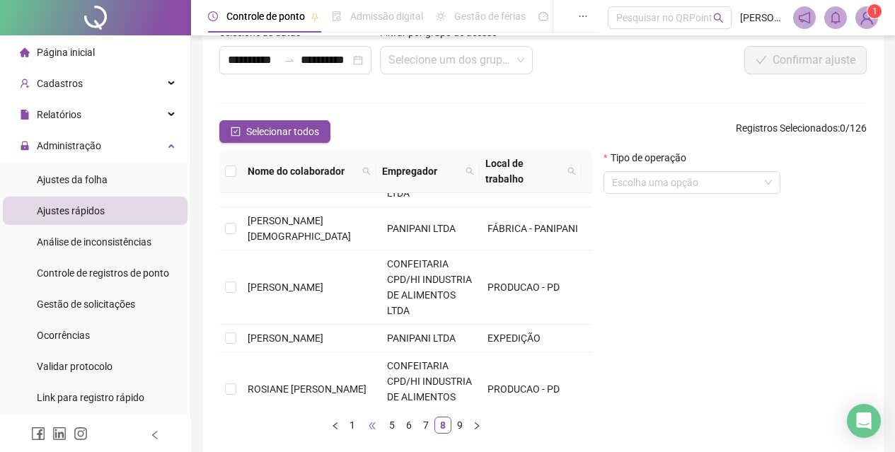
click at [368, 422] on span "•••" at bounding box center [372, 425] width 23 height 17
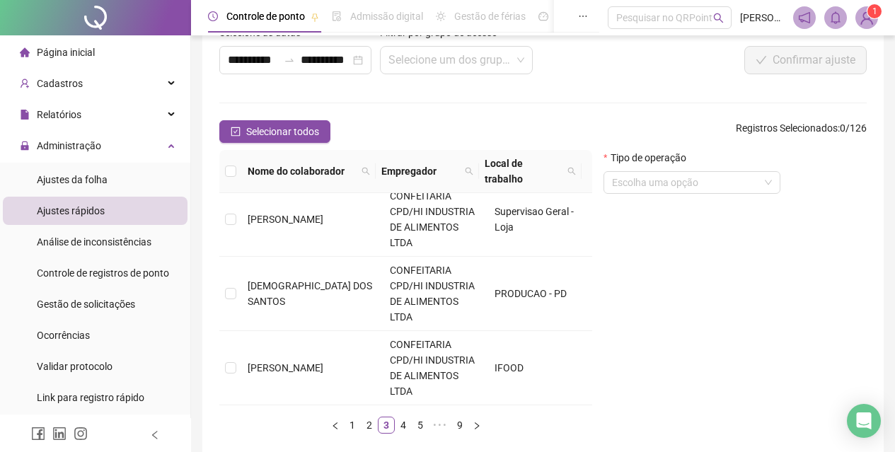
scroll to position [809, 0]
click at [403, 425] on link "4" at bounding box center [404, 425] width 16 height 16
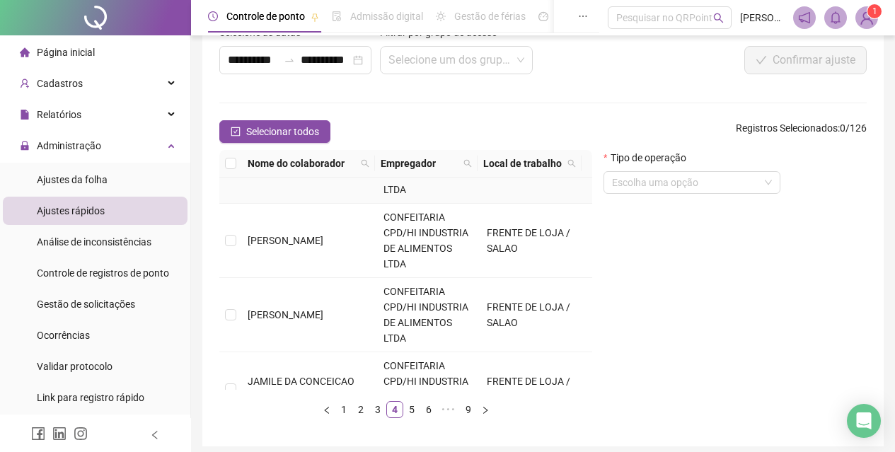
scroll to position [778, 0]
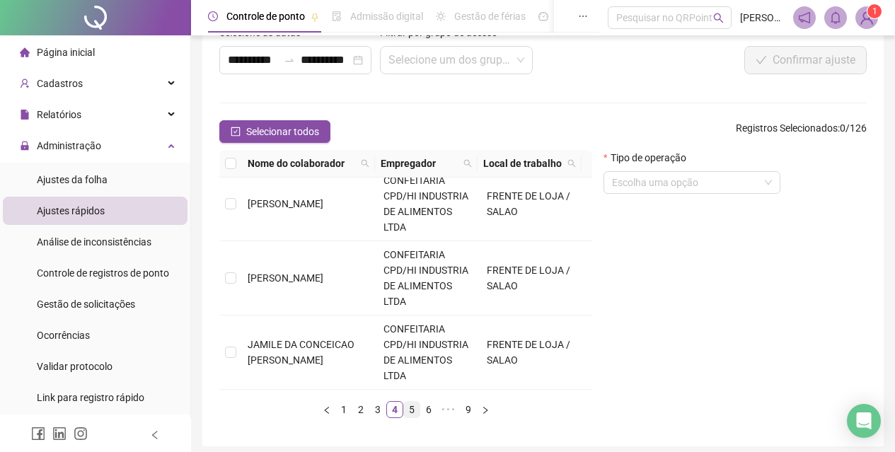
click at [415, 409] on link "5" at bounding box center [412, 410] width 16 height 16
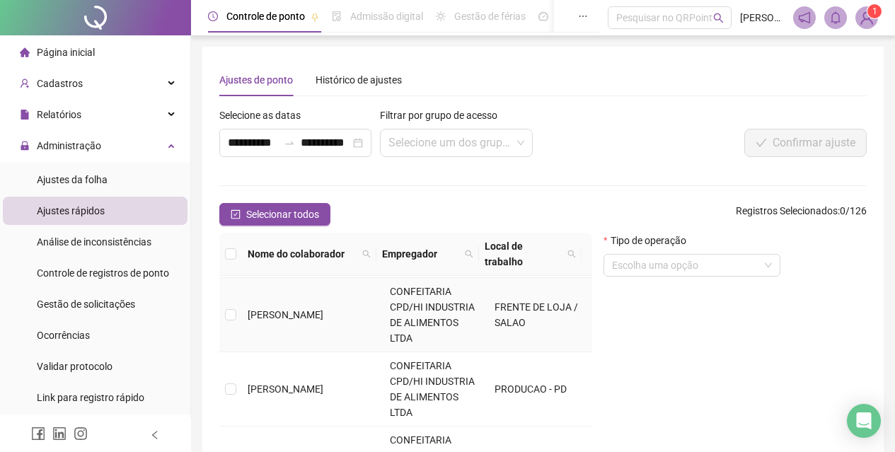
scroll to position [71, 0]
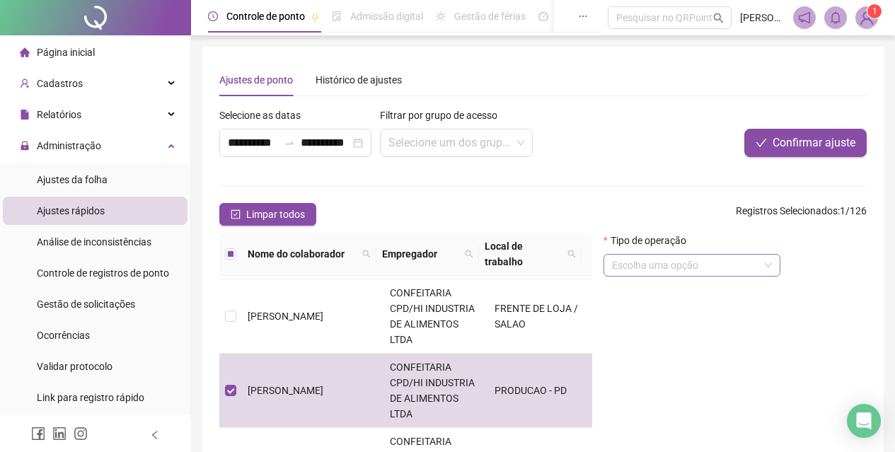
click at [639, 273] on input "search" at bounding box center [685, 265] width 147 height 21
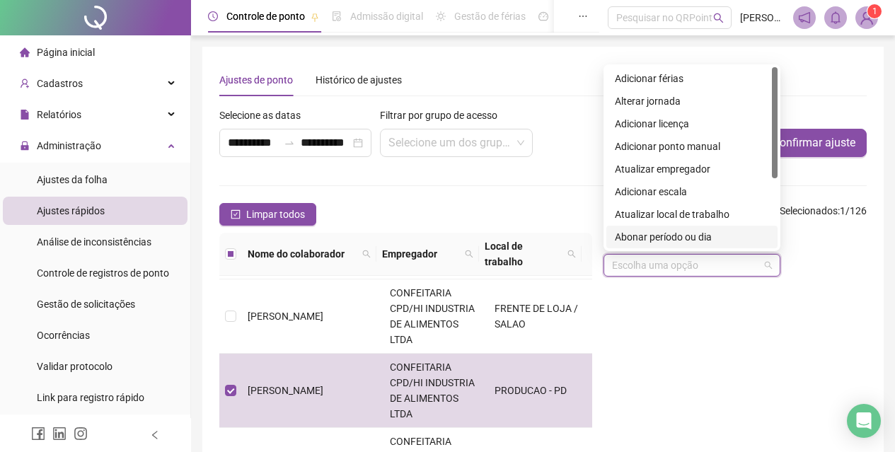
click at [650, 242] on div "Abonar período ou dia" at bounding box center [692, 237] width 154 height 16
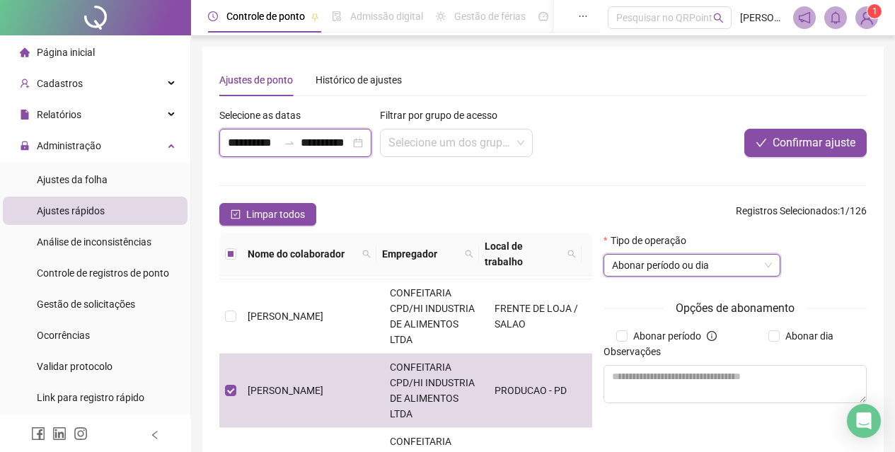
click at [245, 140] on input "**********" at bounding box center [253, 142] width 50 height 17
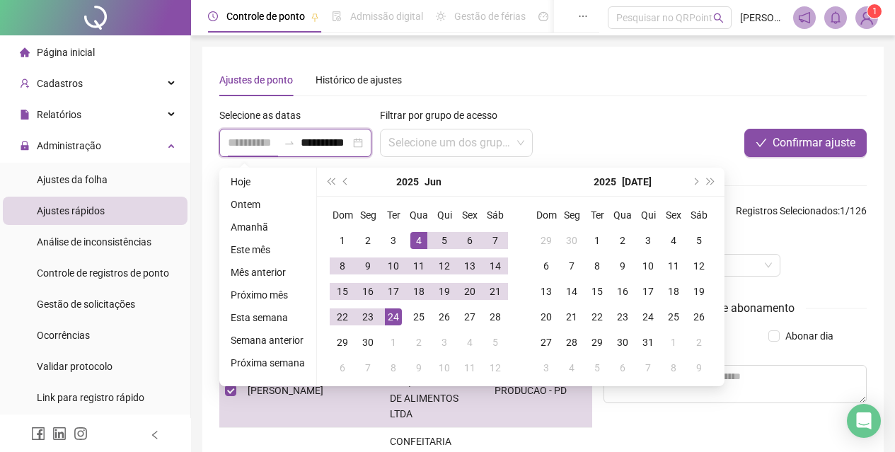
type input "**********"
click at [421, 244] on div "4" at bounding box center [418, 240] width 17 height 17
type input "**********"
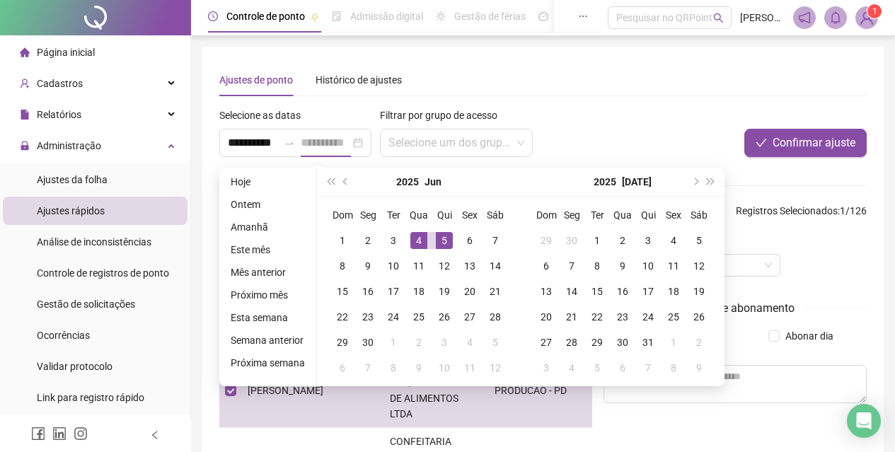
scroll to position [0, 0]
click at [440, 243] on div "5" at bounding box center [444, 240] width 17 height 17
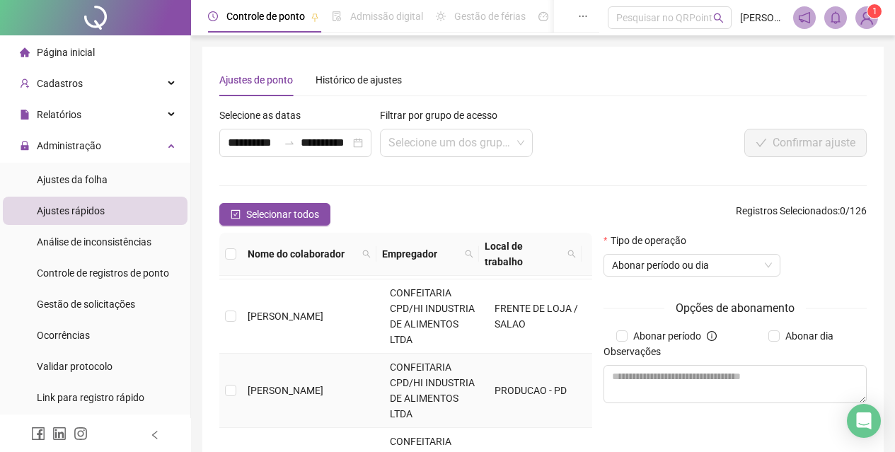
drag, startPoint x: 290, startPoint y: 398, endPoint x: 306, endPoint y: 398, distance: 15.6
click at [292, 398] on td "[PERSON_NAME]" at bounding box center [313, 391] width 142 height 74
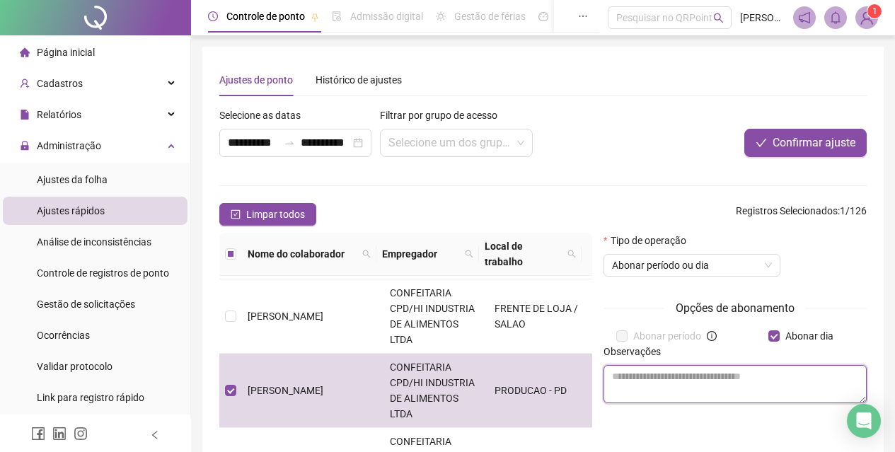
drag, startPoint x: 728, startPoint y: 380, endPoint x: 713, endPoint y: 384, distance: 16.0
click at [713, 384] on textarea at bounding box center [735, 384] width 263 height 38
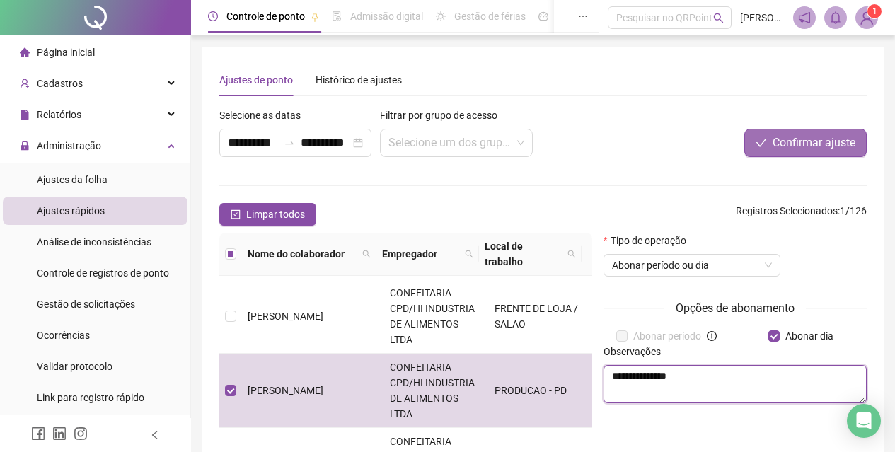
type textarea "**********"
click at [785, 135] on span "Confirmar ajuste" at bounding box center [814, 142] width 83 height 17
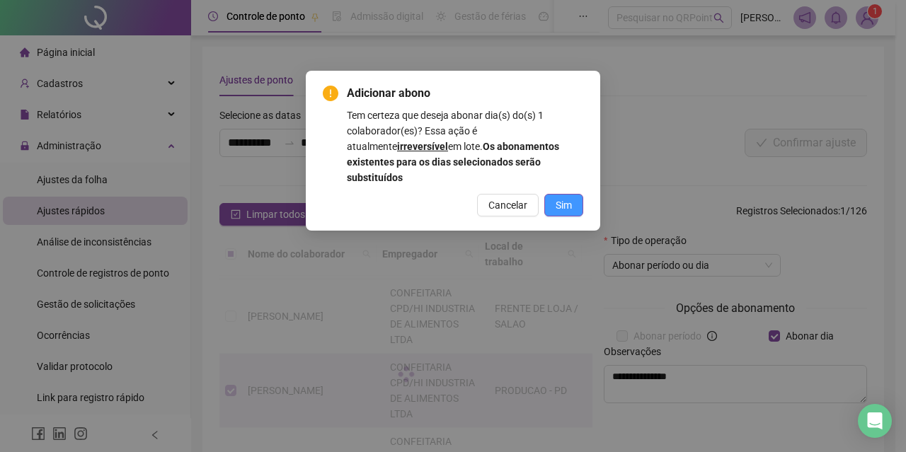
click at [568, 197] on span "Sim" at bounding box center [563, 205] width 16 height 16
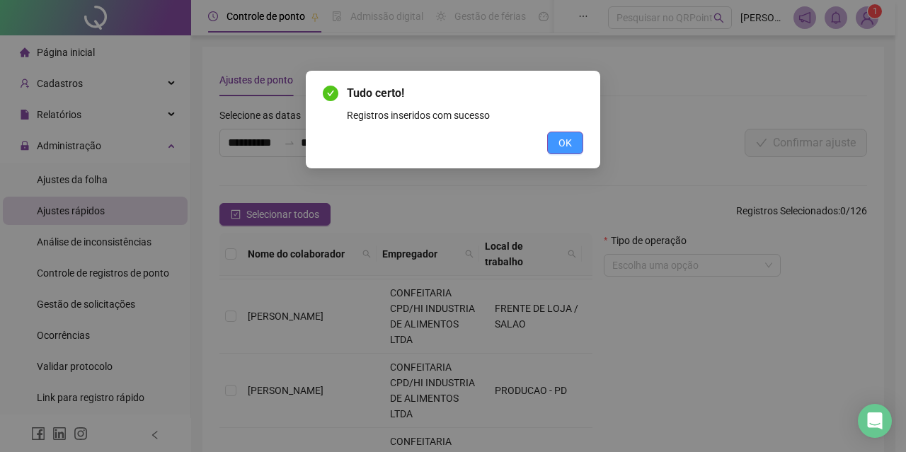
click at [570, 137] on span "OK" at bounding box center [564, 143] width 13 height 16
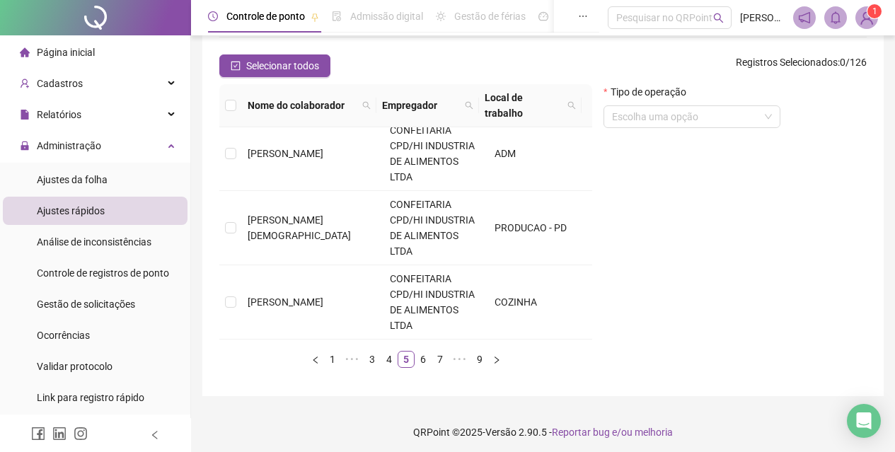
scroll to position [154, 0]
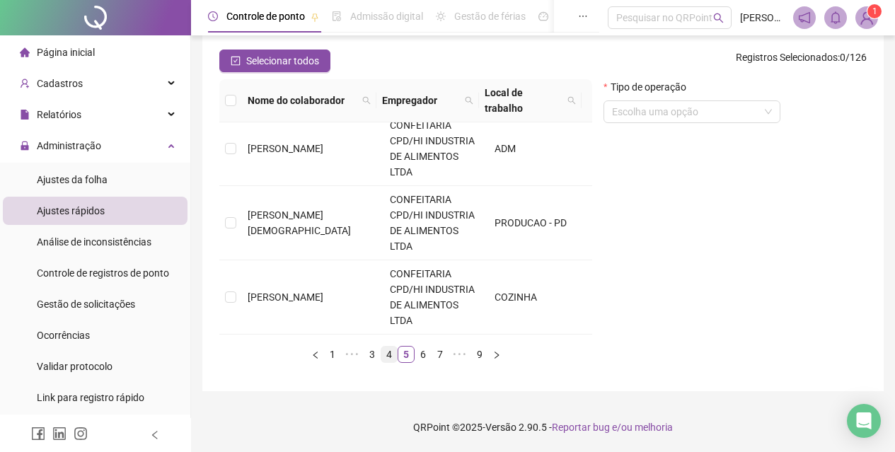
click at [391, 359] on link "4" at bounding box center [389, 355] width 16 height 16
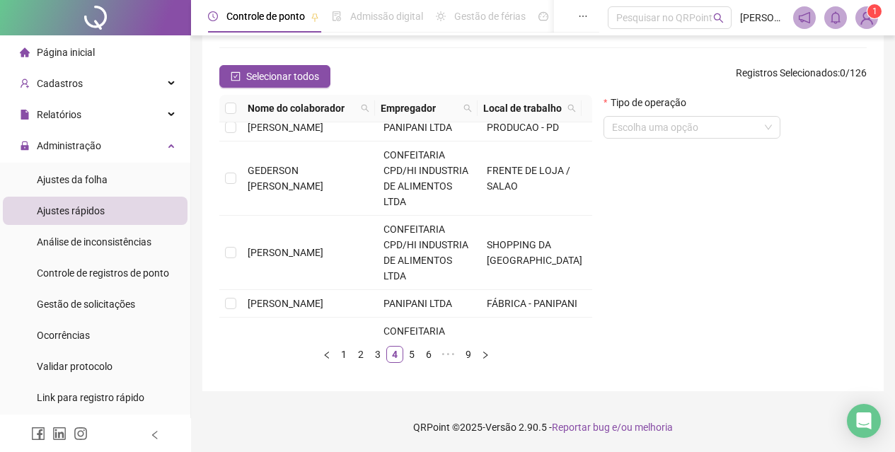
scroll to position [0, 0]
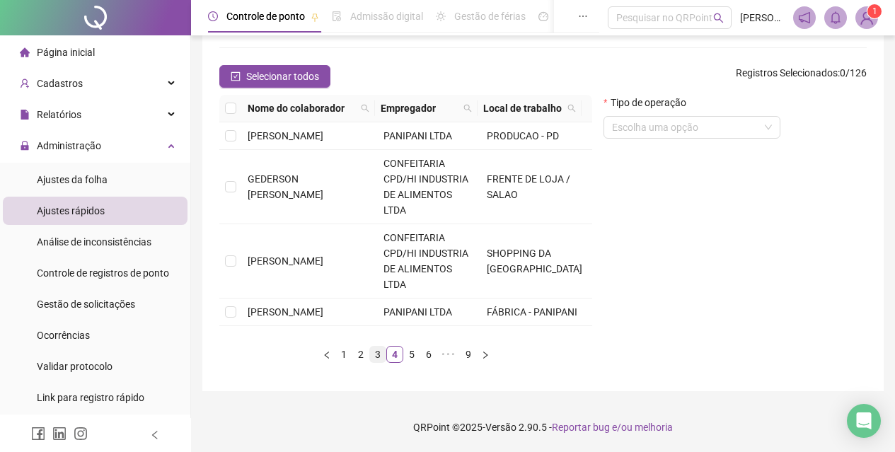
click at [376, 355] on link "3" at bounding box center [378, 355] width 16 height 16
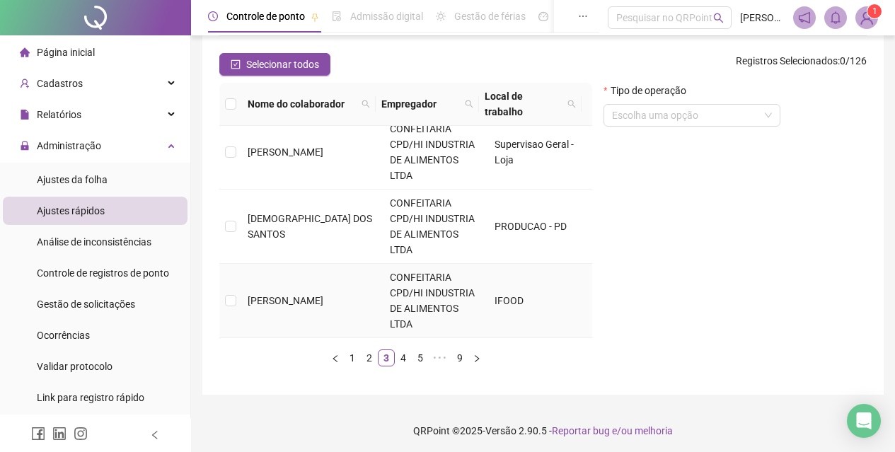
scroll to position [154, 0]
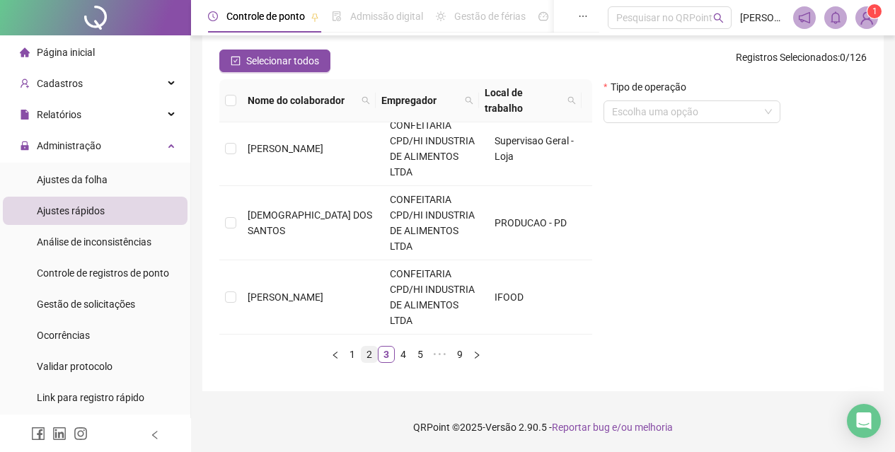
click at [369, 357] on link "2" at bounding box center [370, 355] width 16 height 16
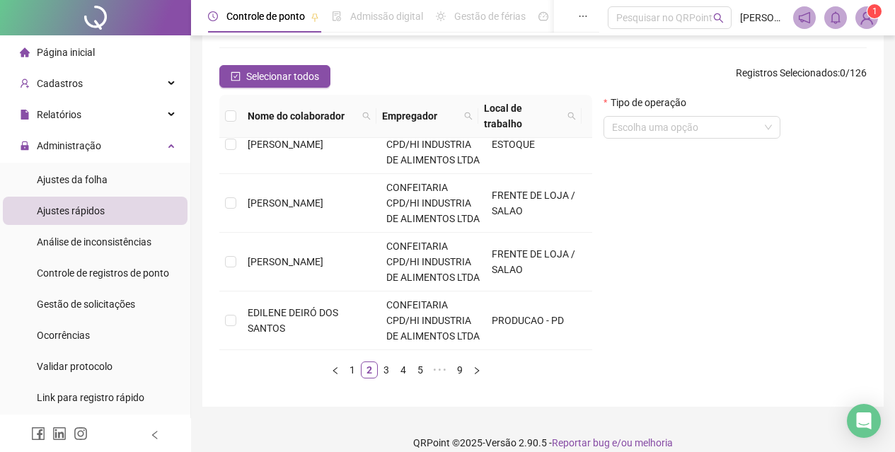
scroll to position [824, 0]
click at [401, 362] on link "4" at bounding box center [404, 370] width 16 height 16
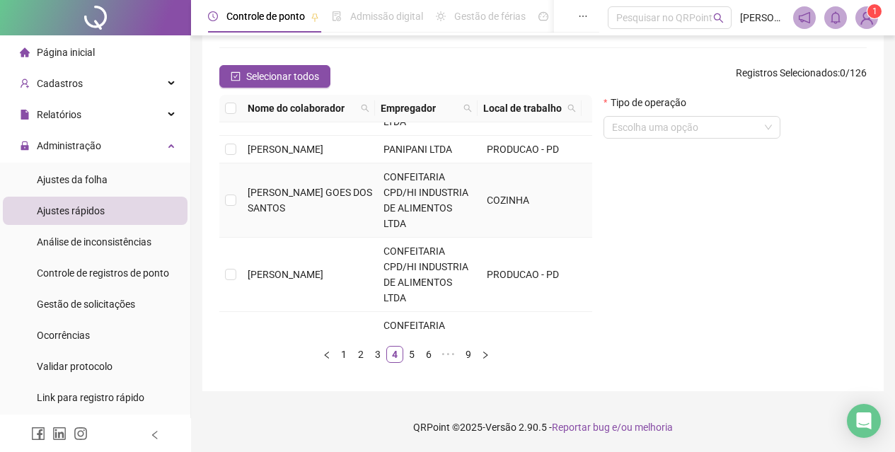
scroll to position [495, 0]
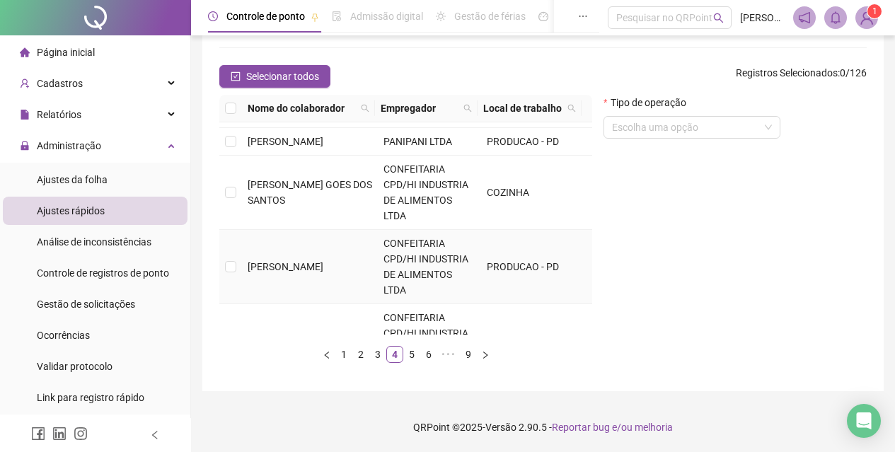
click at [292, 296] on td "[PERSON_NAME]" at bounding box center [310, 267] width 136 height 74
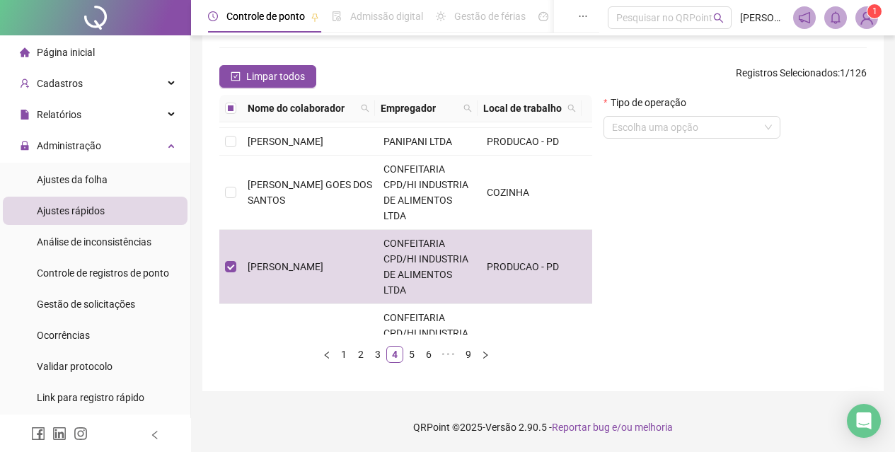
drag, startPoint x: 681, startPoint y: 129, endPoint x: 676, endPoint y: 171, distance: 42.0
click at [676, 139] on form "Tipo de operação Escolha uma opção" at bounding box center [692, 122] width 177 height 55
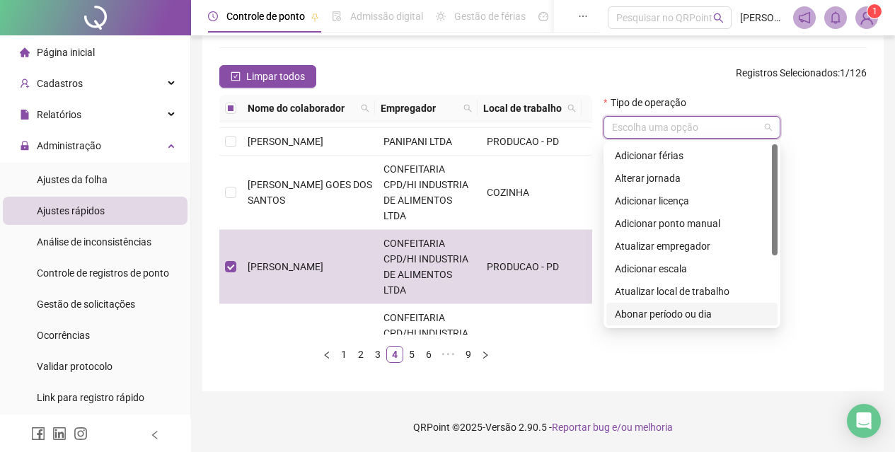
click at [692, 308] on div "Abonar período ou dia" at bounding box center [692, 314] width 154 height 16
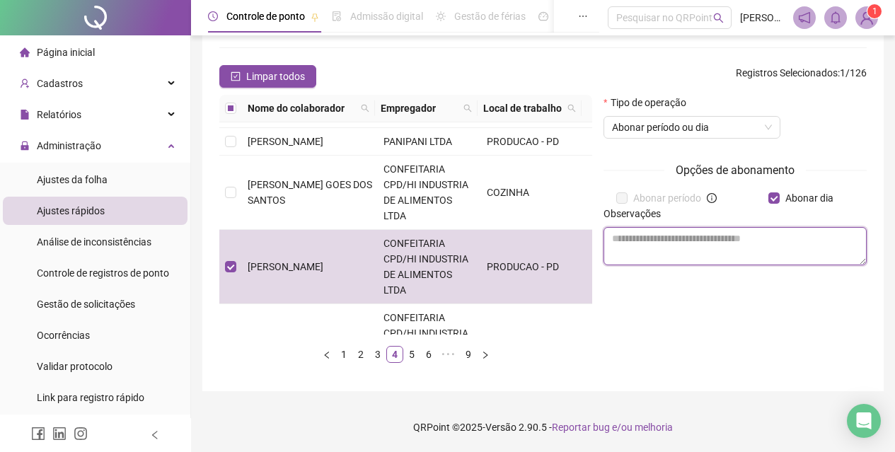
click at [759, 236] on textarea at bounding box center [735, 246] width 263 height 38
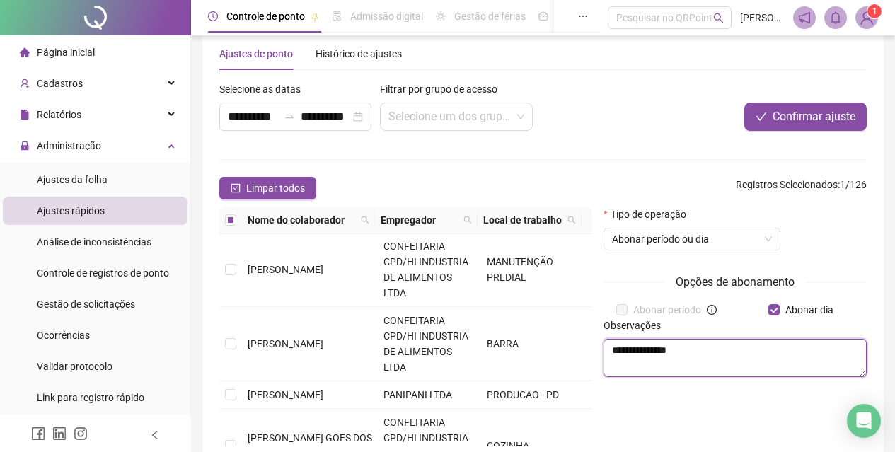
scroll to position [0, 0]
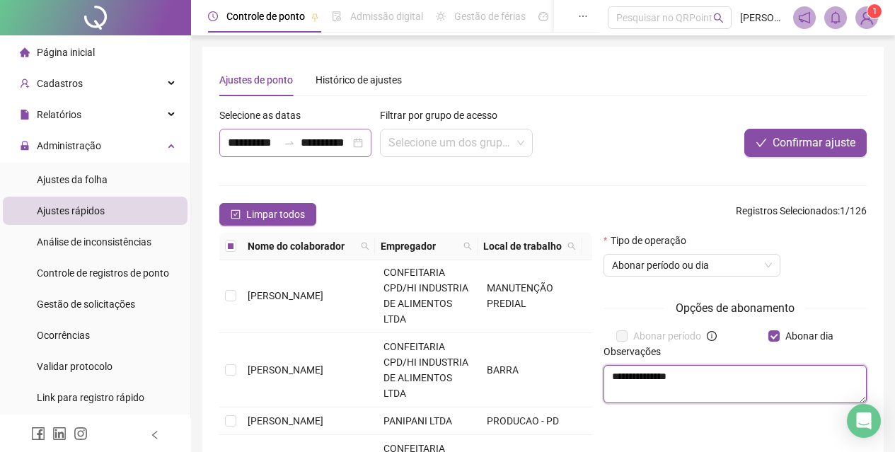
type textarea "**********"
click at [236, 139] on input "**********" at bounding box center [253, 142] width 50 height 17
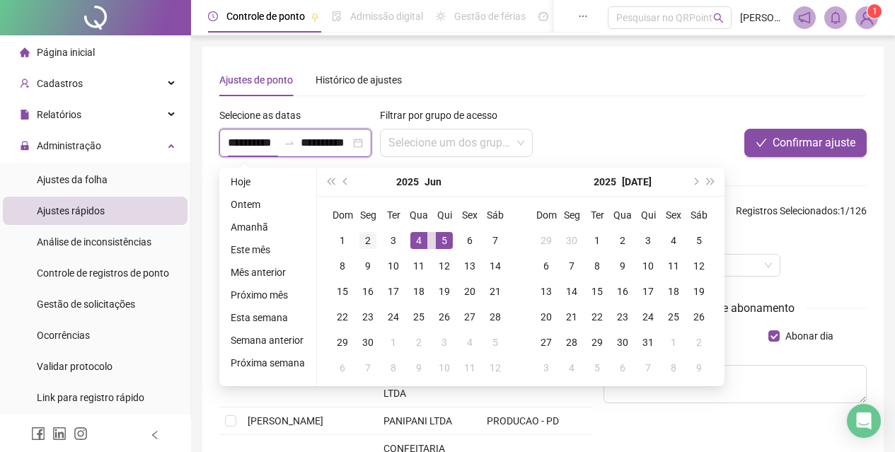
type input "**********"
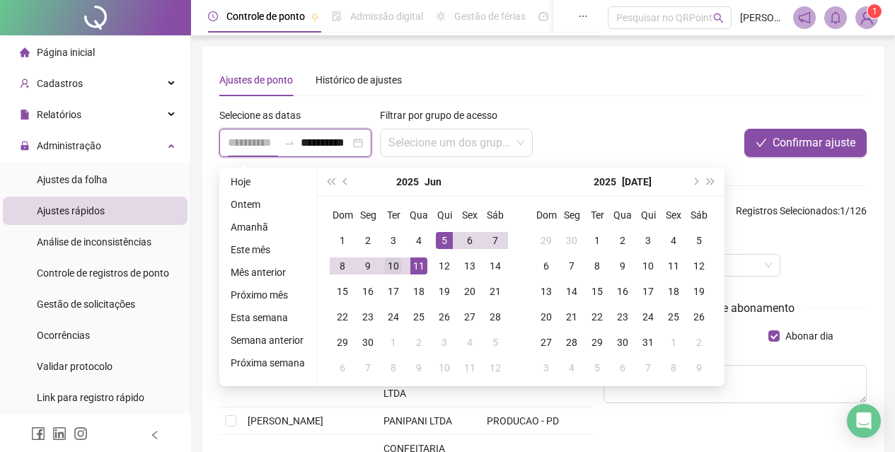
type input "**********"
click at [385, 267] on div "10" at bounding box center [393, 266] width 17 height 17
type input "**********"
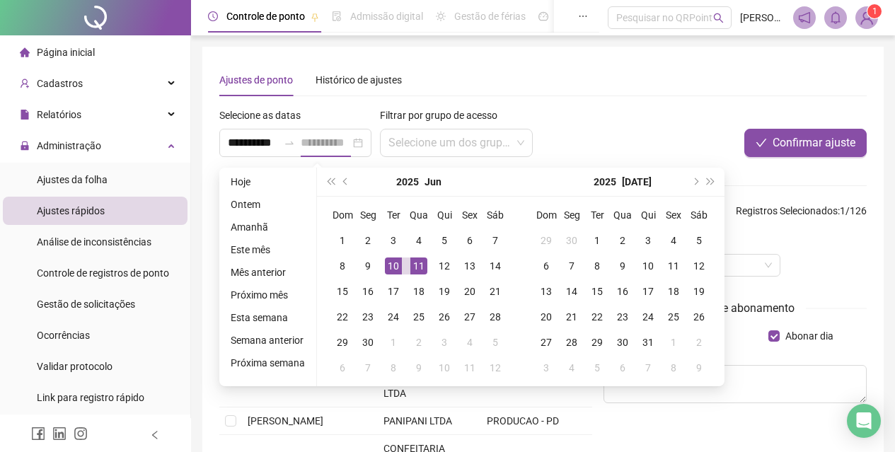
scroll to position [0, 0]
click at [406, 265] on td "11" at bounding box center [418, 265] width 25 height 25
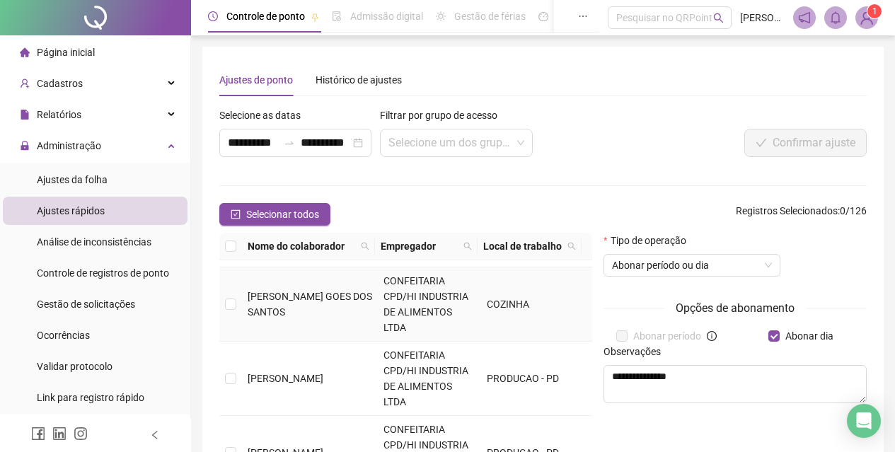
scroll to position [566, 0]
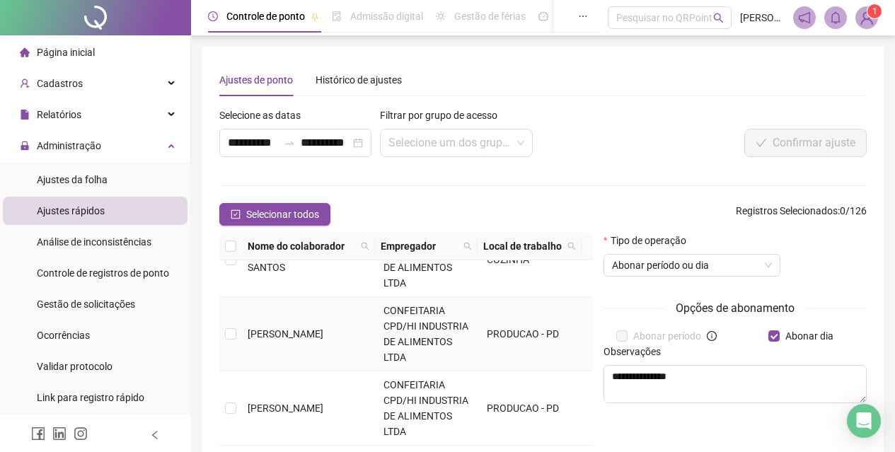
click at [263, 340] on span "[PERSON_NAME]" at bounding box center [286, 333] width 76 height 11
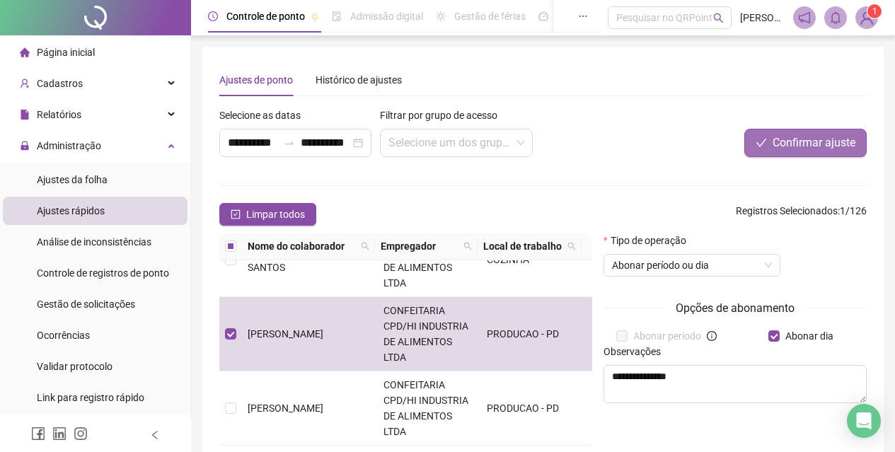
click at [792, 144] on span "Confirmar ajuste" at bounding box center [814, 142] width 83 height 17
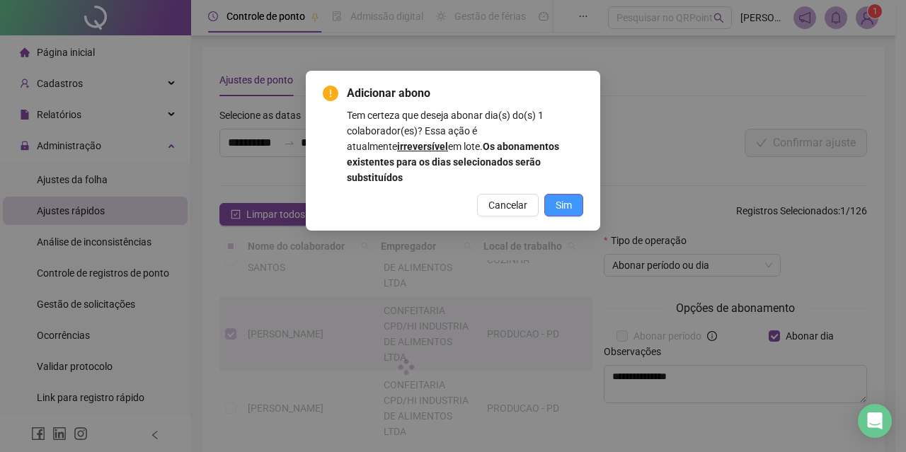
click at [566, 197] on span "Sim" at bounding box center [563, 205] width 16 height 16
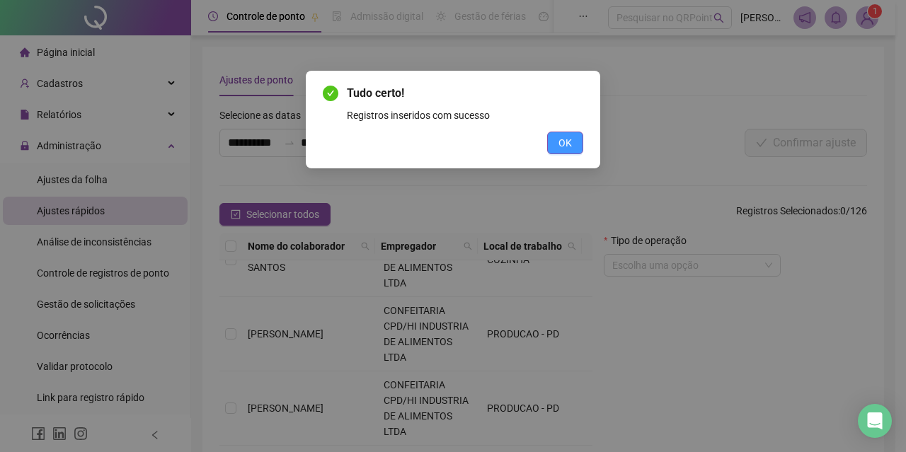
click at [573, 139] on button "OK" at bounding box center [565, 143] width 36 height 23
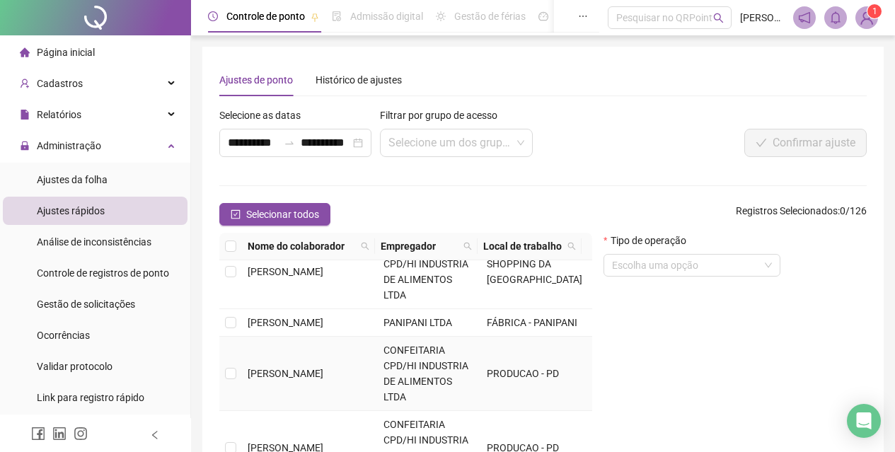
scroll to position [142, 0]
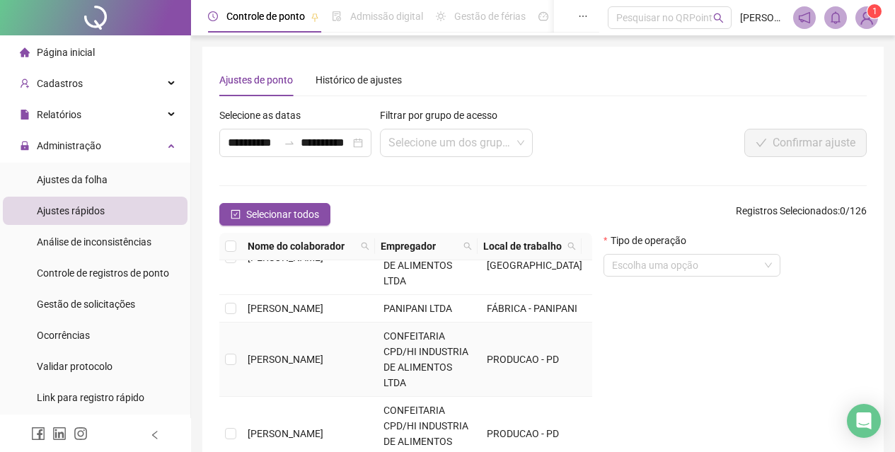
drag, startPoint x: 263, startPoint y: 382, endPoint x: 294, endPoint y: 369, distance: 33.0
click at [263, 382] on td "[PERSON_NAME]" at bounding box center [310, 360] width 136 height 74
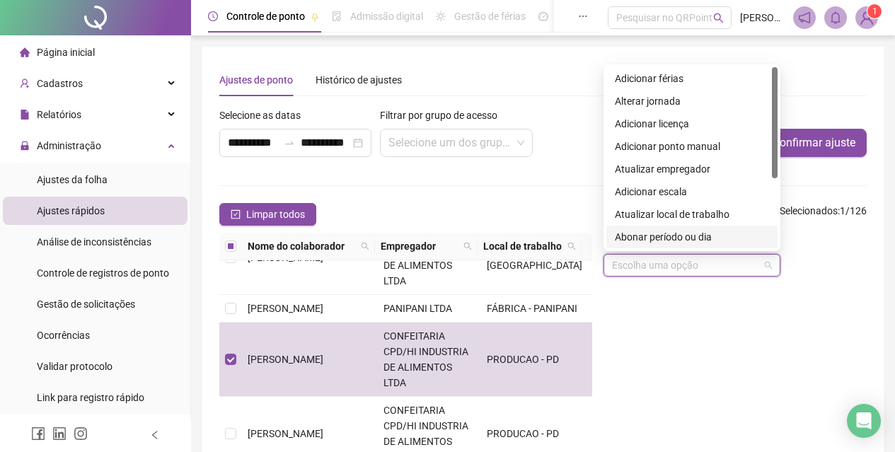
click at [667, 263] on input "search" at bounding box center [685, 265] width 147 height 21
drag, startPoint x: 674, startPoint y: 236, endPoint x: 439, endPoint y: 238, distance: 235.6
click at [671, 236] on div "Abonar período ou dia" at bounding box center [692, 237] width 154 height 16
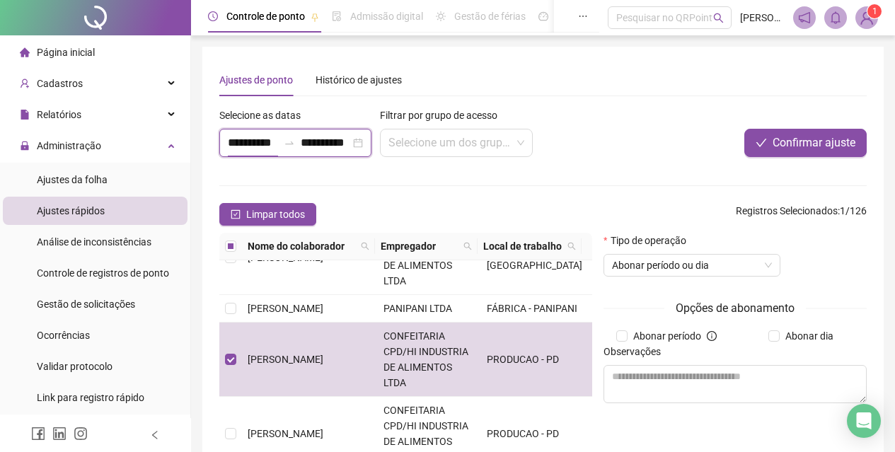
click at [238, 139] on input "**********" at bounding box center [253, 142] width 50 height 17
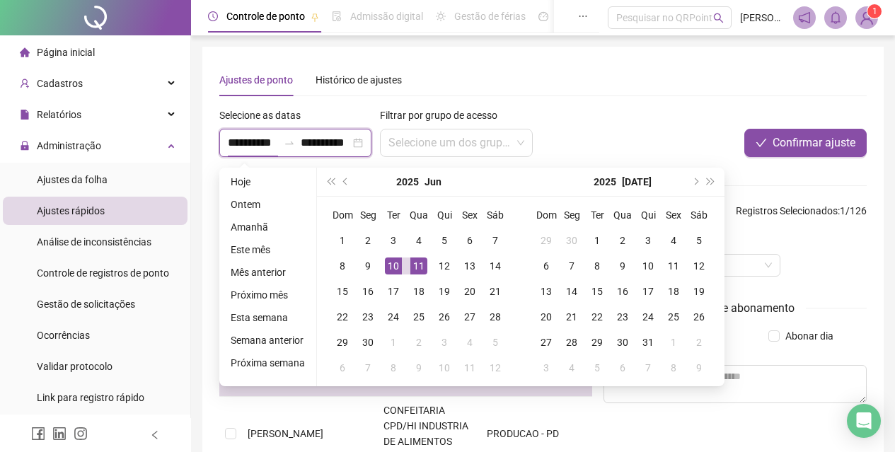
type input "**********"
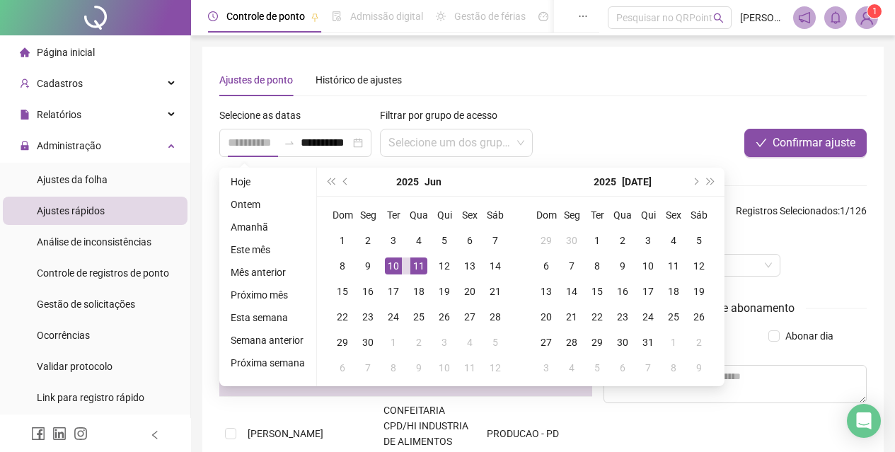
click at [393, 263] on div "10" at bounding box center [393, 266] width 17 height 17
type input "**********"
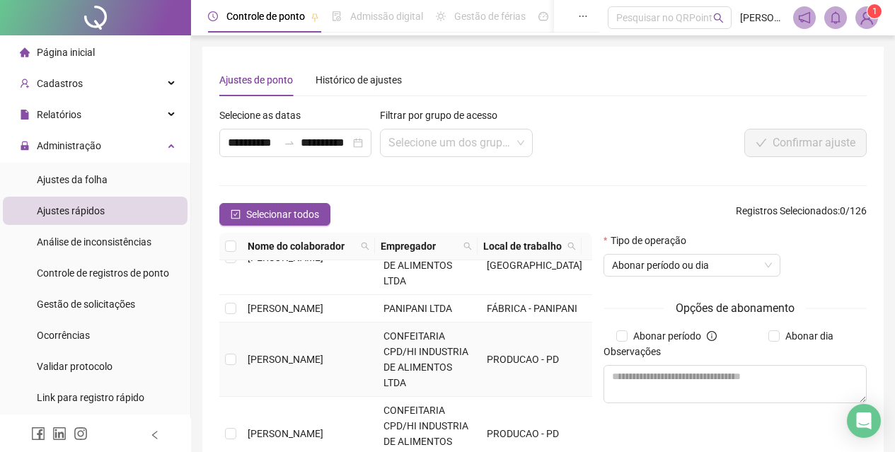
drag, startPoint x: 270, startPoint y: 386, endPoint x: 271, endPoint y: 379, distance: 7.1
click at [270, 384] on td "[PERSON_NAME]" at bounding box center [310, 360] width 136 height 74
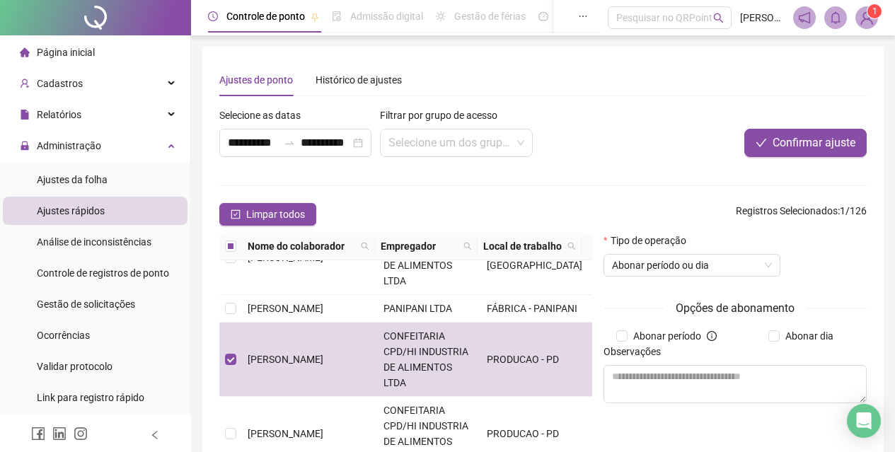
click at [762, 340] on div "Abonar dia" at bounding box center [803, 336] width 137 height 16
click at [778, 340] on label "Abonar dia" at bounding box center [803, 336] width 71 height 16
click at [741, 386] on textarea at bounding box center [735, 384] width 263 height 38
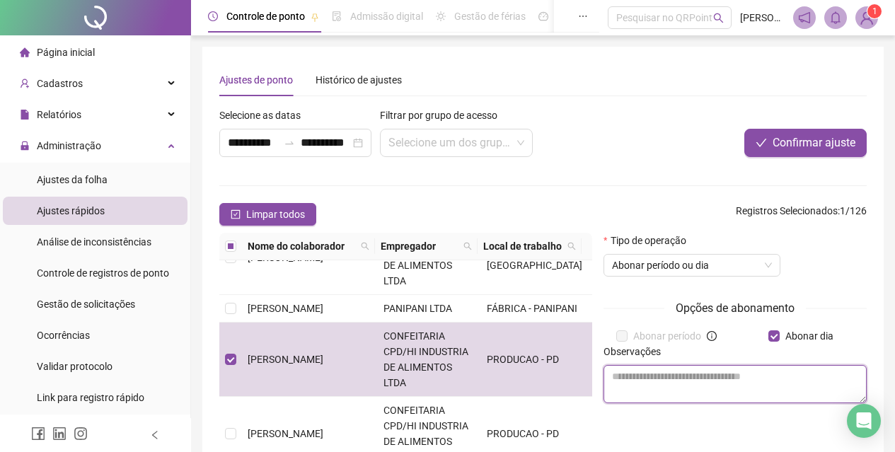
click at [706, 381] on textarea at bounding box center [735, 384] width 263 height 38
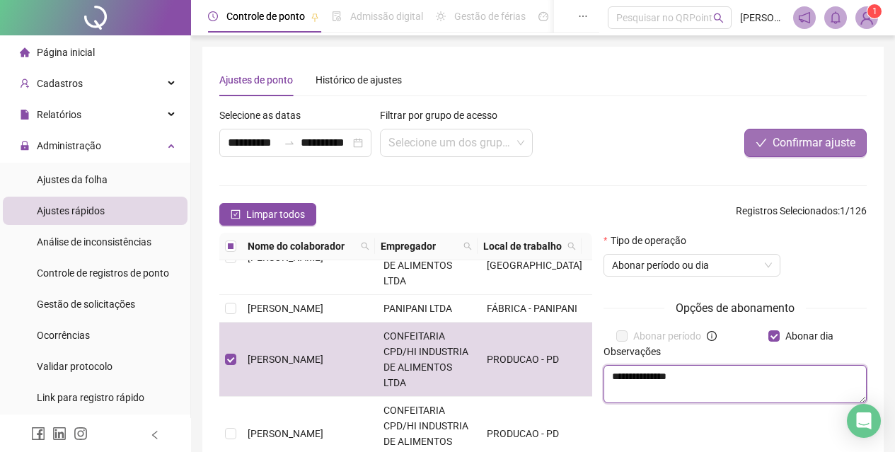
type textarea "**********"
click at [837, 144] on span "Confirmar ajuste" at bounding box center [814, 142] width 83 height 17
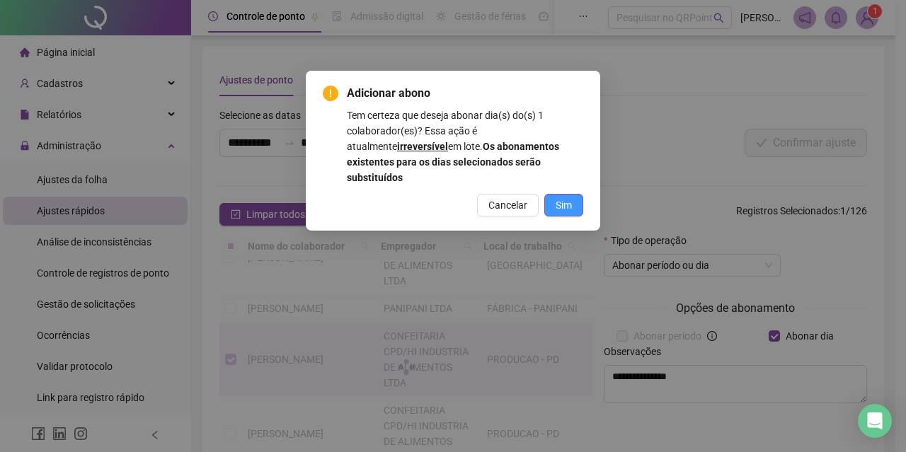
click at [560, 197] on span "Sim" at bounding box center [563, 205] width 16 height 16
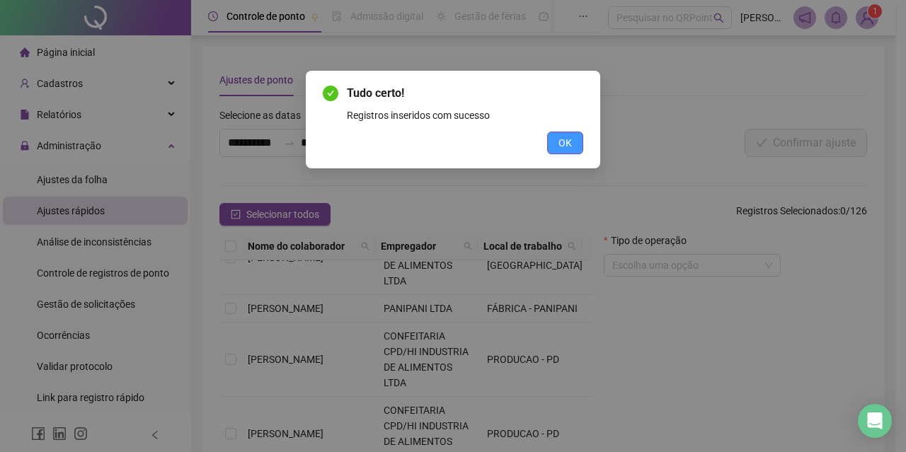
click at [570, 139] on span "OK" at bounding box center [564, 143] width 13 height 16
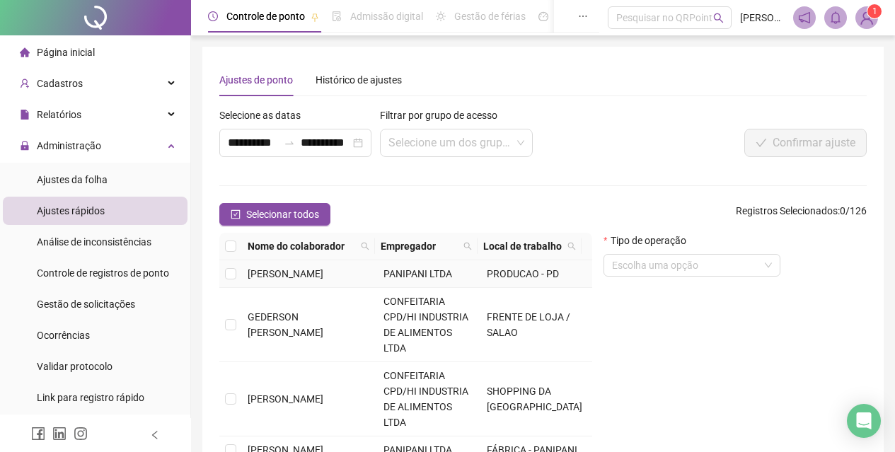
click at [323, 275] on span "[PERSON_NAME]" at bounding box center [286, 273] width 76 height 11
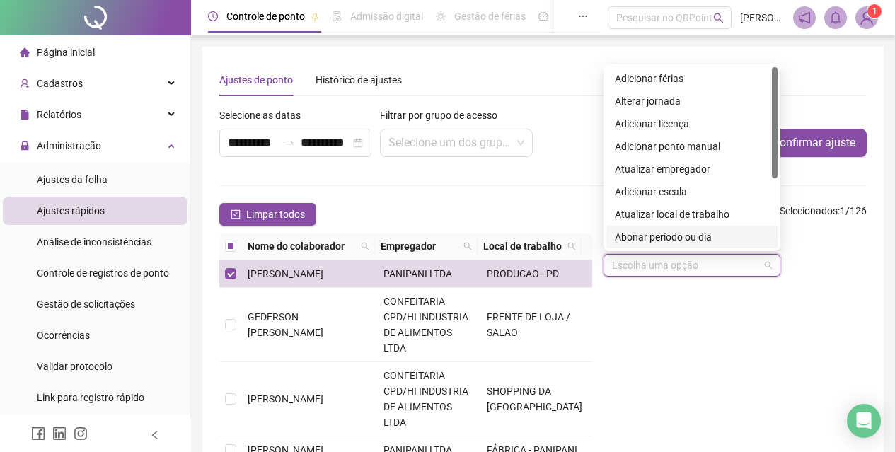
click at [642, 261] on input "search" at bounding box center [685, 265] width 147 height 21
click at [671, 235] on div "Abonar período ou dia" at bounding box center [692, 237] width 154 height 16
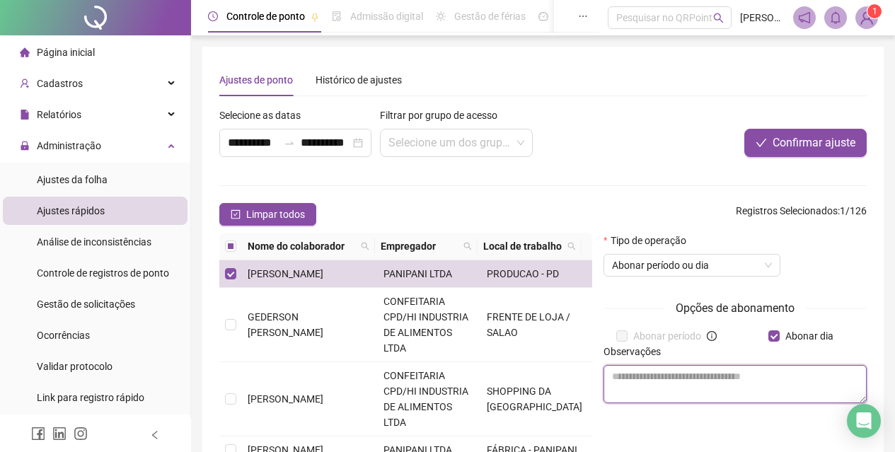
click at [722, 376] on textarea at bounding box center [735, 384] width 263 height 38
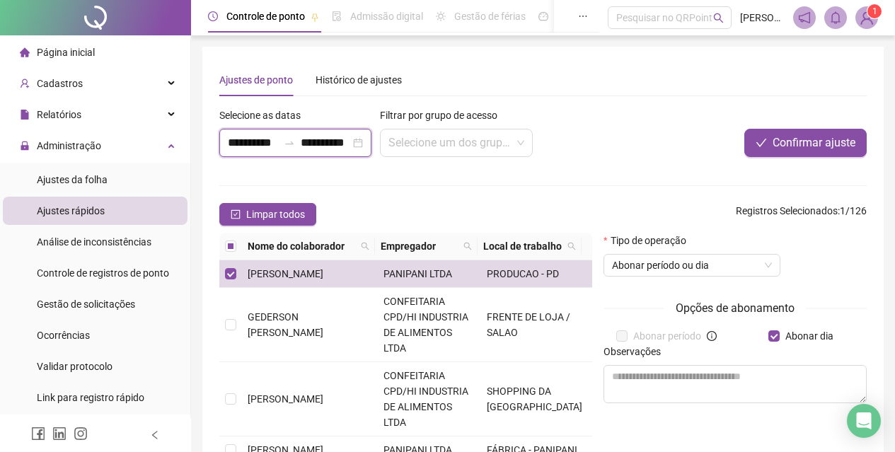
click at [242, 144] on input "**********" at bounding box center [253, 142] width 50 height 17
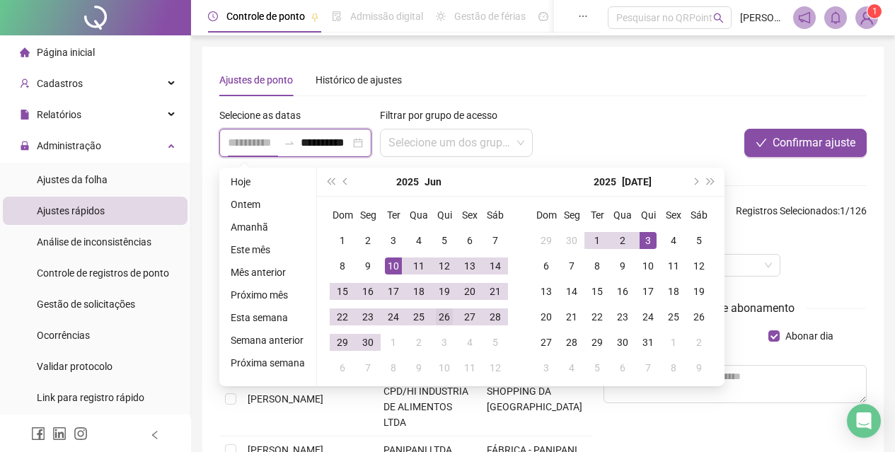
type input "**********"
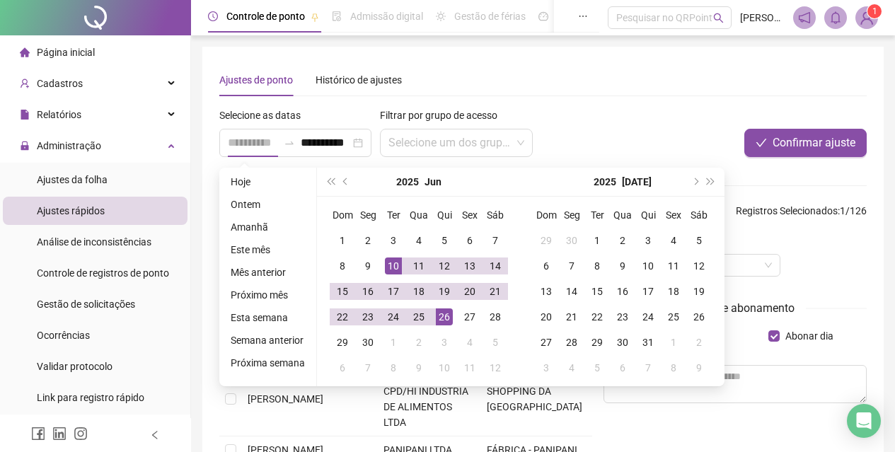
click at [444, 314] on div "26" at bounding box center [444, 317] width 17 height 17
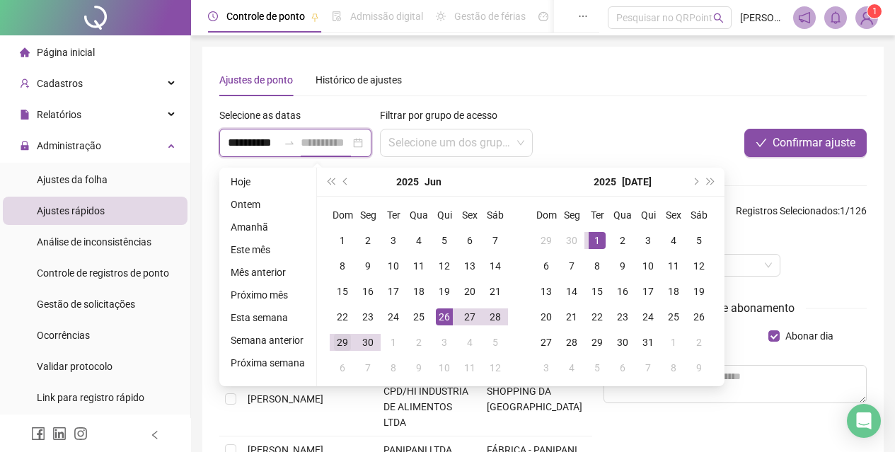
type input "**********"
click at [339, 348] on div "29" at bounding box center [342, 342] width 17 height 17
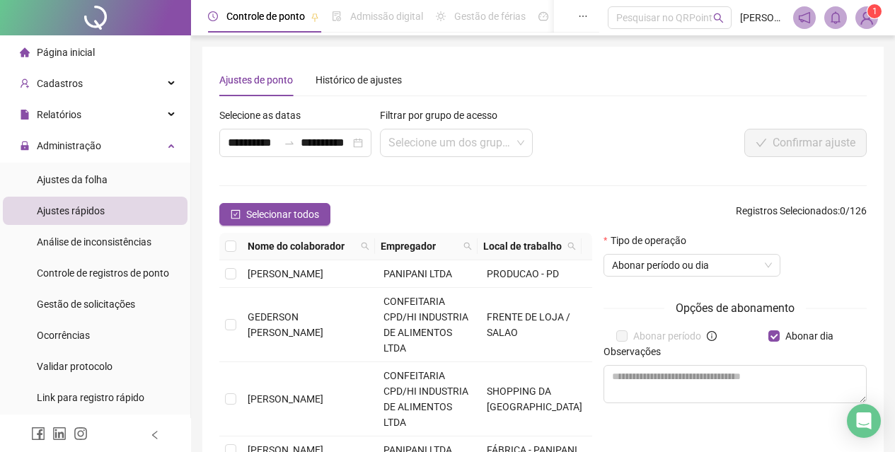
click at [314, 259] on th "Nome do colaborador" at bounding box center [308, 247] width 133 height 28
click at [313, 269] on span "[PERSON_NAME]" at bounding box center [286, 273] width 76 height 11
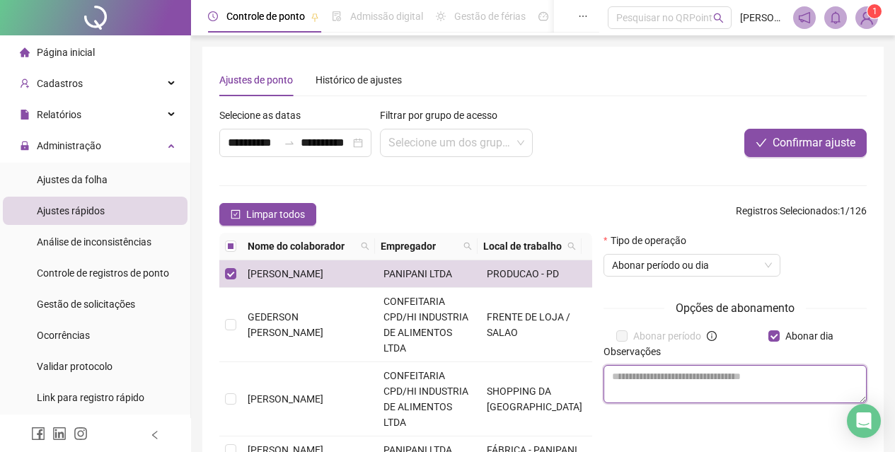
click at [687, 392] on textarea at bounding box center [735, 384] width 263 height 38
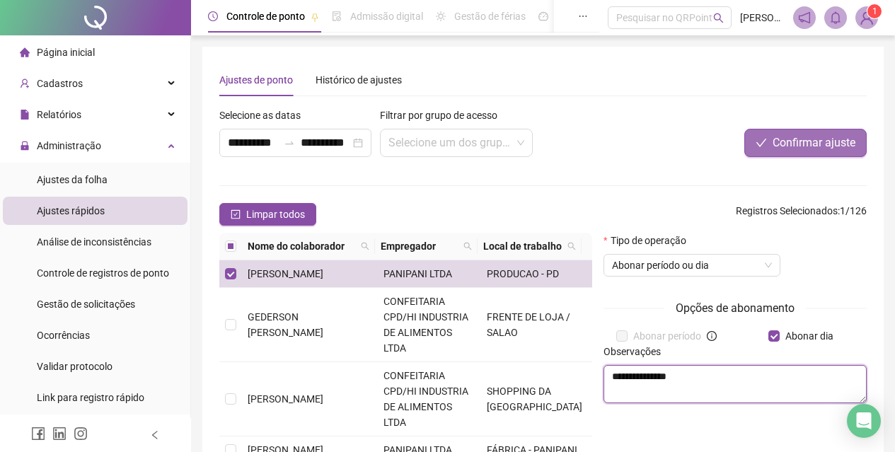
type textarea "**********"
click at [800, 141] on span "Confirmar ajuste" at bounding box center [814, 142] width 83 height 17
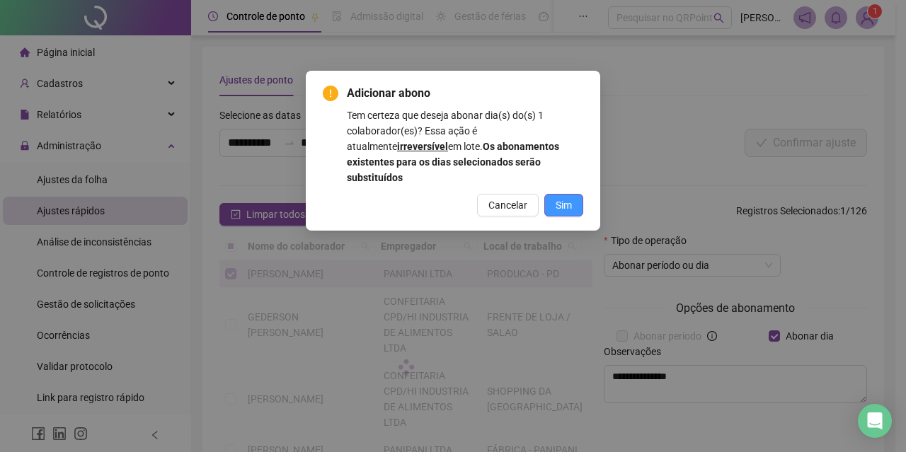
click at [570, 197] on span "Sim" at bounding box center [563, 205] width 16 height 16
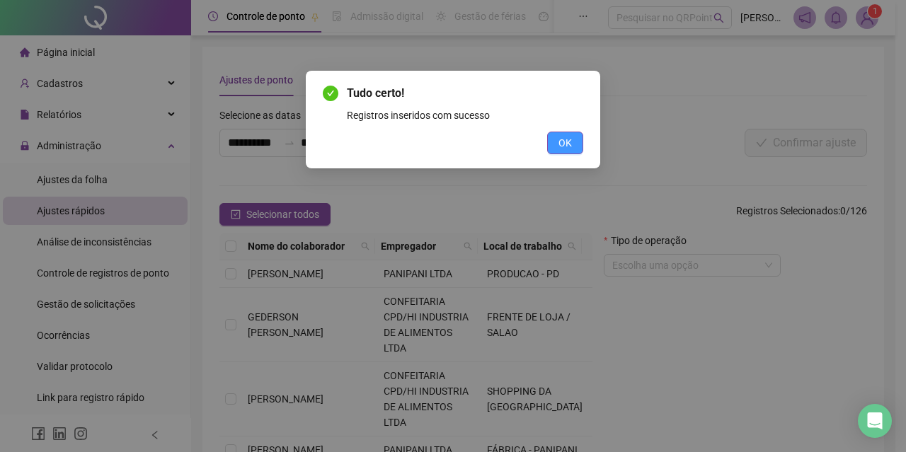
click at [564, 137] on span "OK" at bounding box center [564, 143] width 13 height 16
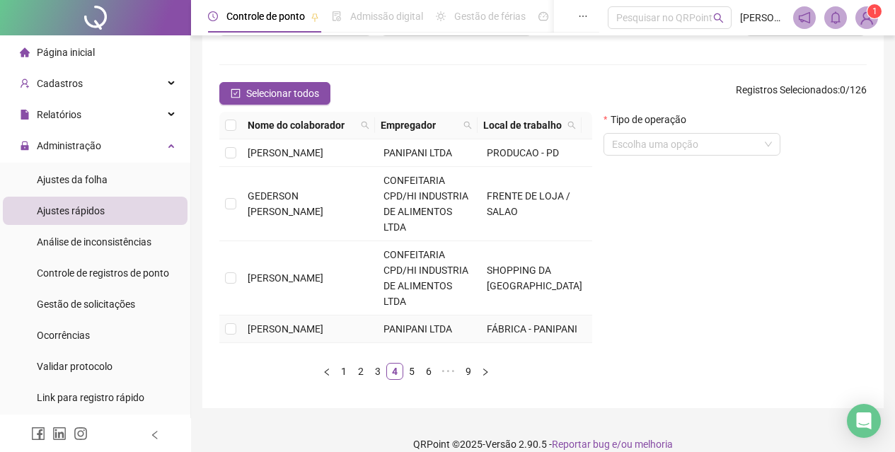
scroll to position [138, 0]
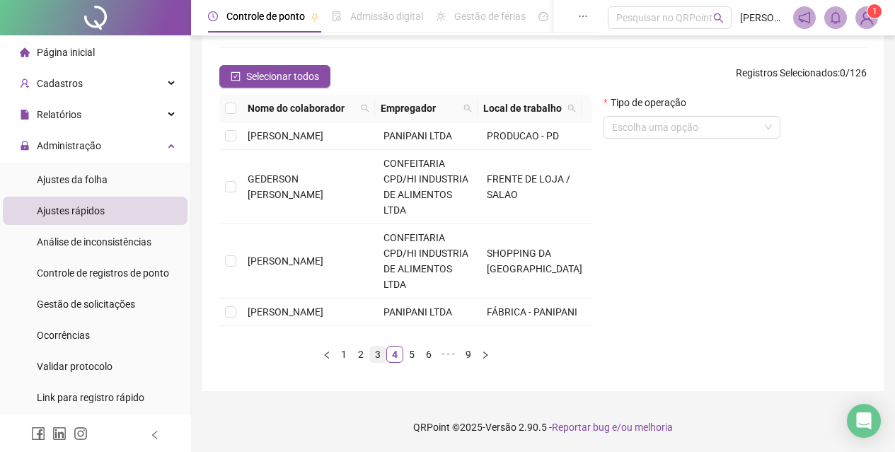
click at [384, 357] on link "3" at bounding box center [378, 355] width 16 height 16
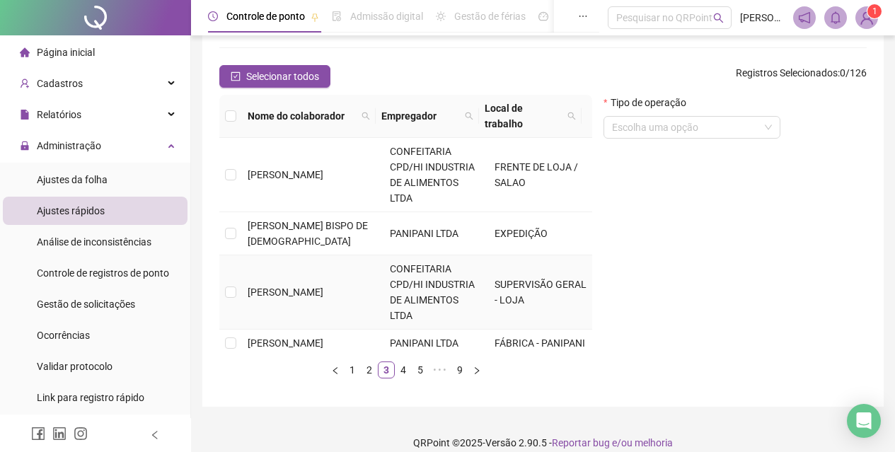
click at [315, 300] on td "[PERSON_NAME]" at bounding box center [313, 292] width 142 height 74
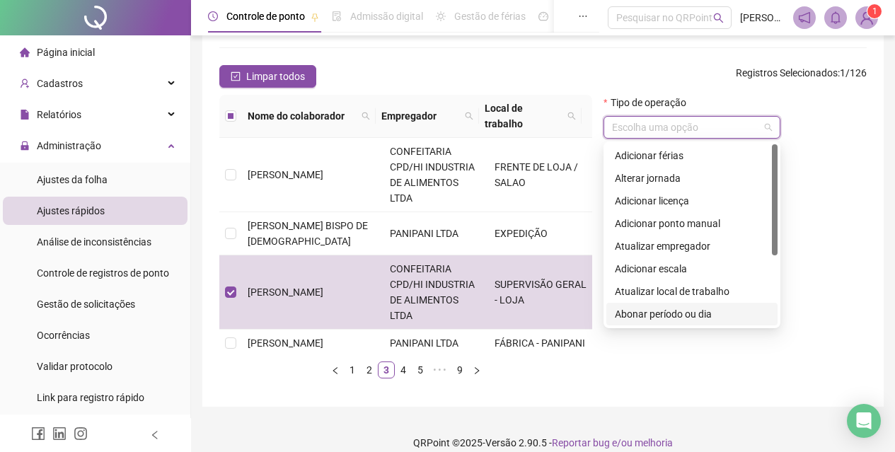
drag, startPoint x: 667, startPoint y: 129, endPoint x: 675, endPoint y: 157, distance: 29.5
click at [667, 130] on input "search" at bounding box center [685, 127] width 147 height 21
drag, startPoint x: 693, startPoint y: 317, endPoint x: 750, endPoint y: 319, distance: 57.4
click at [723, 320] on div "Abonar período ou dia" at bounding box center [692, 314] width 154 height 16
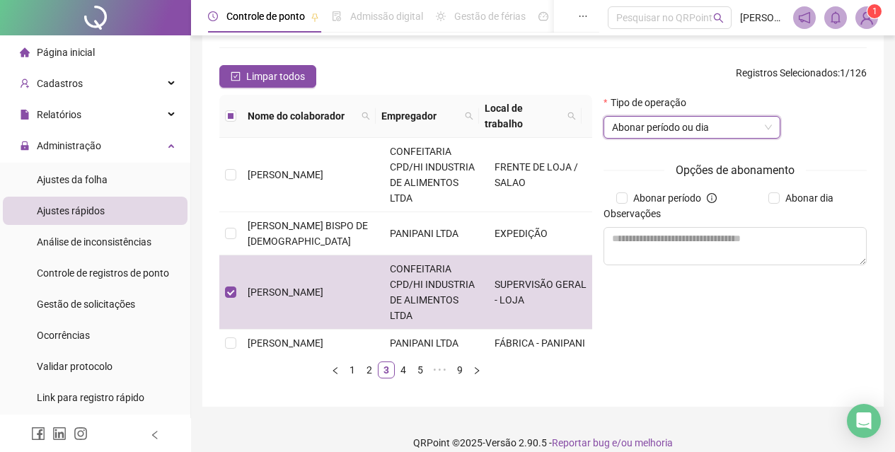
click at [768, 197] on div "Abonar dia" at bounding box center [803, 198] width 137 height 16
click at [780, 201] on span "Abonar dia" at bounding box center [809, 198] width 59 height 16
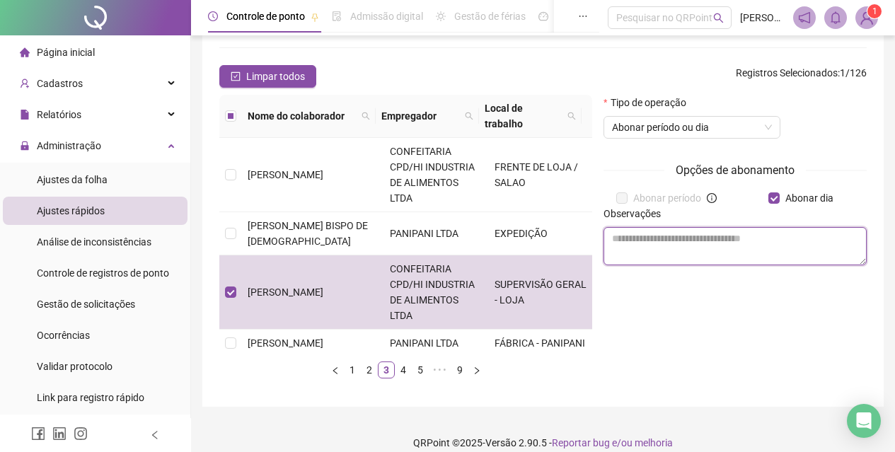
click at [754, 235] on textarea at bounding box center [735, 246] width 263 height 38
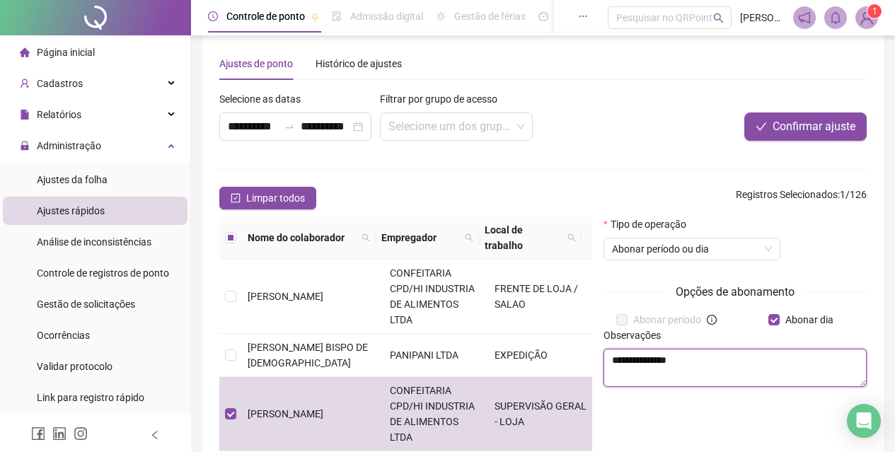
scroll to position [0, 0]
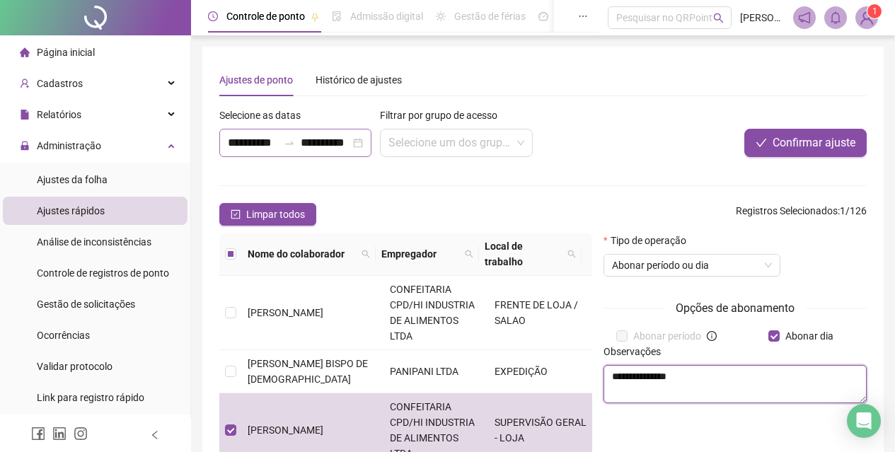
type textarea "**********"
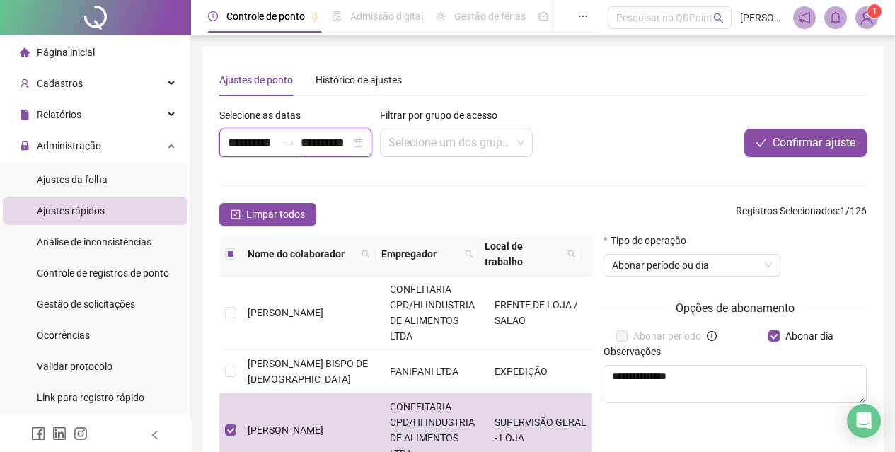
click at [241, 143] on input "**********" at bounding box center [253, 142] width 50 height 17
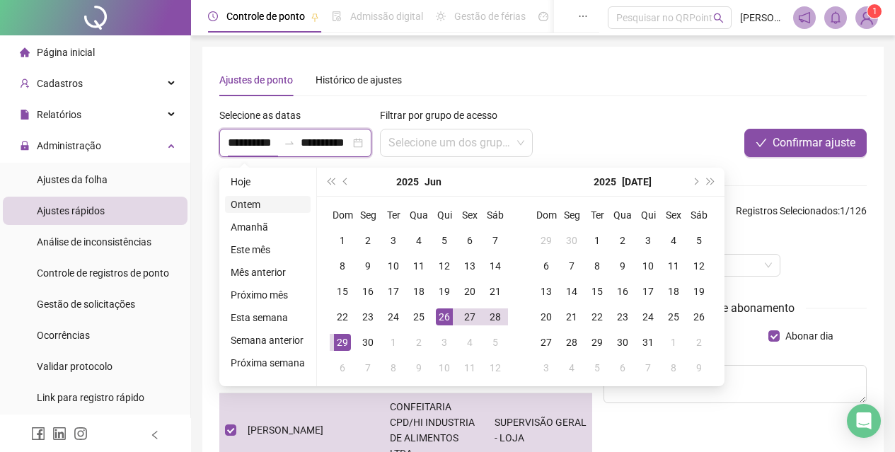
type input "**********"
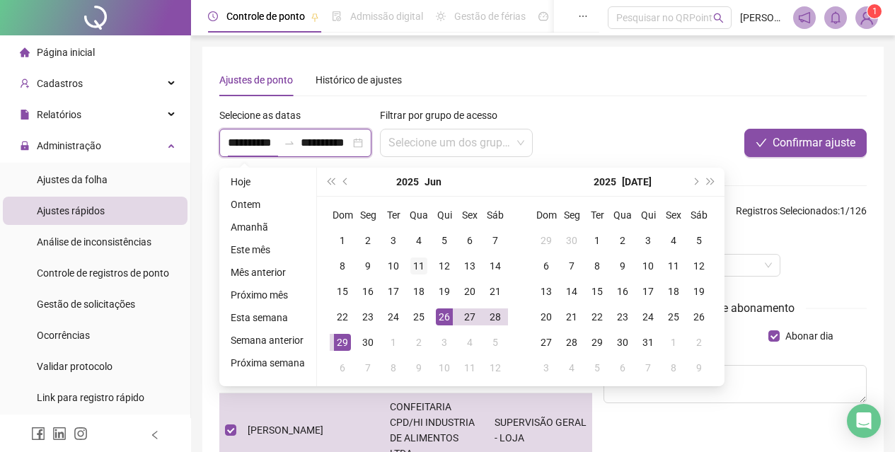
type input "**********"
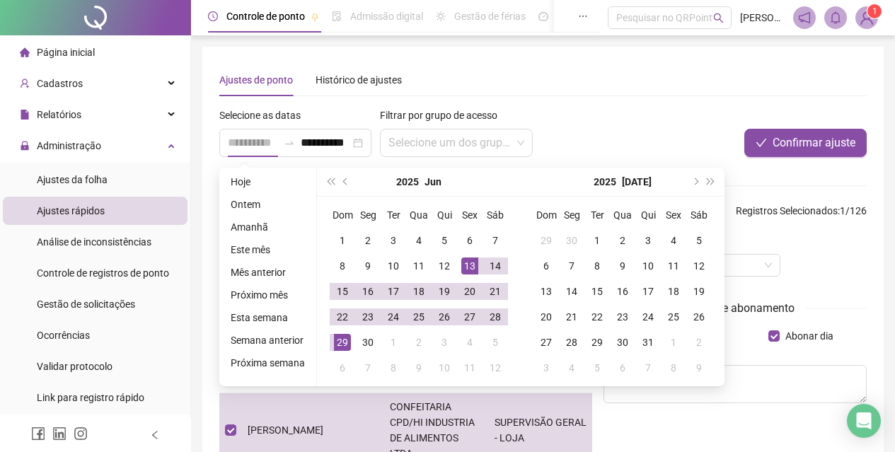
click at [473, 265] on div "13" at bounding box center [469, 266] width 17 height 17
type input "**********"
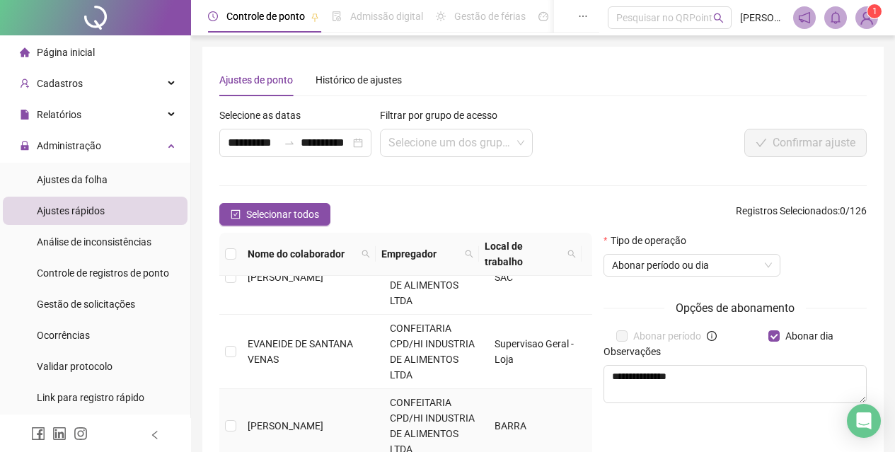
scroll to position [354, 0]
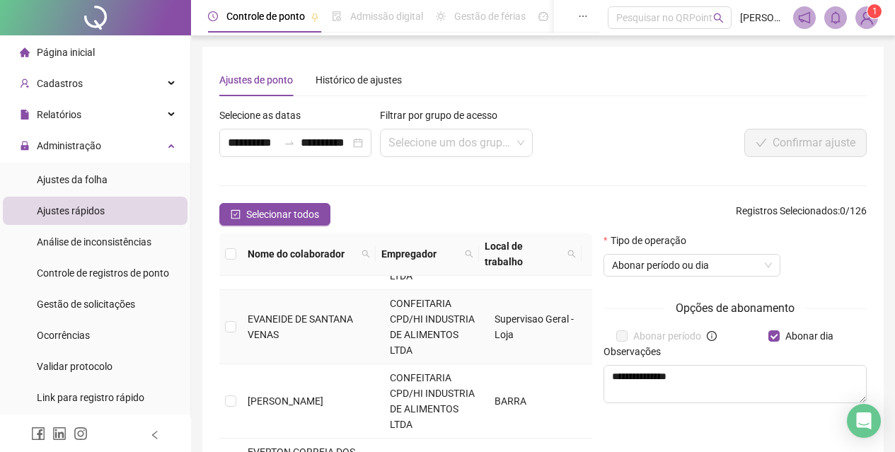
click at [324, 351] on td "EVANEIDE DE SANTANA VENAS" at bounding box center [313, 327] width 142 height 74
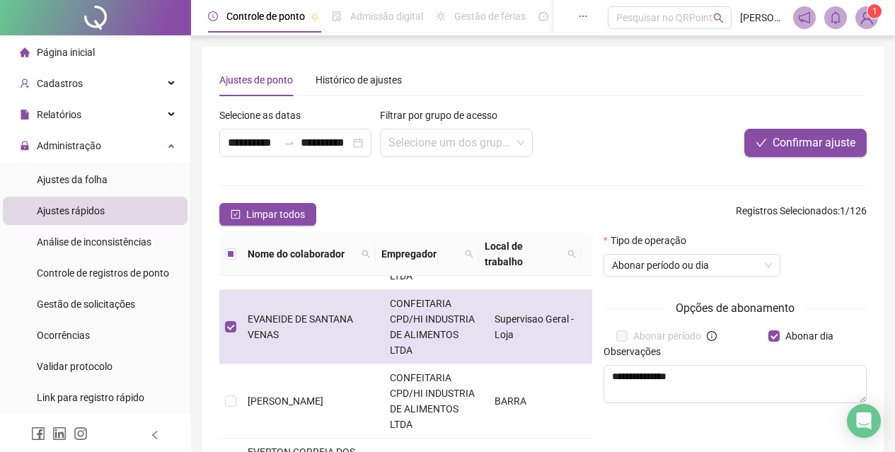
click at [324, 351] on td "EVANEIDE DE SANTANA VENAS" at bounding box center [313, 327] width 142 height 74
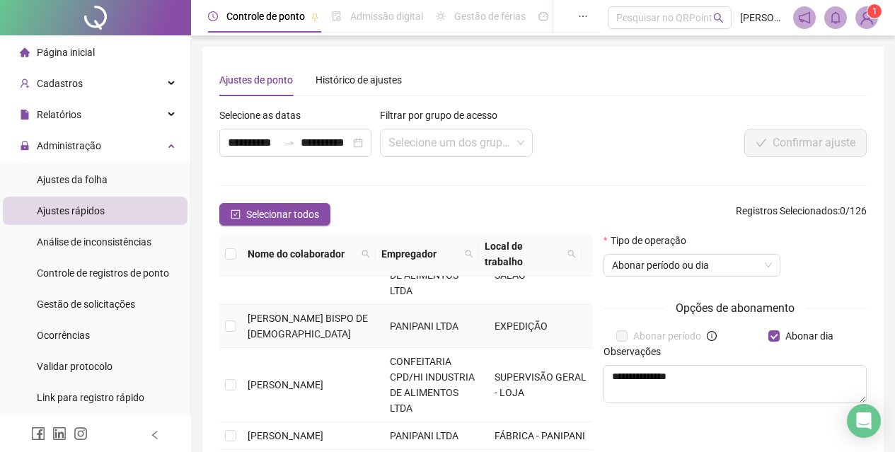
scroll to position [71, 0]
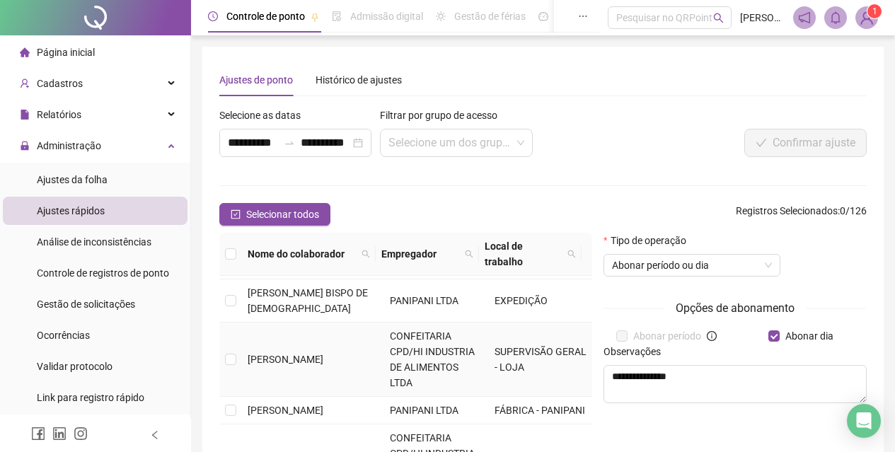
click at [305, 364] on span "[PERSON_NAME]" at bounding box center [286, 359] width 76 height 11
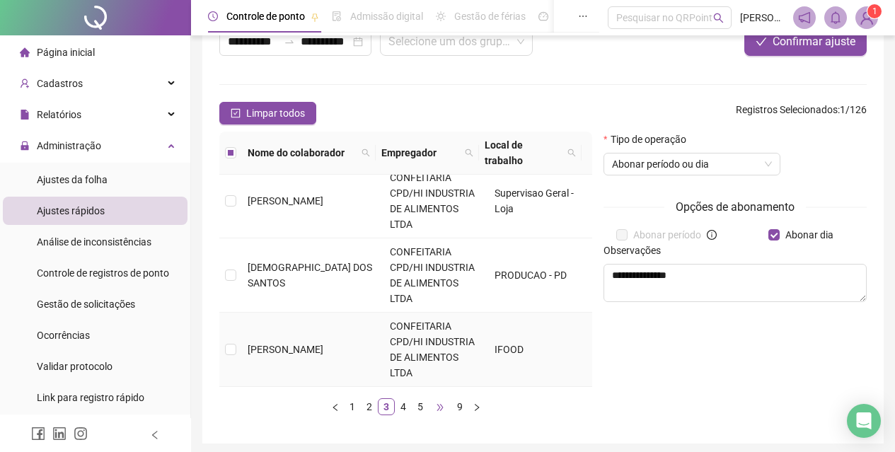
scroll to position [154, 0]
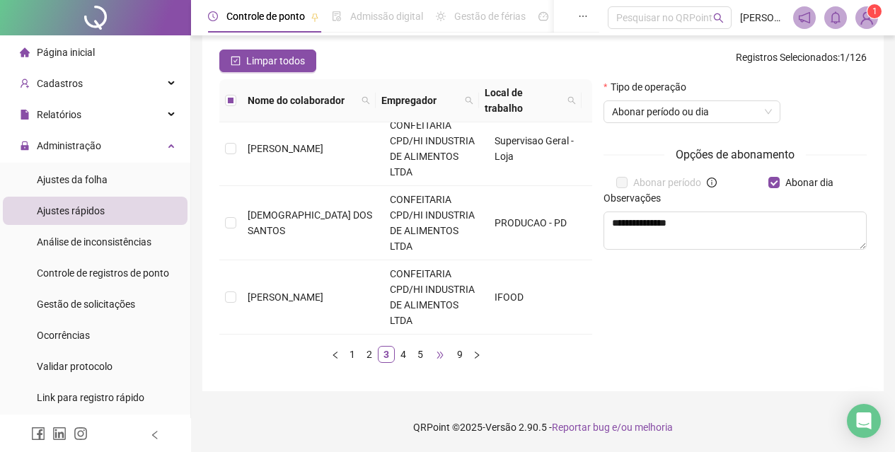
click at [439, 356] on span "•••" at bounding box center [440, 354] width 23 height 17
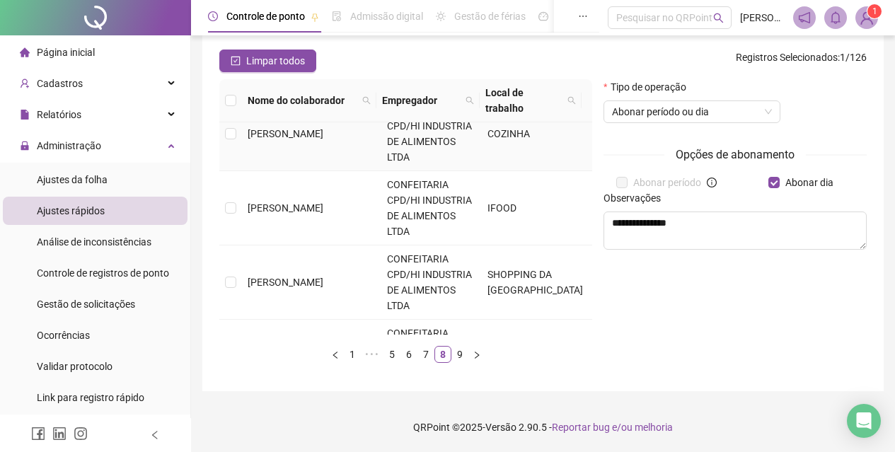
scroll to position [809, 0]
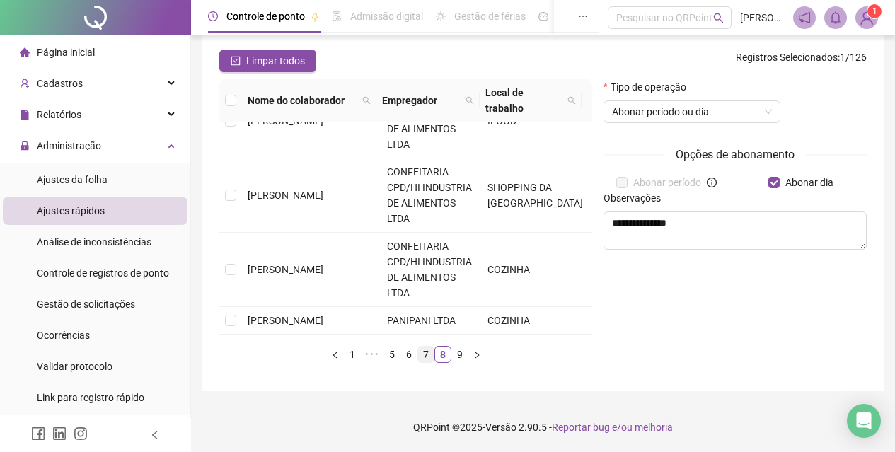
click at [431, 358] on link "7" at bounding box center [426, 355] width 16 height 16
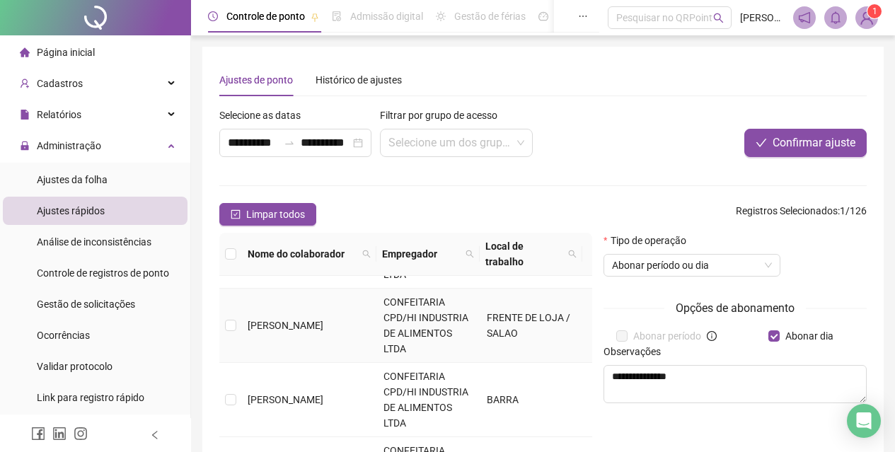
scroll to position [708, 0]
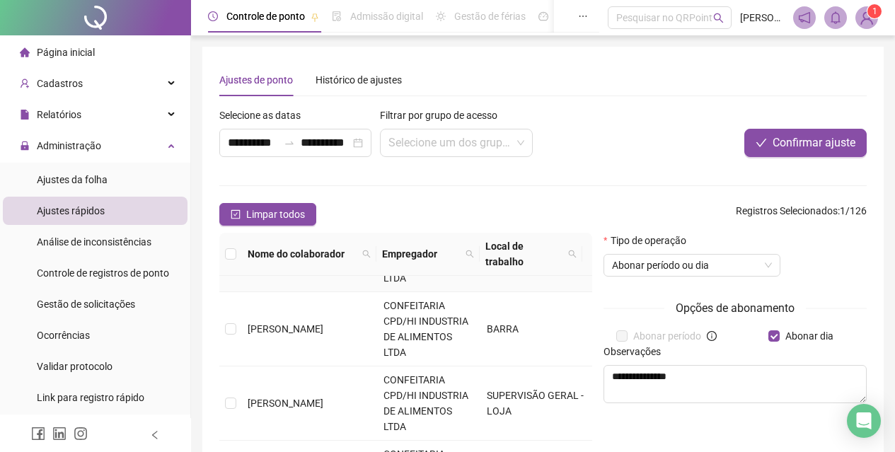
click at [314, 292] on td "[PERSON_NAME]" at bounding box center [310, 255] width 136 height 74
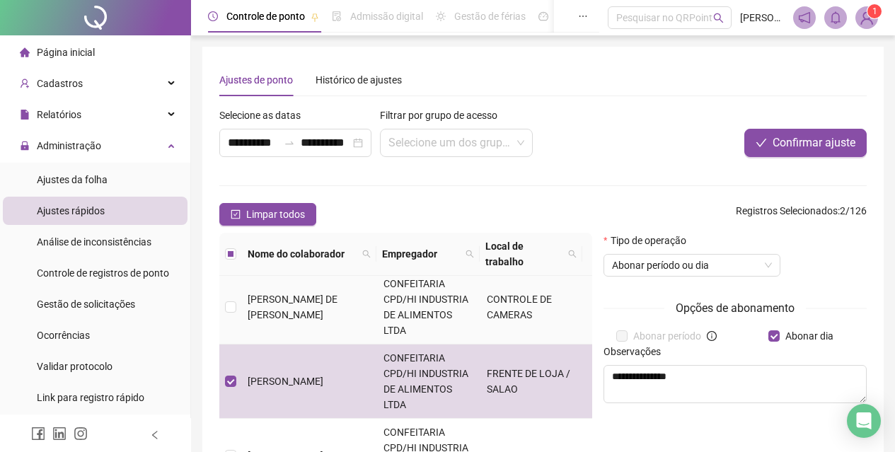
scroll to position [566, 0]
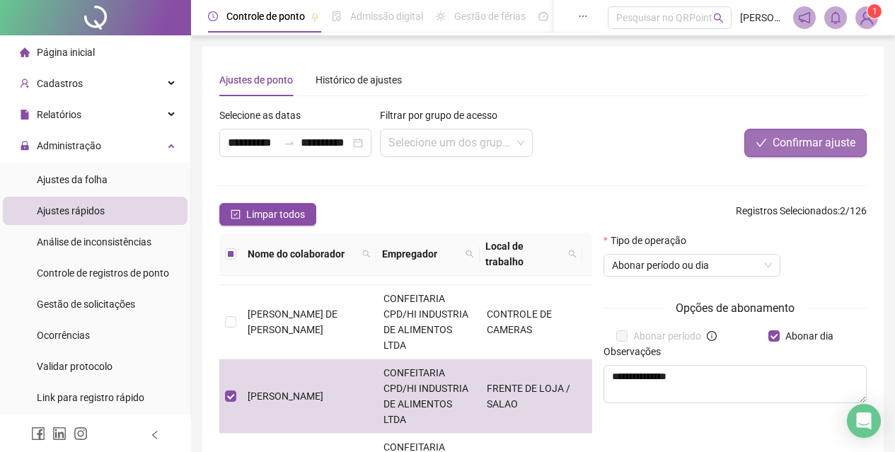
click at [778, 146] on span "Confirmar ajuste" at bounding box center [814, 142] width 83 height 17
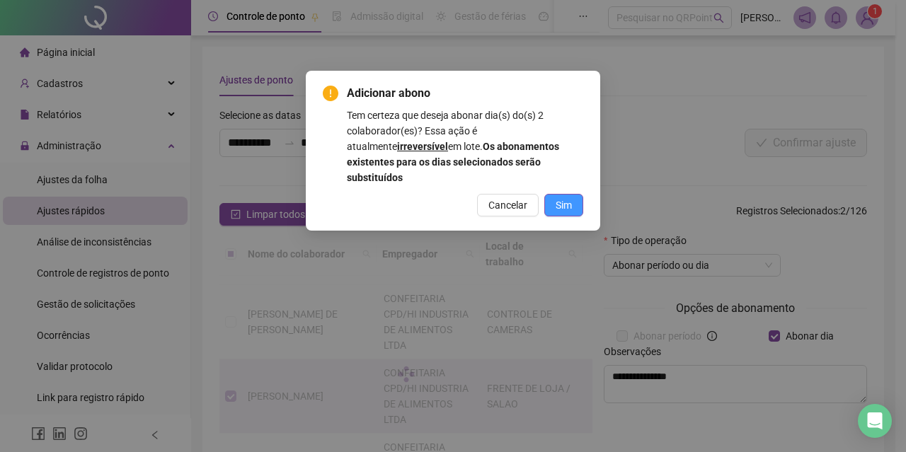
click at [568, 197] on span "Sim" at bounding box center [563, 205] width 16 height 16
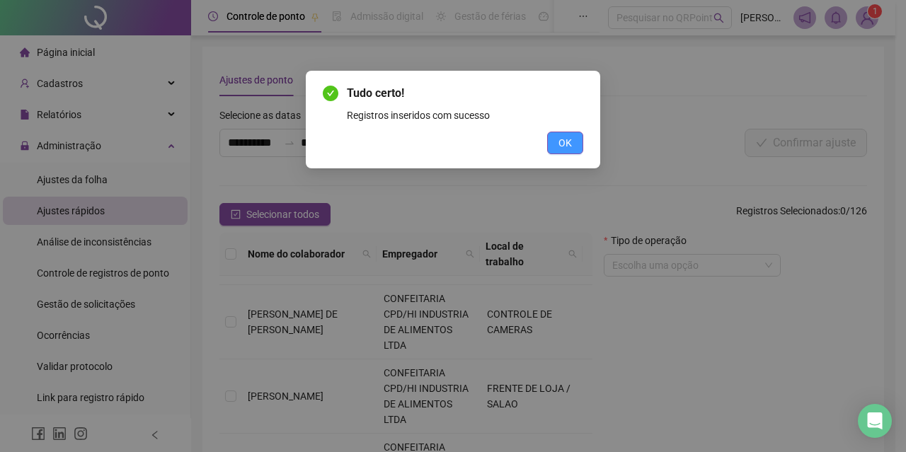
click at [575, 143] on button "OK" at bounding box center [565, 143] width 36 height 23
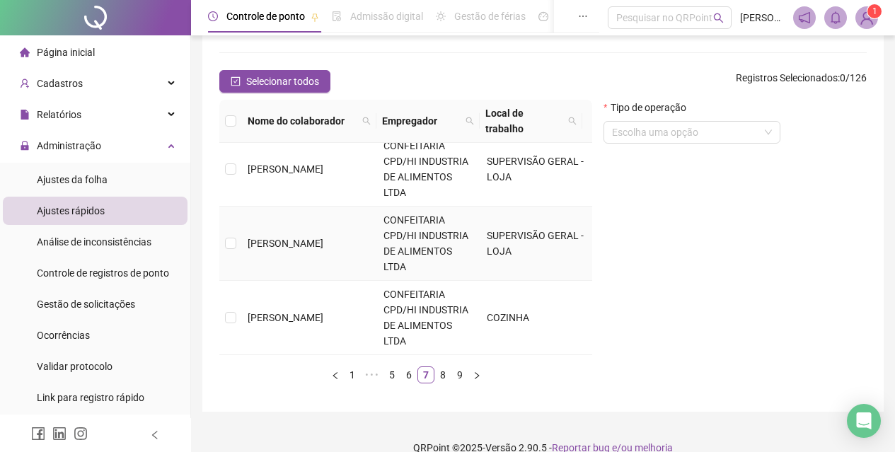
scroll to position [154, 0]
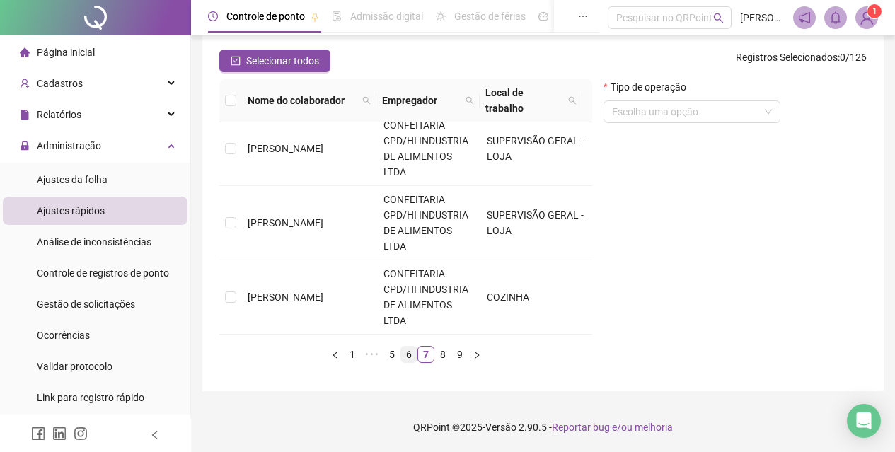
click at [400, 356] on li "6" at bounding box center [408, 354] width 17 height 17
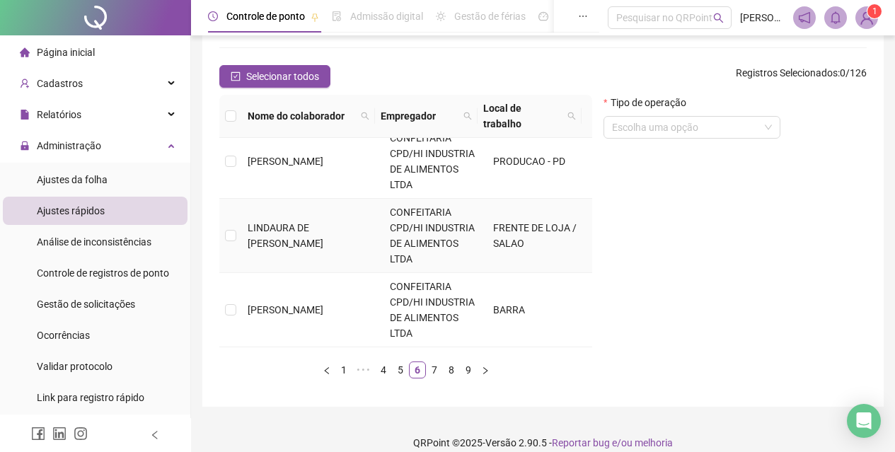
scroll to position [283, 0]
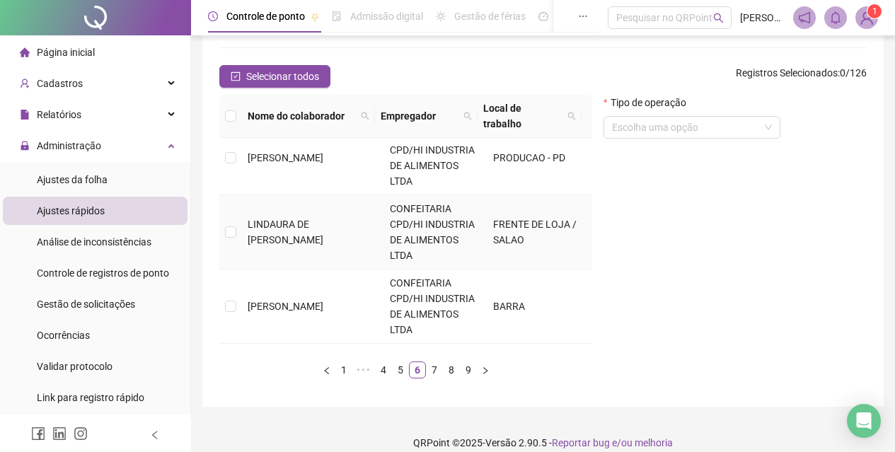
click at [351, 219] on td "LINDAURA DE [PERSON_NAME]" at bounding box center [313, 232] width 142 height 74
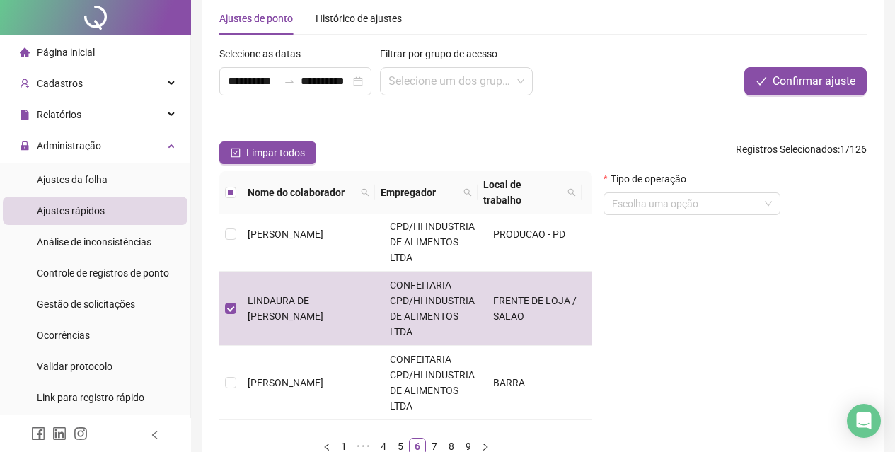
scroll to position [0, 0]
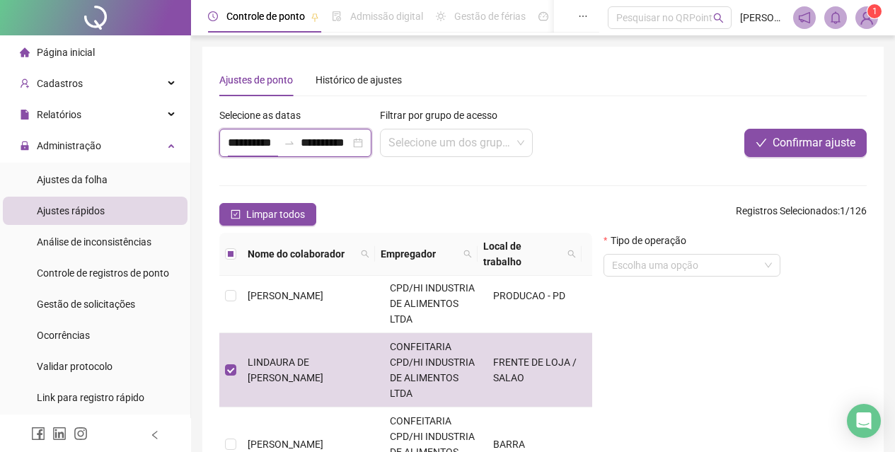
click at [239, 139] on input "**********" at bounding box center [253, 142] width 50 height 17
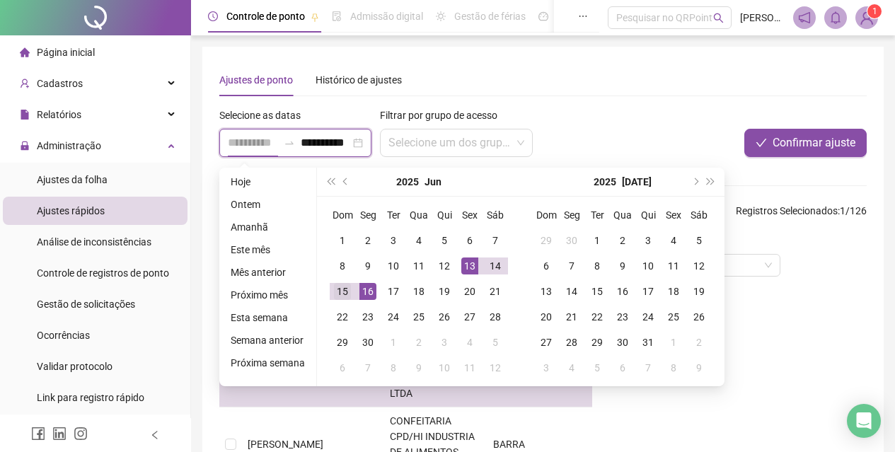
type input "**********"
click at [334, 291] on div "15" at bounding box center [342, 291] width 17 height 17
type input "**********"
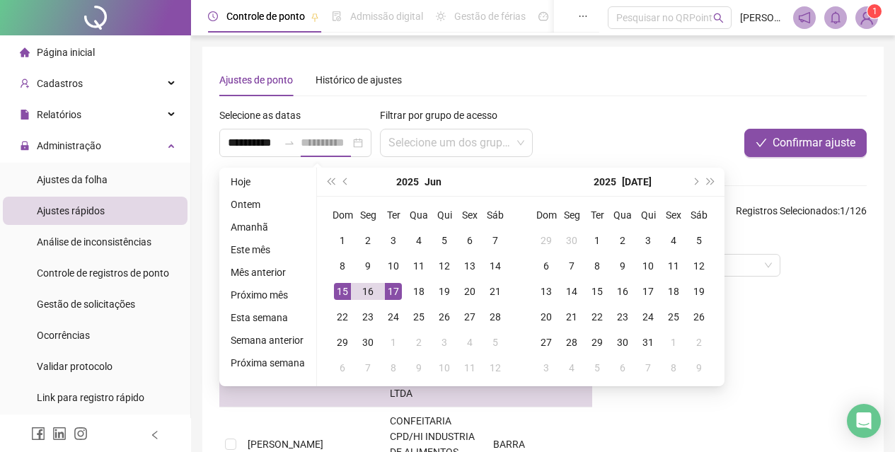
scroll to position [0, 0]
click at [392, 292] on div "17" at bounding box center [393, 291] width 17 height 17
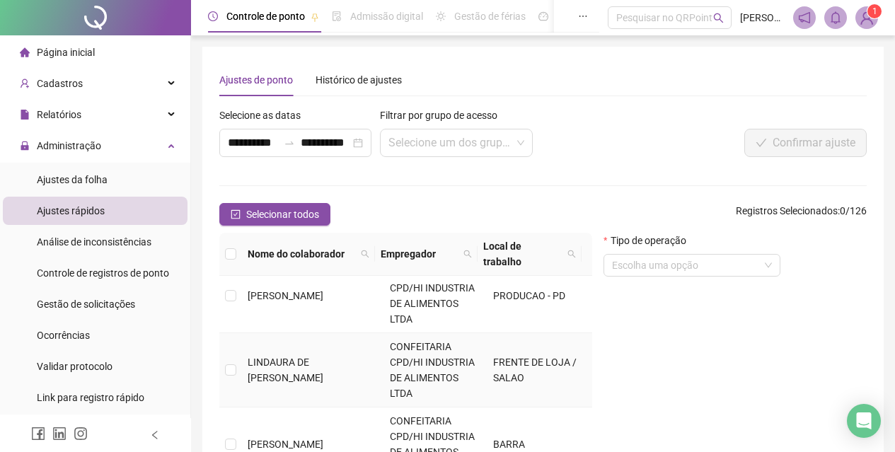
click at [332, 369] on td "LINDAURA DE [PERSON_NAME]" at bounding box center [313, 370] width 142 height 74
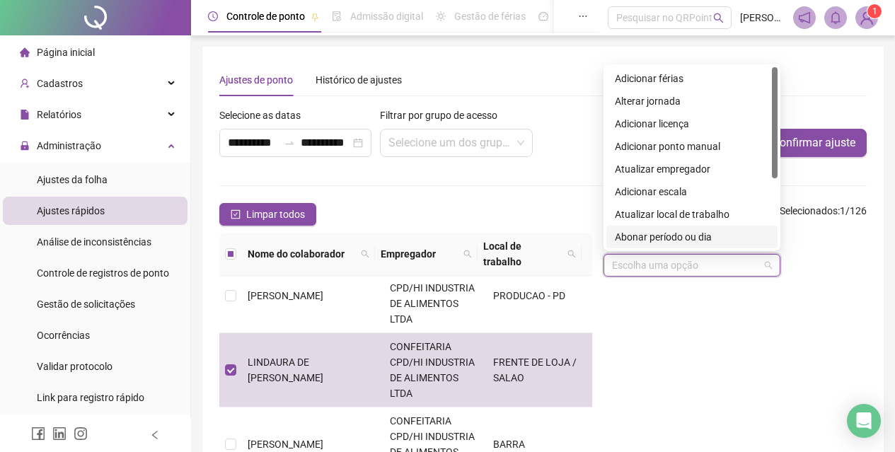
click at [647, 270] on input "search" at bounding box center [685, 265] width 147 height 21
drag, startPoint x: 664, startPoint y: 231, endPoint x: 659, endPoint y: 254, distance: 23.9
click at [664, 233] on div "Abonar período ou dia" at bounding box center [692, 237] width 154 height 16
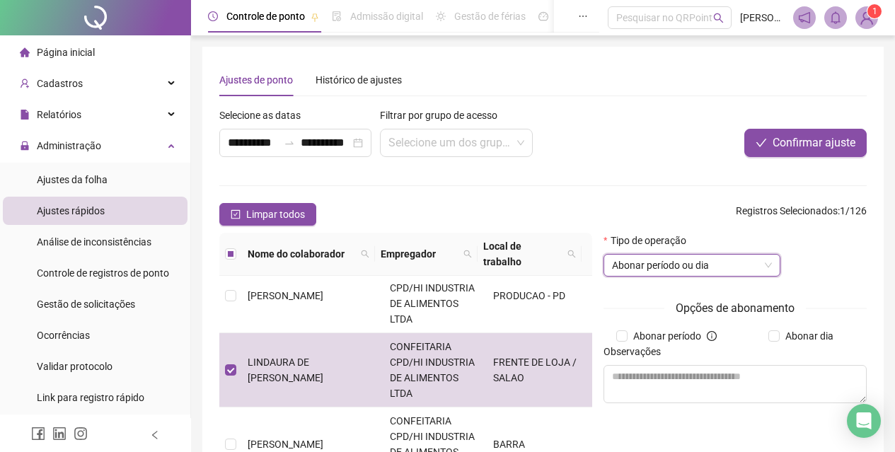
click at [776, 328] on div "Opções de abonamento Abonar período Abonar dia Observações" at bounding box center [735, 356] width 263 height 115
click at [761, 335] on div "Abonar dia" at bounding box center [803, 336] width 137 height 16
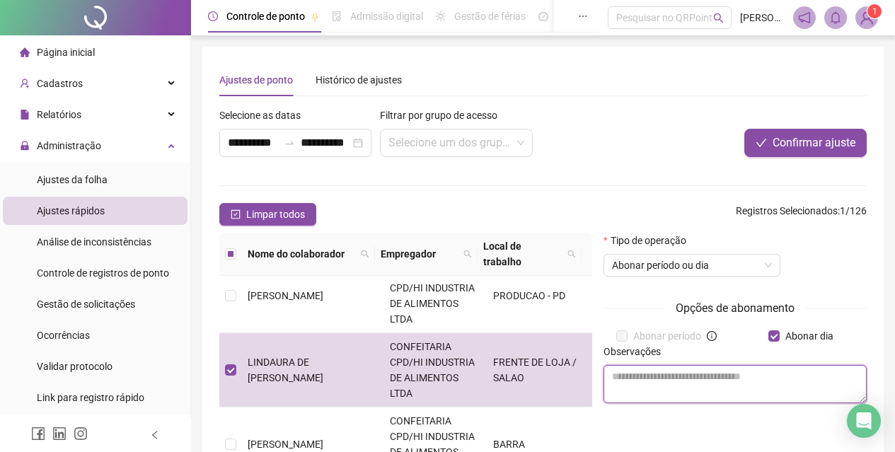
click at [735, 381] on textarea at bounding box center [735, 384] width 263 height 38
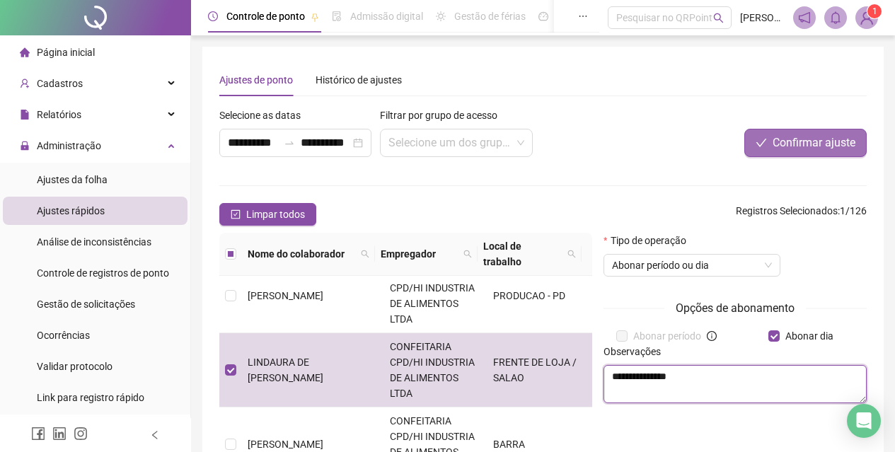
type textarea "**********"
click at [828, 146] on span "Confirmar ajuste" at bounding box center [814, 142] width 83 height 17
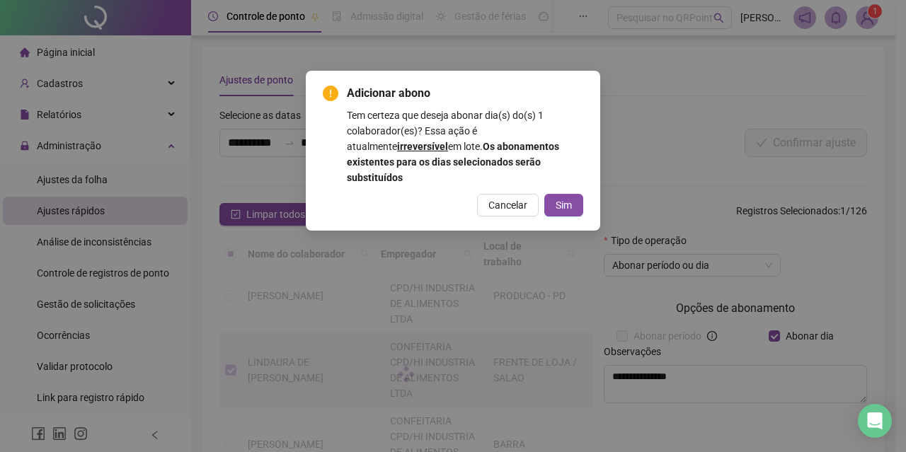
drag, startPoint x: 579, startPoint y: 190, endPoint x: 577, endPoint y: 183, distance: 7.4
click at [579, 194] on button "Sim" at bounding box center [563, 205] width 39 height 23
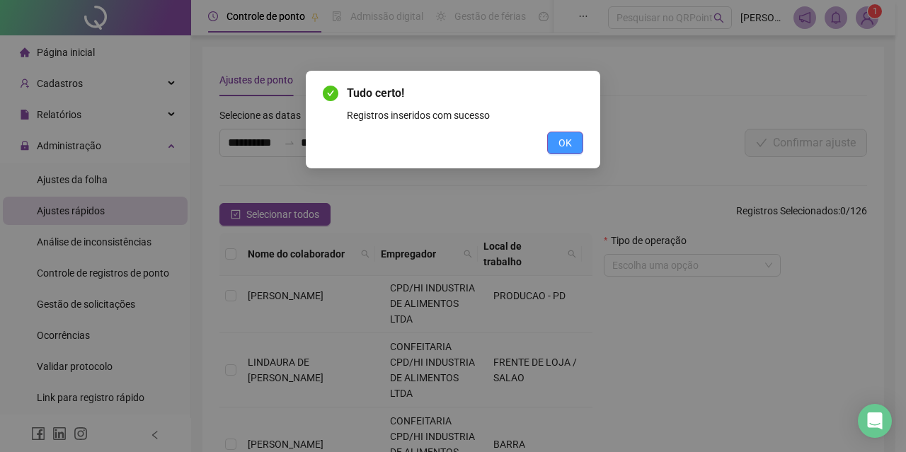
click at [555, 144] on button "OK" at bounding box center [565, 143] width 36 height 23
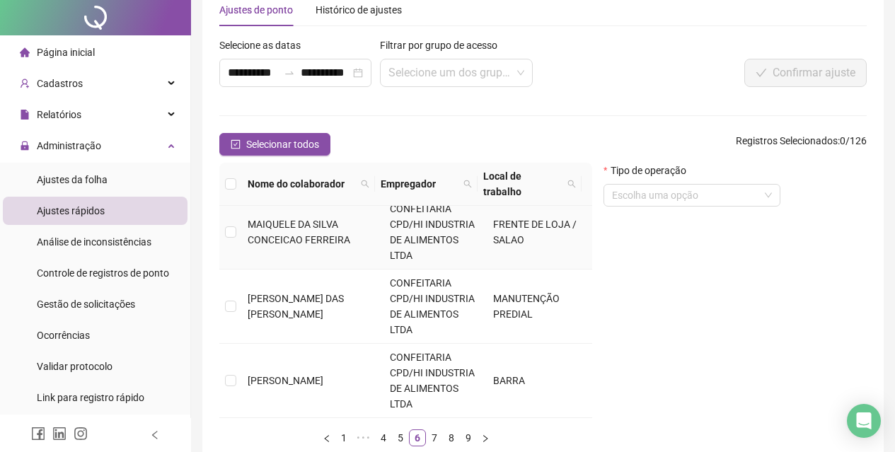
scroll to position [138, 0]
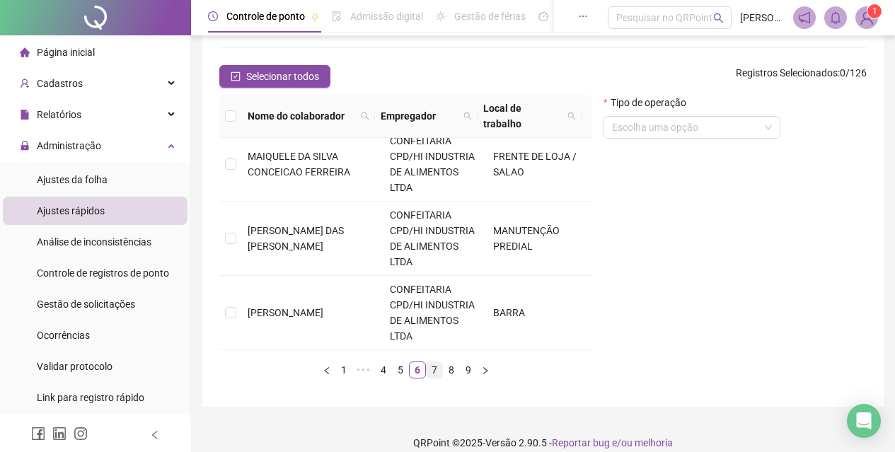
click at [430, 362] on link "7" at bounding box center [435, 370] width 16 height 16
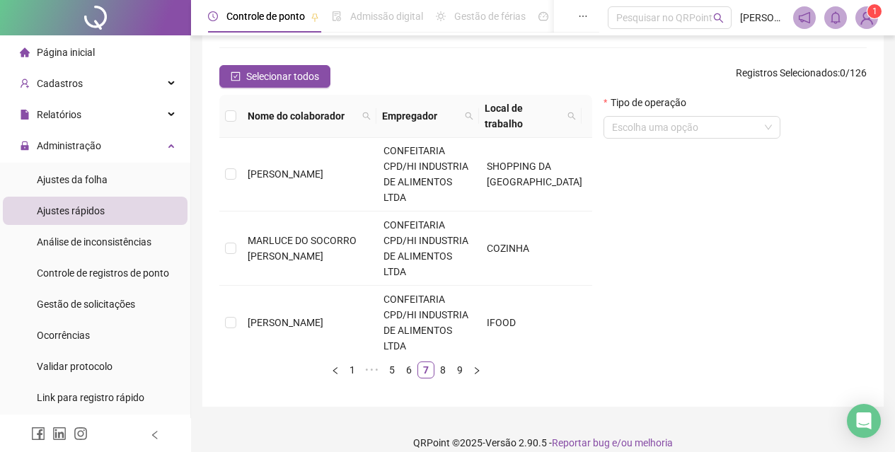
scroll to position [0, 0]
click at [440, 371] on link "8" at bounding box center [443, 370] width 16 height 16
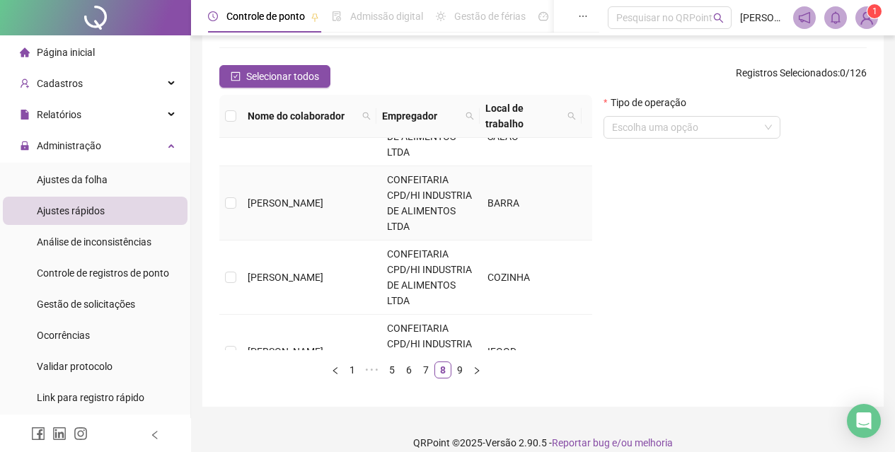
scroll to position [596, 0]
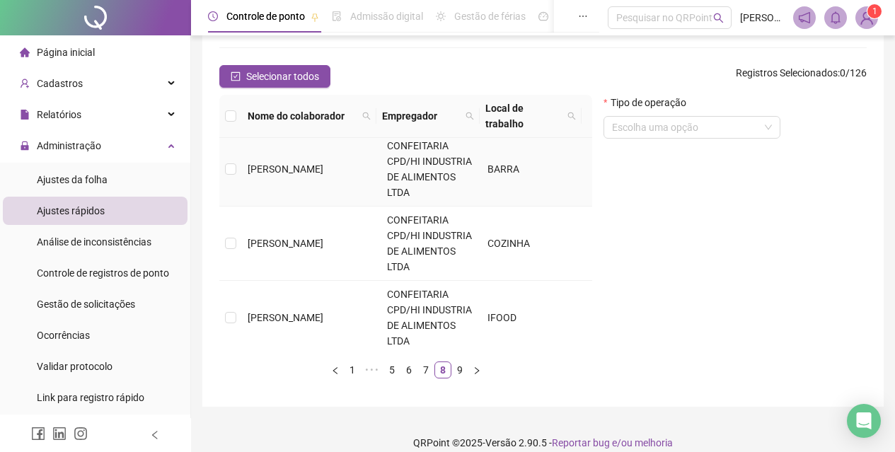
click at [296, 193] on td "[PERSON_NAME]" at bounding box center [311, 169] width 139 height 74
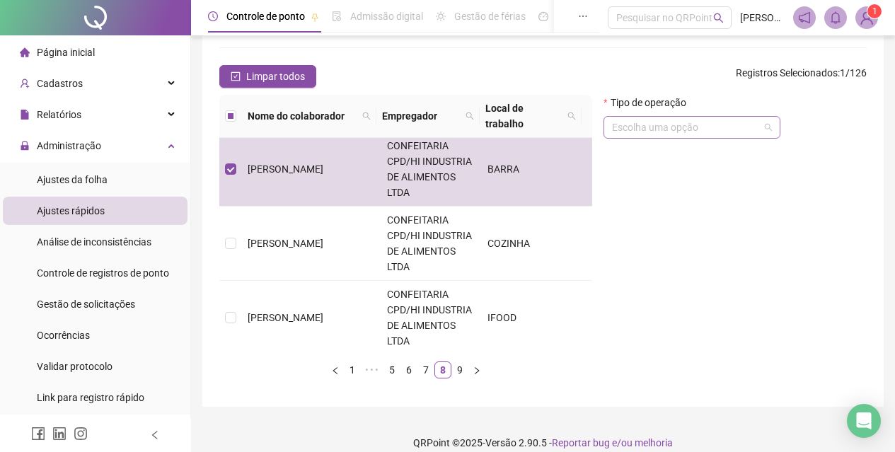
click at [669, 130] on input "search" at bounding box center [685, 127] width 147 height 21
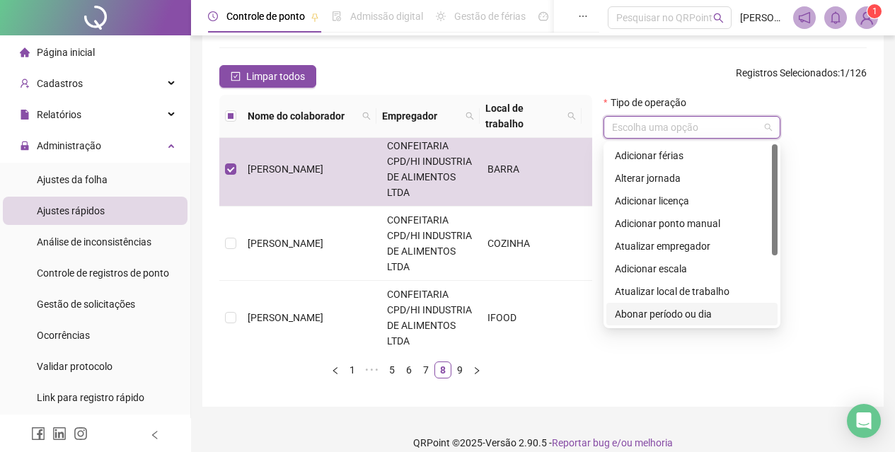
click at [686, 315] on div "Abonar período ou dia" at bounding box center [692, 314] width 154 height 16
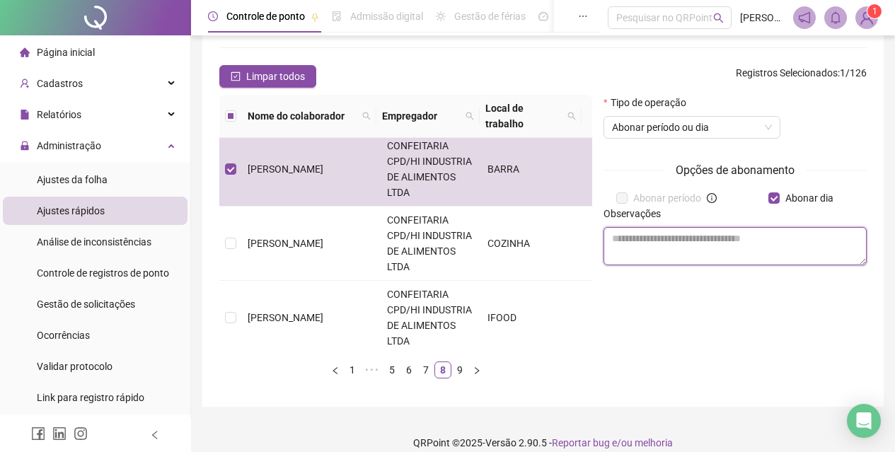
click at [717, 242] on textarea at bounding box center [735, 246] width 263 height 38
type textarea "*"
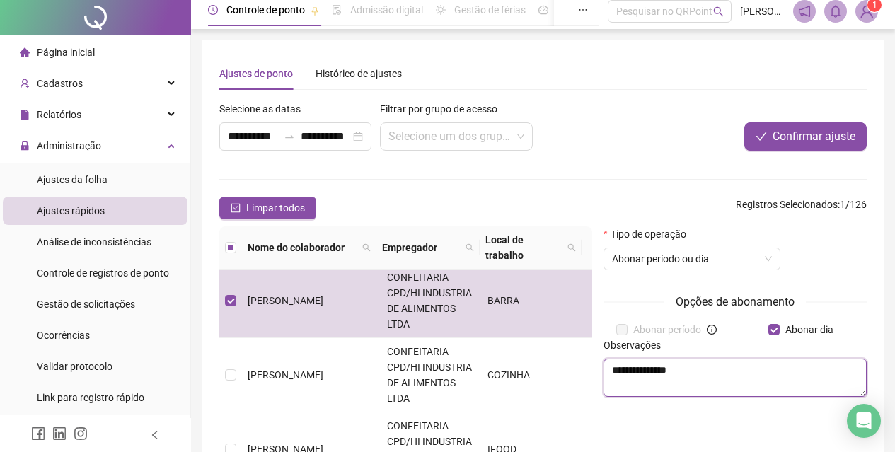
scroll to position [0, 0]
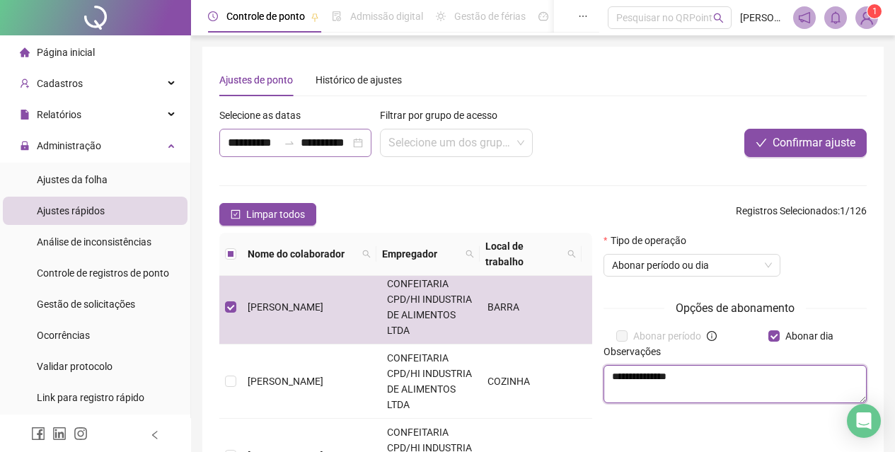
type textarea "**********"
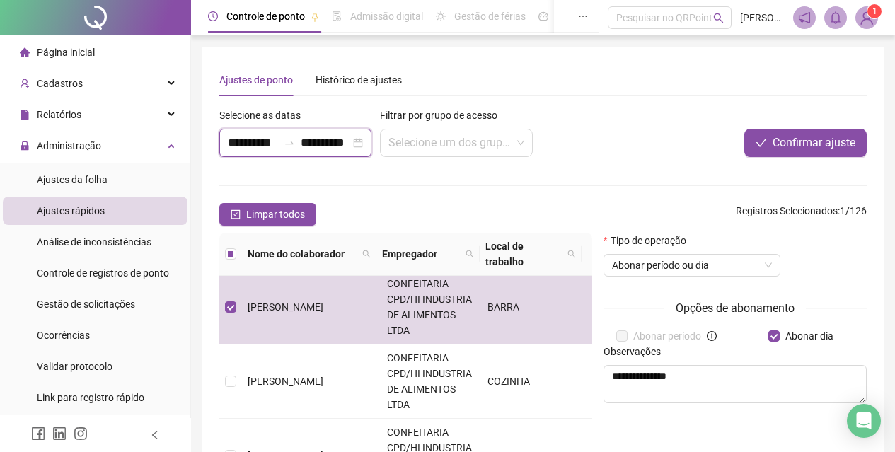
click at [241, 142] on input "**********" at bounding box center [253, 142] width 50 height 17
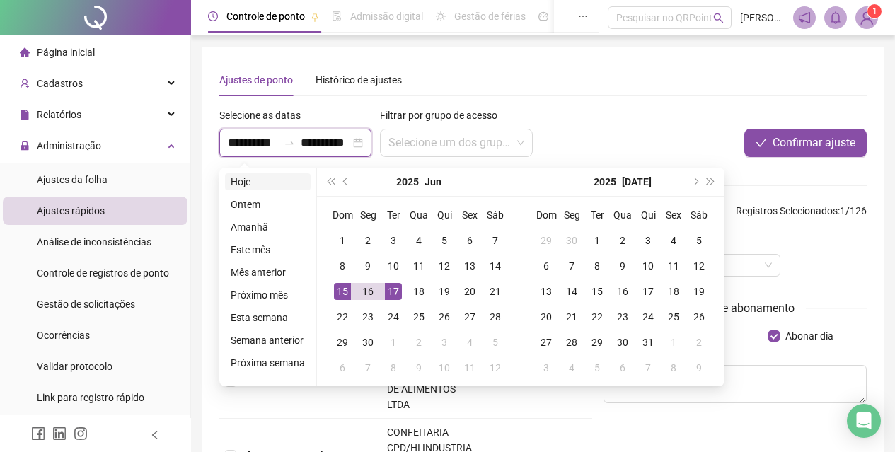
type input "**********"
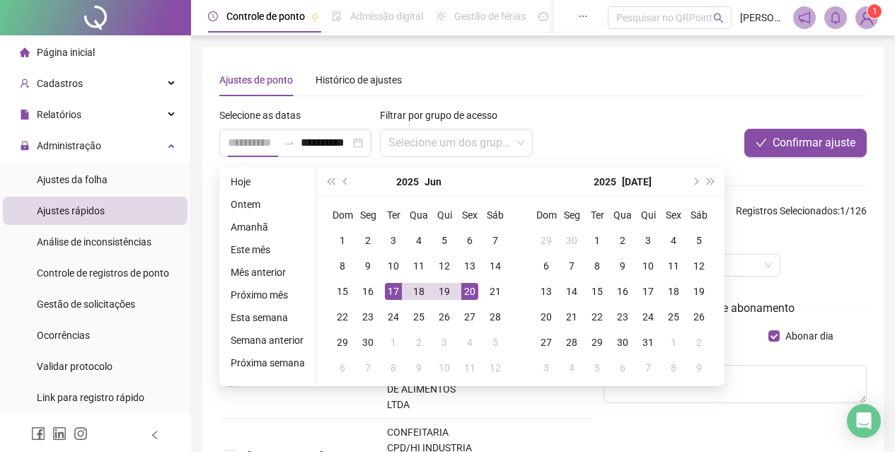
click at [466, 295] on div "20" at bounding box center [469, 291] width 17 height 17
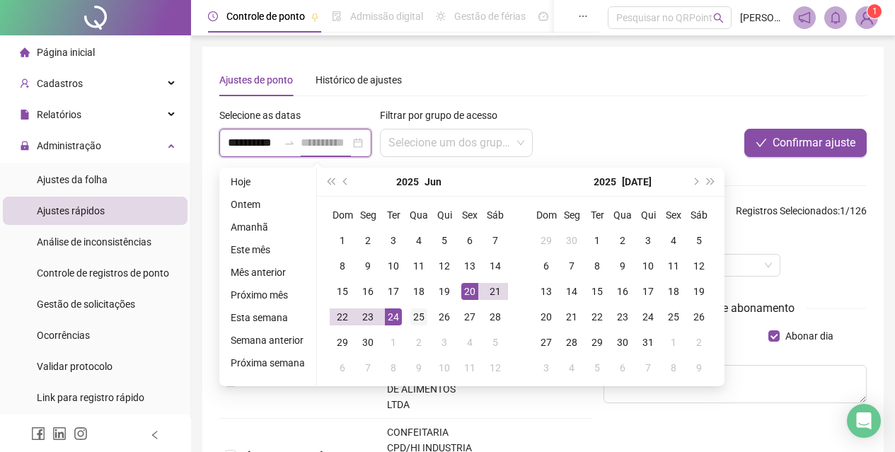
type input "**********"
click at [415, 317] on div "25" at bounding box center [418, 317] width 17 height 17
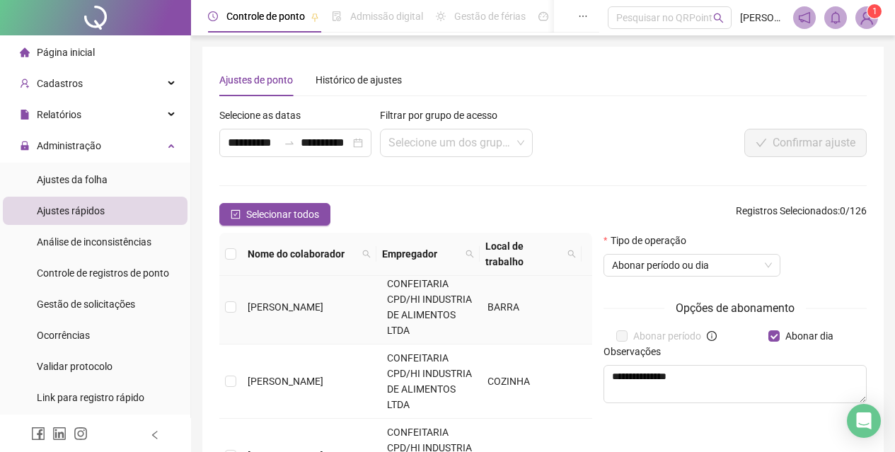
click at [300, 335] on td "[PERSON_NAME]" at bounding box center [311, 307] width 139 height 74
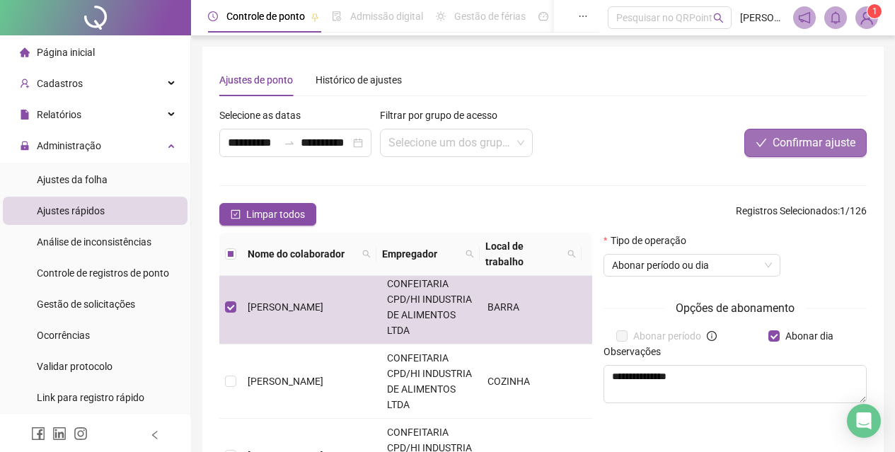
click at [788, 146] on span "Confirmar ajuste" at bounding box center [814, 142] width 83 height 17
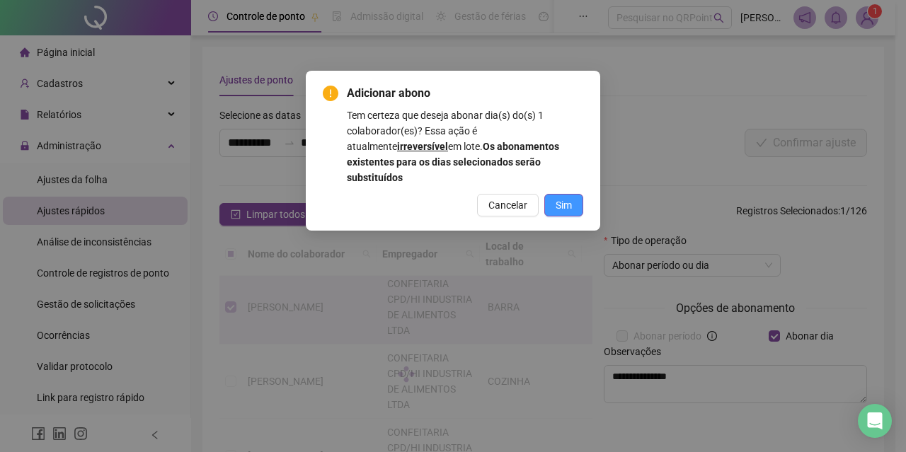
click at [556, 197] on span "Sim" at bounding box center [563, 205] width 16 height 16
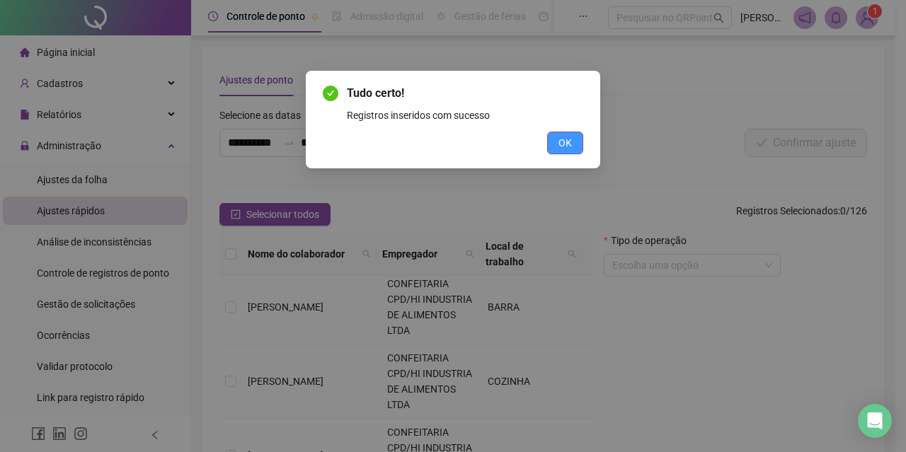
click at [562, 134] on button "OK" at bounding box center [565, 143] width 36 height 23
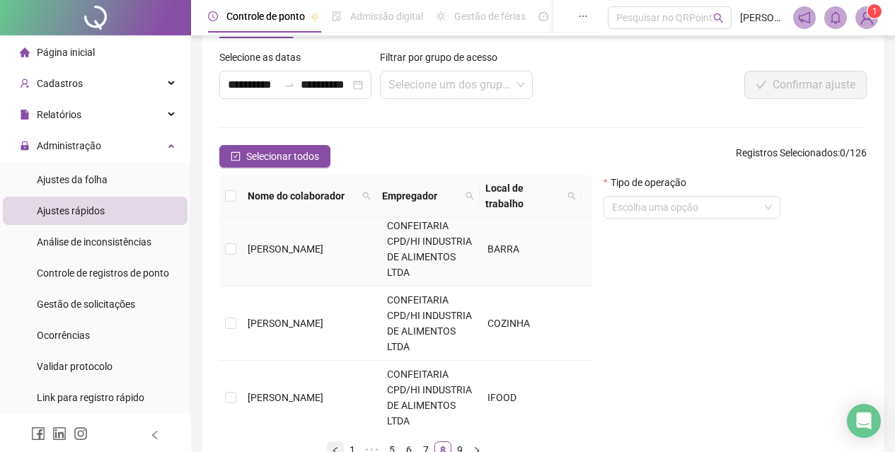
scroll to position [142, 0]
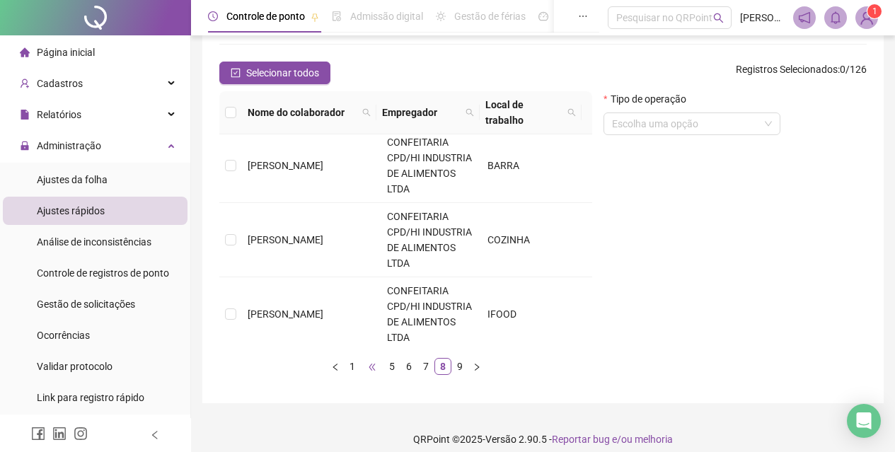
click at [364, 364] on span "•••" at bounding box center [372, 366] width 23 height 17
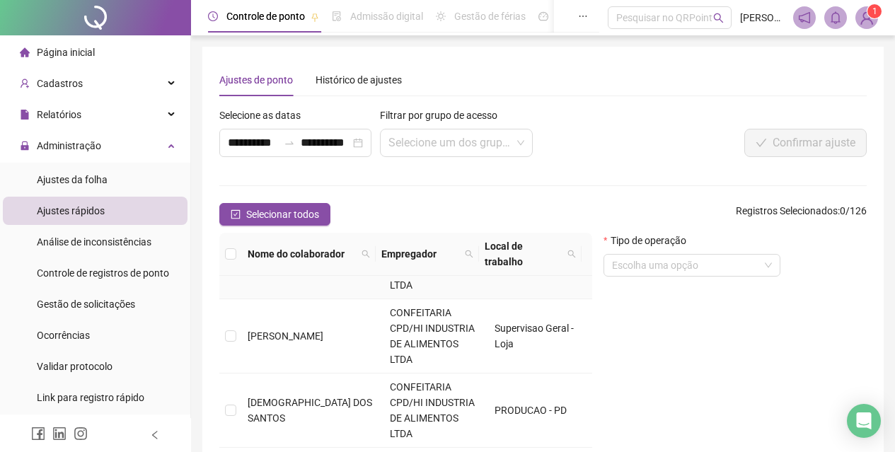
scroll to position [809, 0]
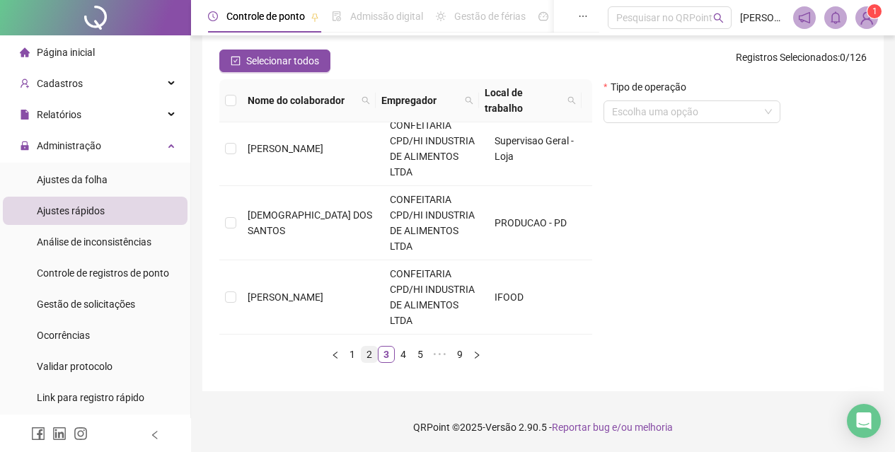
click at [369, 357] on link "2" at bounding box center [370, 355] width 16 height 16
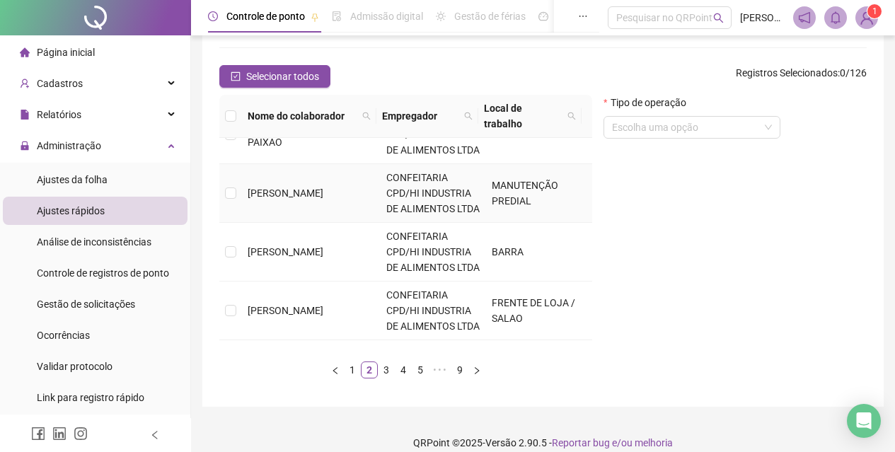
scroll to position [188, 0]
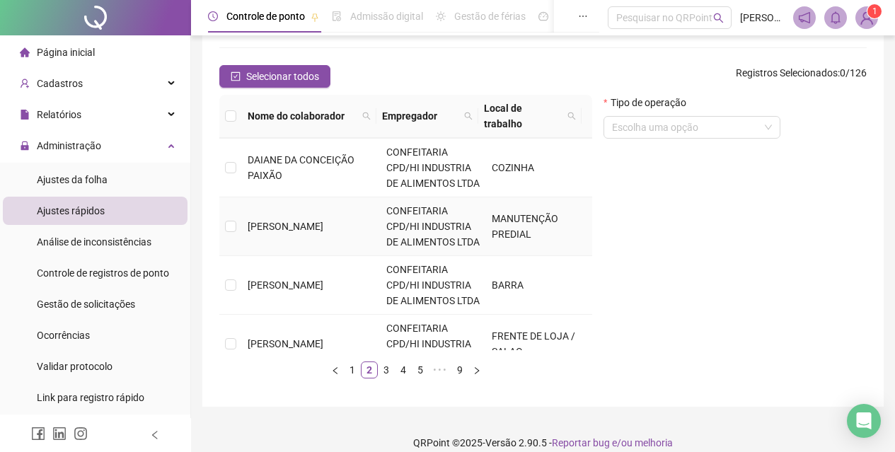
click at [309, 256] on td "[PERSON_NAME]" at bounding box center [311, 226] width 139 height 59
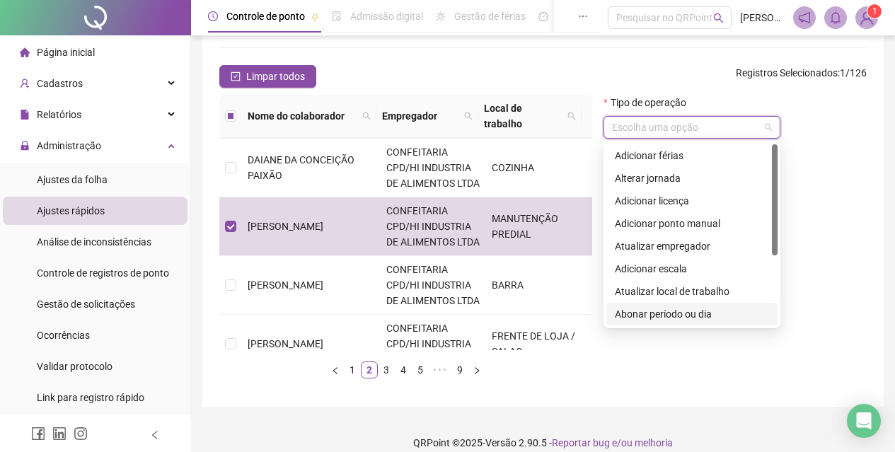
drag, startPoint x: 705, startPoint y: 129, endPoint x: 691, endPoint y: 169, distance: 42.7
click at [704, 129] on input "search" at bounding box center [685, 127] width 147 height 21
click at [696, 314] on div "Abonar período ou dia" at bounding box center [692, 314] width 154 height 16
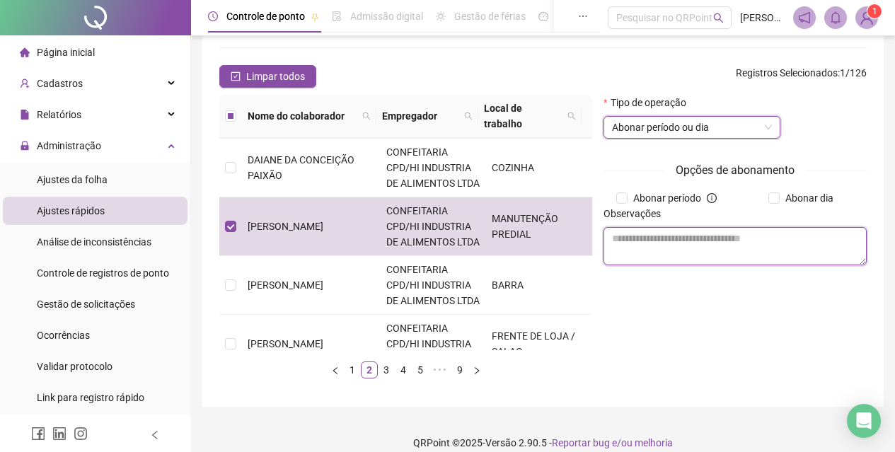
drag, startPoint x: 749, startPoint y: 247, endPoint x: 735, endPoint y: 249, distance: 14.3
click at [745, 248] on textarea at bounding box center [735, 246] width 263 height 38
type textarea "**********"
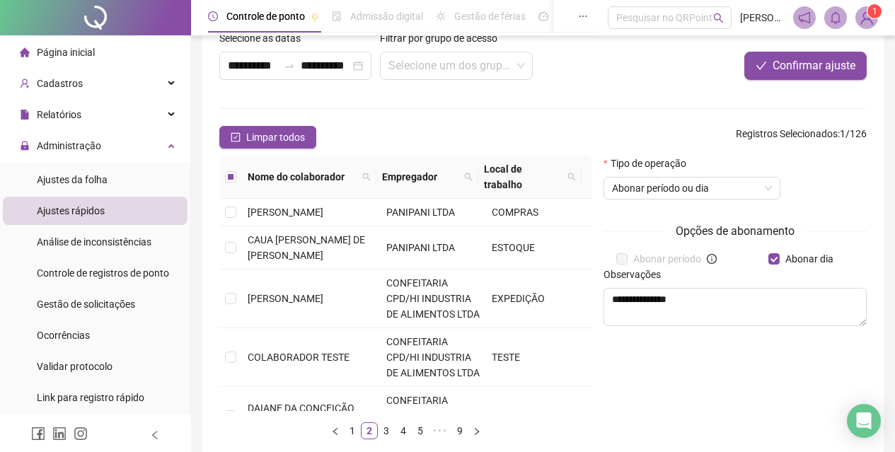
scroll to position [0, 0]
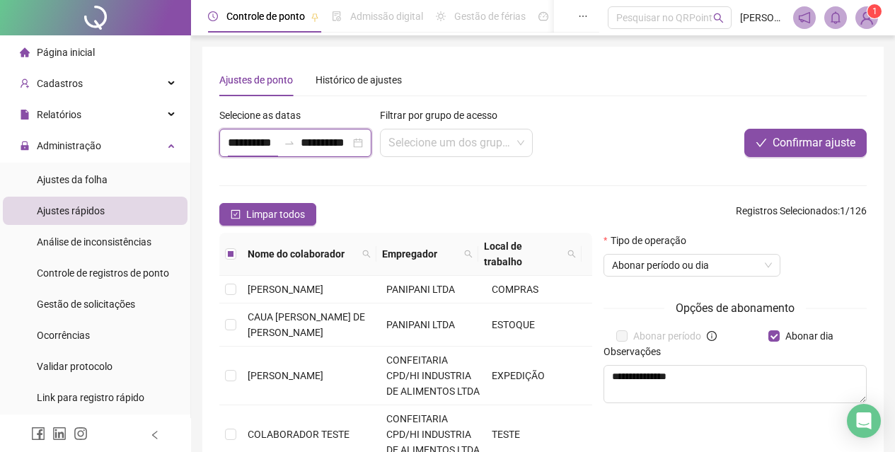
click at [233, 145] on input "**********" at bounding box center [253, 142] width 50 height 17
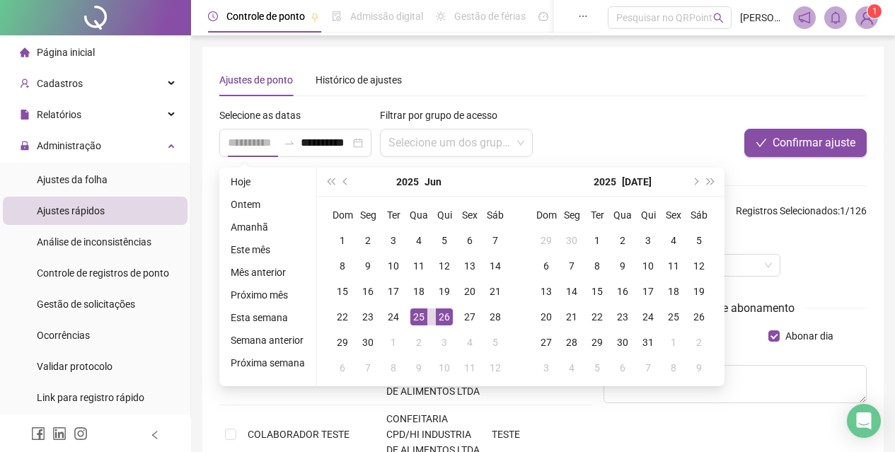
click at [437, 313] on div "26" at bounding box center [444, 317] width 17 height 17
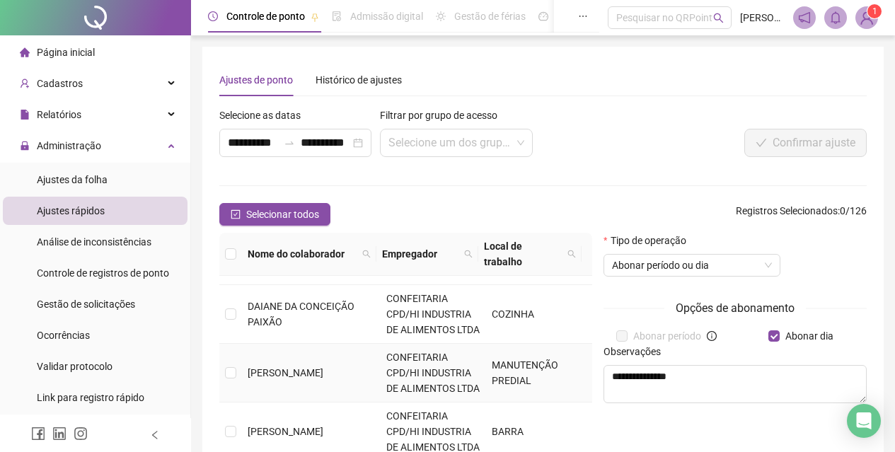
scroll to position [212, 0]
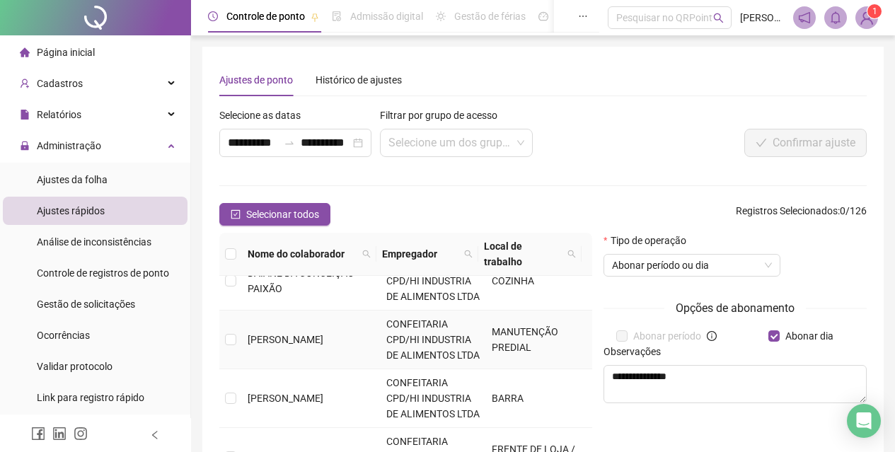
click at [243, 369] on td "[PERSON_NAME]" at bounding box center [311, 340] width 139 height 59
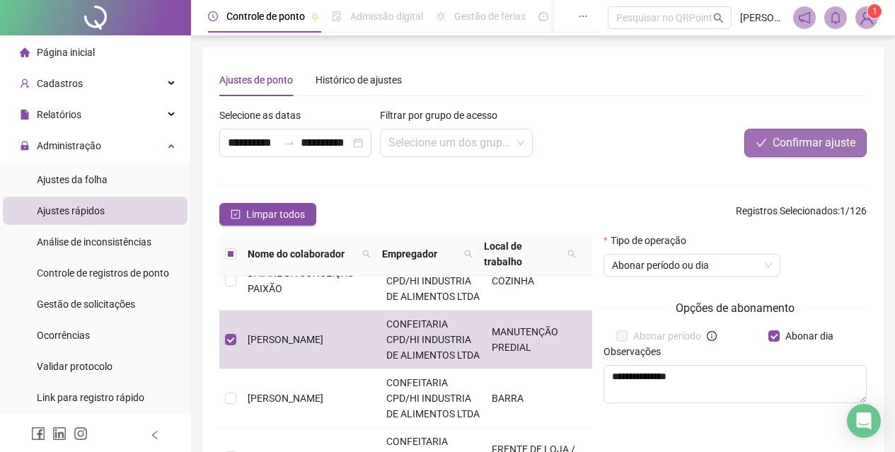
click at [786, 143] on span "Confirmar ajuste" at bounding box center [814, 142] width 83 height 17
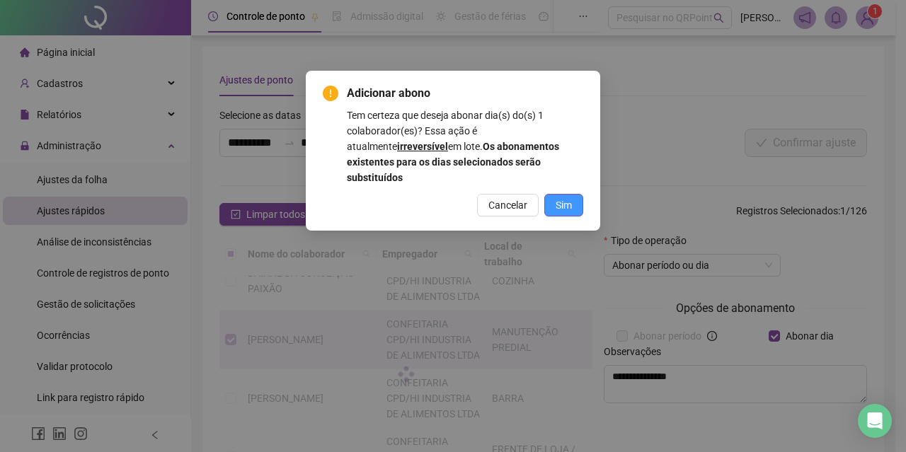
click at [564, 197] on span "Sim" at bounding box center [563, 205] width 16 height 16
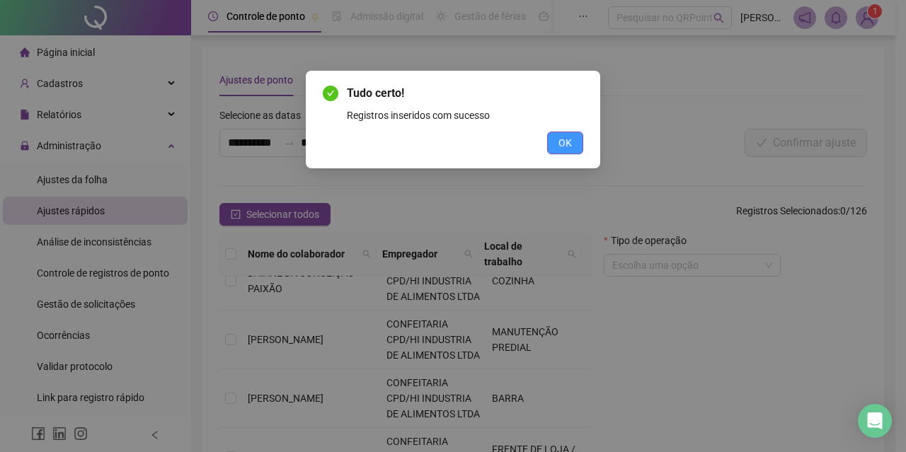
drag, startPoint x: 565, startPoint y: 130, endPoint x: 565, endPoint y: 142, distance: 12.0
click at [565, 137] on div "Tudo certo! Registros inseridos com sucesso OK" at bounding box center [453, 119] width 260 height 69
click at [565, 142] on span "OK" at bounding box center [564, 143] width 13 height 16
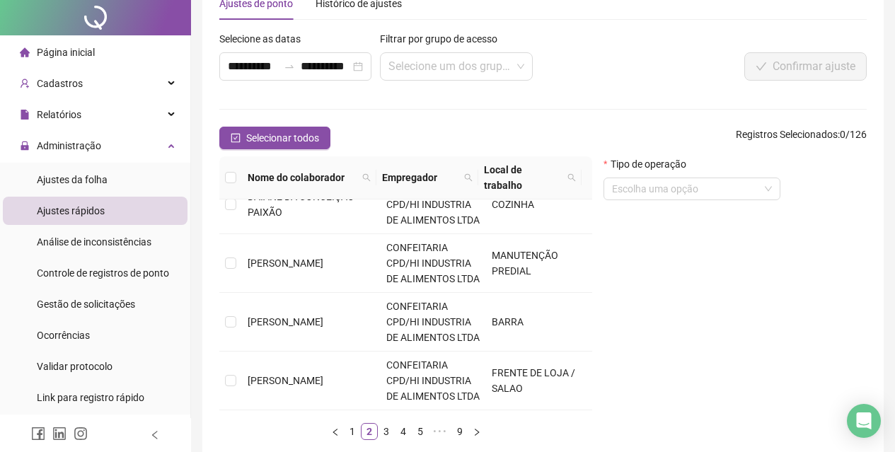
scroll to position [138, 0]
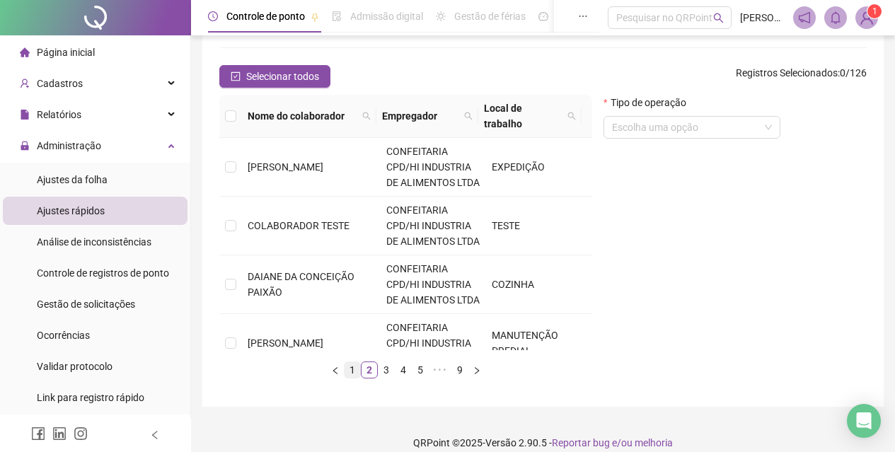
click at [352, 362] on link "1" at bounding box center [353, 370] width 16 height 16
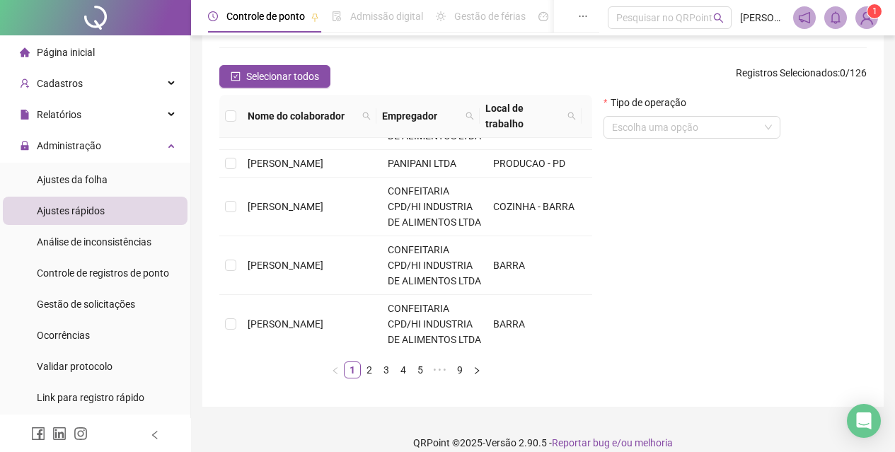
scroll to position [283, 0]
click at [319, 168] on span "[PERSON_NAME]" at bounding box center [286, 161] width 76 height 11
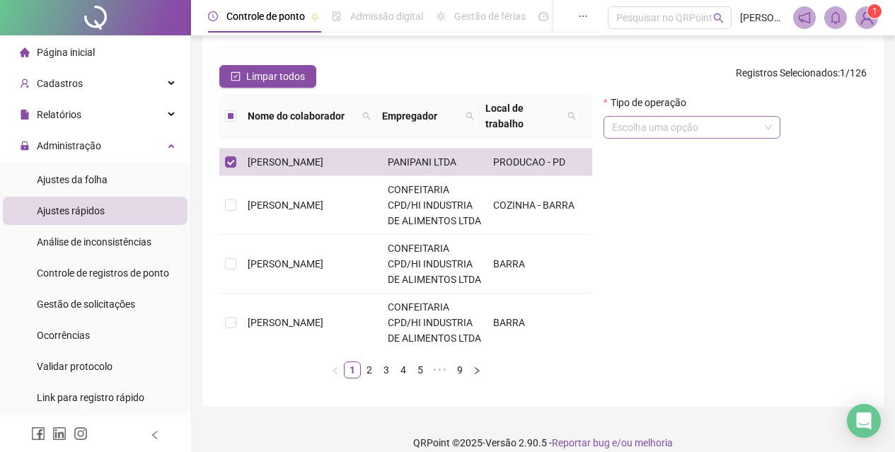
click at [646, 132] on input "search" at bounding box center [685, 127] width 147 height 21
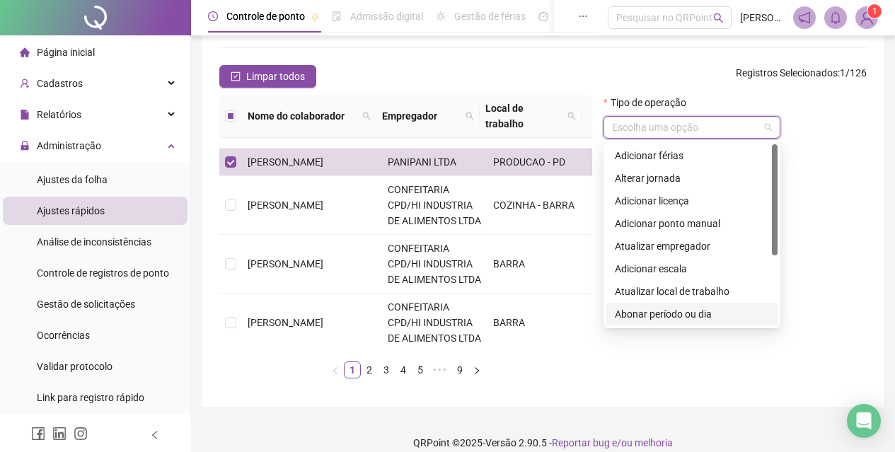
click at [656, 312] on div "Abonar período ou dia" at bounding box center [692, 314] width 154 height 16
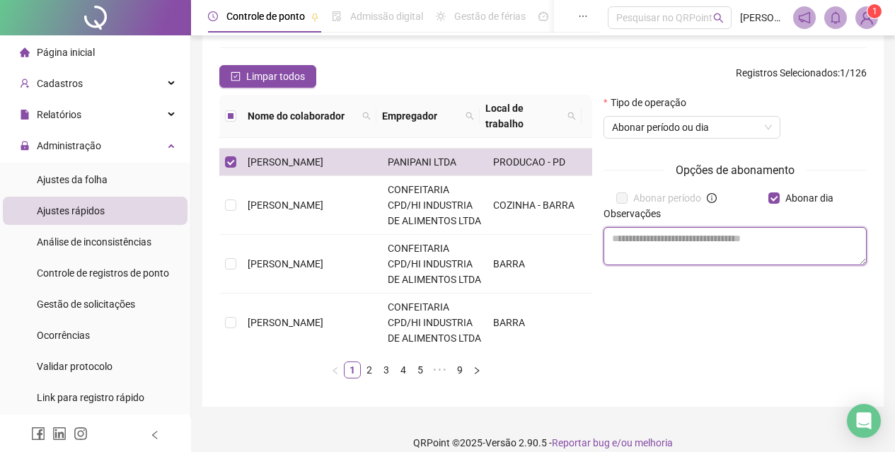
click at [757, 239] on textarea at bounding box center [735, 246] width 263 height 38
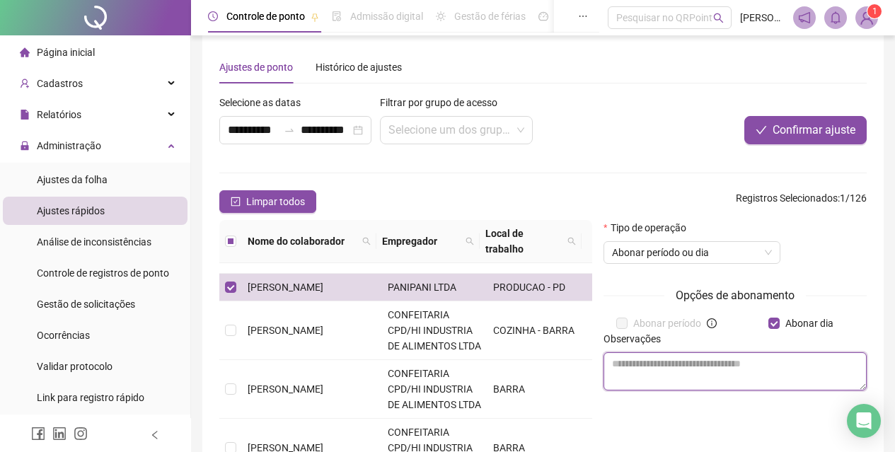
scroll to position [0, 0]
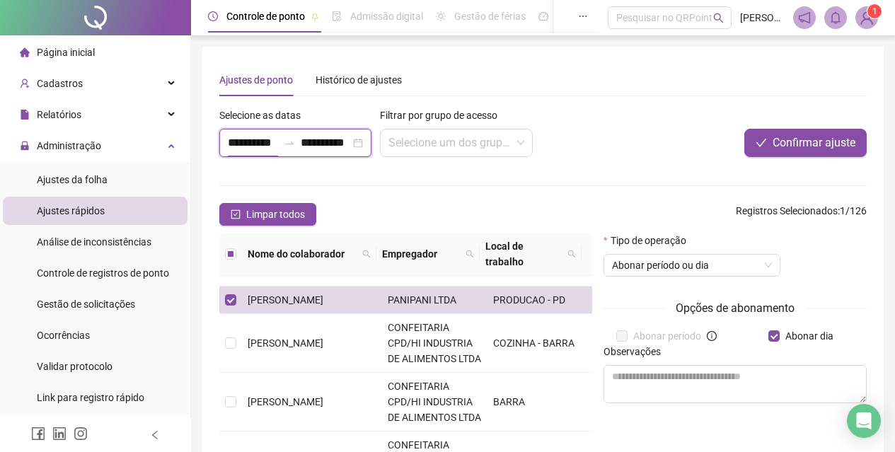
click at [242, 146] on input "**********" at bounding box center [253, 142] width 50 height 17
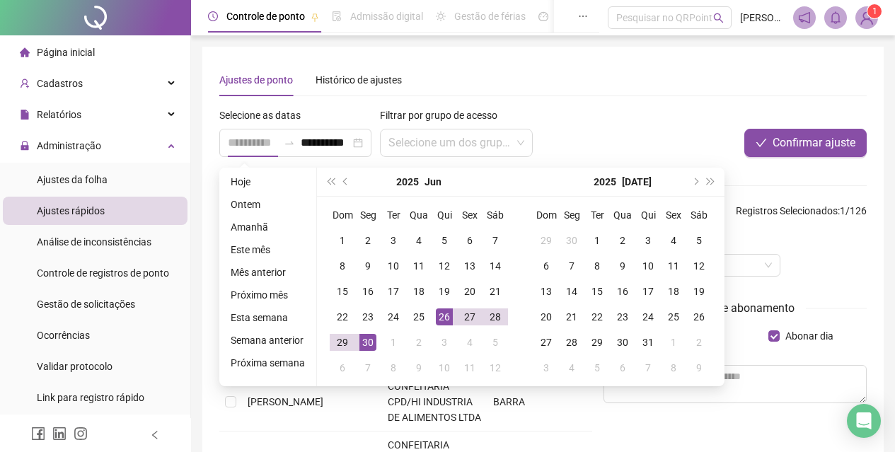
click at [364, 344] on div "30" at bounding box center [367, 342] width 17 height 17
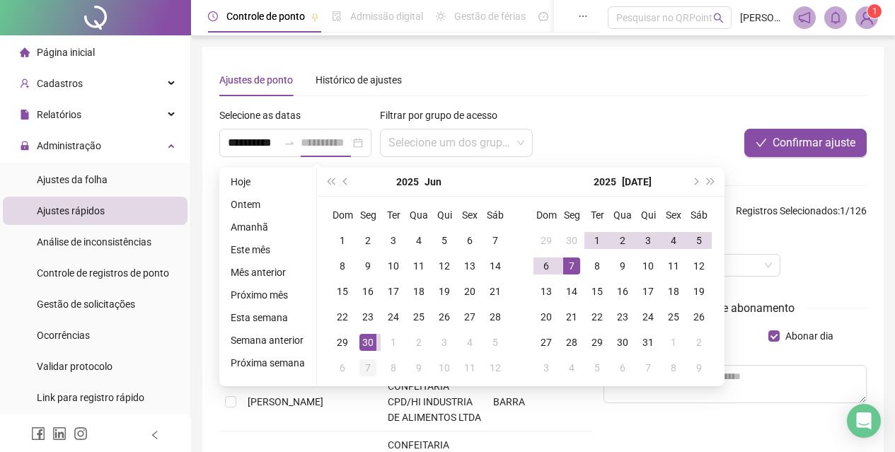
click at [363, 369] on div "7" at bounding box center [367, 367] width 17 height 17
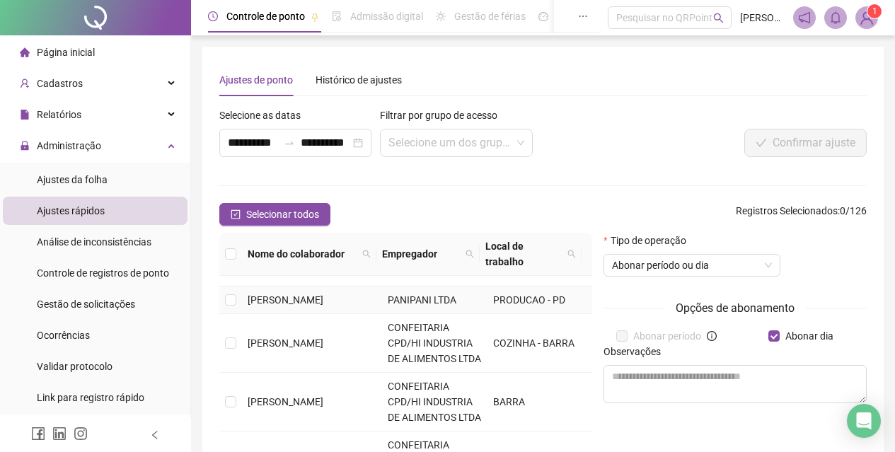
click at [308, 306] on span "[PERSON_NAME]" at bounding box center [286, 299] width 76 height 11
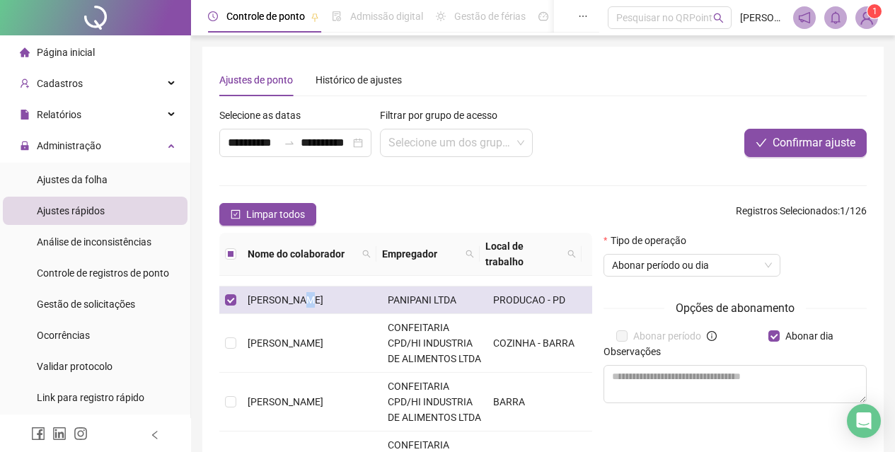
click at [308, 306] on span "[PERSON_NAME]" at bounding box center [286, 299] width 76 height 11
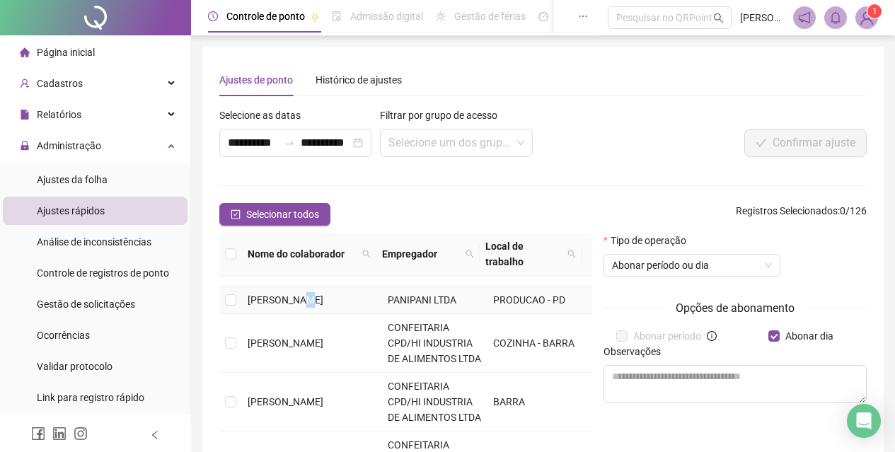
click at [309, 306] on span "[PERSON_NAME]" at bounding box center [286, 299] width 76 height 11
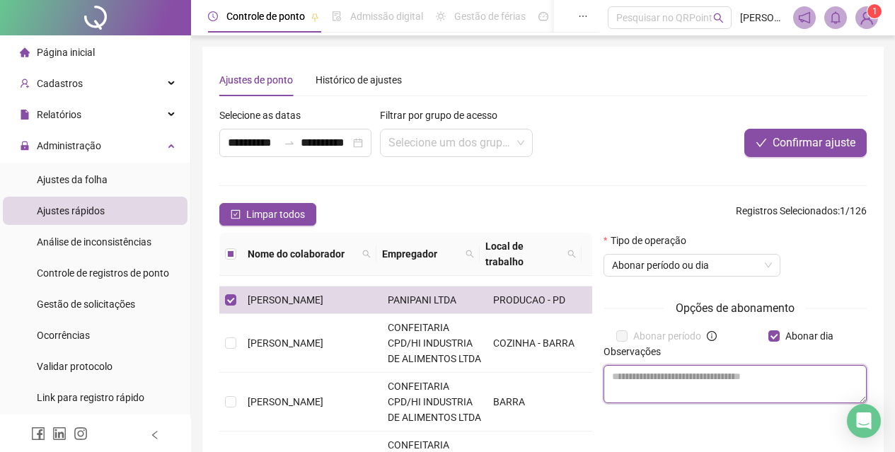
click at [676, 388] on textarea at bounding box center [735, 384] width 263 height 38
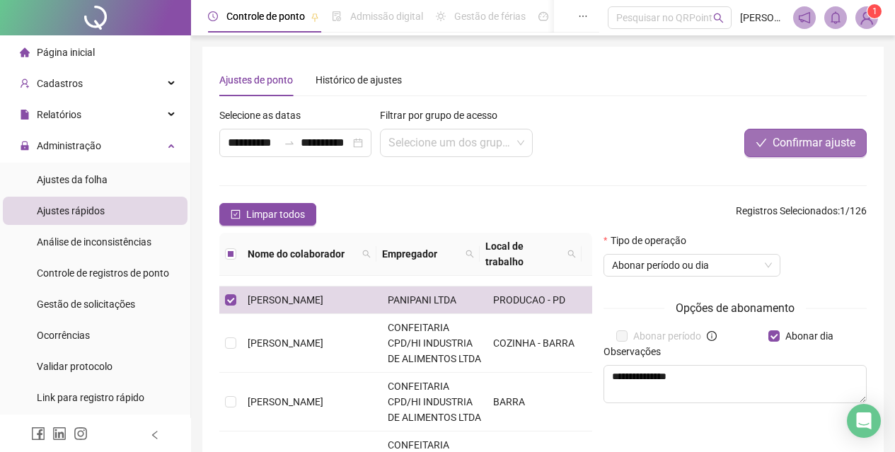
click at [779, 153] on button "Confirmar ajuste" at bounding box center [805, 143] width 122 height 28
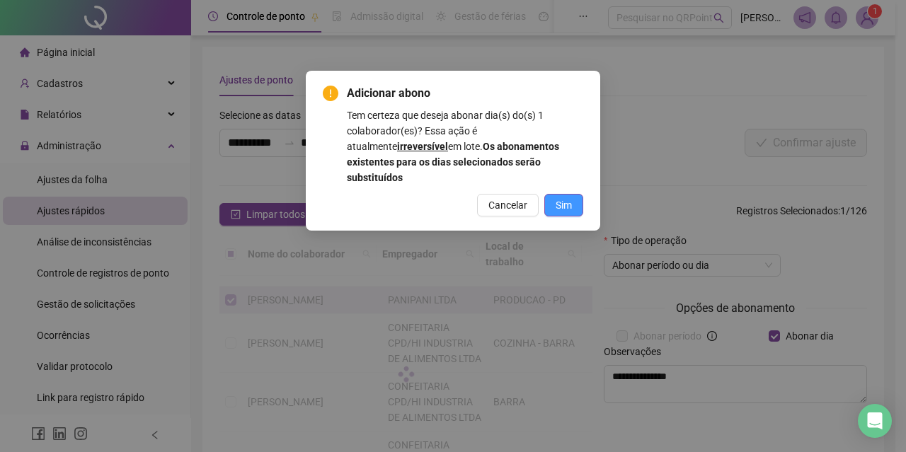
click at [573, 194] on button "Sim" at bounding box center [563, 205] width 39 height 23
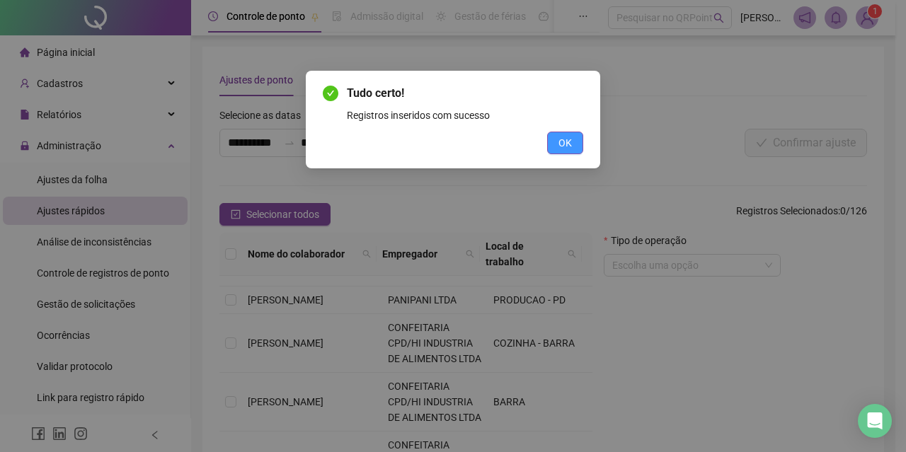
click at [567, 144] on span "OK" at bounding box center [564, 143] width 13 height 16
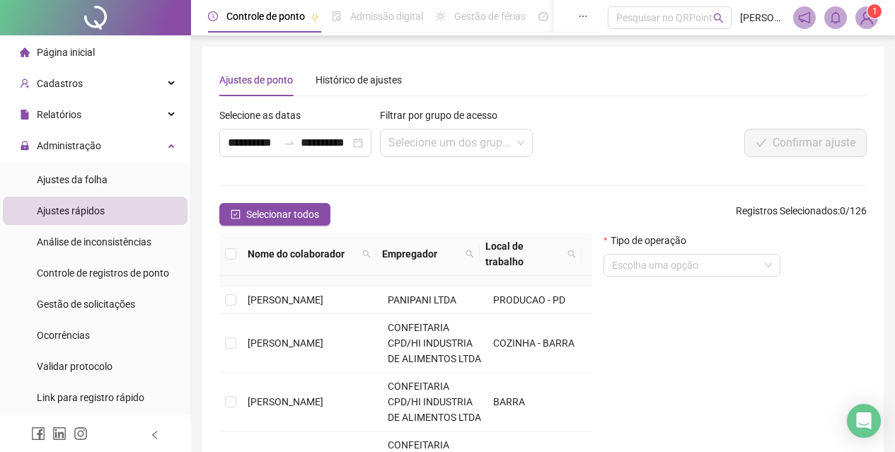
drag, startPoint x: 248, startPoint y: 334, endPoint x: 376, endPoint y: 328, distance: 128.9
click at [248, 263] on span "[PERSON_NAME] PROCOPIO" at bounding box center [311, 256] width 127 height 11
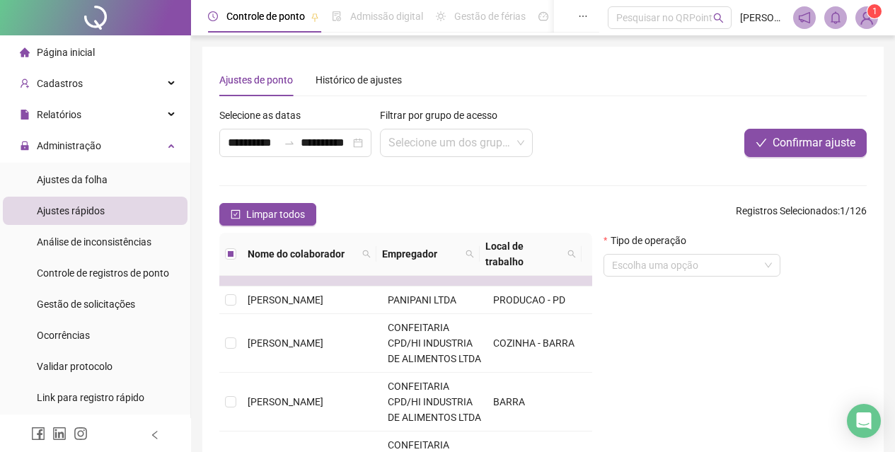
drag, startPoint x: 680, startPoint y: 264, endPoint x: 680, endPoint y: 283, distance: 19.1
click at [681, 264] on input "search" at bounding box center [685, 265] width 147 height 21
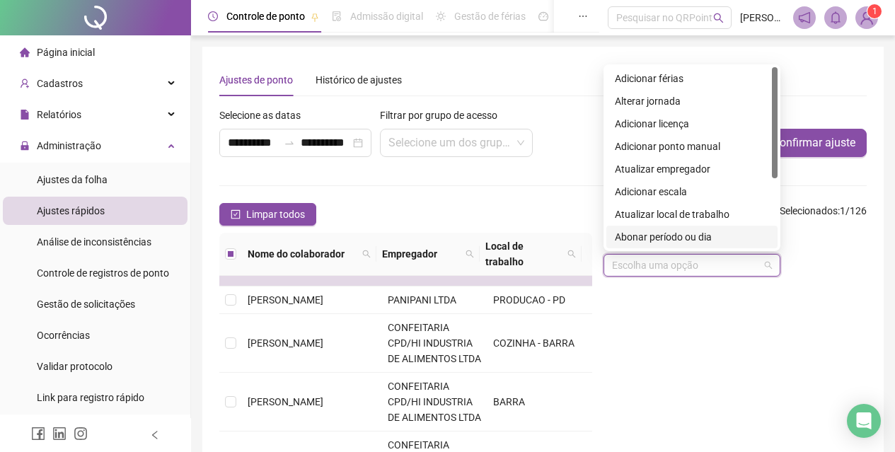
drag, startPoint x: 714, startPoint y: 242, endPoint x: 730, endPoint y: 296, distance: 56.2
click at [713, 242] on div "Abonar período ou dia" at bounding box center [692, 237] width 154 height 16
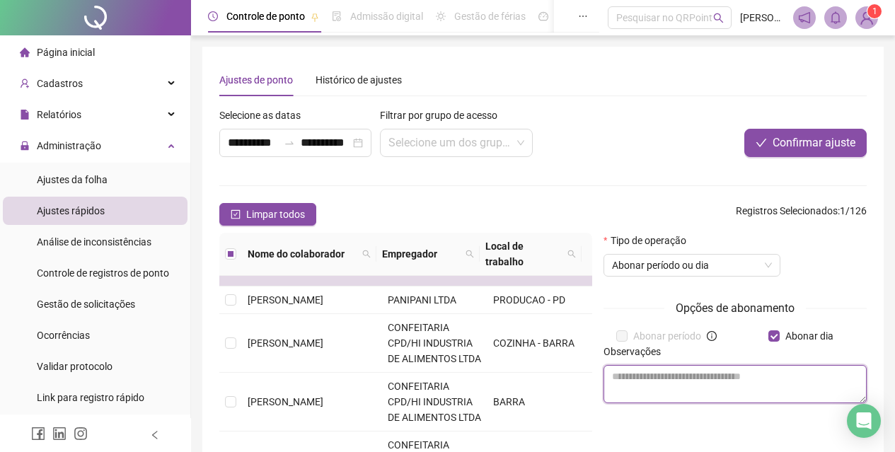
drag, startPoint x: 713, startPoint y: 381, endPoint x: 676, endPoint y: 363, distance: 41.5
click at [705, 378] on textarea at bounding box center [735, 384] width 263 height 38
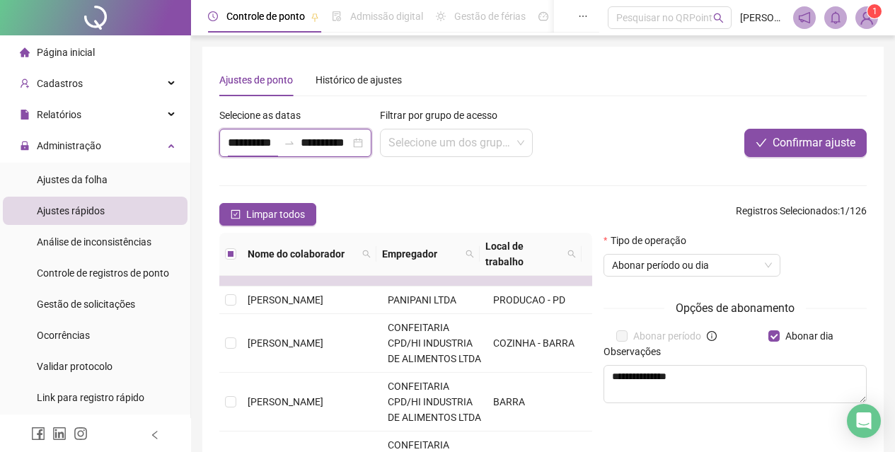
click at [236, 144] on input "**********" at bounding box center [253, 142] width 50 height 17
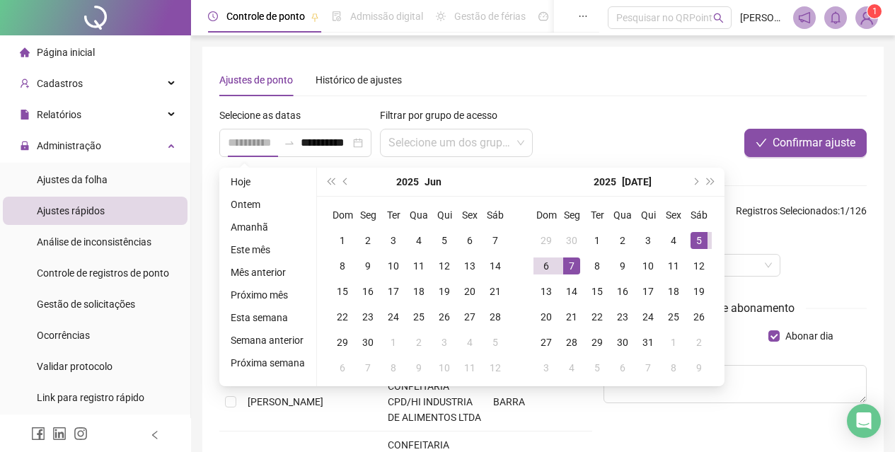
click at [698, 241] on div "5" at bounding box center [699, 240] width 17 height 17
click at [640, 268] on div "10" at bounding box center [648, 266] width 17 height 17
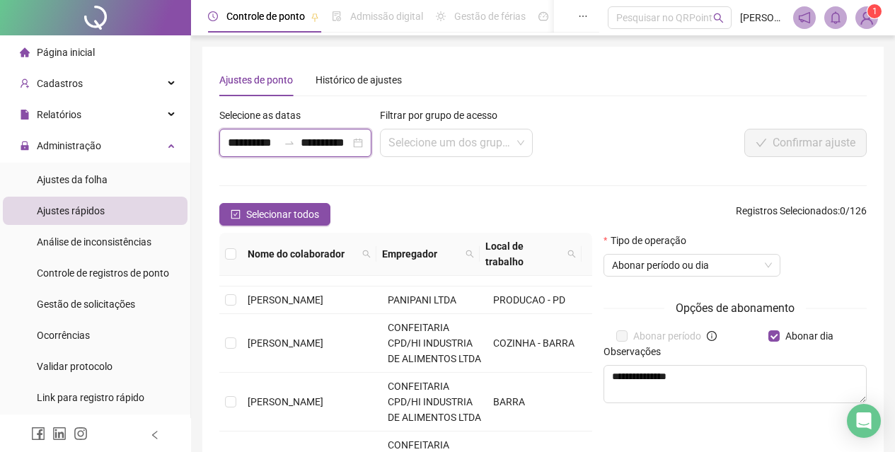
click at [313, 144] on input "**********" at bounding box center [326, 142] width 50 height 17
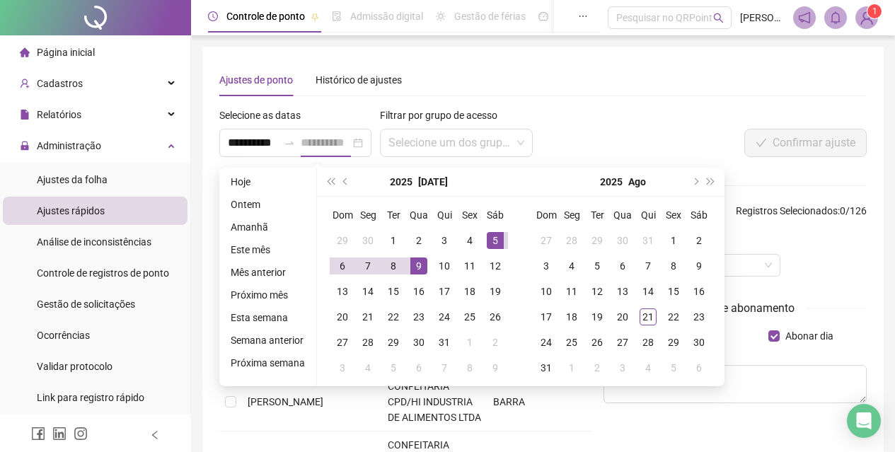
click at [417, 266] on div "9" at bounding box center [418, 266] width 17 height 17
drag, startPoint x: 491, startPoint y: 238, endPoint x: 472, endPoint y: 246, distance: 20.6
click at [490, 240] on div "5" at bounding box center [495, 240] width 17 height 17
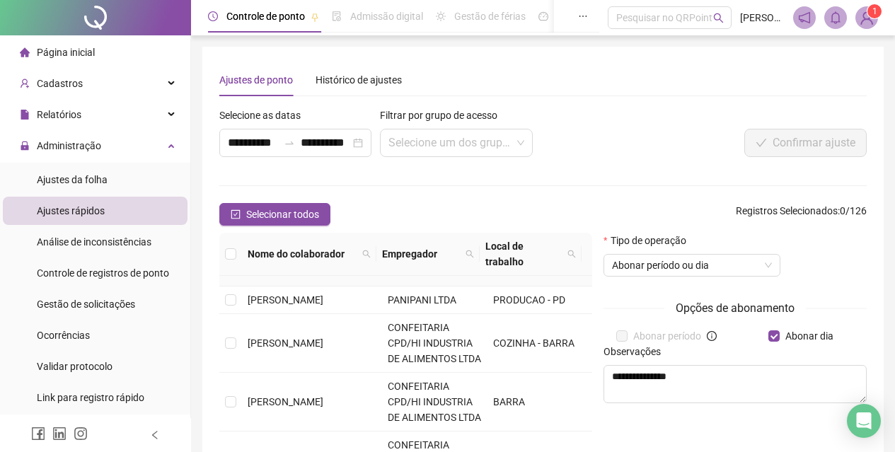
click at [314, 287] on td "[PERSON_NAME] PROCOPIO" at bounding box center [312, 257] width 140 height 59
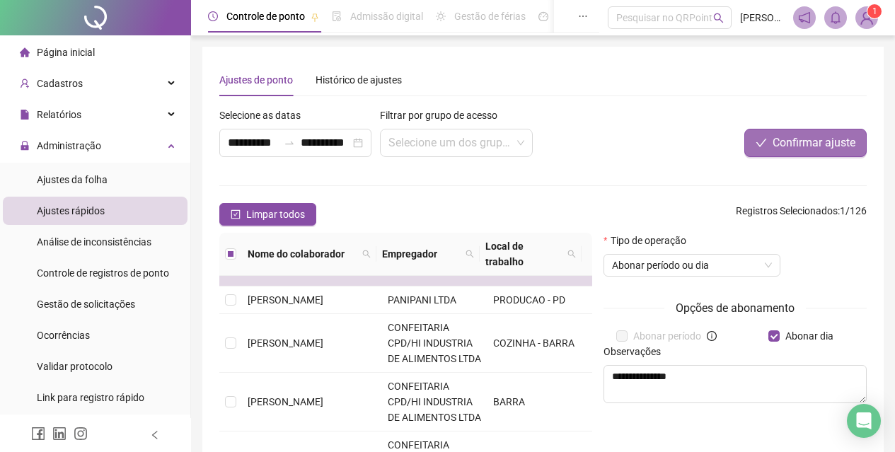
click at [781, 134] on button "Confirmar ajuste" at bounding box center [805, 143] width 122 height 28
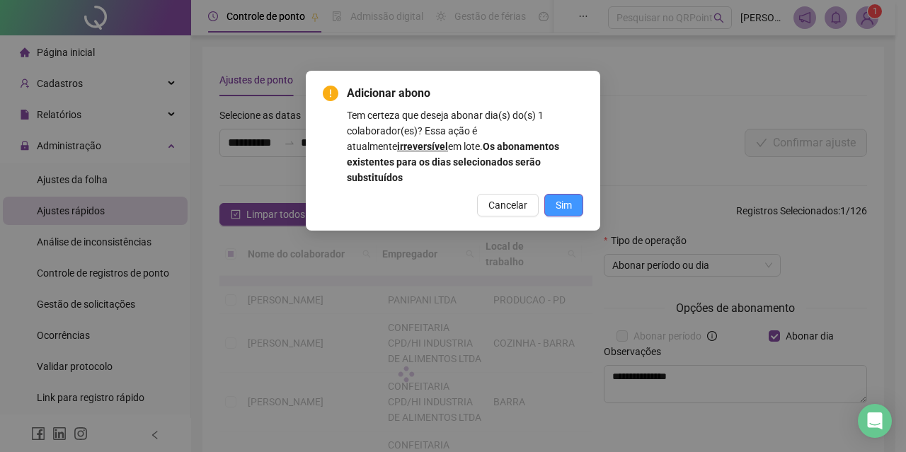
click at [570, 197] on span "Sim" at bounding box center [563, 205] width 16 height 16
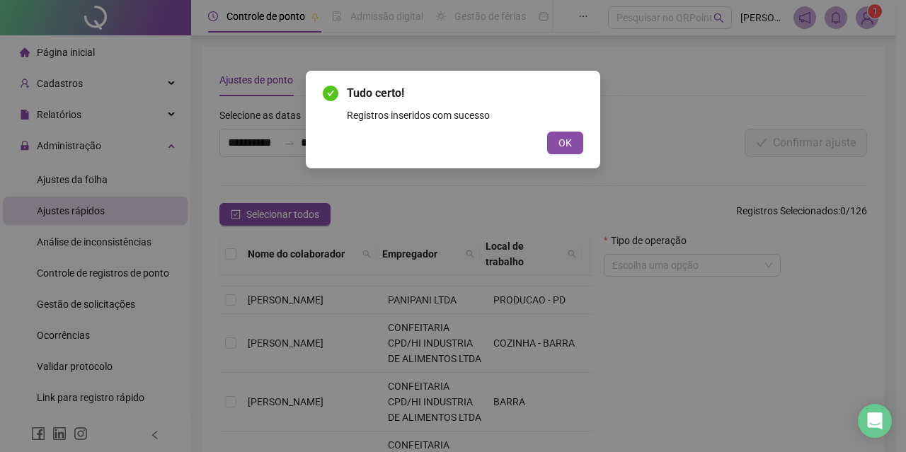
drag, startPoint x: 561, startPoint y: 141, endPoint x: 451, endPoint y: 307, distance: 199.6
click at [560, 145] on span "OK" at bounding box center [564, 143] width 13 height 16
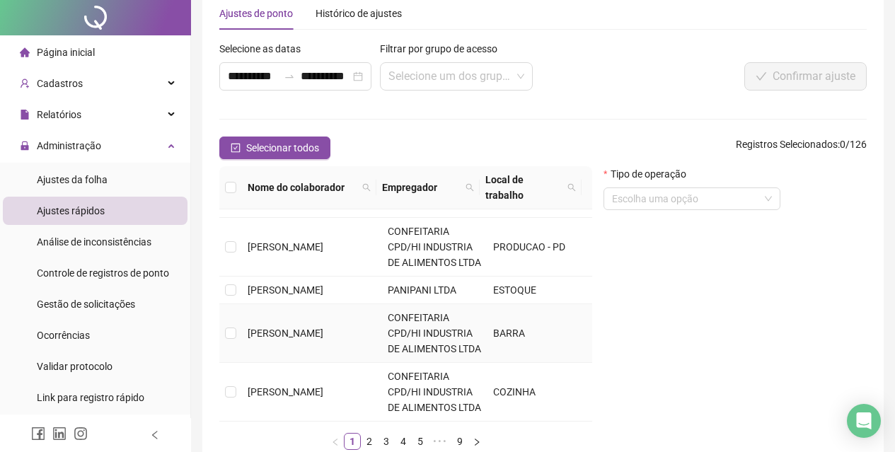
scroll to position [154, 0]
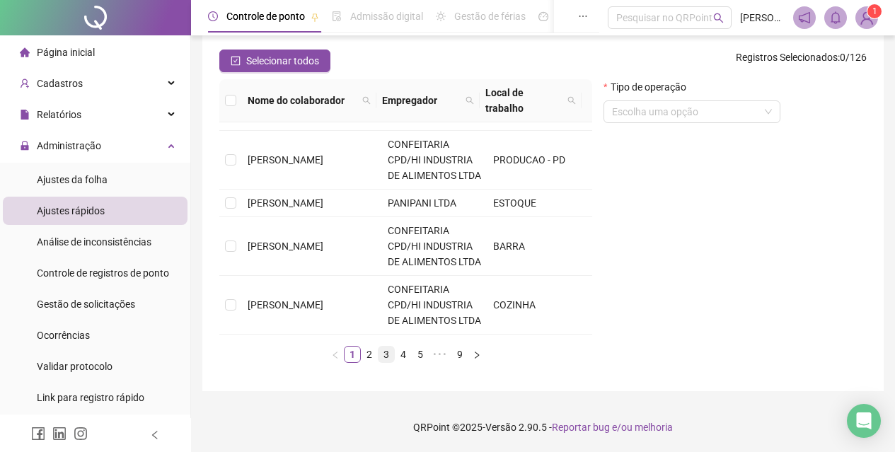
click at [390, 350] on link "3" at bounding box center [387, 355] width 16 height 16
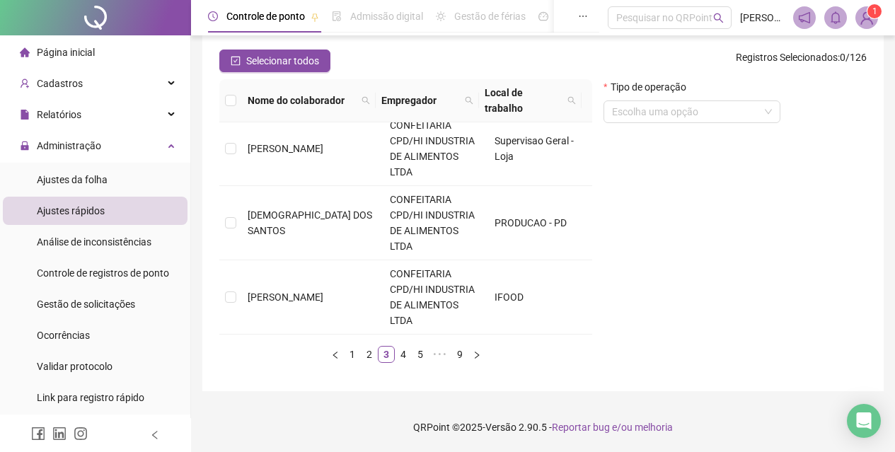
scroll to position [809, 0]
click at [396, 354] on link "4" at bounding box center [404, 355] width 16 height 16
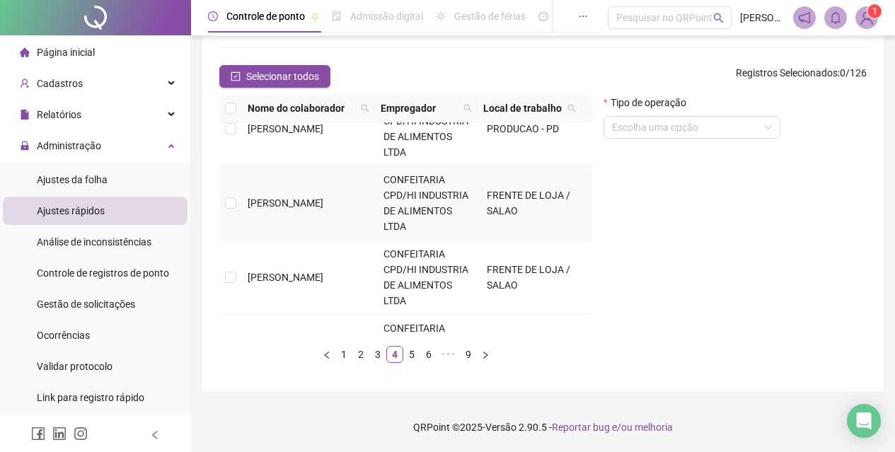
scroll to position [778, 0]
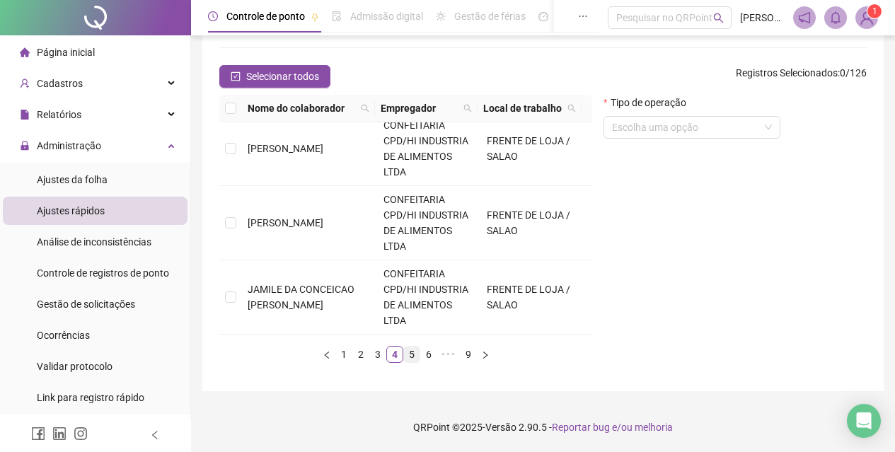
click at [412, 352] on link "5" at bounding box center [412, 355] width 16 height 16
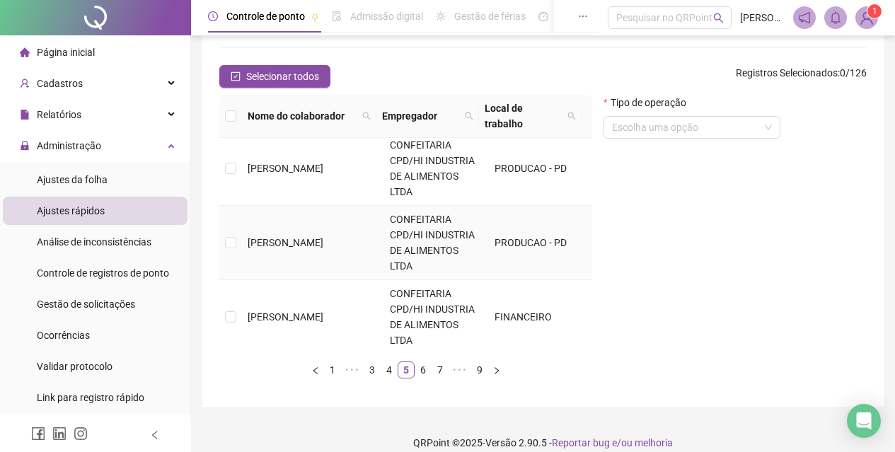
scroll to position [708, 0]
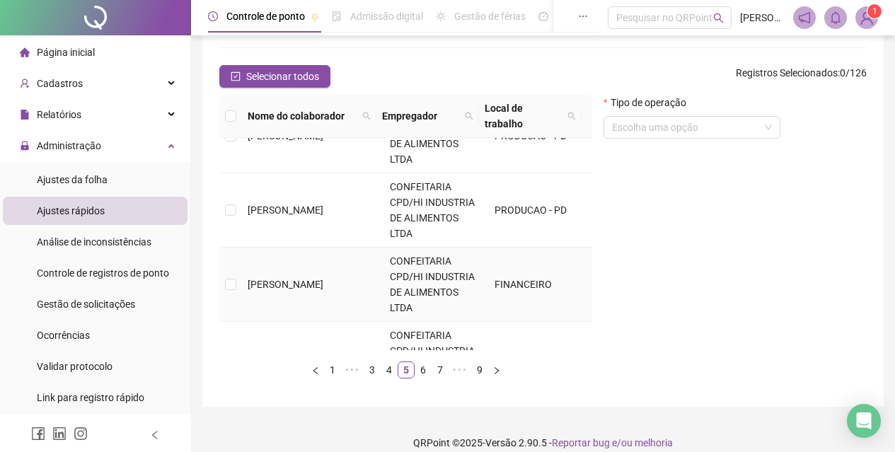
click at [341, 289] on td "[PERSON_NAME]" at bounding box center [313, 285] width 142 height 74
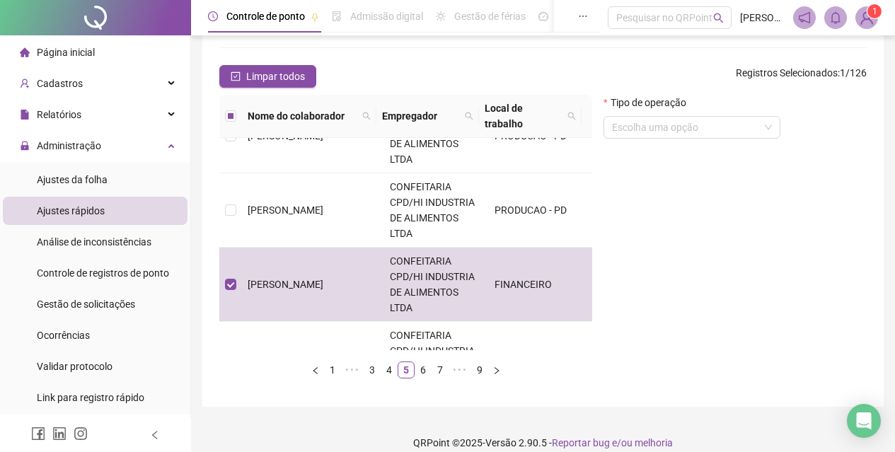
drag, startPoint x: 721, startPoint y: 122, endPoint x: 717, endPoint y: 176, distance: 53.9
click at [720, 125] on input "search" at bounding box center [685, 127] width 147 height 21
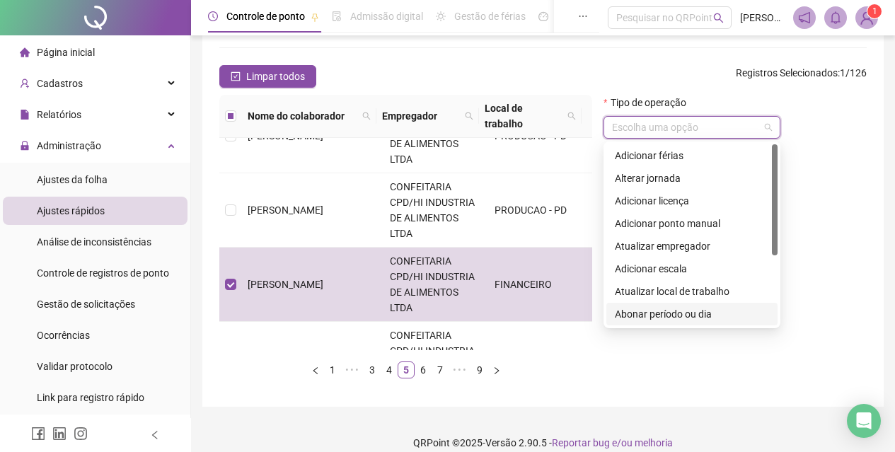
click at [679, 309] on div "Abonar período ou dia" at bounding box center [692, 314] width 154 height 16
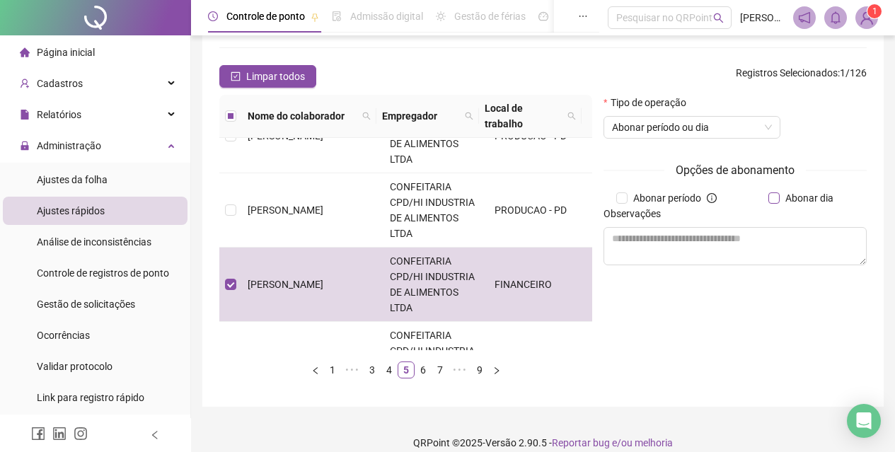
click at [769, 204] on label "Abonar dia" at bounding box center [803, 198] width 71 height 16
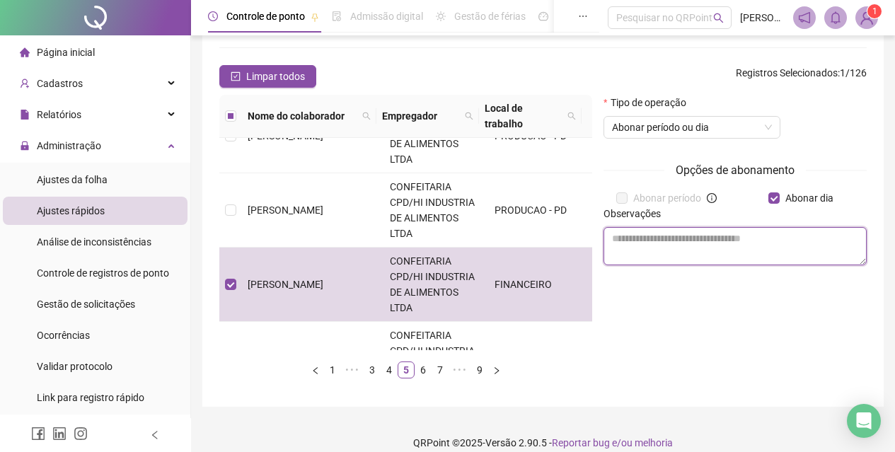
click at [730, 251] on textarea at bounding box center [735, 246] width 263 height 38
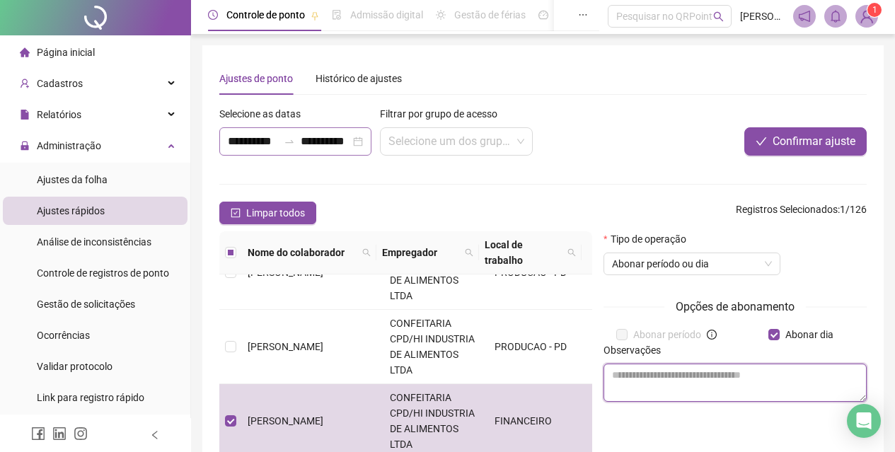
scroll to position [0, 0]
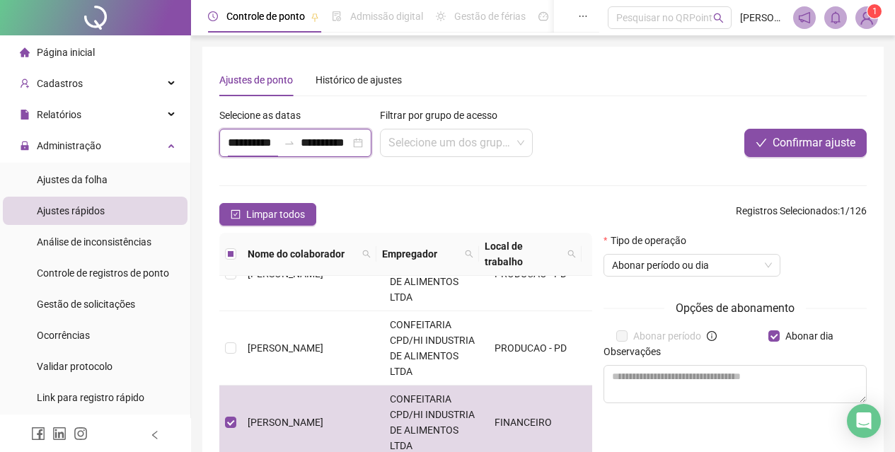
click at [236, 144] on input "**********" at bounding box center [253, 142] width 50 height 17
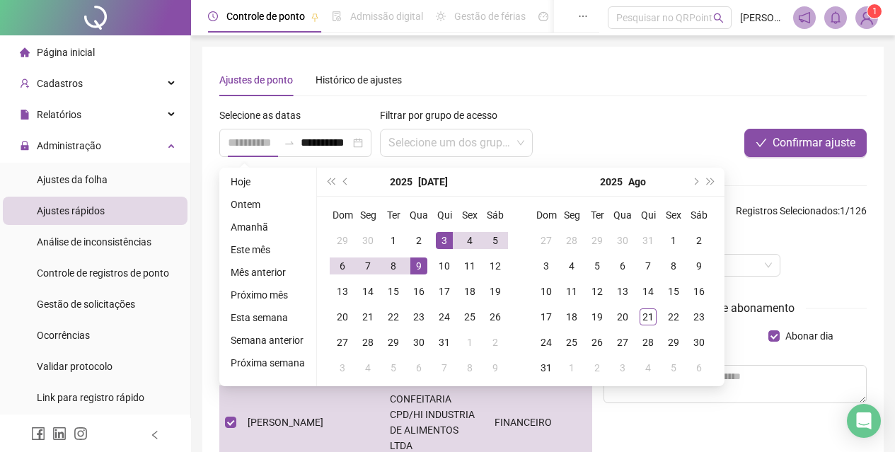
click at [439, 243] on div "3" at bounding box center [444, 240] width 17 height 17
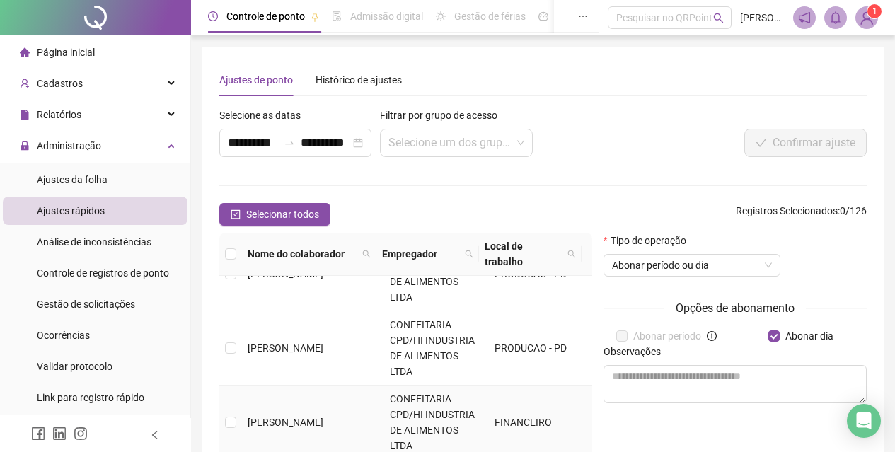
click at [289, 422] on td "[PERSON_NAME]" at bounding box center [313, 423] width 142 height 74
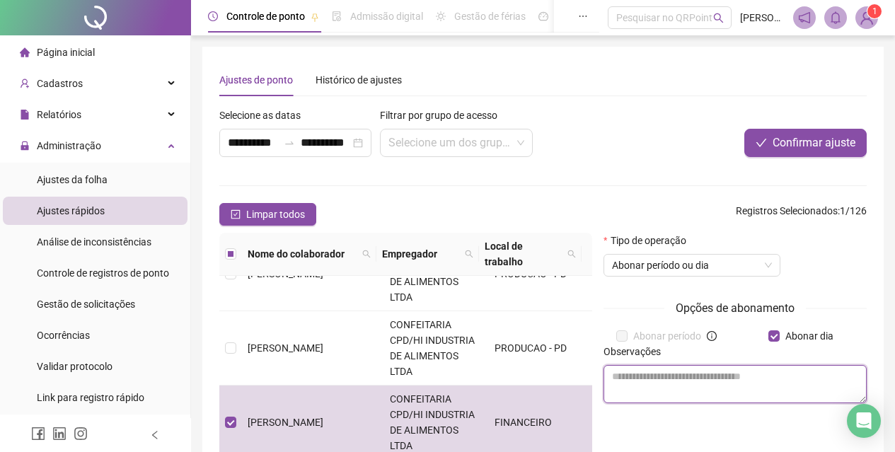
click at [698, 367] on textarea at bounding box center [735, 384] width 263 height 38
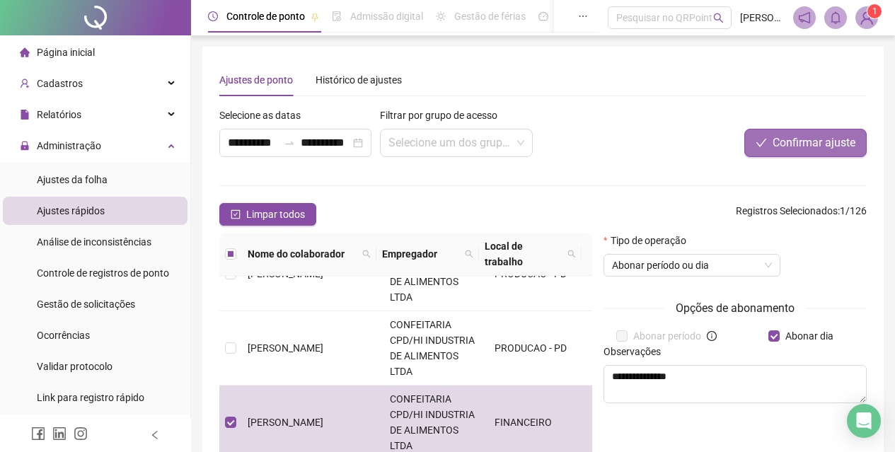
click at [770, 137] on button "Confirmar ajuste" at bounding box center [805, 143] width 122 height 28
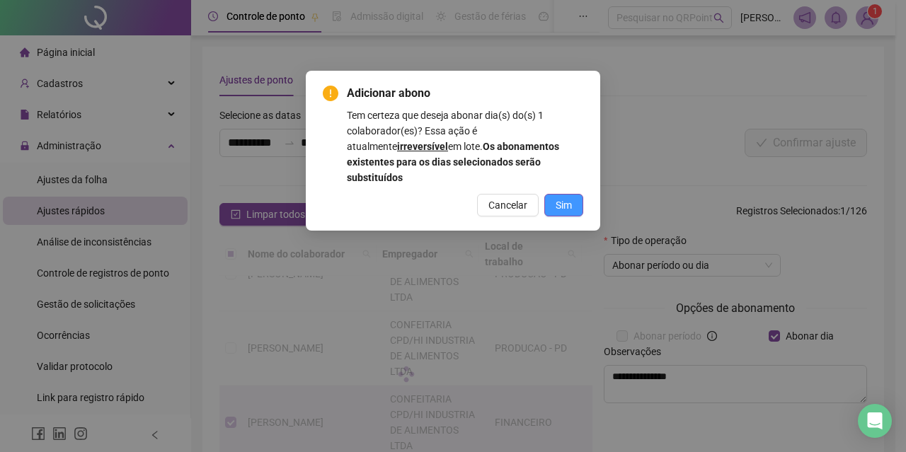
click at [546, 194] on div "Cancelar Sim" at bounding box center [453, 205] width 260 height 23
click at [553, 194] on button "Sim" at bounding box center [563, 205] width 39 height 23
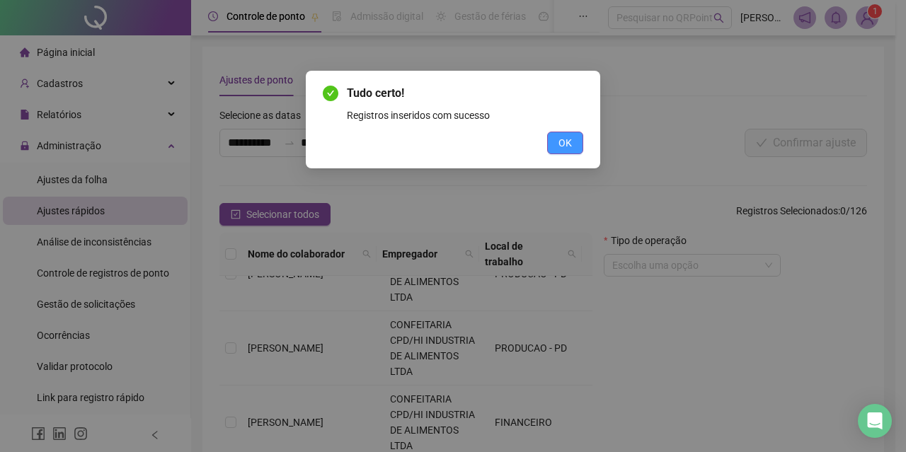
click at [569, 146] on span "OK" at bounding box center [564, 143] width 13 height 16
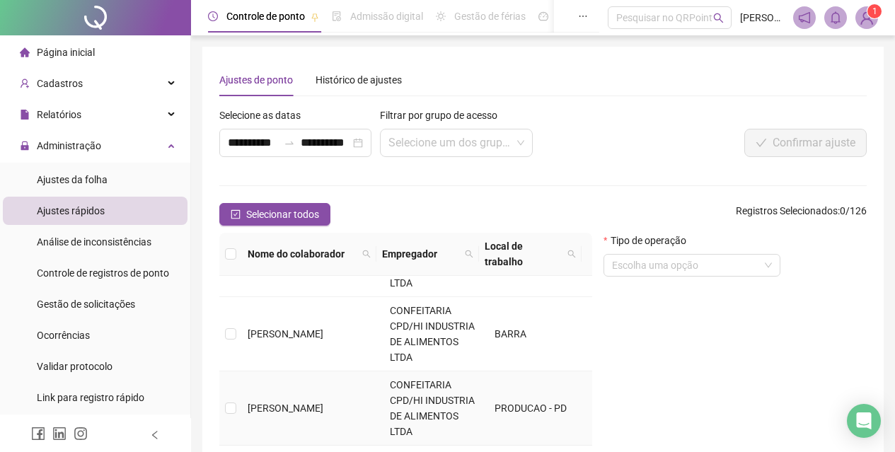
scroll to position [495, 0]
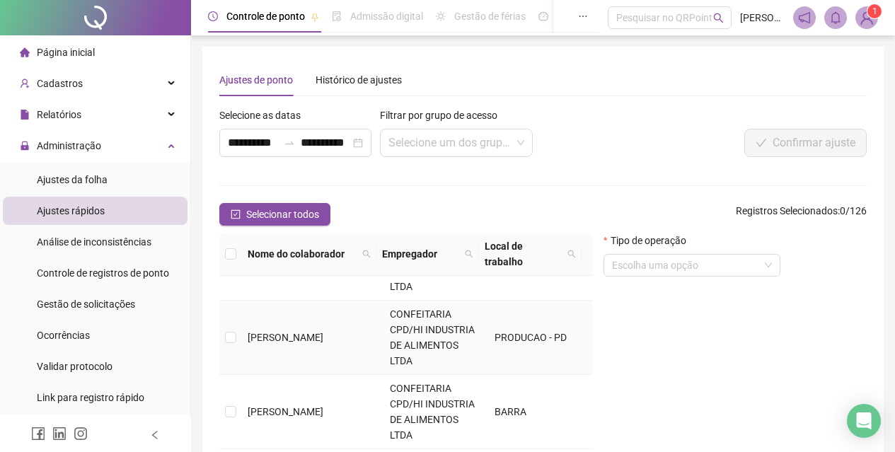
click at [322, 350] on td "[PERSON_NAME]" at bounding box center [313, 338] width 142 height 74
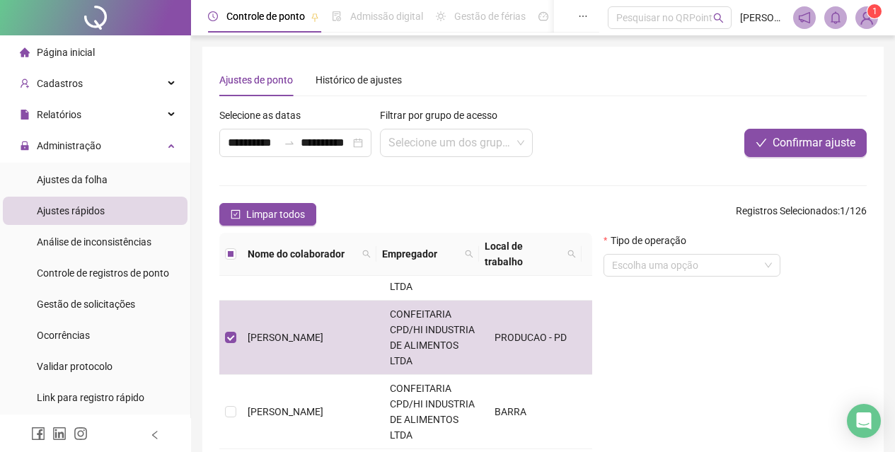
drag, startPoint x: 666, startPoint y: 266, endPoint x: 669, endPoint y: 284, distance: 18.6
click at [666, 271] on input "search" at bounding box center [685, 265] width 147 height 21
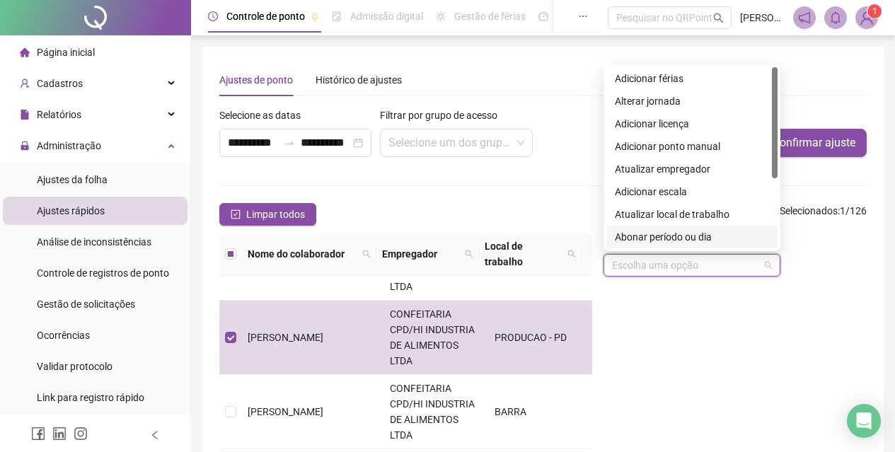
click at [655, 244] on div "Abonar período ou dia" at bounding box center [691, 237] width 171 height 23
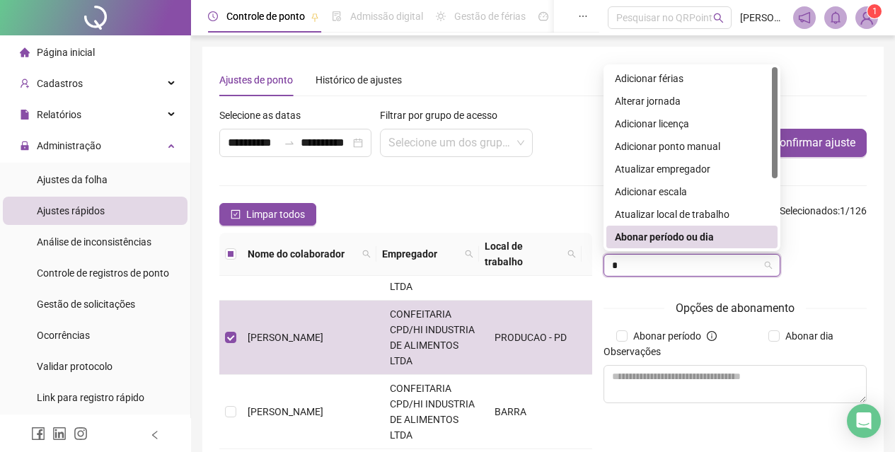
drag, startPoint x: 714, startPoint y: 235, endPoint x: 732, endPoint y: 292, distance: 59.5
click at [714, 236] on div "Abonar período ou dia" at bounding box center [692, 237] width 154 height 16
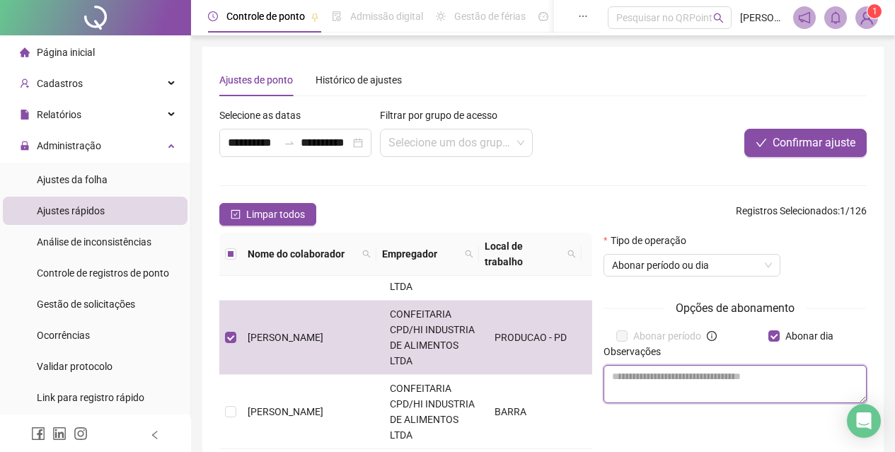
click at [751, 372] on textarea at bounding box center [735, 384] width 263 height 38
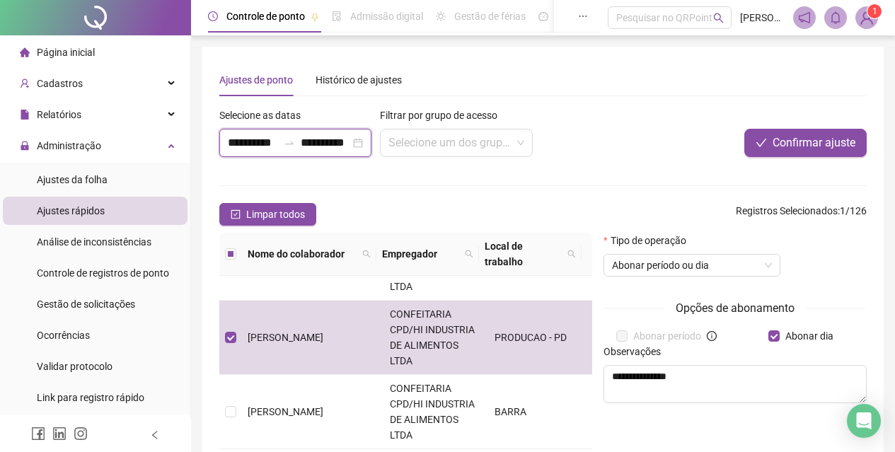
click at [242, 144] on input "**********" at bounding box center [253, 142] width 50 height 17
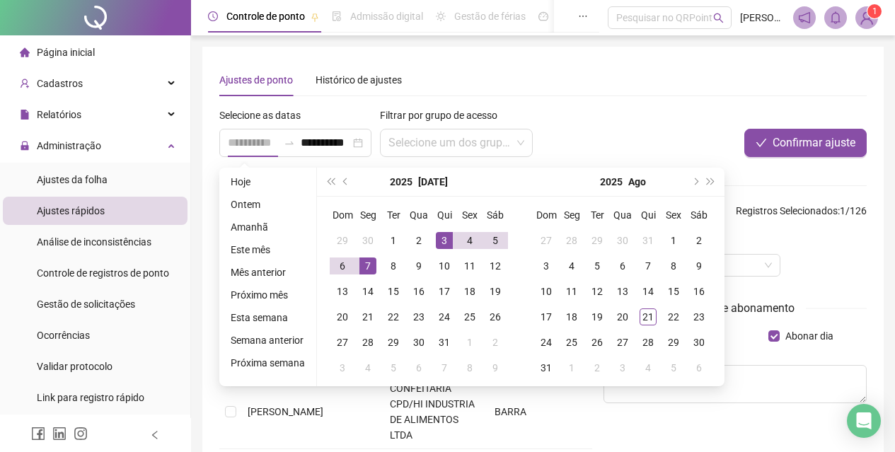
click at [364, 265] on div "7" at bounding box center [367, 266] width 17 height 17
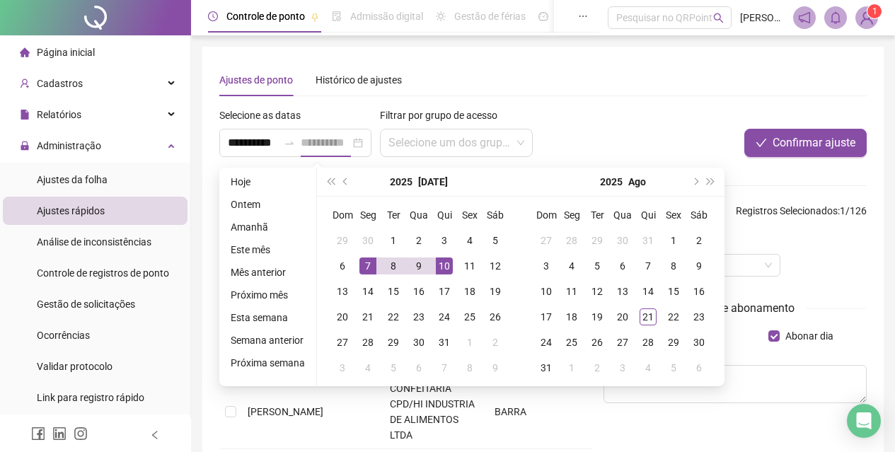
click at [440, 265] on div "10" at bounding box center [444, 266] width 17 height 17
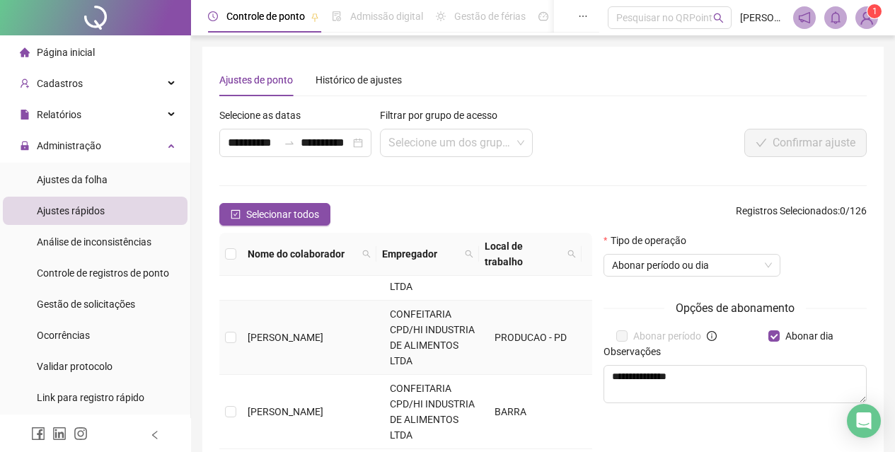
click at [306, 361] on td "[PERSON_NAME]" at bounding box center [313, 338] width 142 height 74
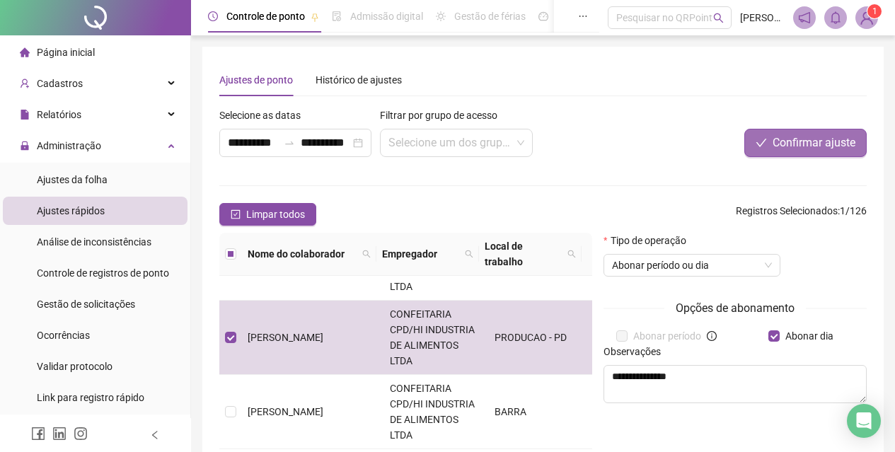
click at [768, 141] on button "Confirmar ajuste" at bounding box center [805, 143] width 122 height 28
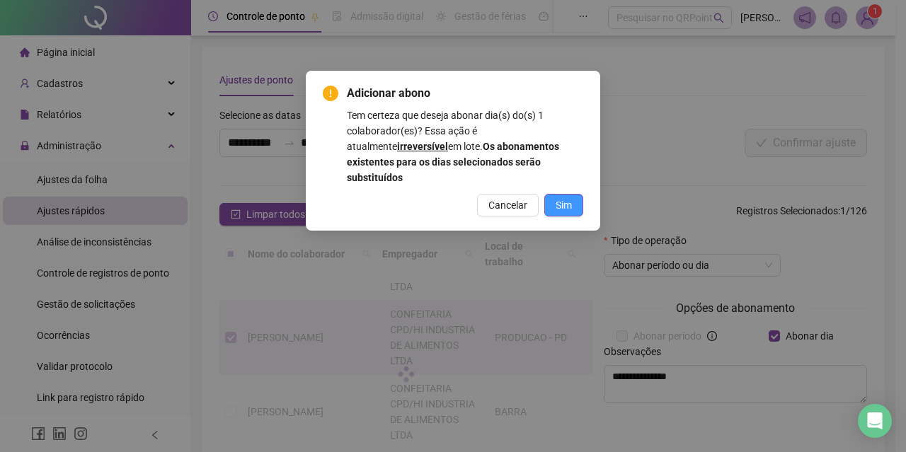
click at [565, 197] on span "Sim" at bounding box center [563, 205] width 16 height 16
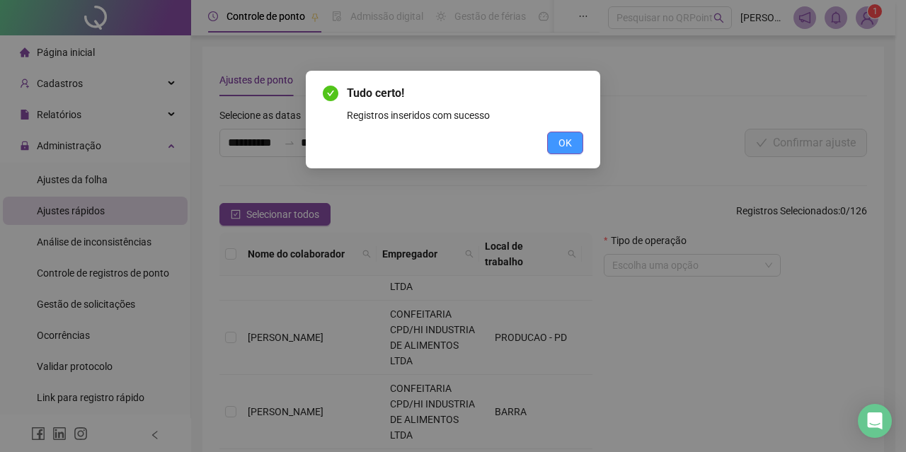
drag, startPoint x: 555, startPoint y: 142, endPoint x: 514, endPoint y: 170, distance: 50.4
click at [554, 142] on button "OK" at bounding box center [565, 143] width 36 height 23
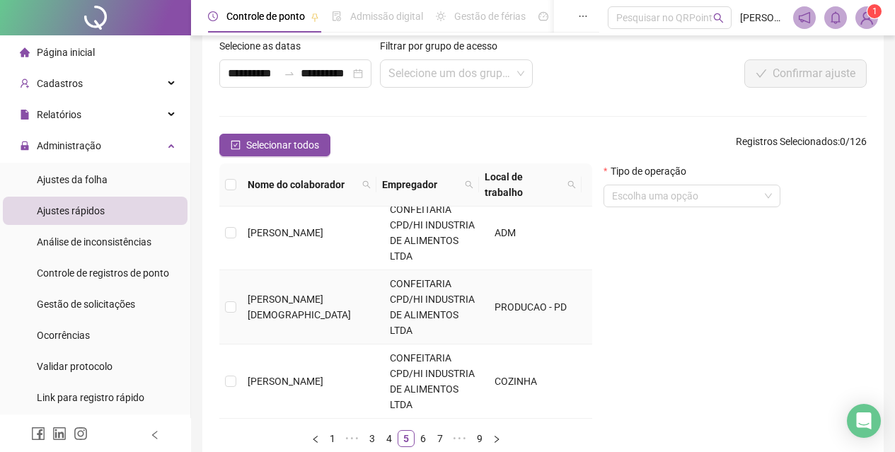
scroll to position [154, 0]
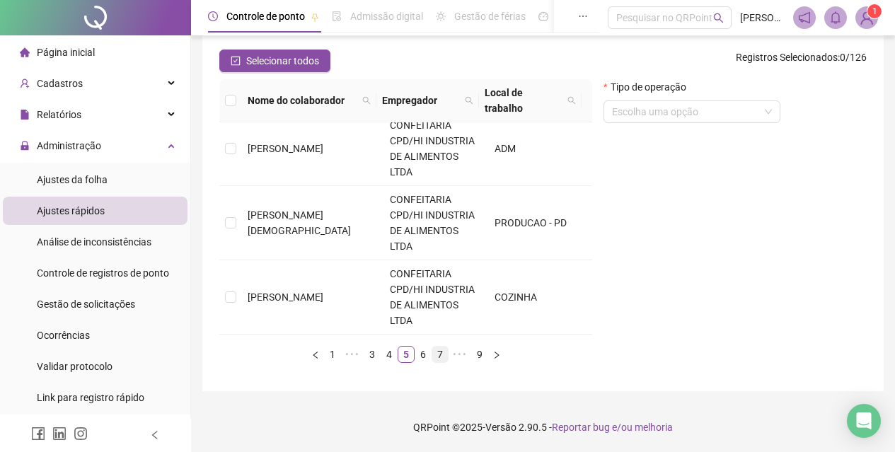
click at [442, 349] on link "7" at bounding box center [440, 355] width 16 height 16
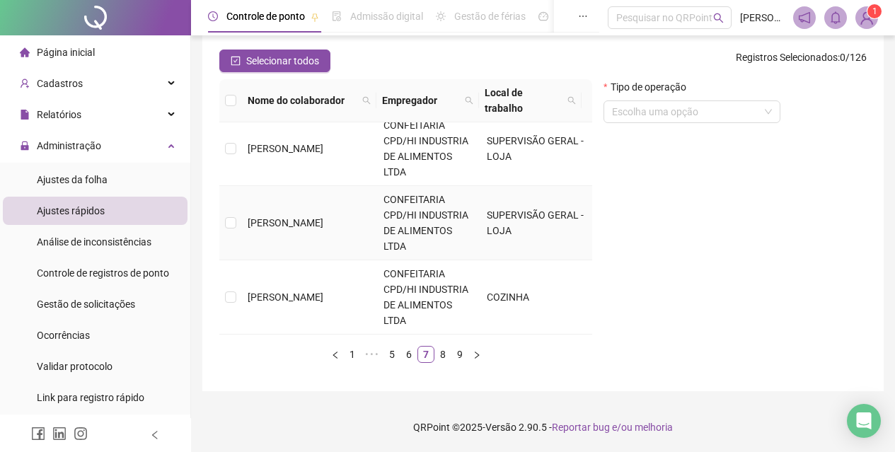
scroll to position [824, 0]
click at [412, 352] on link "6" at bounding box center [409, 355] width 16 height 16
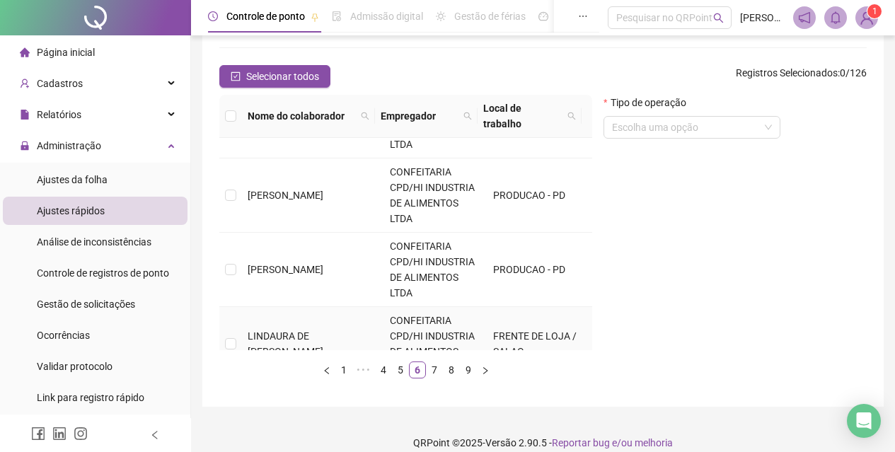
scroll to position [212, 0]
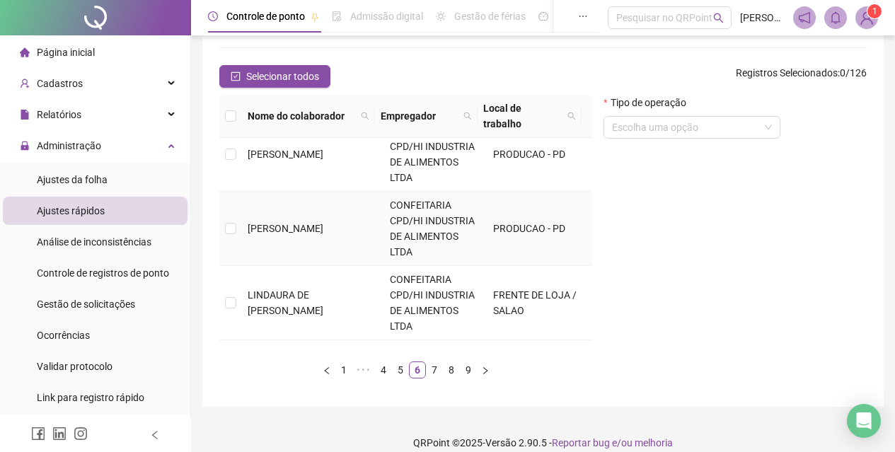
click at [342, 223] on td "[PERSON_NAME]" at bounding box center [313, 229] width 142 height 74
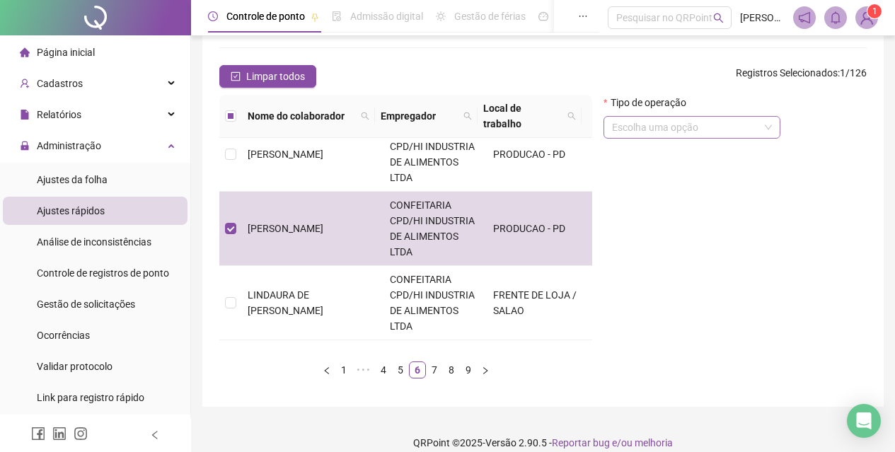
click at [659, 125] on input "search" at bounding box center [685, 127] width 147 height 21
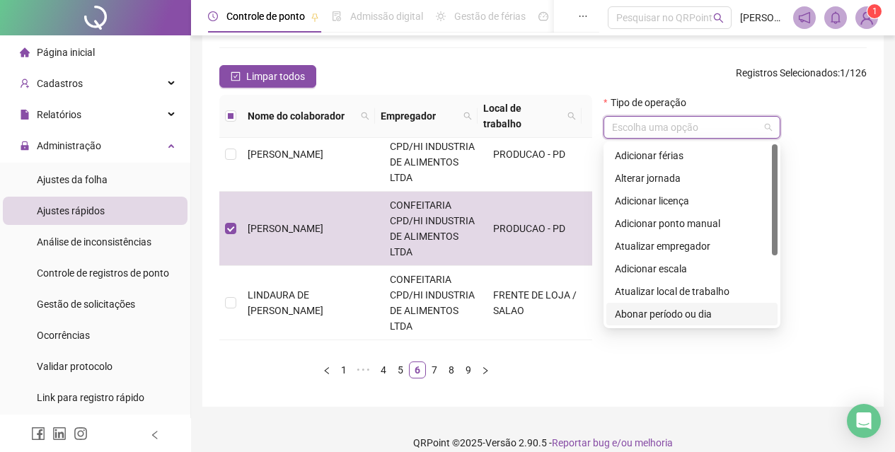
click at [682, 311] on div "Abonar período ou dia" at bounding box center [692, 314] width 154 height 16
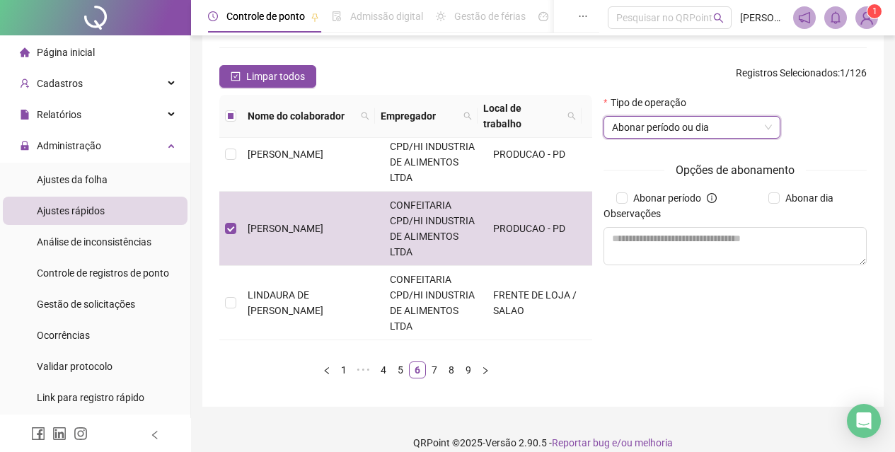
click at [774, 196] on div "Opções de abonamento Abonar período Abonar dia Observações" at bounding box center [735, 218] width 263 height 115
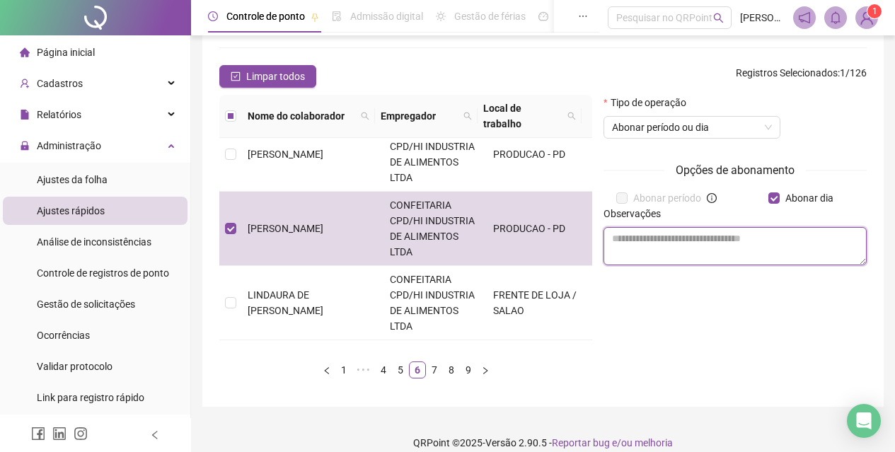
click at [745, 253] on textarea at bounding box center [735, 246] width 263 height 38
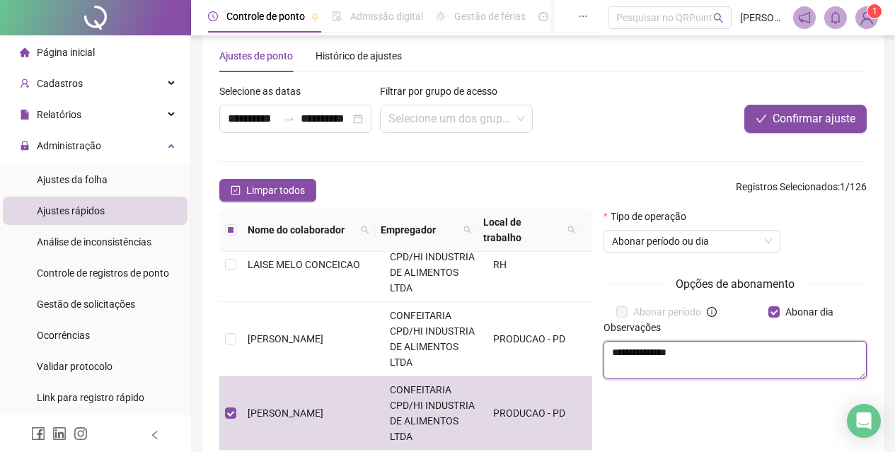
scroll to position [0, 0]
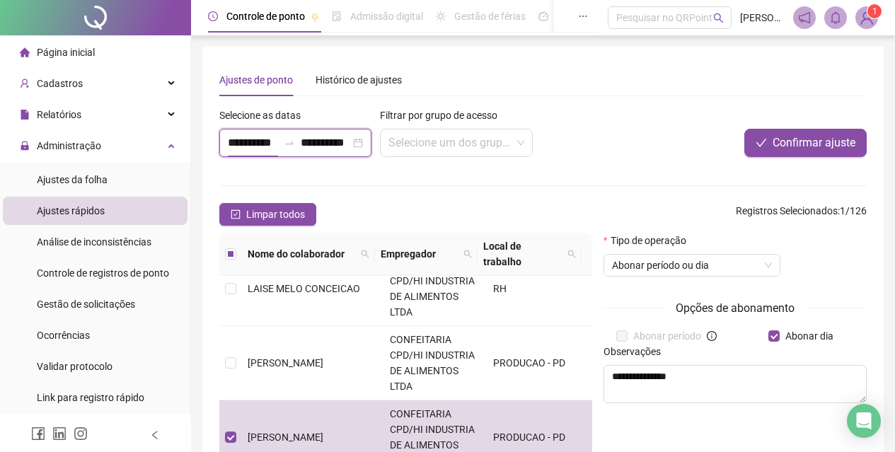
click at [236, 139] on input "**********" at bounding box center [253, 142] width 50 height 17
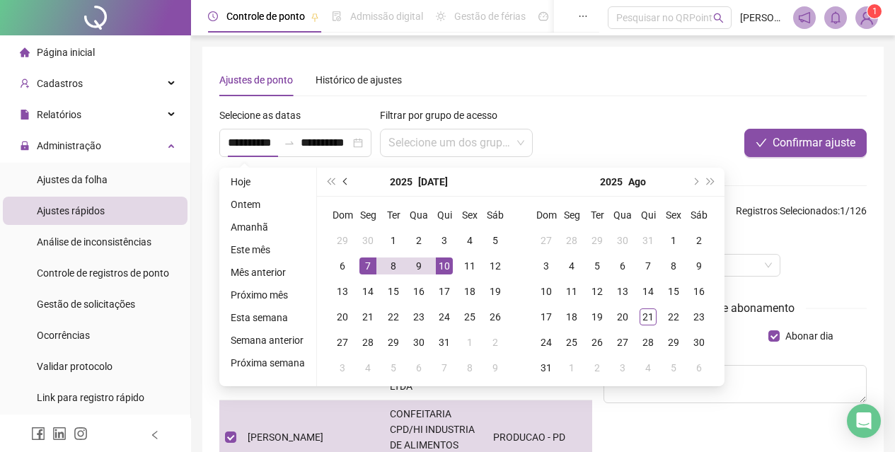
click at [339, 179] on button "prev-year" at bounding box center [346, 182] width 16 height 28
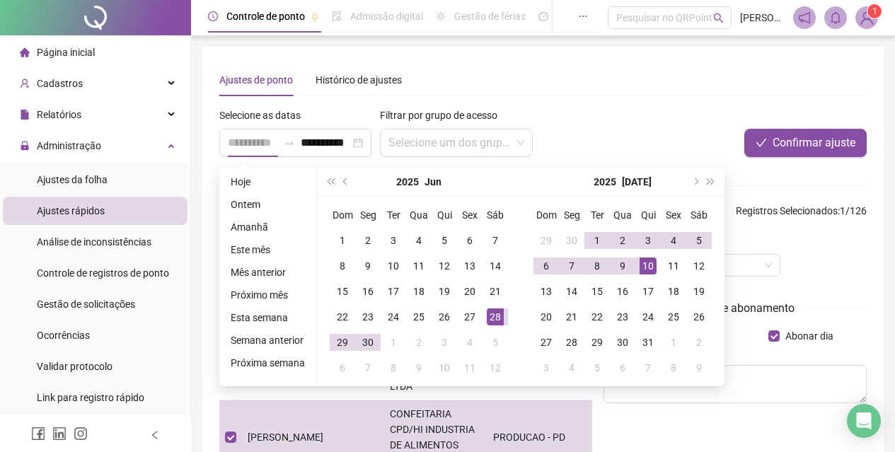
click at [492, 311] on div "28" at bounding box center [495, 317] width 17 height 17
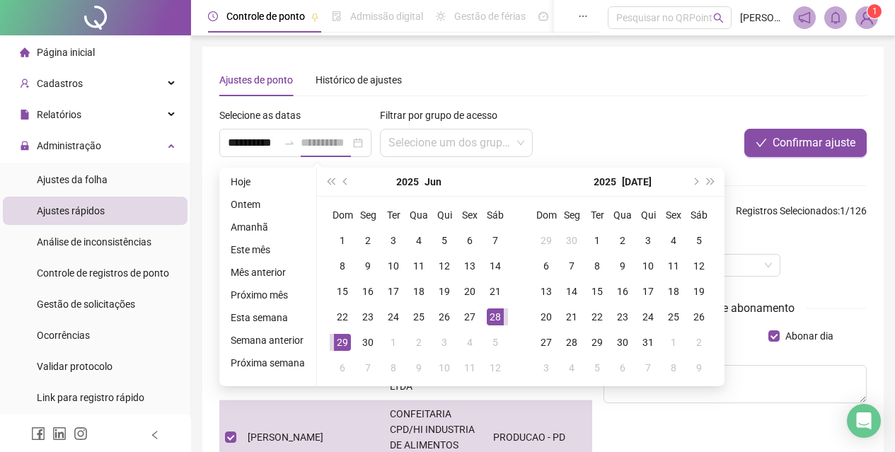
click at [347, 340] on div "29" at bounding box center [342, 342] width 17 height 17
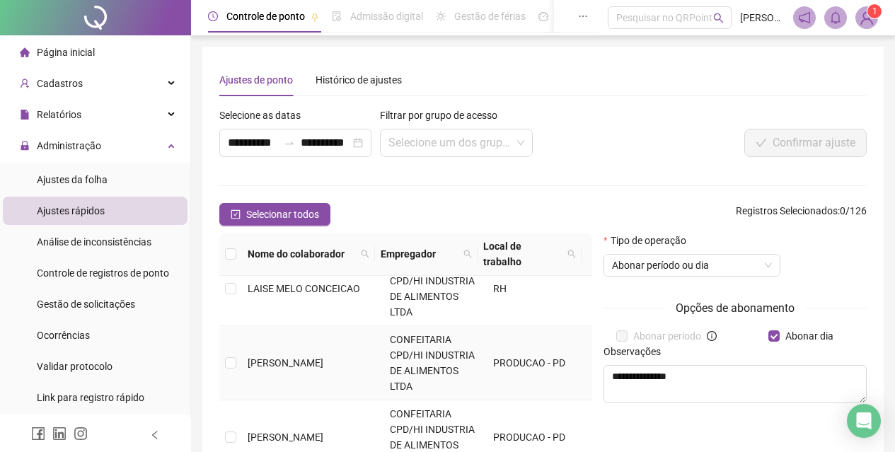
click at [285, 357] on span "[PERSON_NAME]" at bounding box center [286, 362] width 76 height 11
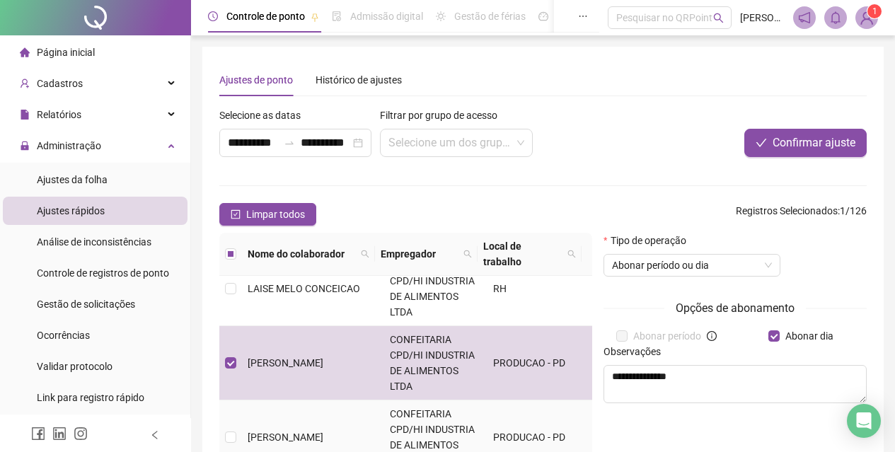
click at [291, 432] on span "[PERSON_NAME]" at bounding box center [286, 437] width 76 height 11
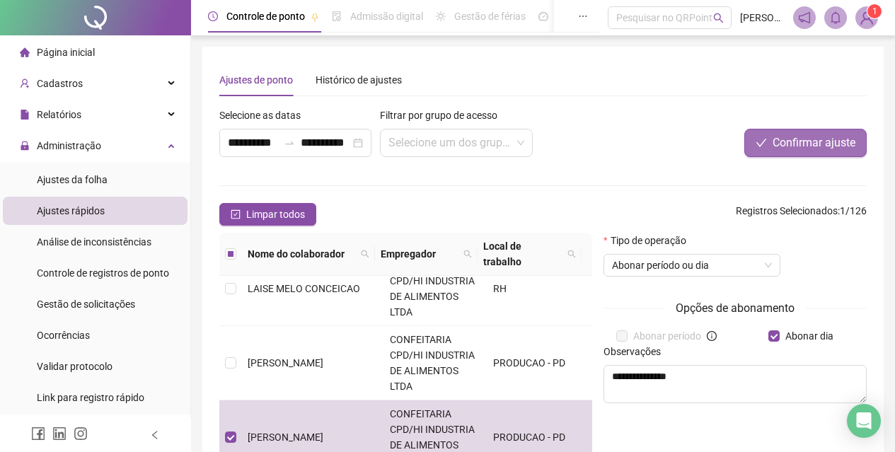
click at [802, 143] on span "Confirmar ajuste" at bounding box center [814, 142] width 83 height 17
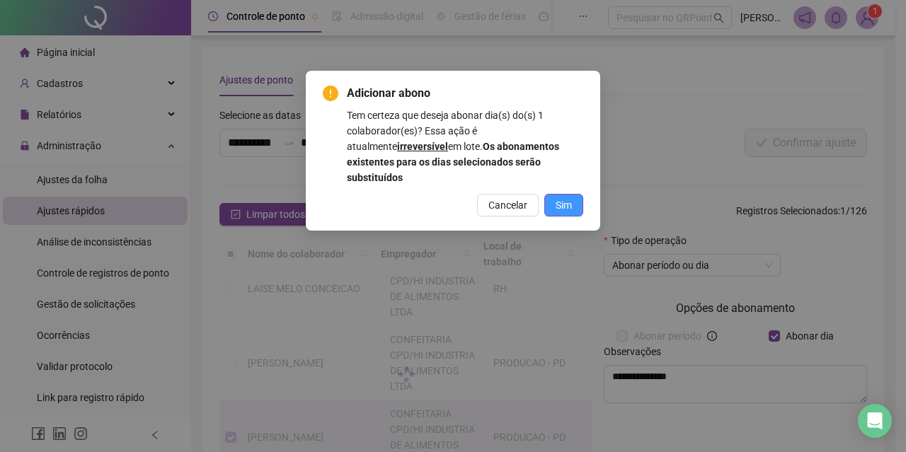
click at [564, 197] on span "Sim" at bounding box center [563, 205] width 16 height 16
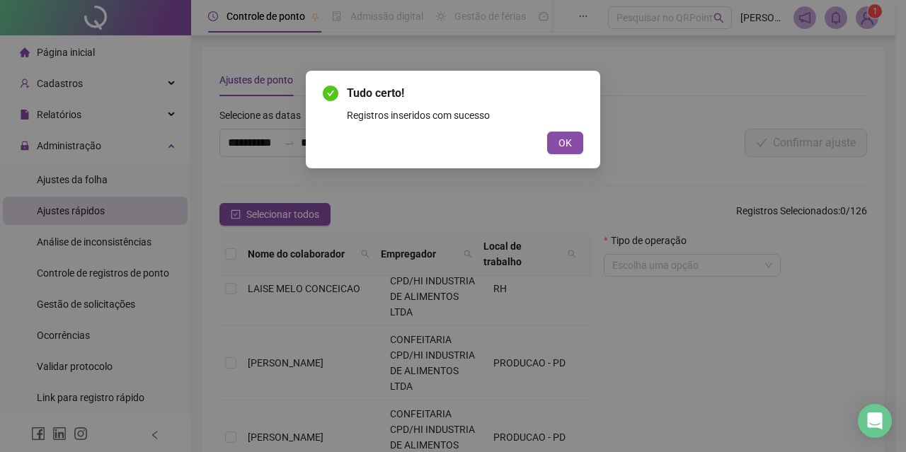
drag, startPoint x: 563, startPoint y: 144, endPoint x: 471, endPoint y: 132, distance: 92.0
click at [559, 144] on span "OK" at bounding box center [564, 143] width 13 height 16
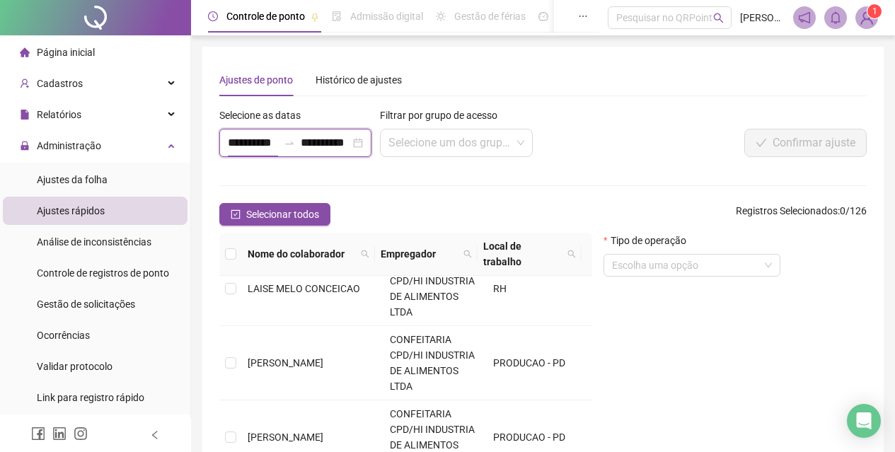
click at [238, 140] on input "**********" at bounding box center [253, 142] width 50 height 17
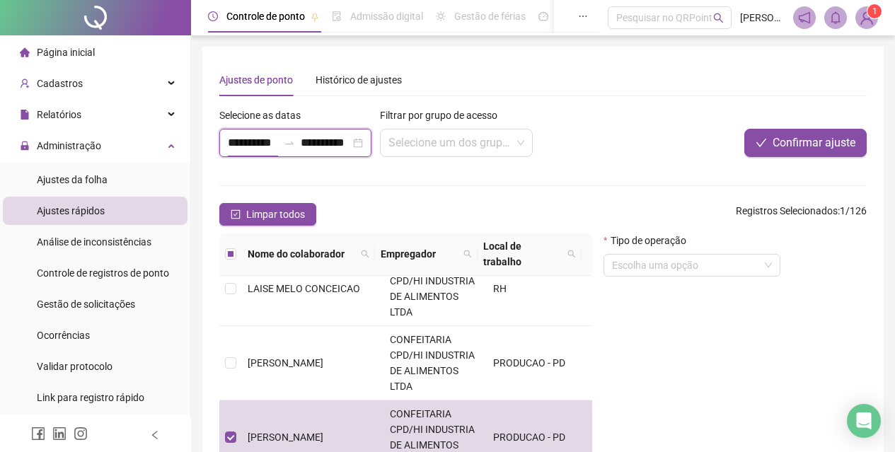
click at [238, 139] on input "**********" at bounding box center [253, 142] width 50 height 17
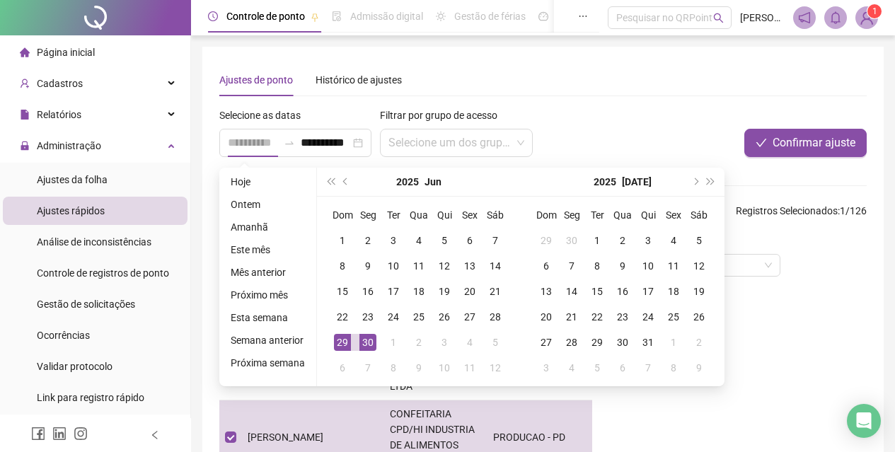
click at [359, 336] on div "30" at bounding box center [367, 342] width 17 height 17
click at [362, 338] on div "30" at bounding box center [367, 342] width 17 height 17
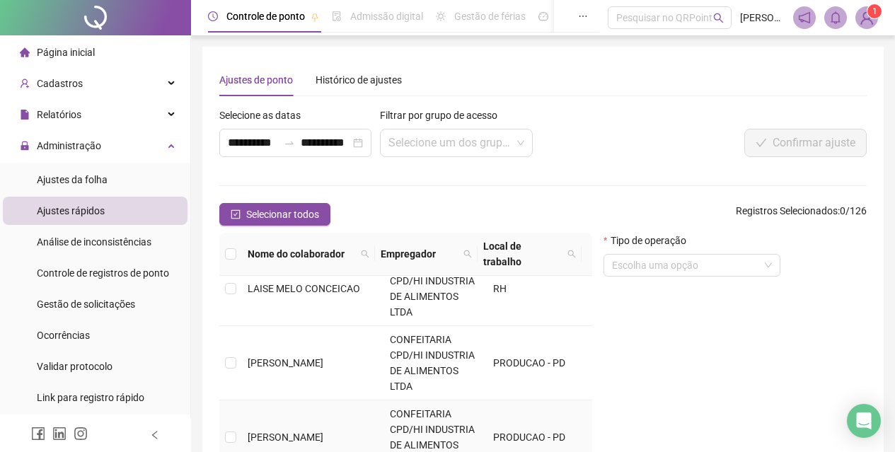
drag, startPoint x: 323, startPoint y: 435, endPoint x: 398, endPoint y: 419, distance: 77.4
click at [324, 435] on td "[PERSON_NAME]" at bounding box center [313, 437] width 142 height 74
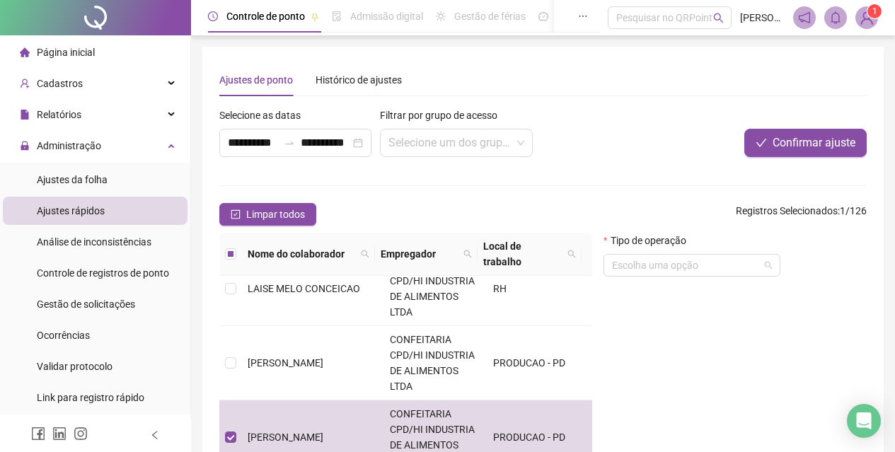
drag, startPoint x: 695, startPoint y: 254, endPoint x: 698, endPoint y: 302, distance: 48.2
click at [692, 263] on div "Escolha uma opção" at bounding box center [692, 265] width 177 height 23
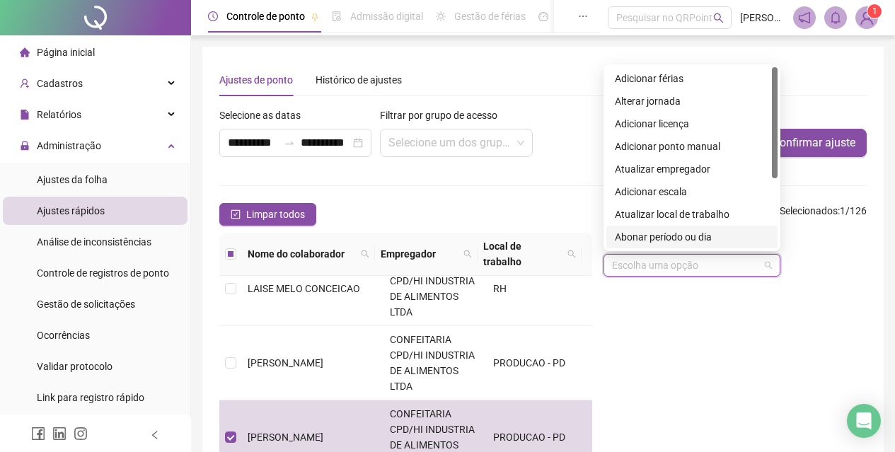
click at [692, 243] on div "Abonar período ou dia" at bounding box center [692, 237] width 154 height 16
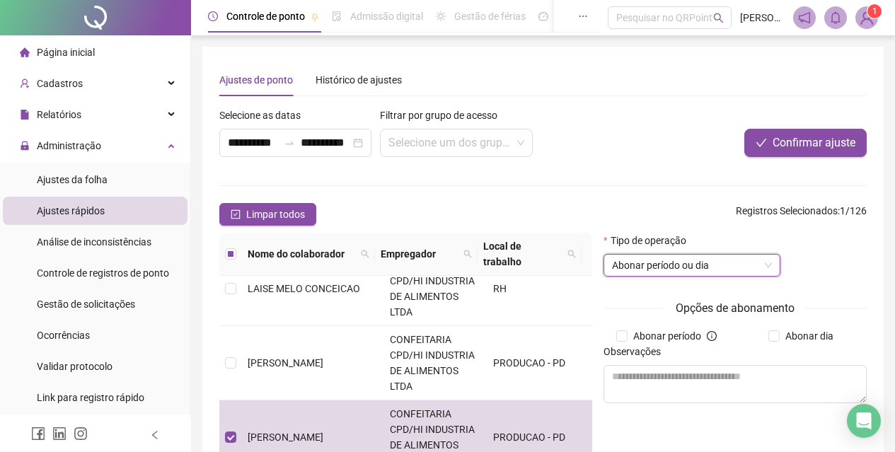
click at [764, 342] on div "Abonar dia" at bounding box center [803, 336] width 137 height 16
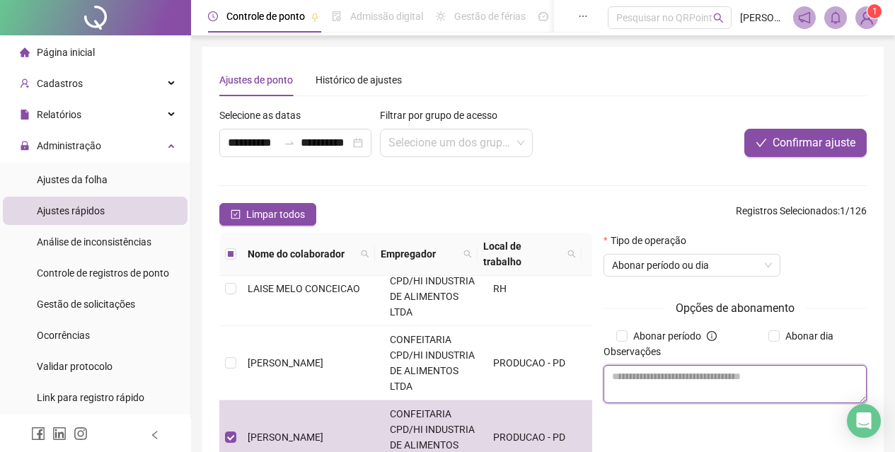
drag, startPoint x: 713, startPoint y: 384, endPoint x: 736, endPoint y: 370, distance: 27.3
click at [712, 385] on textarea at bounding box center [735, 384] width 263 height 38
click at [775, 339] on label "Abonar dia" at bounding box center [803, 336] width 71 height 16
click at [719, 384] on textarea at bounding box center [735, 384] width 263 height 38
click at [710, 384] on textarea at bounding box center [735, 384] width 263 height 38
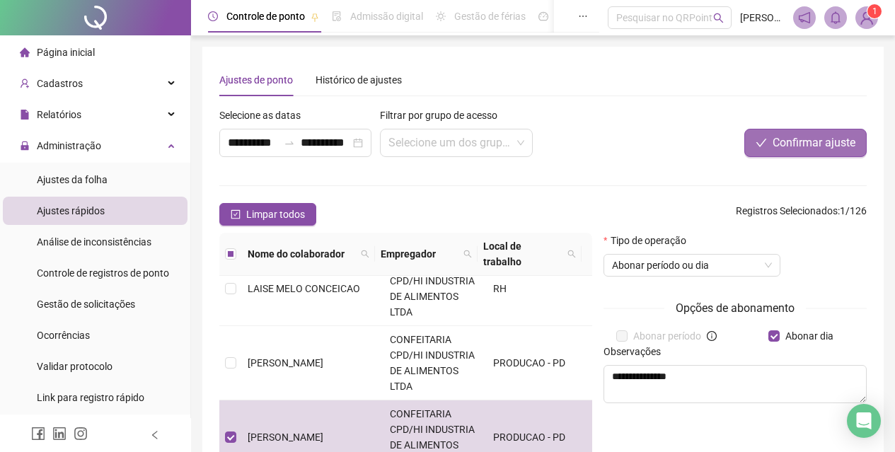
drag, startPoint x: 809, startPoint y: 127, endPoint x: 802, endPoint y: 137, distance: 11.8
click at [807, 129] on div "Confirmar ajuste" at bounding box center [732, 133] width 270 height 50
click at [798, 143] on span "Confirmar ajuste" at bounding box center [814, 142] width 83 height 17
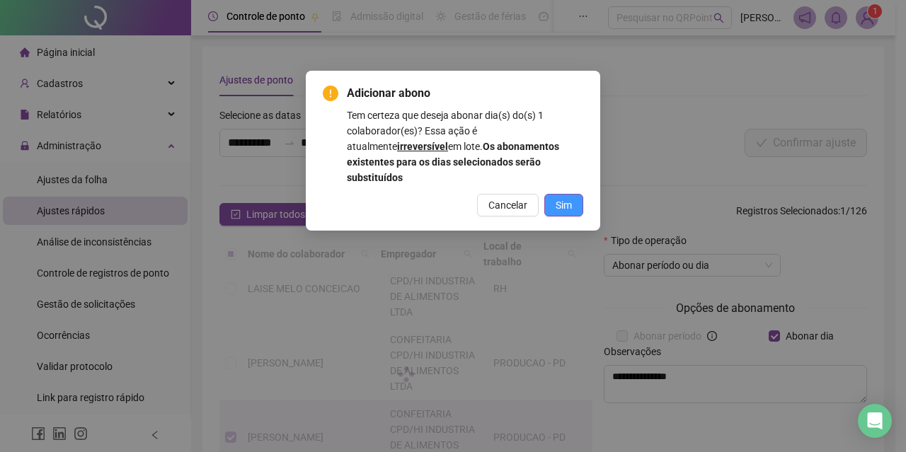
click at [558, 194] on button "Sim" at bounding box center [563, 205] width 39 height 23
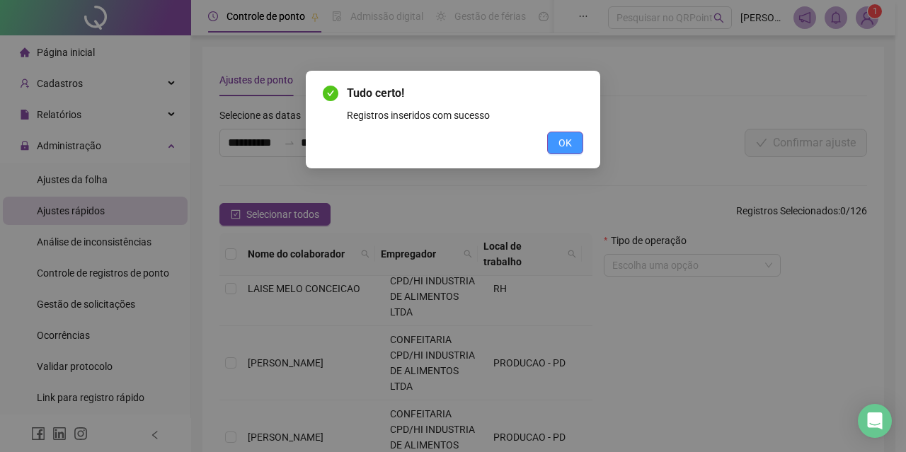
click at [558, 146] on button "OK" at bounding box center [565, 143] width 36 height 23
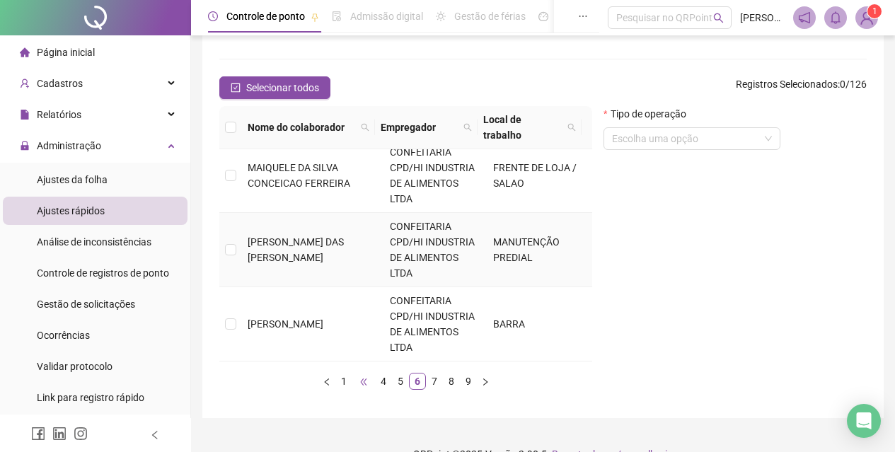
scroll to position [138, 0]
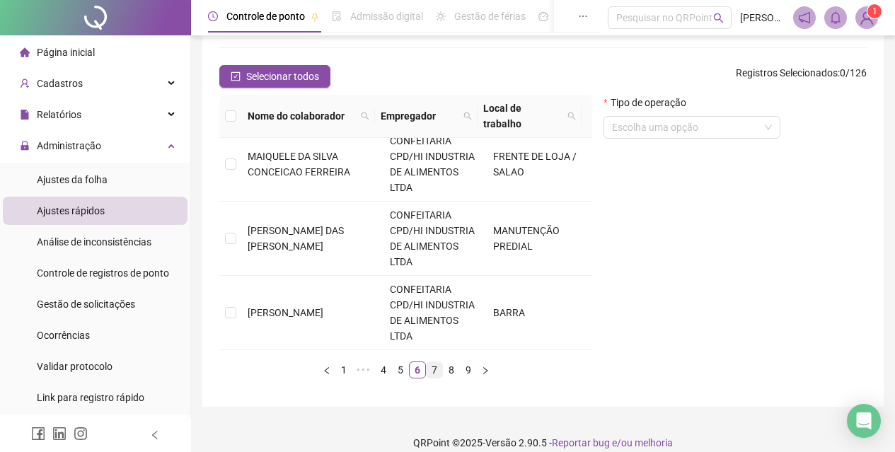
click at [437, 362] on link "7" at bounding box center [435, 370] width 16 height 16
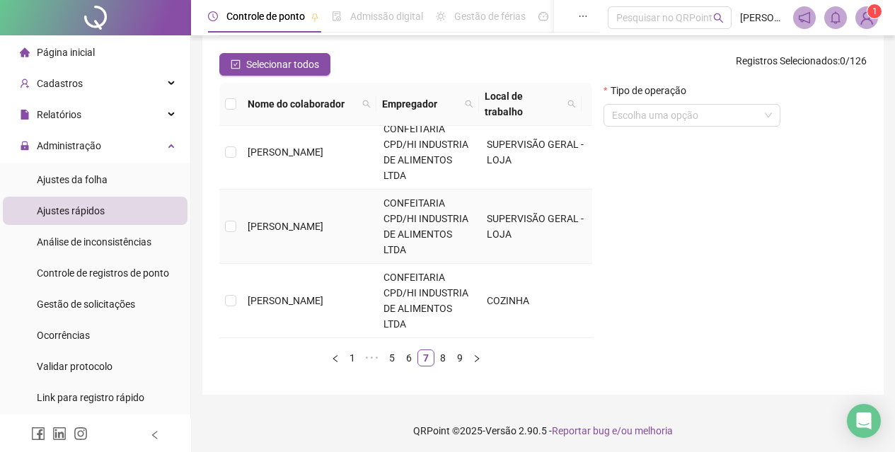
scroll to position [154, 0]
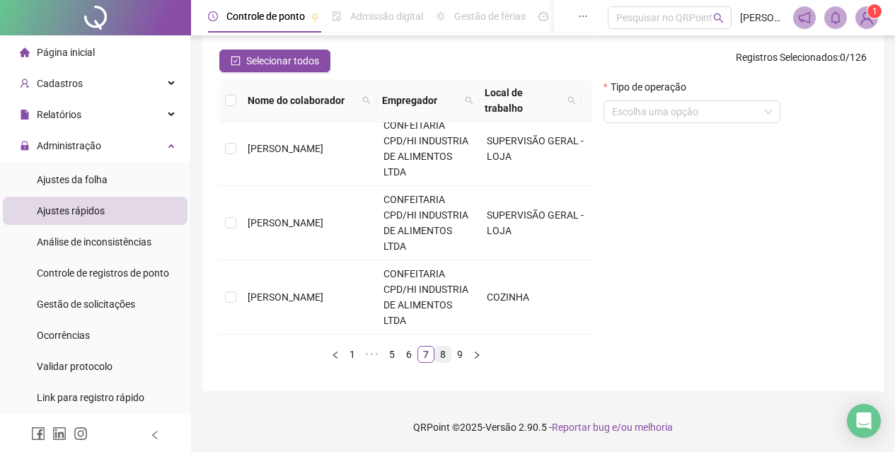
click at [442, 352] on link "8" at bounding box center [443, 355] width 16 height 16
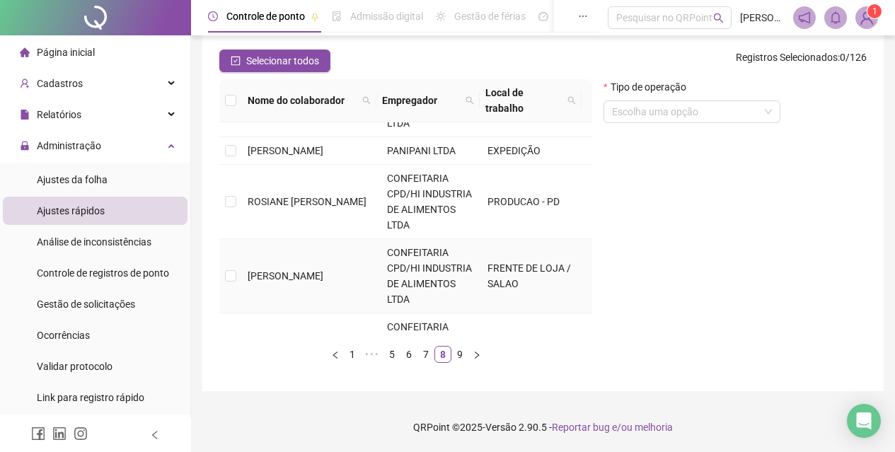
scroll to position [425, 0]
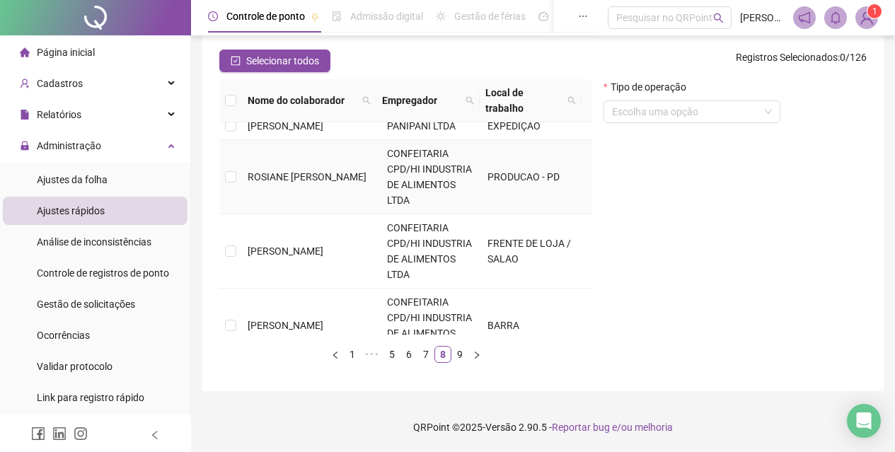
click at [328, 193] on td "ROSIANE [PERSON_NAME]" at bounding box center [311, 177] width 139 height 74
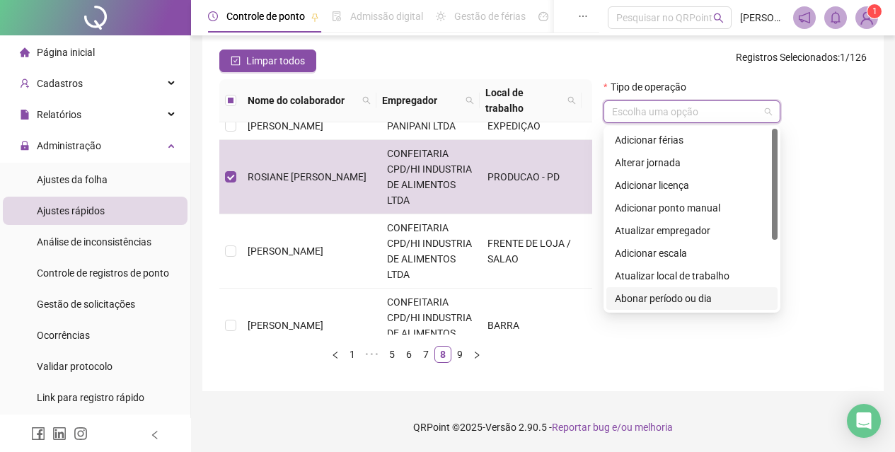
click at [706, 103] on input "search" at bounding box center [685, 111] width 147 height 21
click at [692, 293] on div "Abonar período ou dia" at bounding box center [692, 299] width 154 height 16
